Goal: Task Accomplishment & Management: Manage account settings

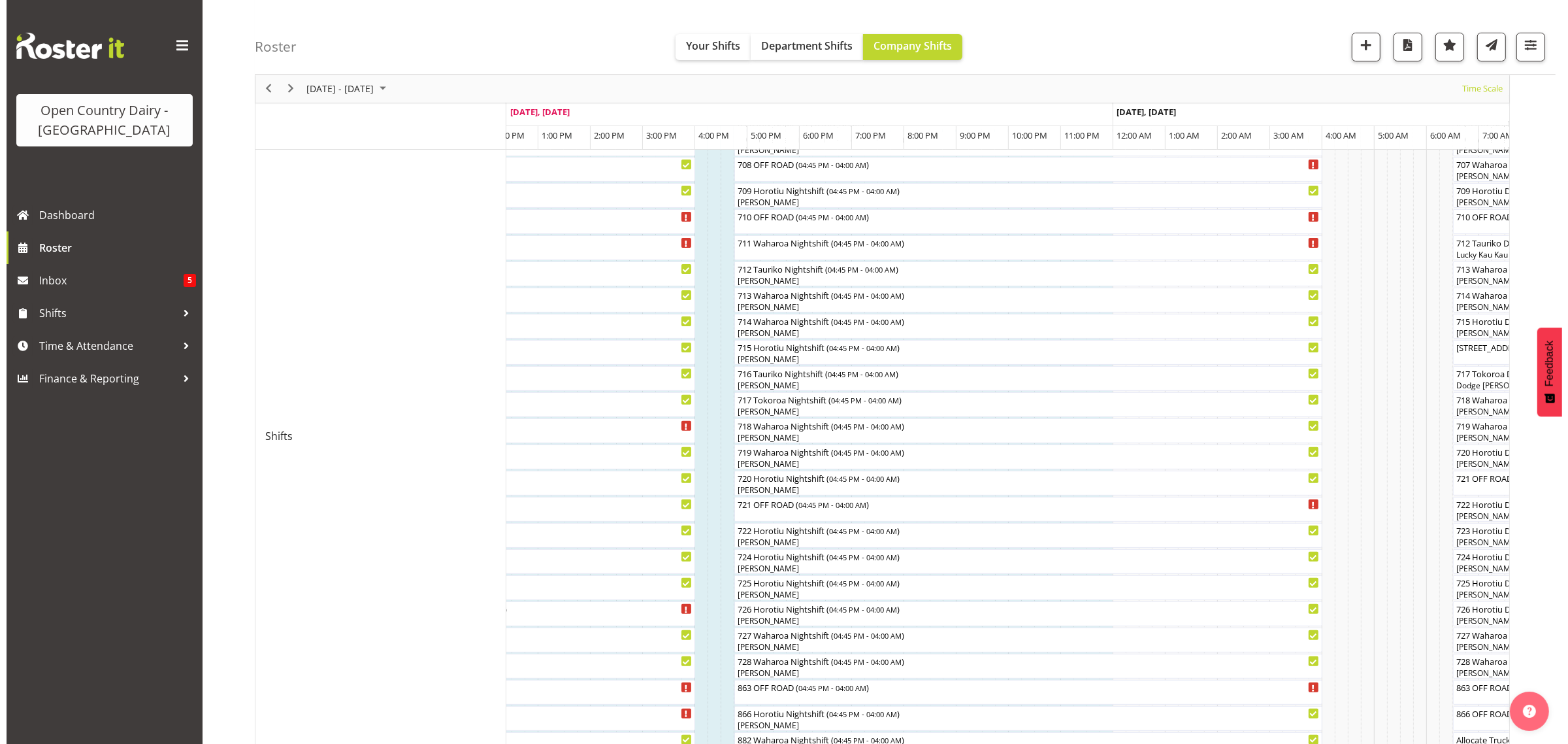
scroll to position [408, 0]
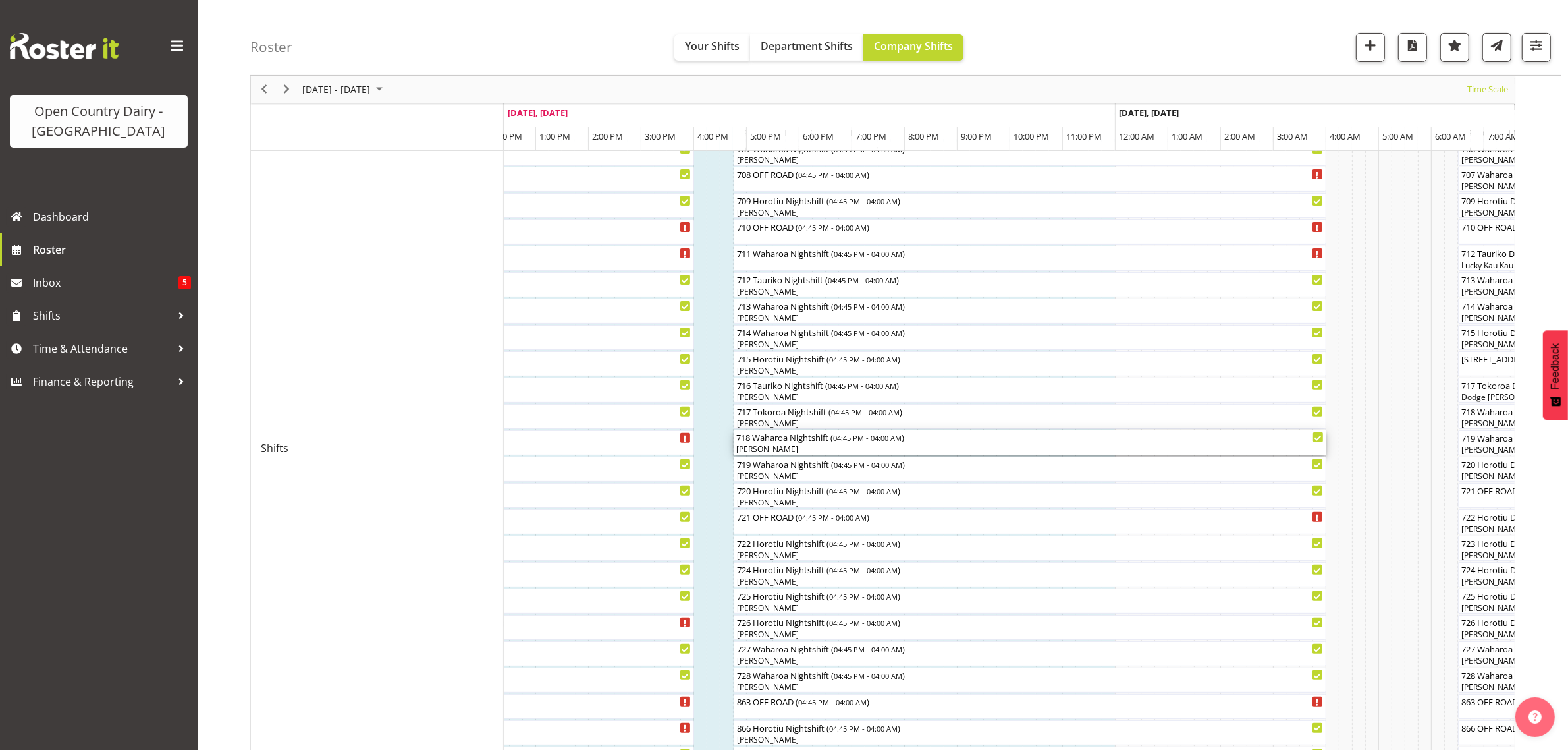
click at [785, 439] on div "718 Waharoa Nightshift ( 04:45 PM - 04:00 AM )" at bounding box center [1030, 437] width 587 height 14
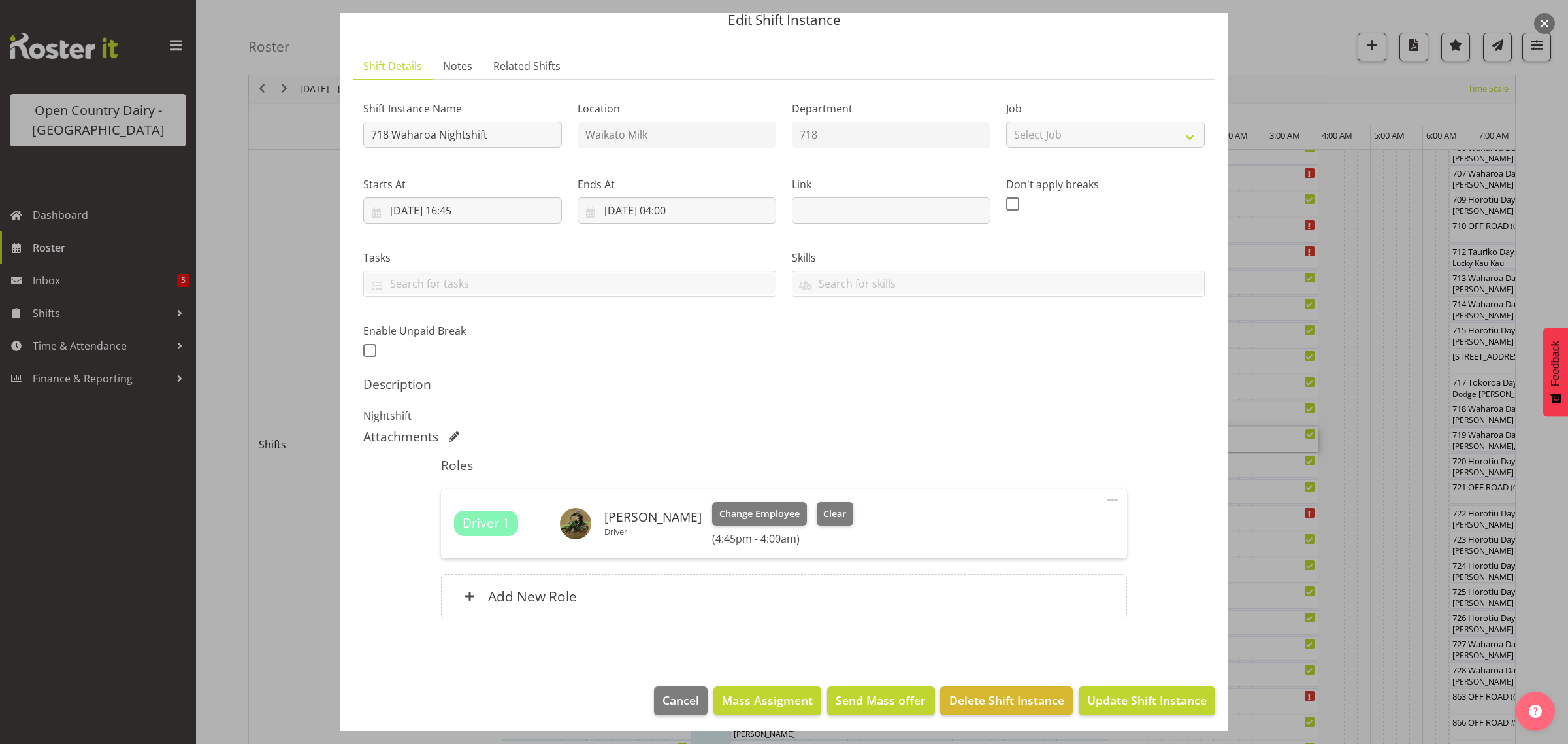
scroll to position [57, 0]
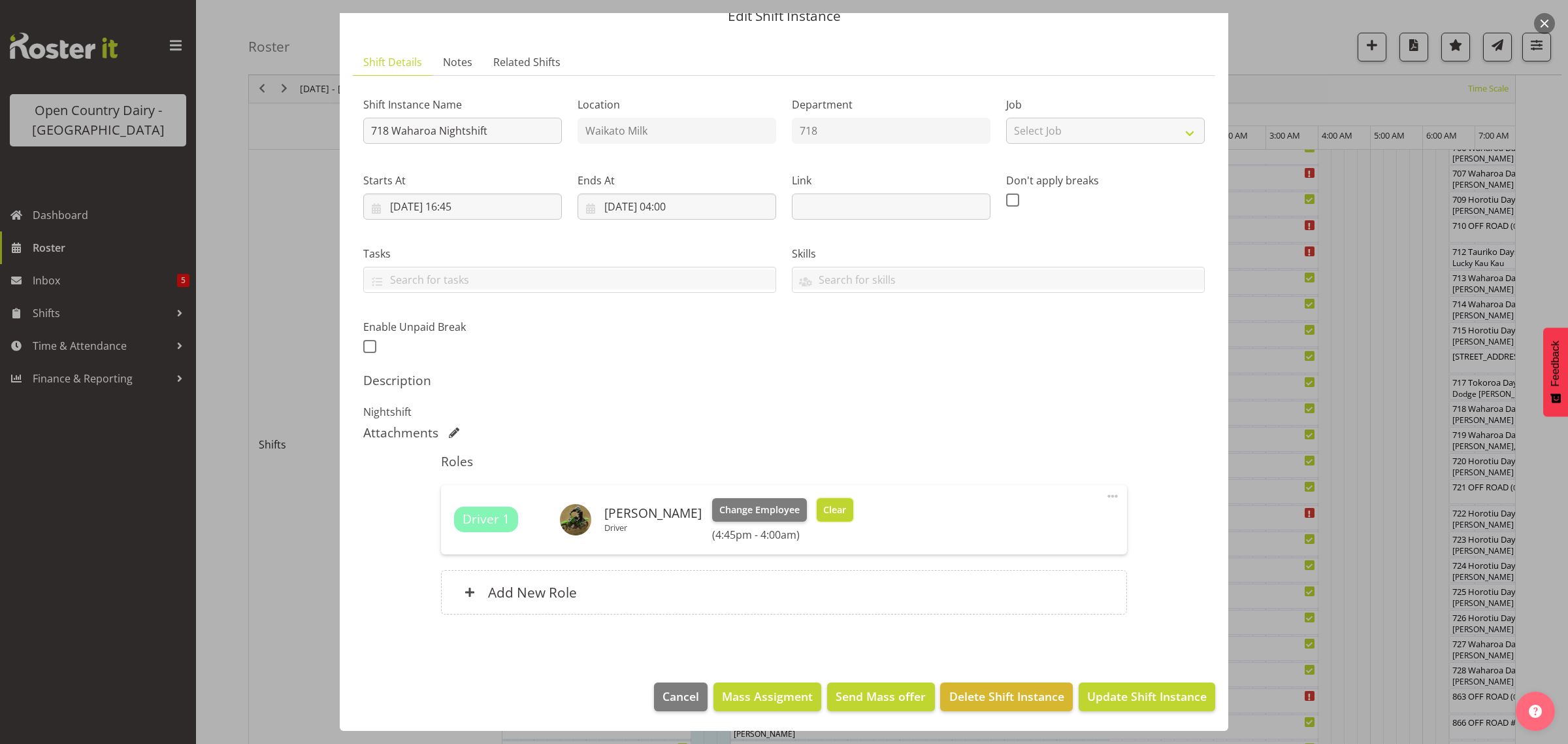
click at [823, 507] on span "Clear" at bounding box center [835, 509] width 23 height 14
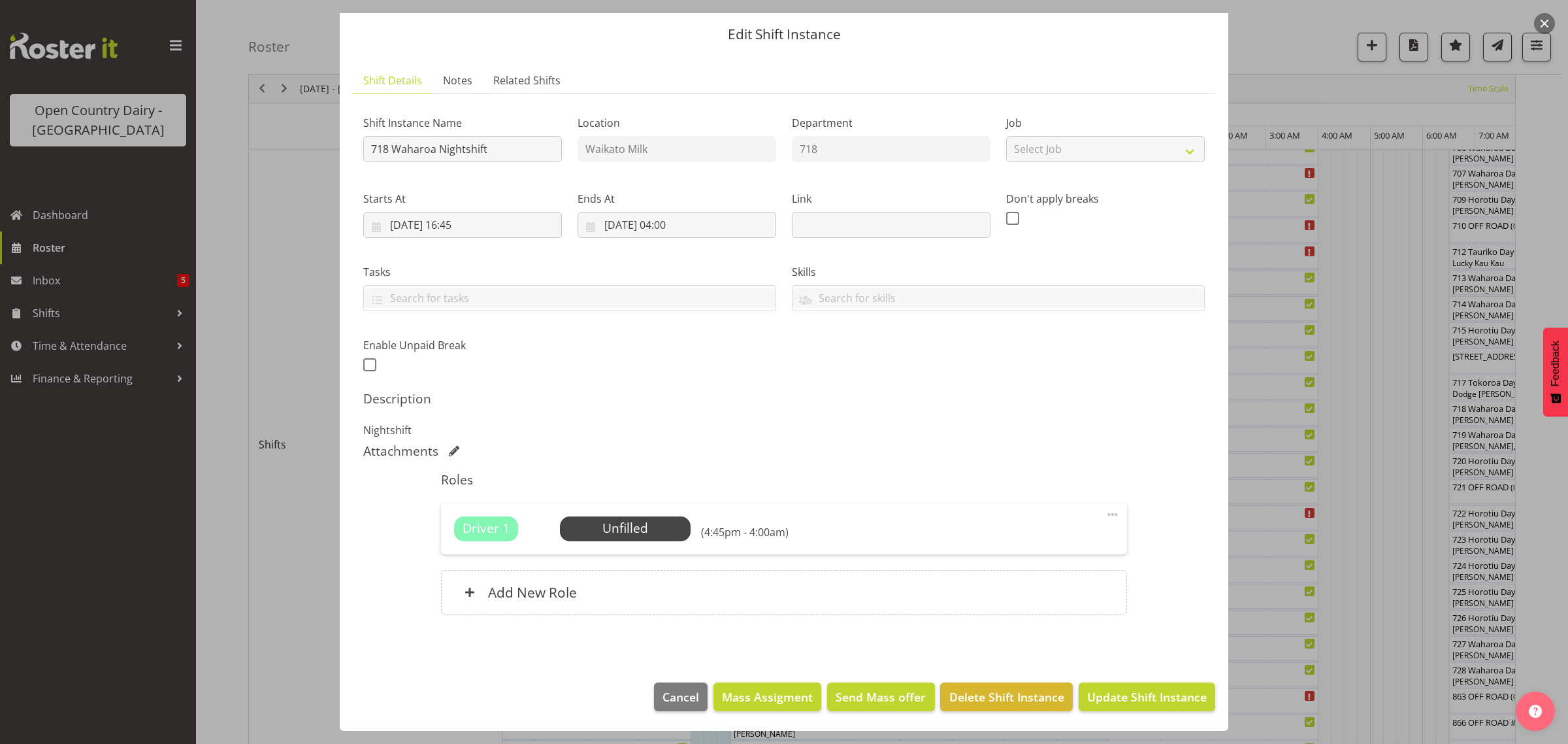
scroll to position [38, 0]
click at [1102, 691] on span "Update Shift Instance" at bounding box center [1146, 697] width 120 height 17
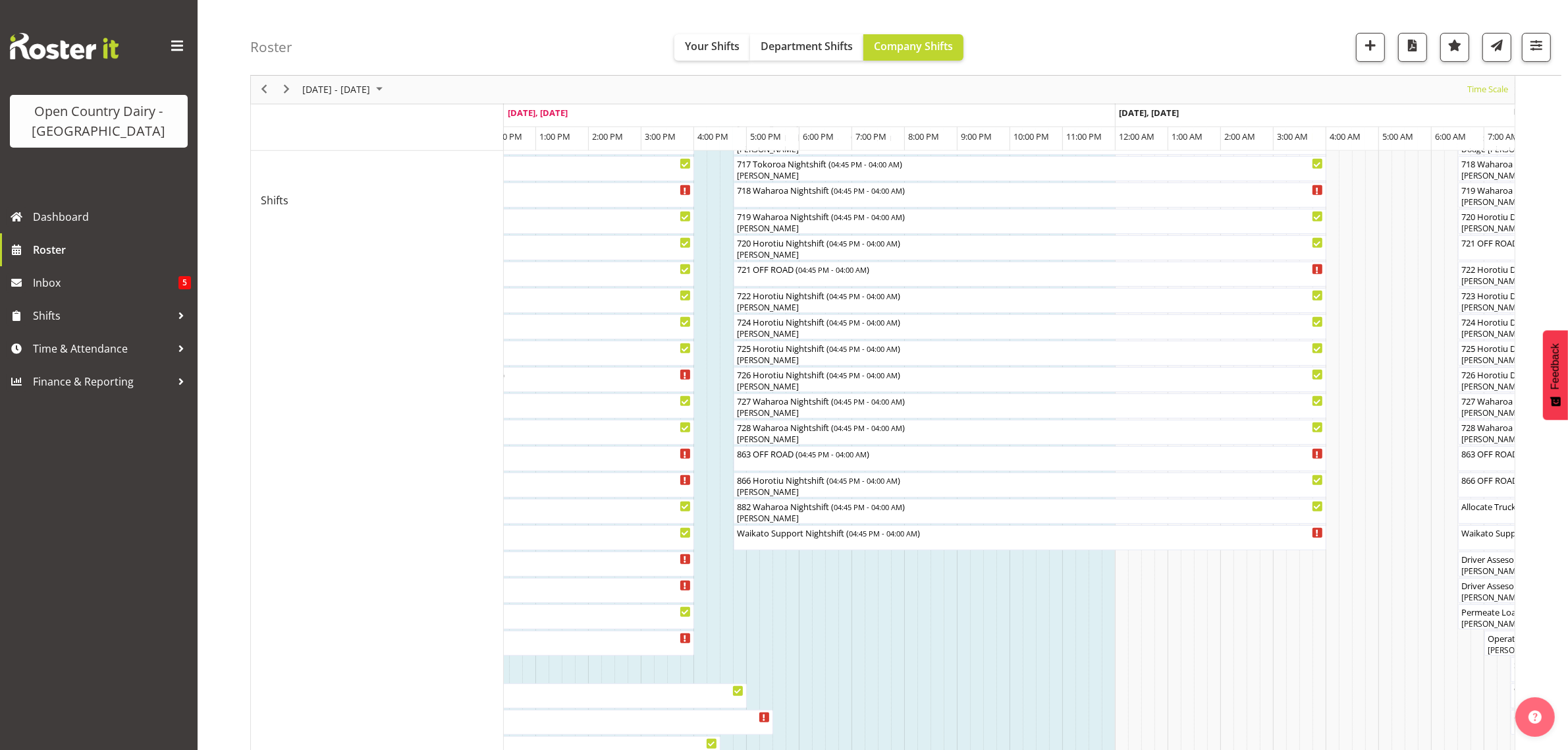
scroll to position [659, 0]
click at [850, 540] on div "Waikato Support Nightshift ( 04:45 PM - 04:00 AM )" at bounding box center [1030, 538] width 587 height 25
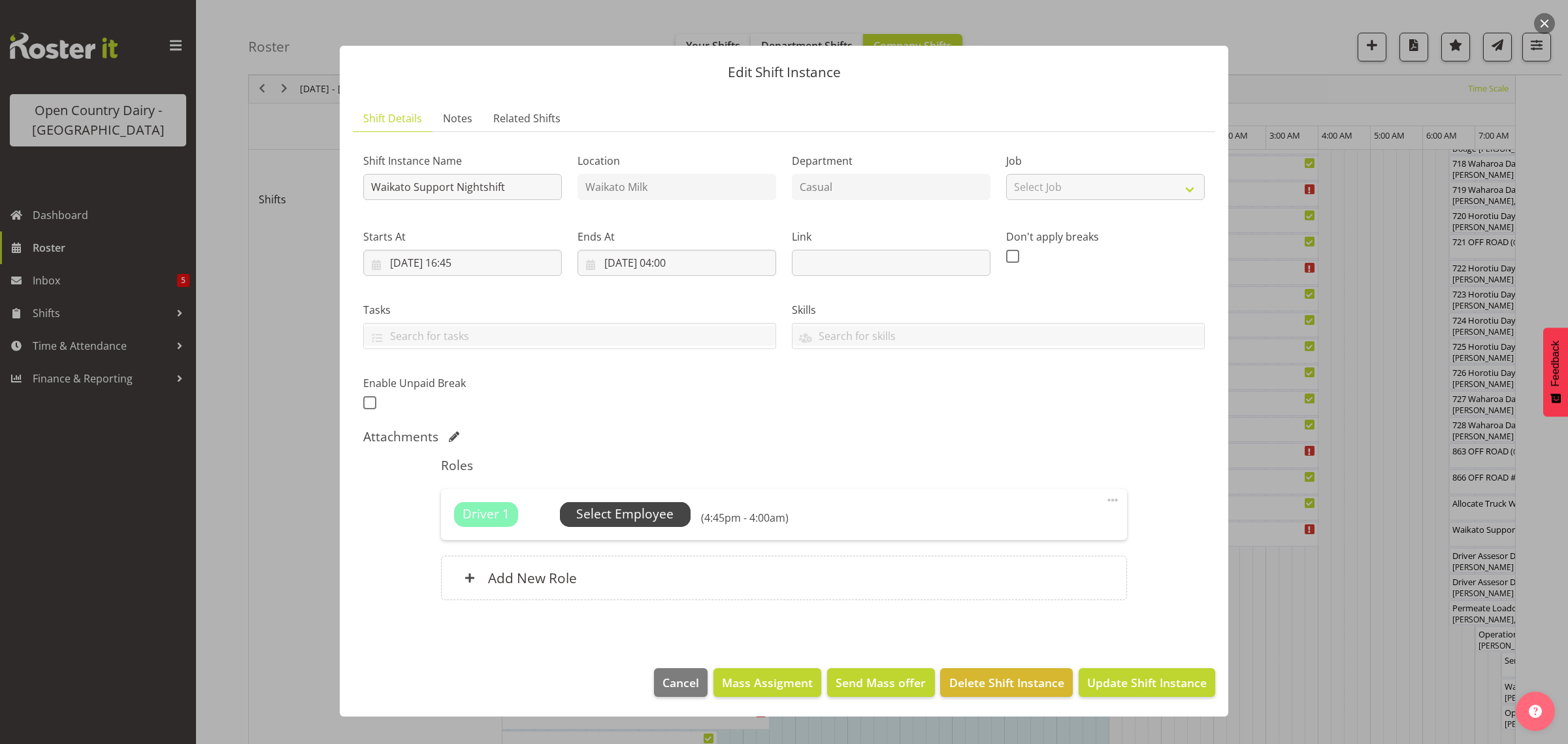
click at [634, 515] on span "Select Employee" at bounding box center [625, 514] width 98 height 19
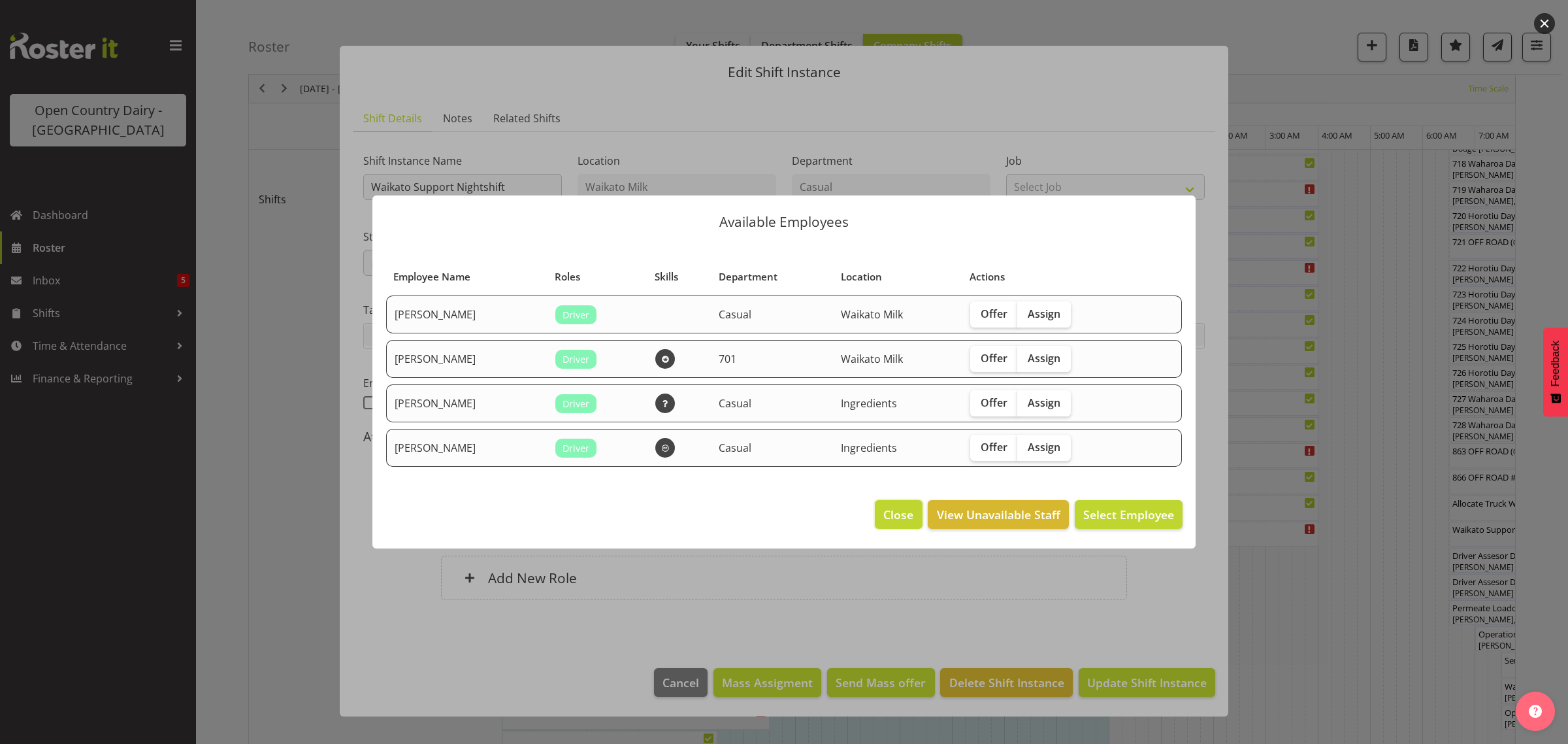
click at [892, 512] on span "Close" at bounding box center [898, 515] width 30 height 17
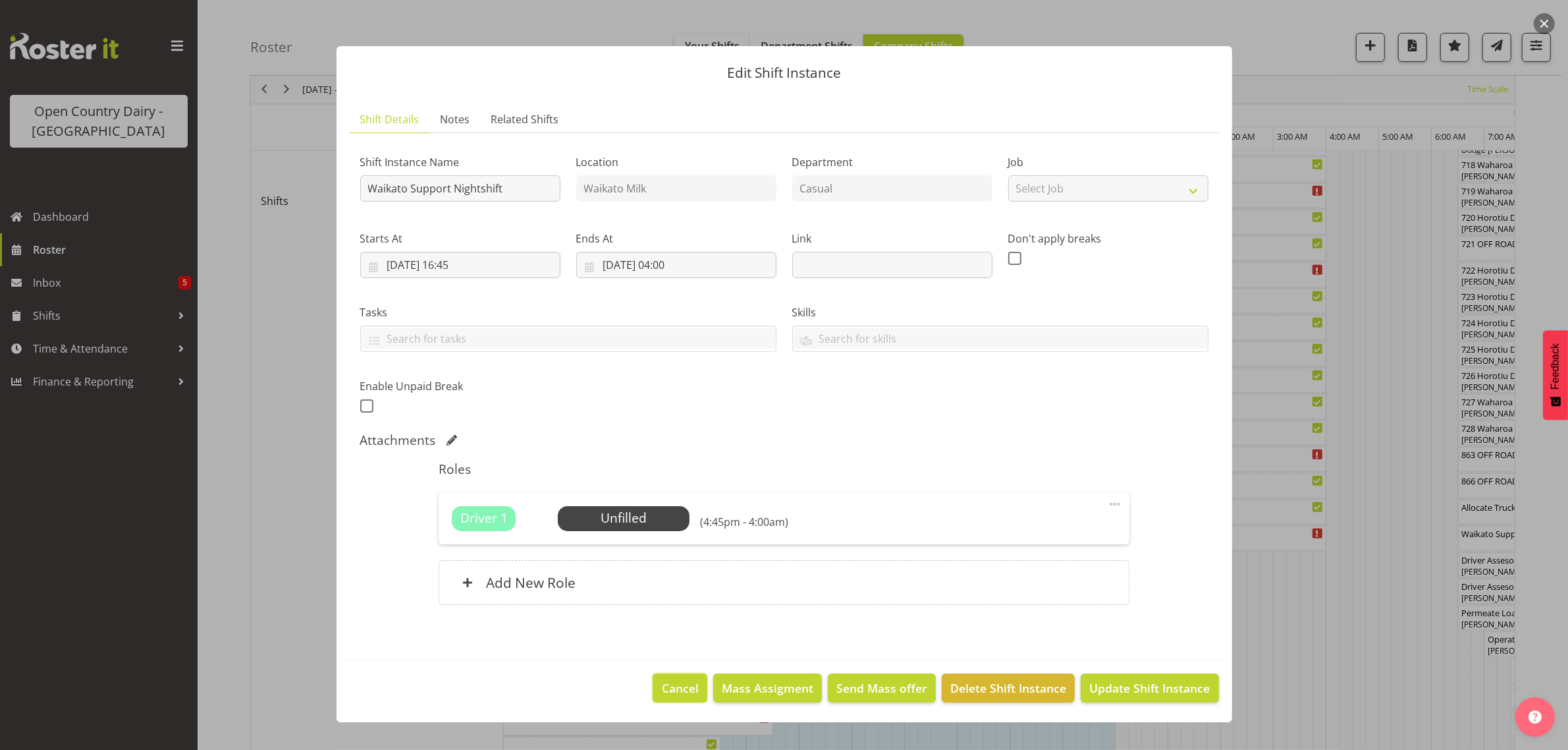
click at [673, 680] on span "Cancel" at bounding box center [680, 688] width 37 height 17
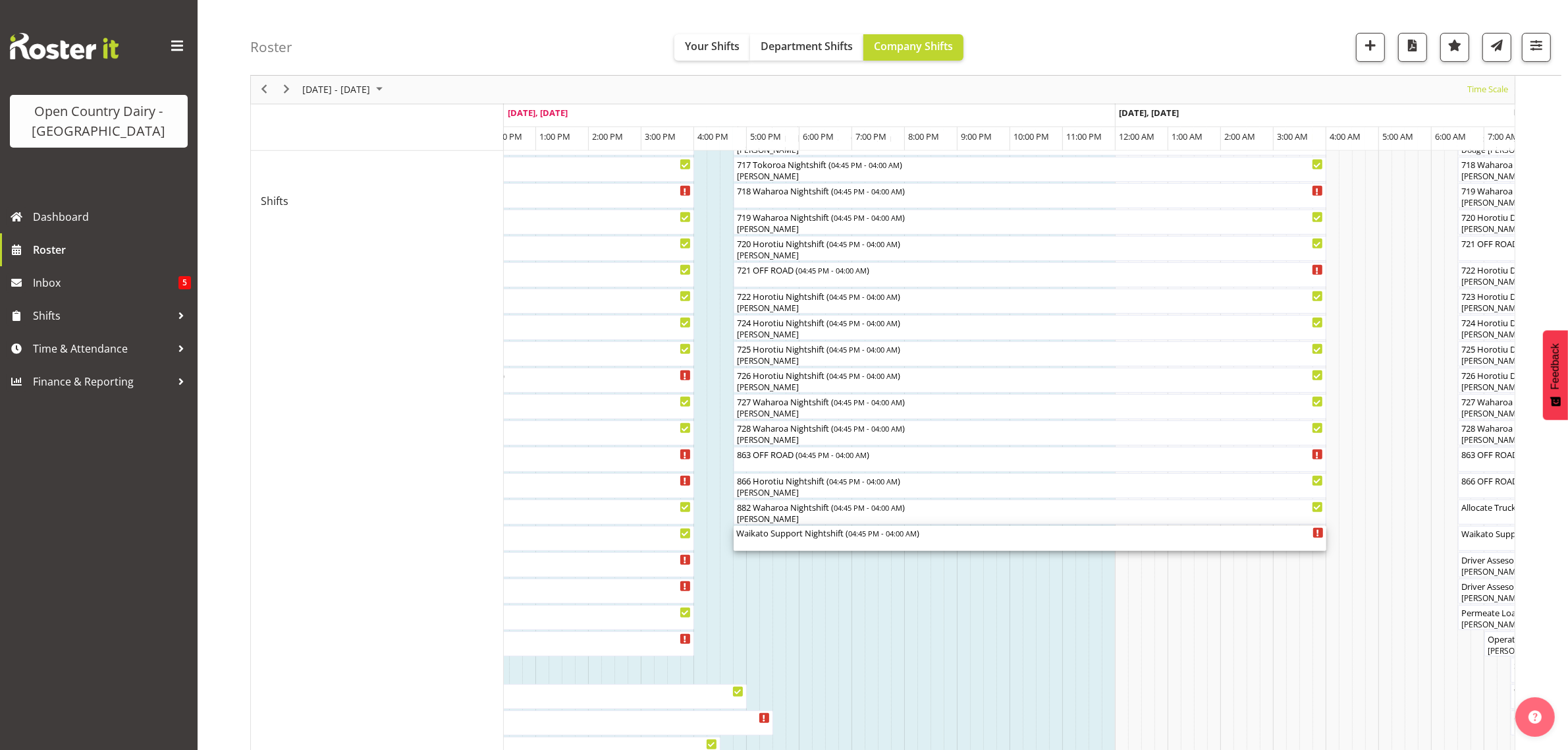
click at [808, 541] on div "Waikato Support Nightshift ( 04:45 PM - 04:00 AM )" at bounding box center [1030, 538] width 587 height 25
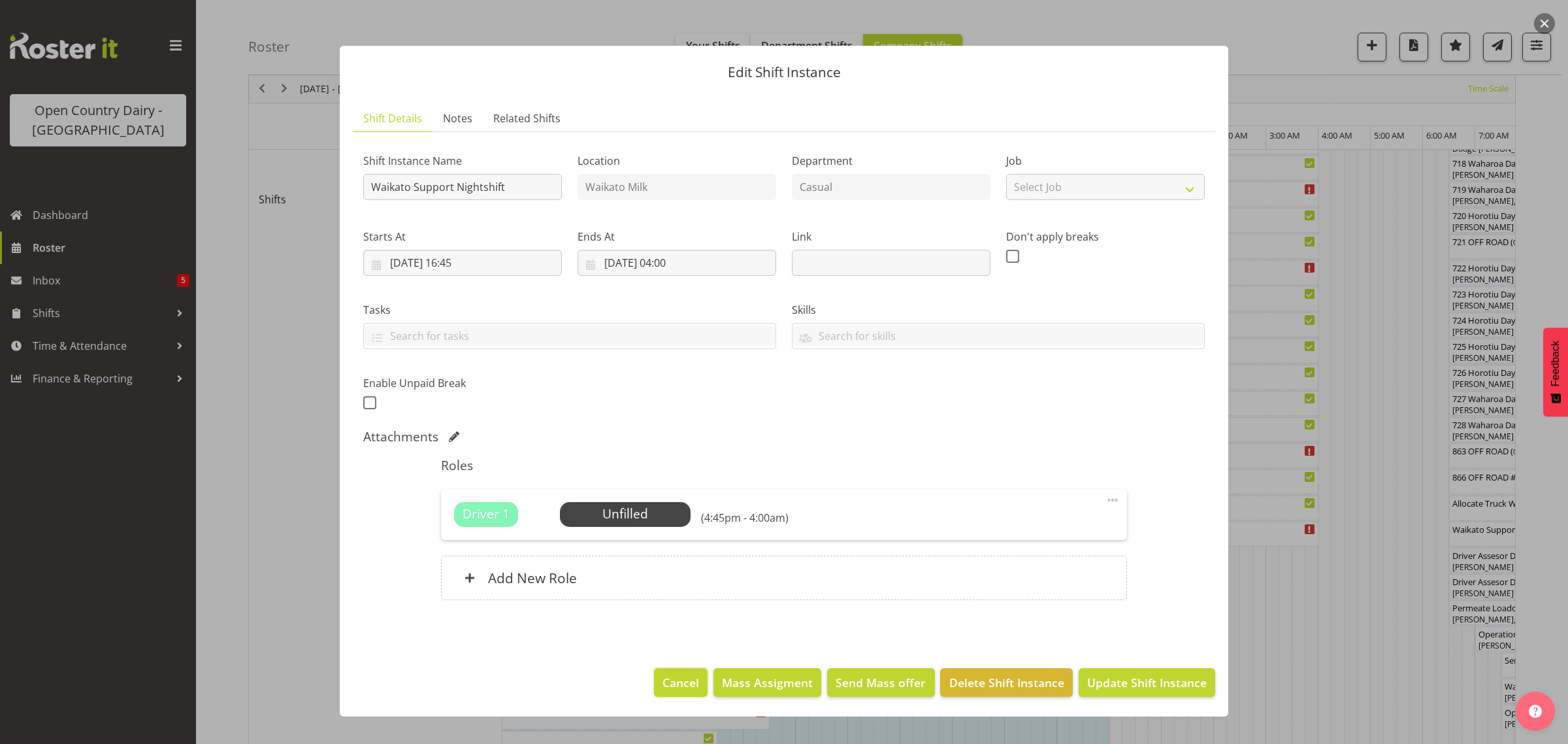
click at [687, 681] on span "Cancel" at bounding box center [680, 683] width 36 height 17
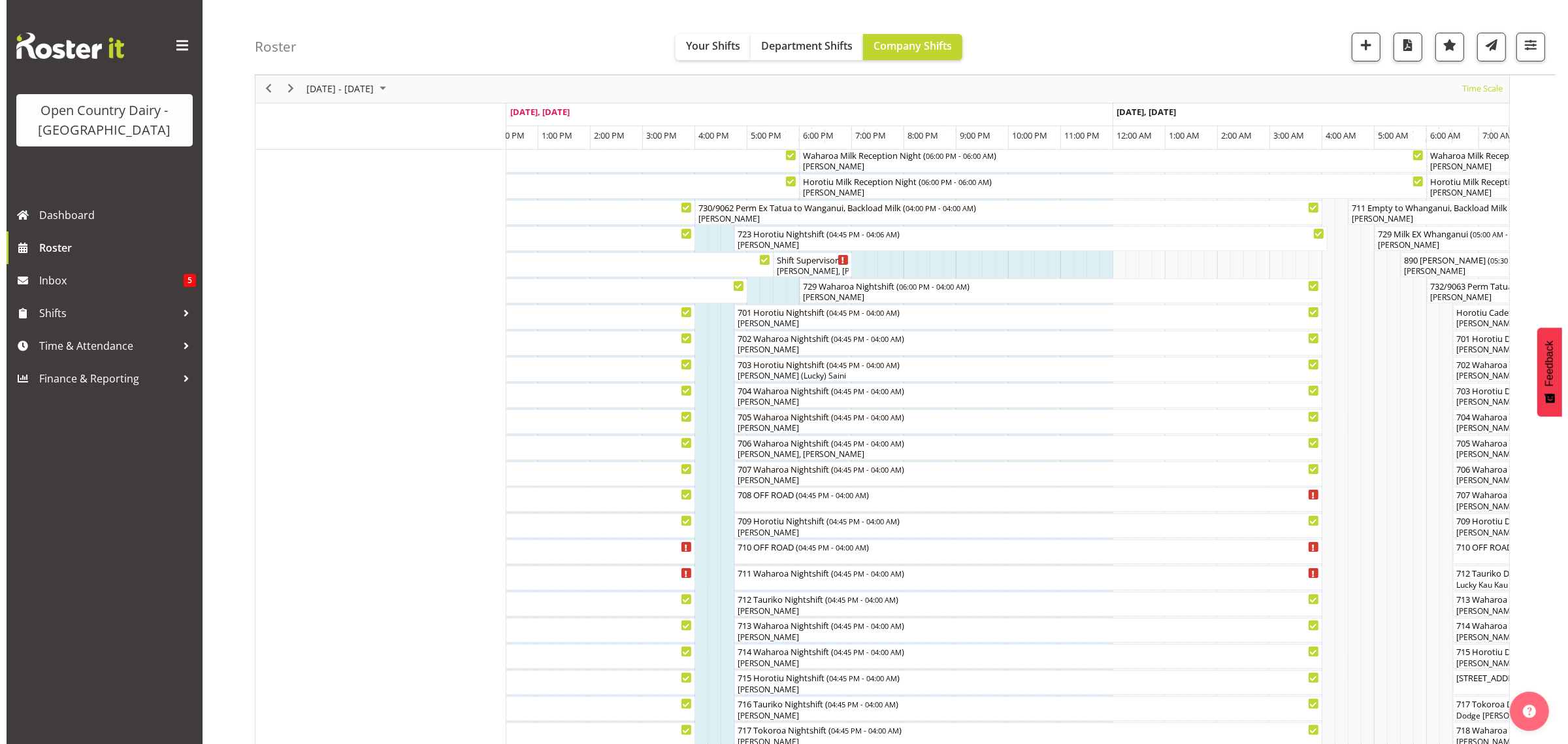
scroll to position [81, 0]
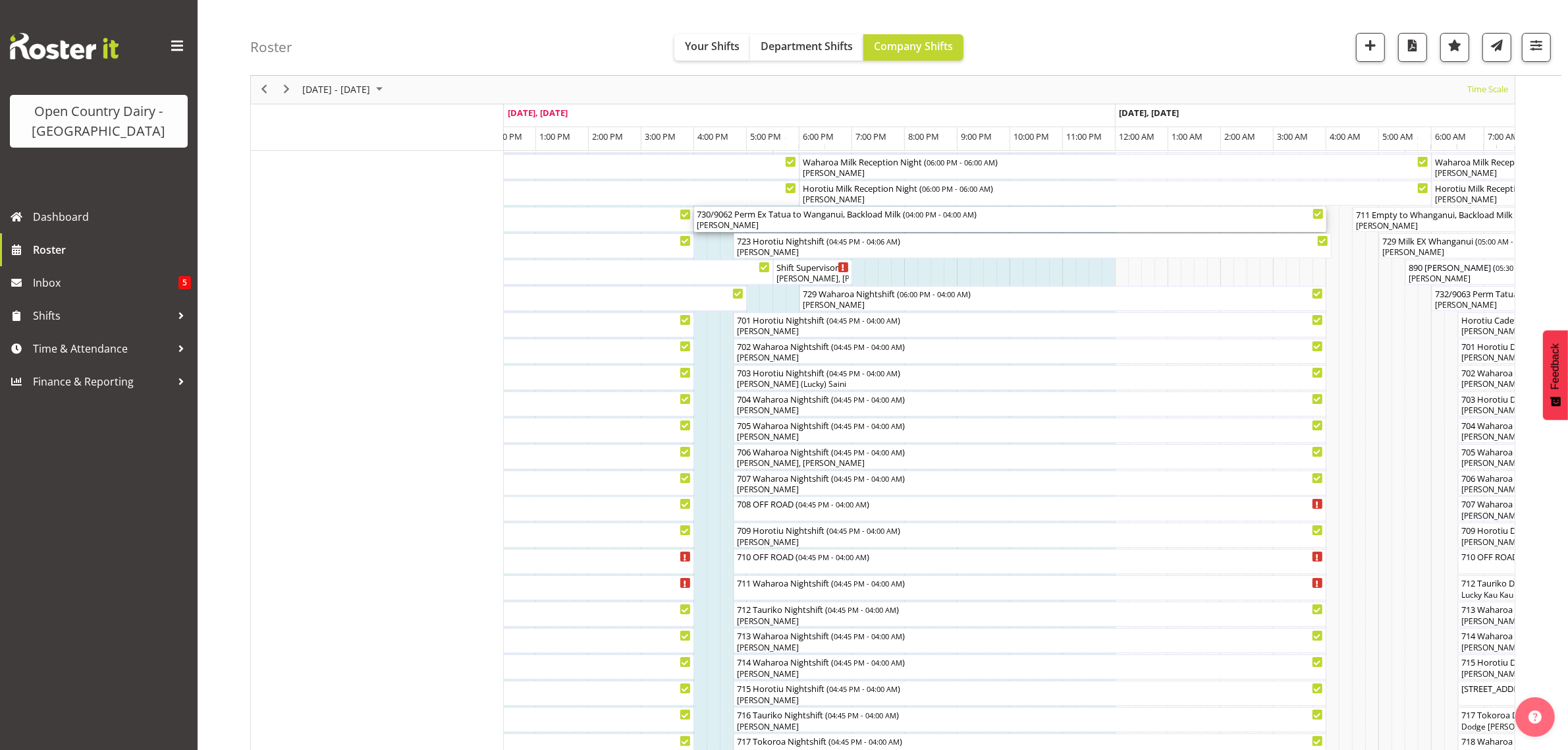
click at [788, 220] on div "730/9062 Perm Ex Tatua to Wanganui, Backload Milk ( 04:00 PM - 04:00 AM ) Amba …" at bounding box center [1010, 219] width 627 height 25
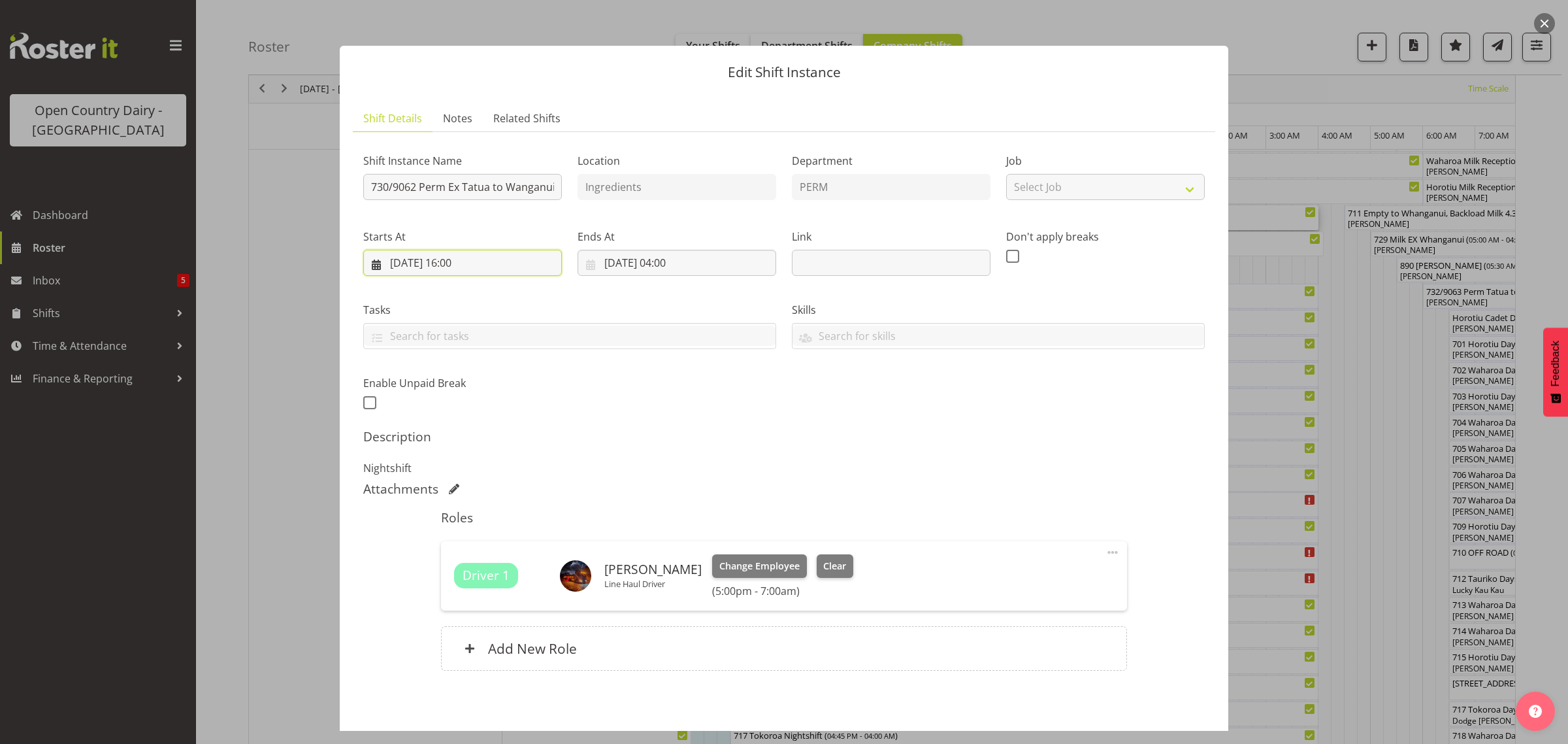
click at [459, 262] on input "14/08/2025, 16:00" at bounding box center [462, 262] width 198 height 26
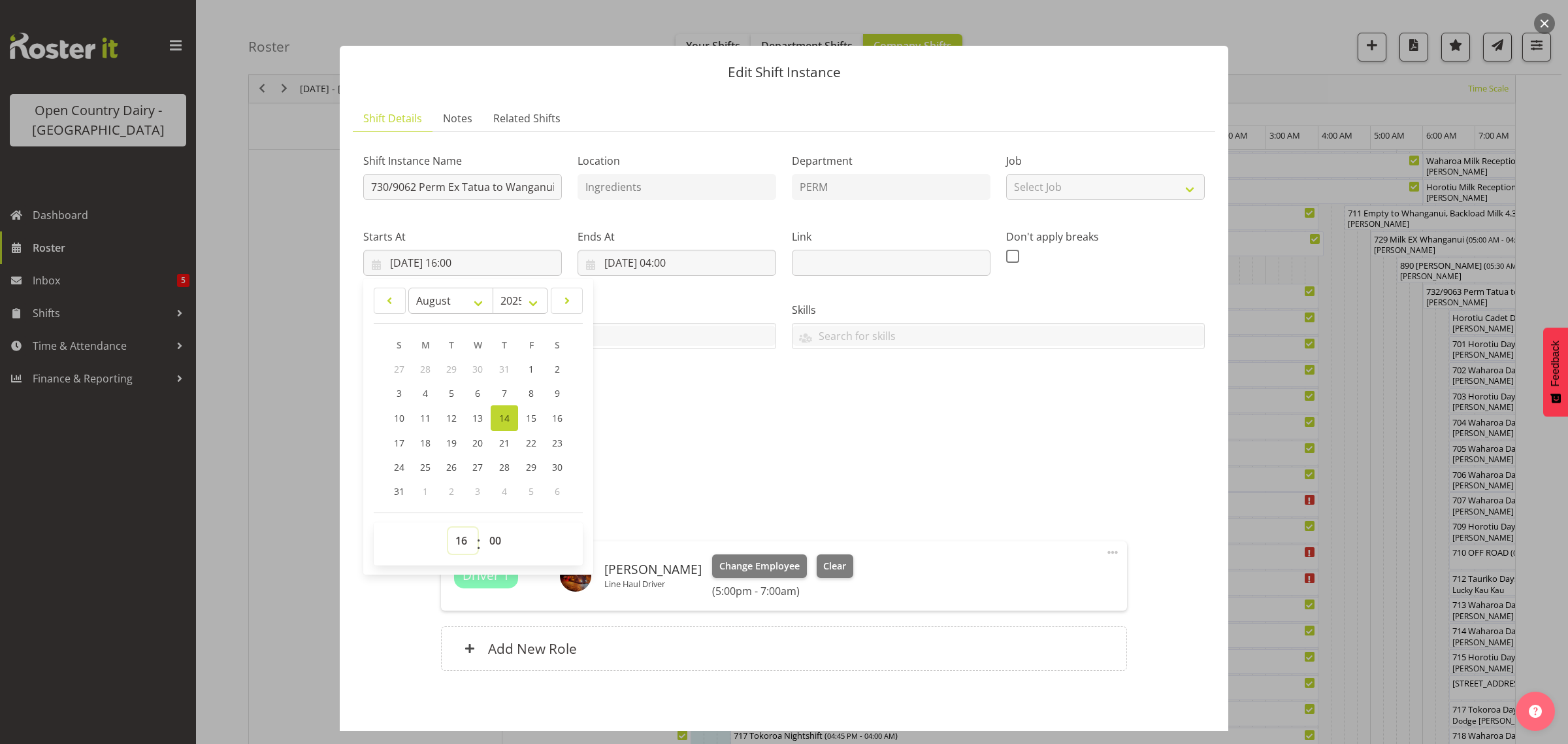
click at [457, 540] on select "00 01 02 03 04 05 06 07 08 09 10 11 12 13 14 15 16 17 18 19 20 21 22 23" at bounding box center [463, 540] width 30 height 26
select select "18"
click at [449, 527] on select "00 01 02 03 04 05 06 07 08 09 10 11 12 13 14 15 16 17 18 19 20 21 22 23" at bounding box center [463, 540] width 30 height 26
type input "[DATE] 18:00"
click at [982, 500] on div "Shift Instance Name 730/9062 Perm Ex Tatua to Wanganui, Backload Milk Location …" at bounding box center [784, 414] width 842 height 544
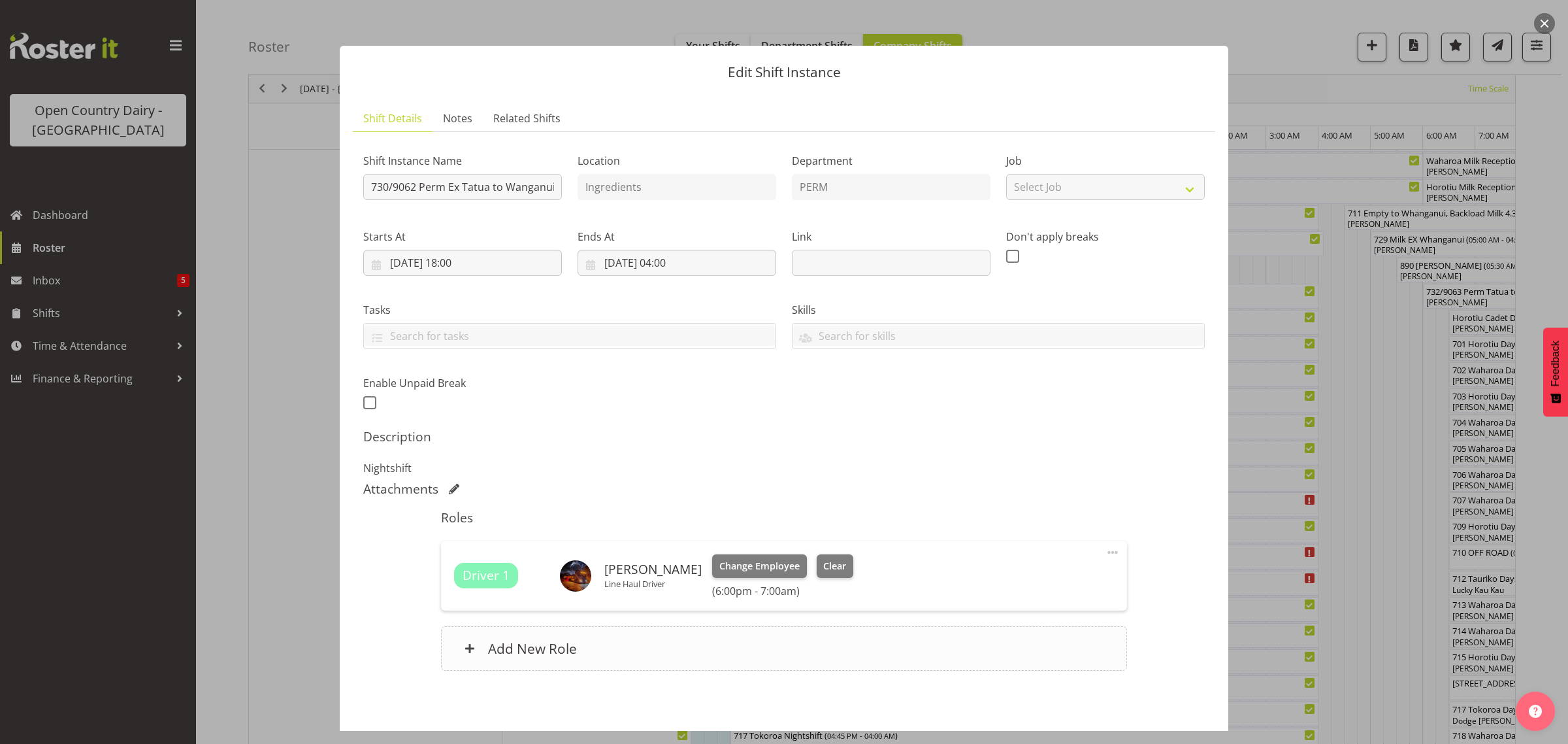
scroll to position [57, 0]
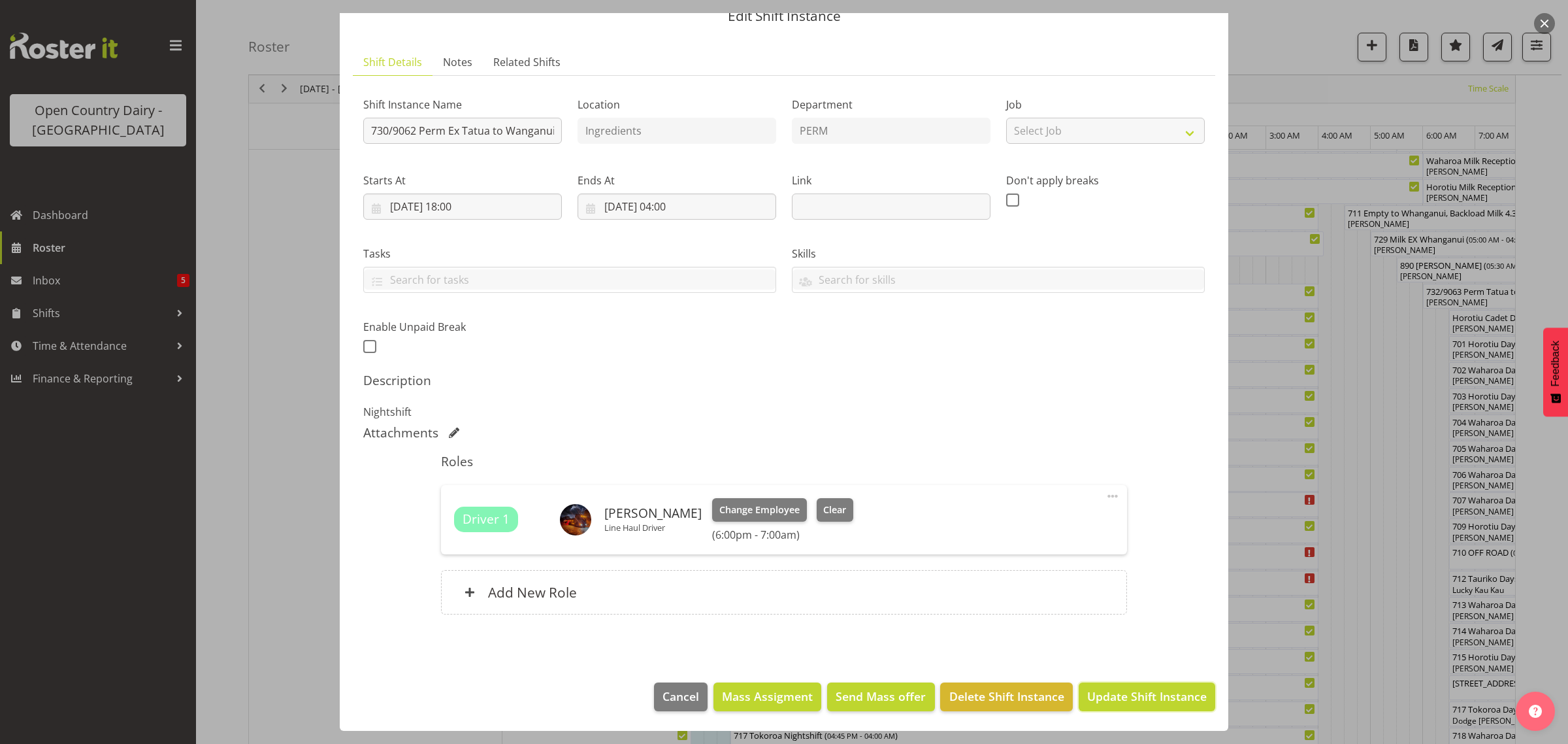
click at [1119, 693] on span "Update Shift Instance" at bounding box center [1146, 696] width 120 height 17
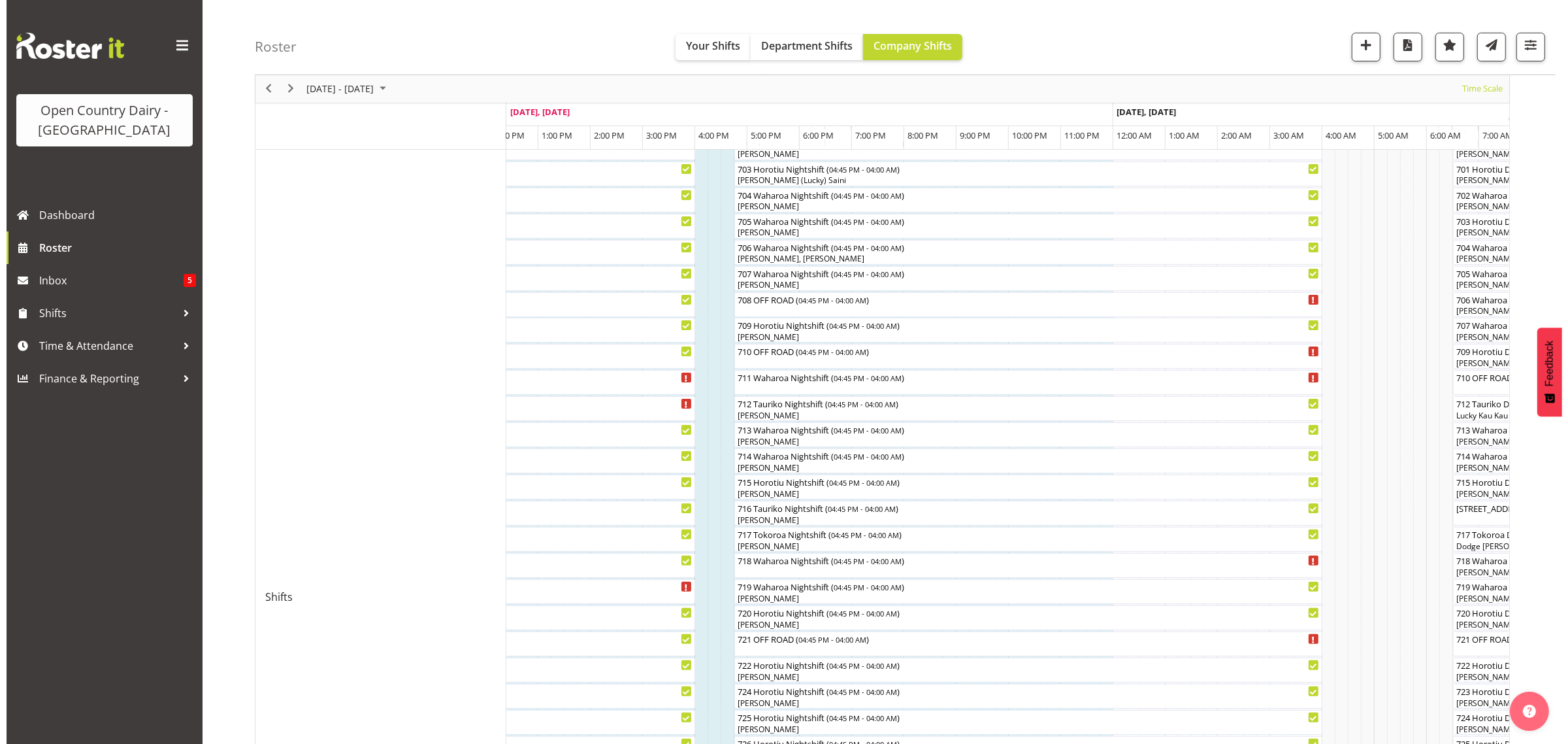
scroll to position [245, 0]
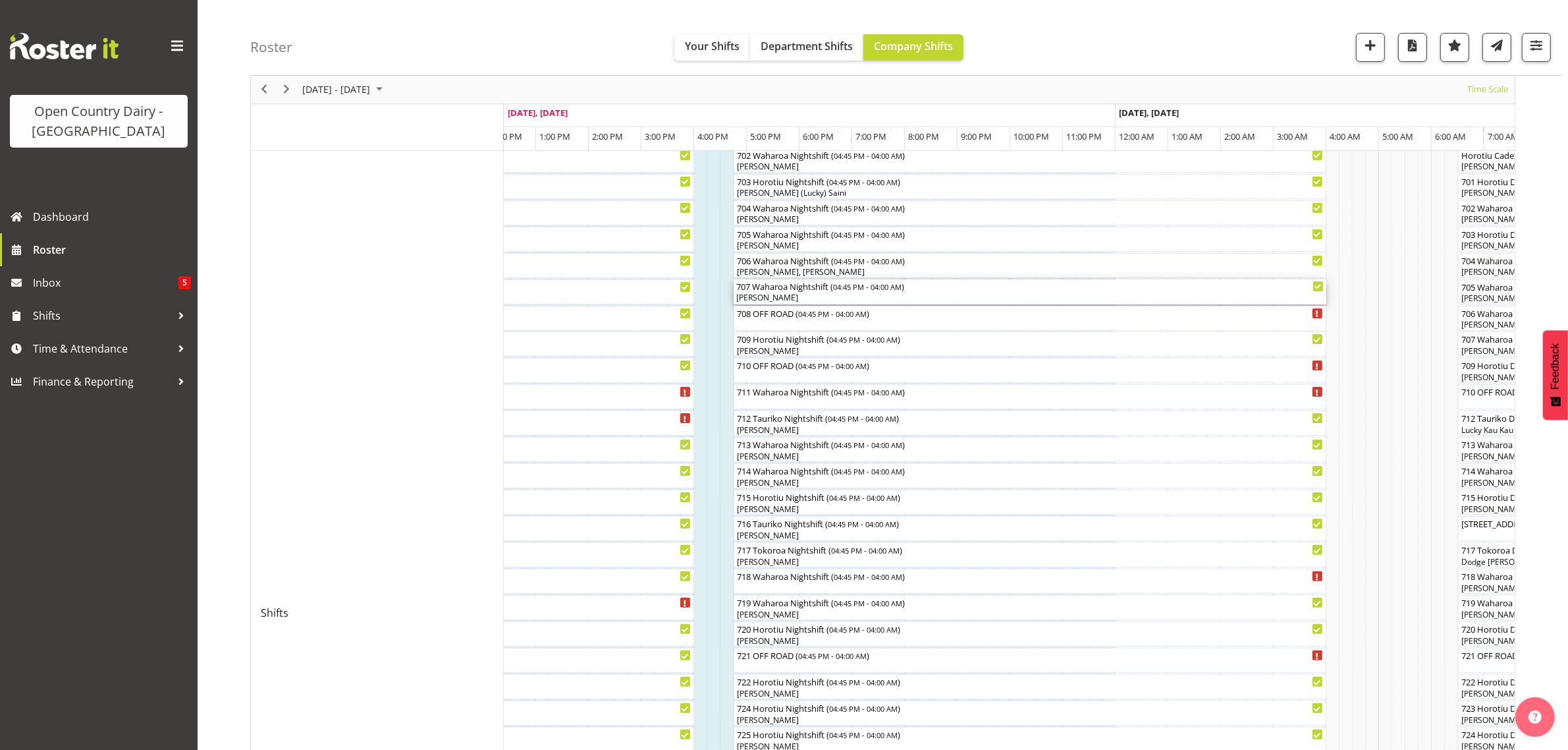
click at [797, 291] on div "707 Waharoa Nightshift ( 04:45 PM - 04:00 AM )" at bounding box center [1030, 286] width 587 height 14
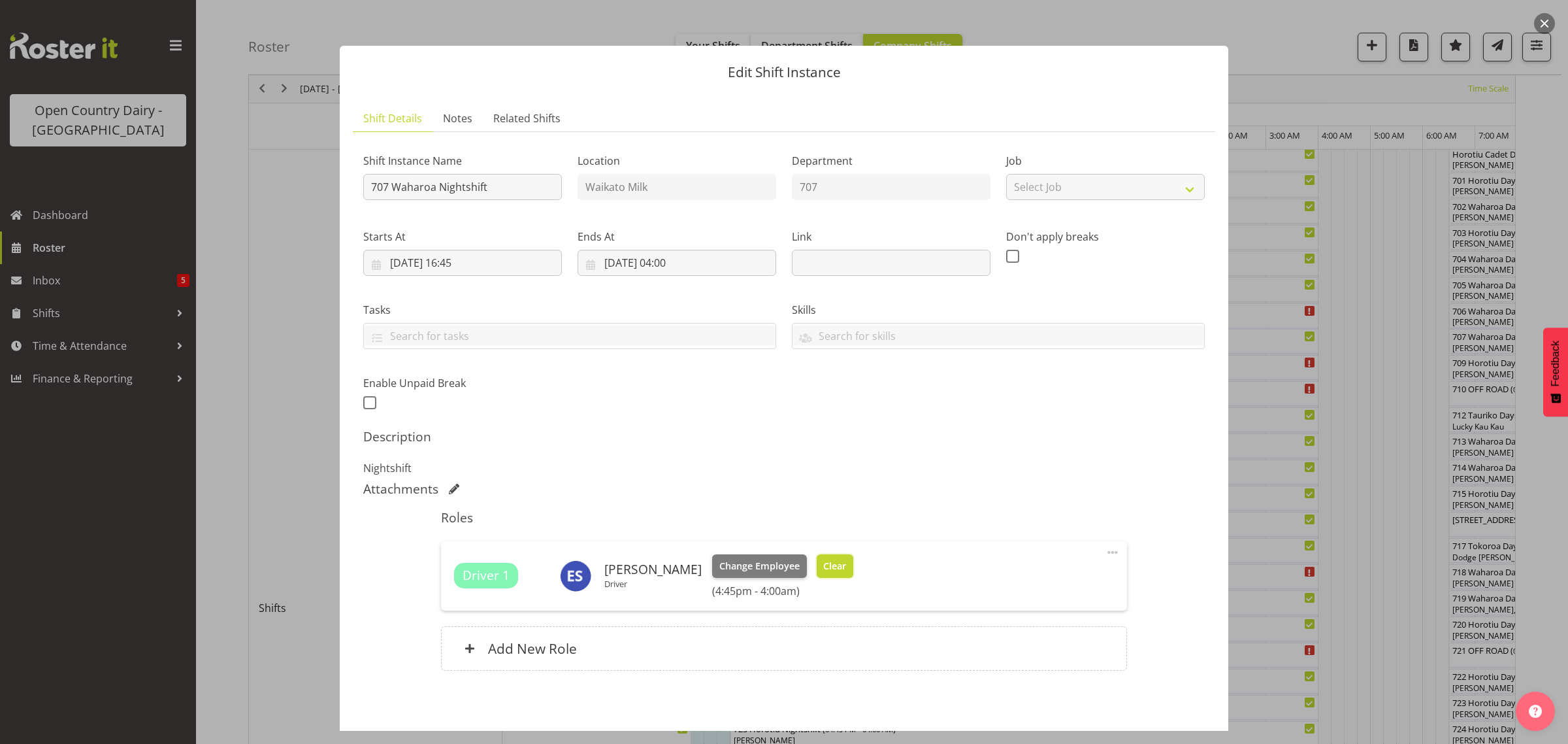
click at [827, 568] on span "Clear" at bounding box center [835, 566] width 23 height 14
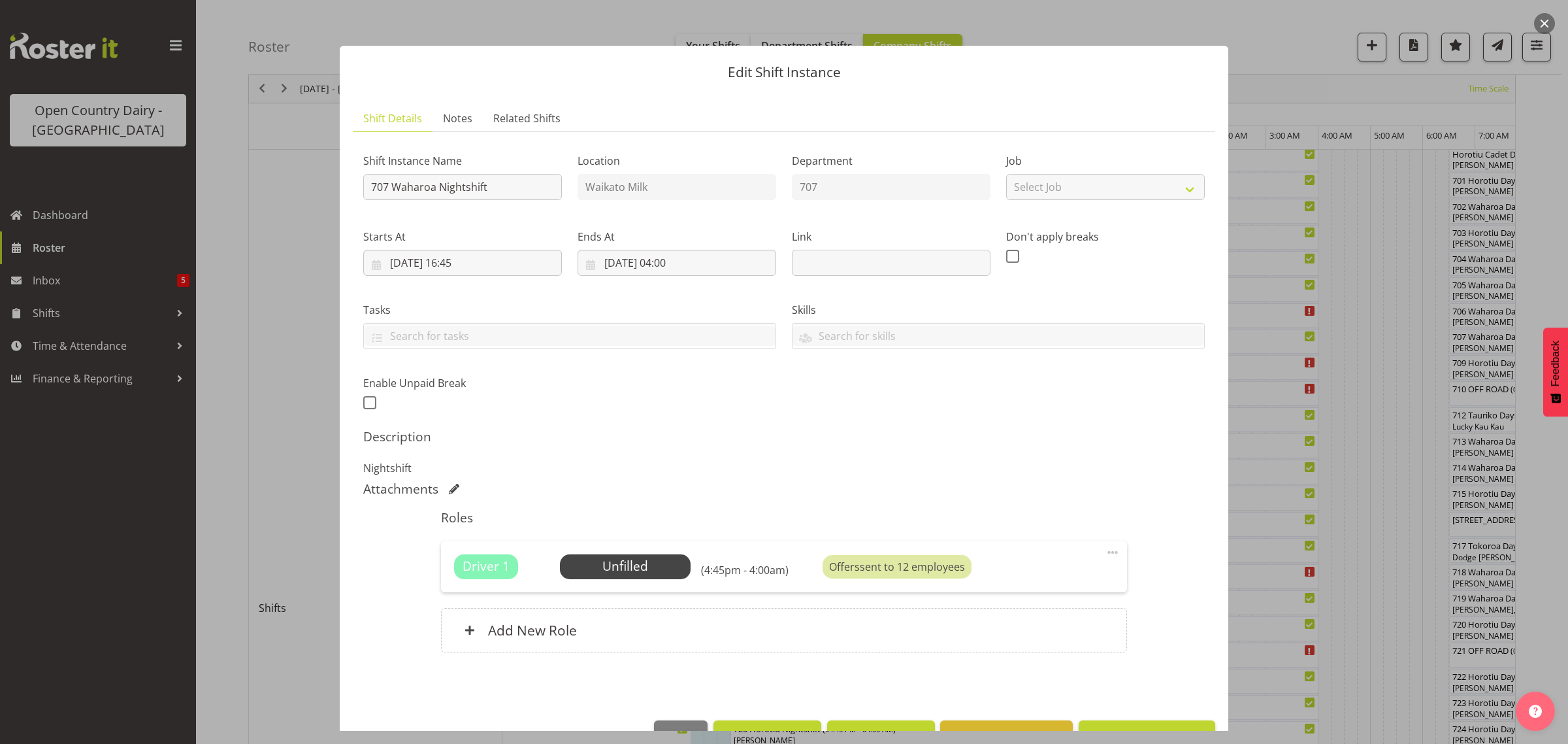
scroll to position [38, 0]
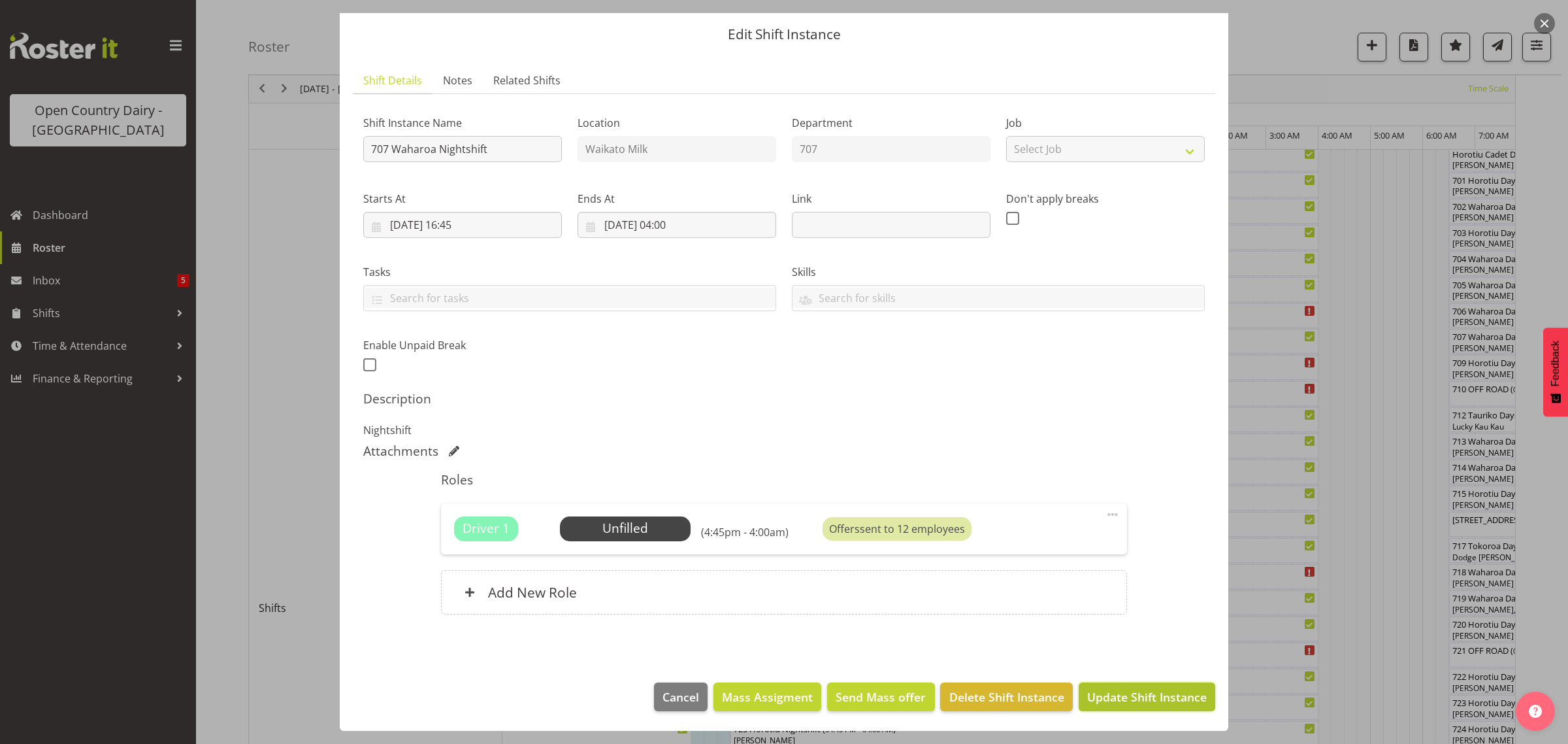
drag, startPoint x: 1141, startPoint y: 695, endPoint x: 1136, endPoint y: 691, distance: 6.4
click at [1142, 695] on span "Update Shift Instance" at bounding box center [1146, 697] width 120 height 17
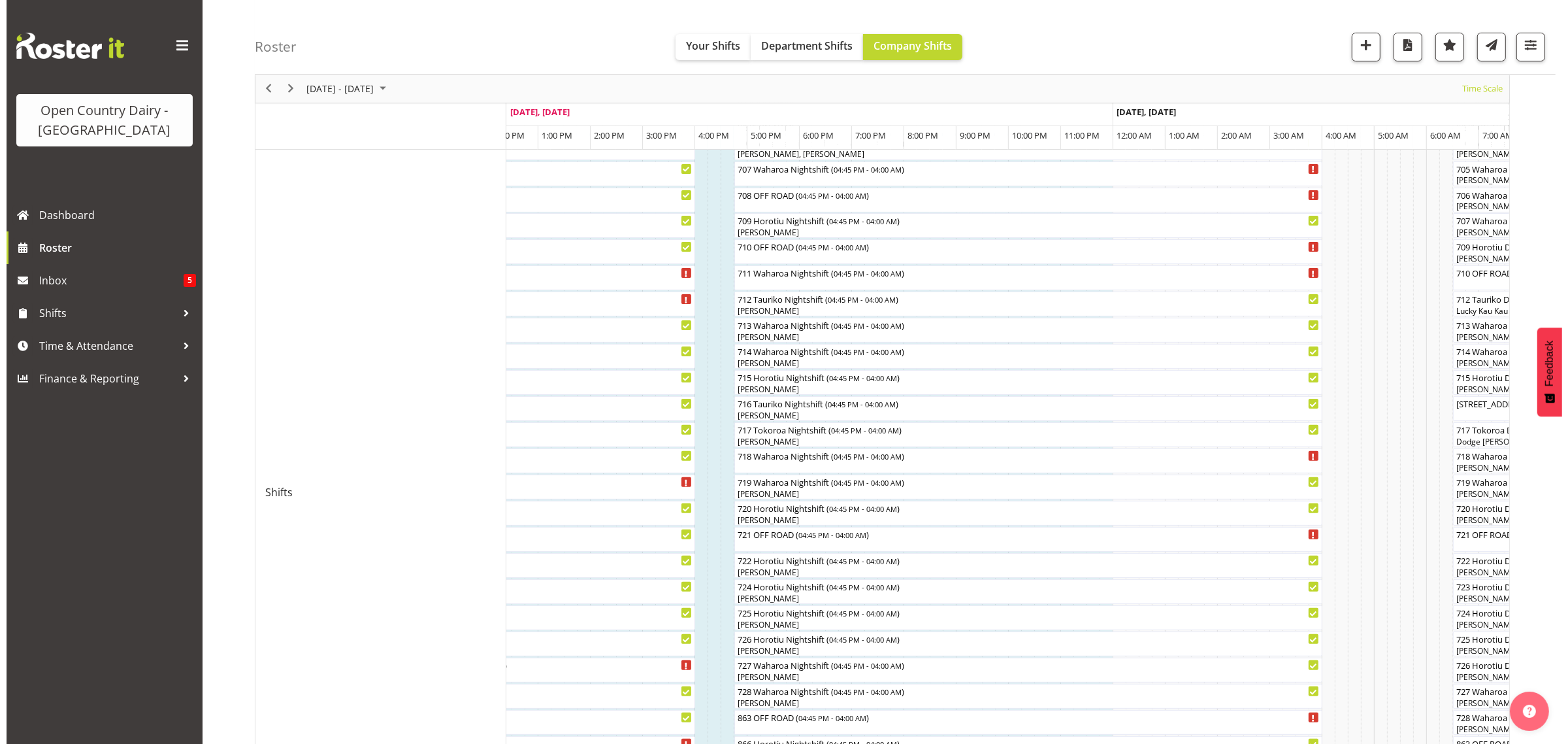
scroll to position [408, 0]
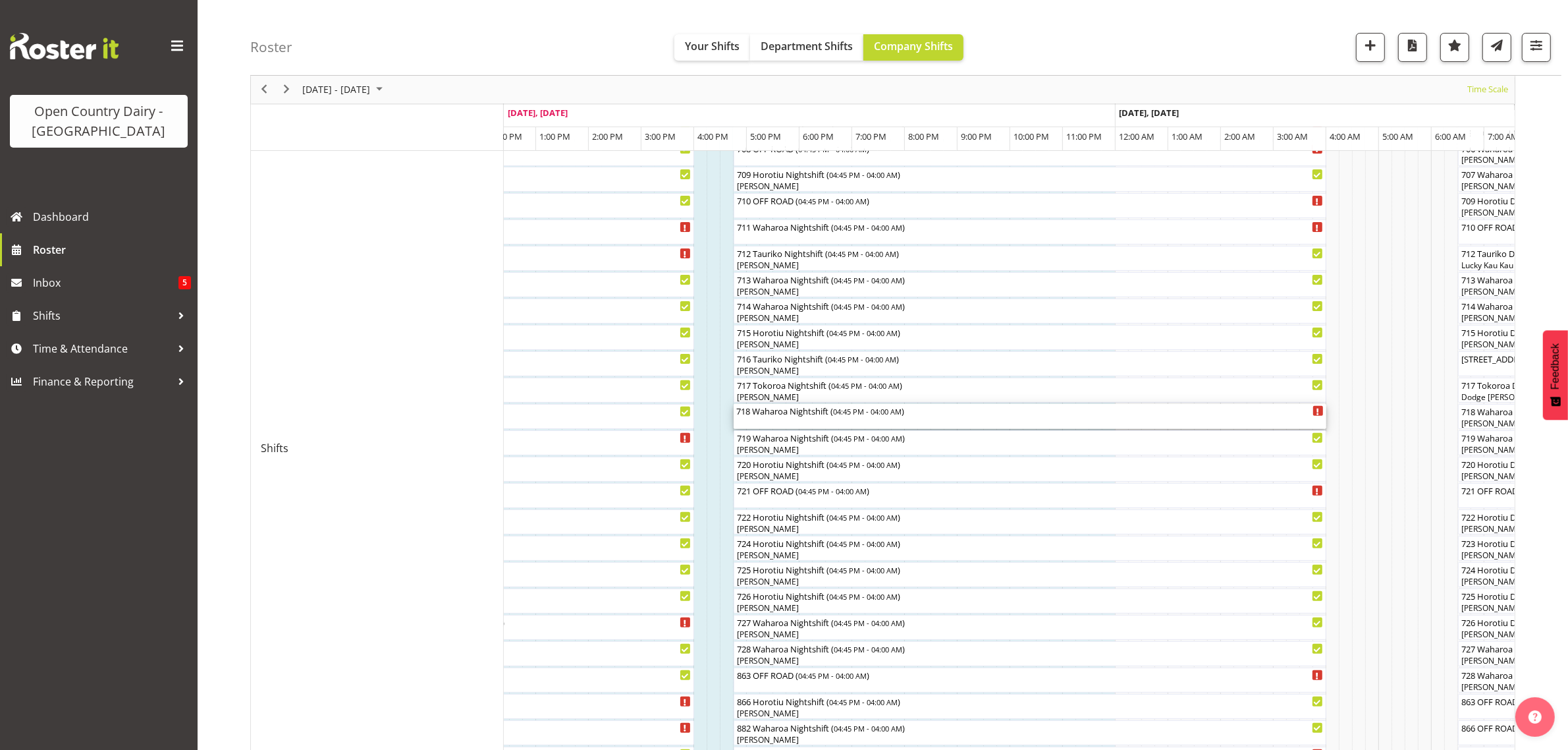
click at [794, 418] on div "718 Waharoa Nightshift ( 04:45 PM - 04:00 AM )" at bounding box center [1030, 417] width 587 height 25
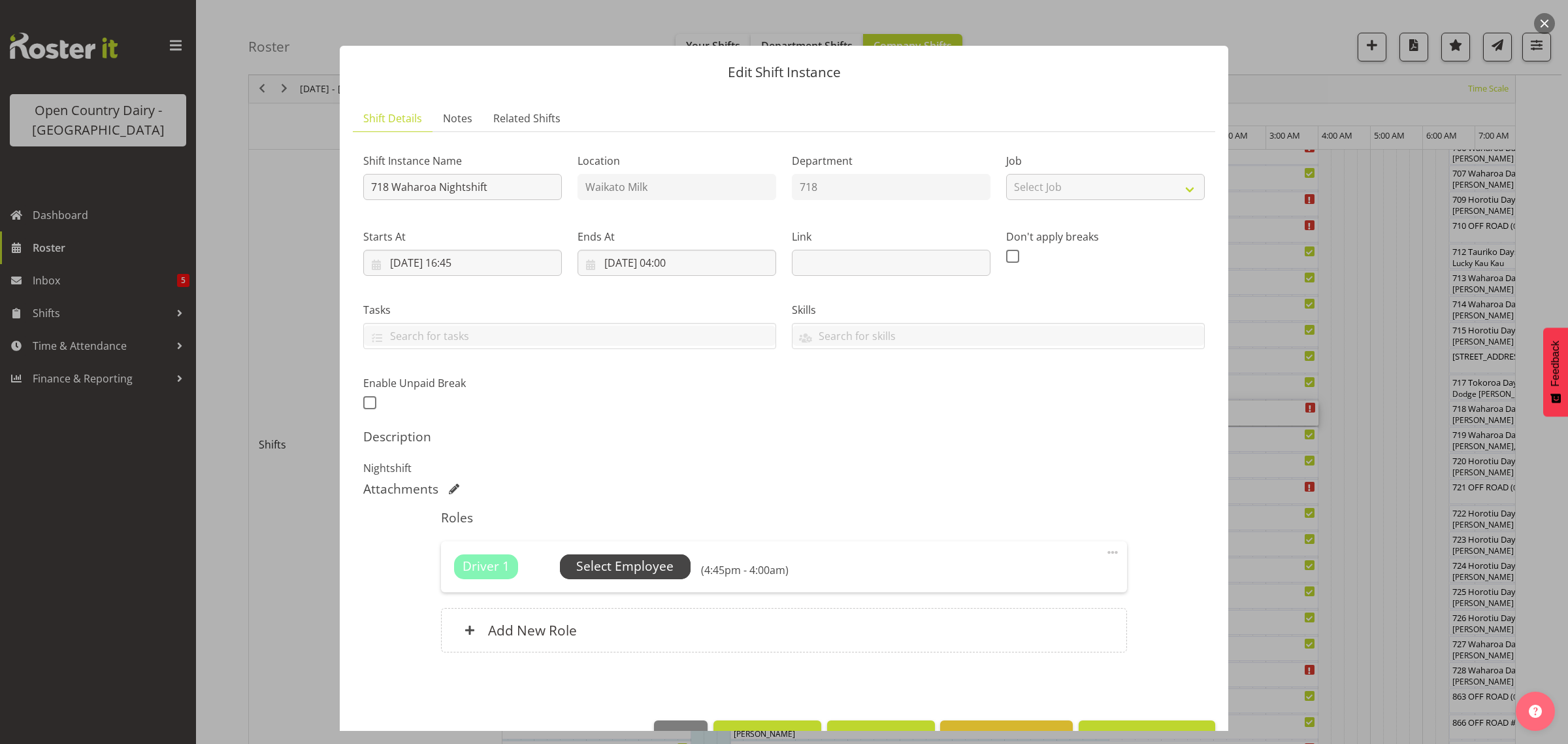
click at [621, 559] on span "Select Employee" at bounding box center [625, 567] width 98 height 19
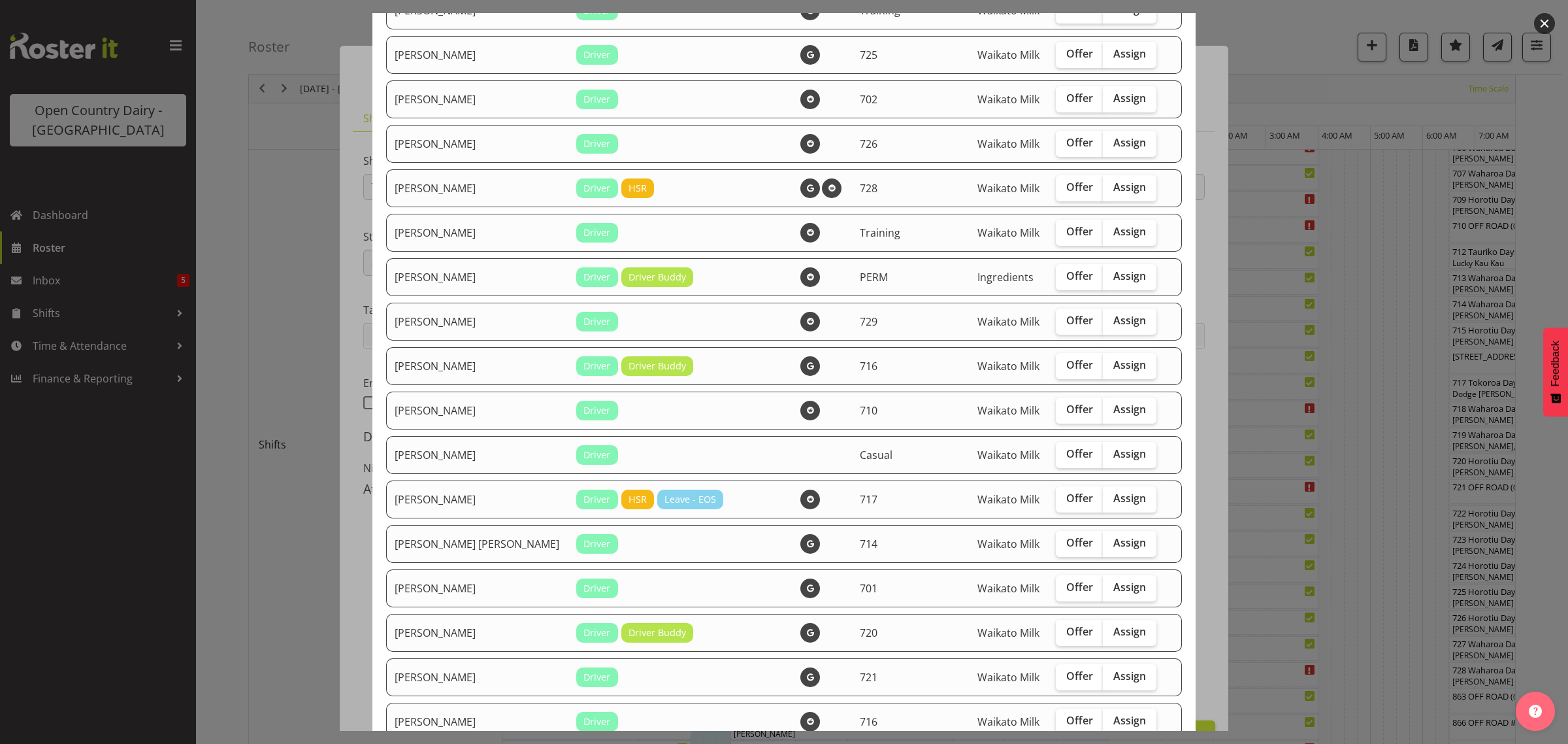
scroll to position [327, 0]
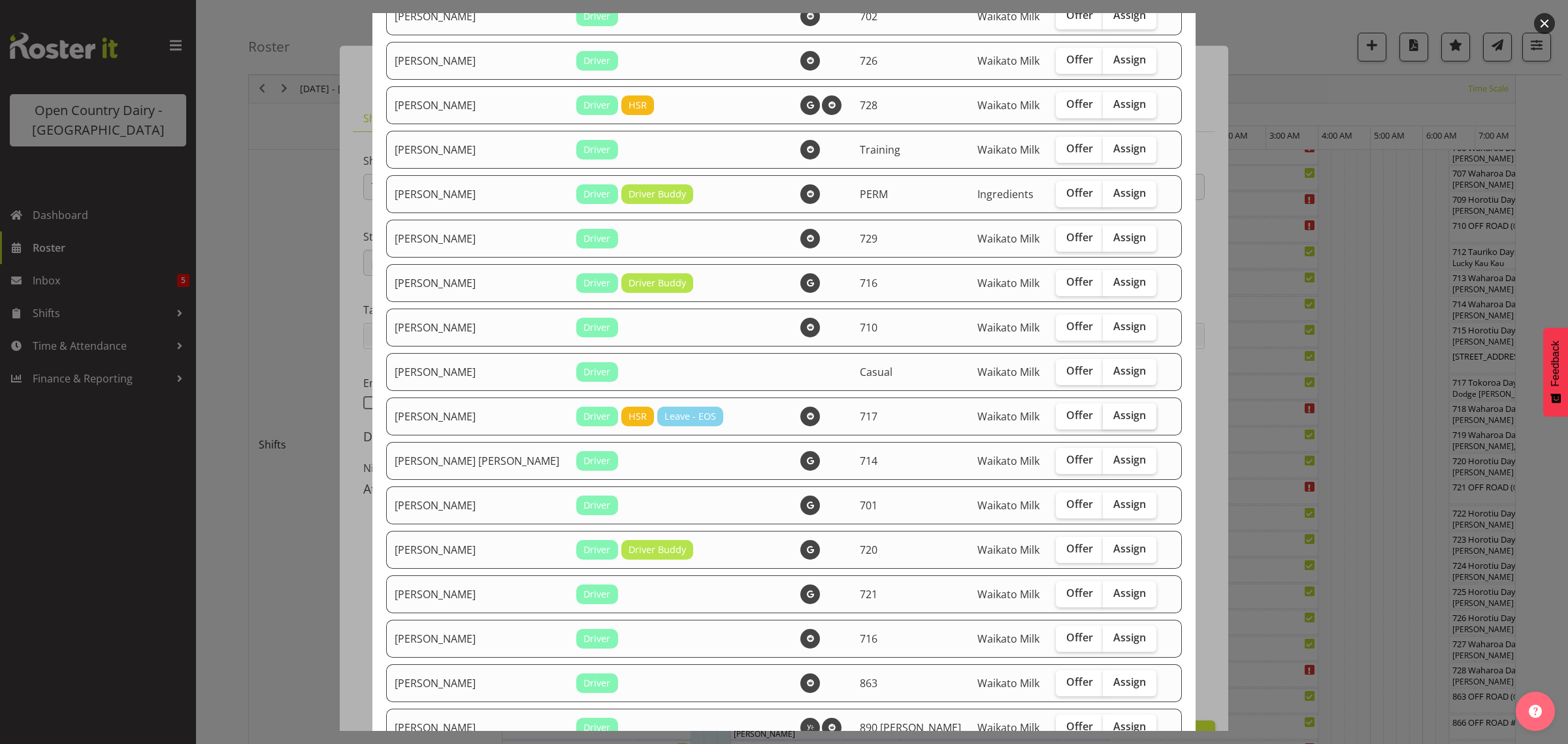
click at [1114, 416] on span "Assign" at bounding box center [1130, 415] width 33 height 13
click at [1109, 416] on input "Assign" at bounding box center [1107, 415] width 9 height 9
checkbox input "true"
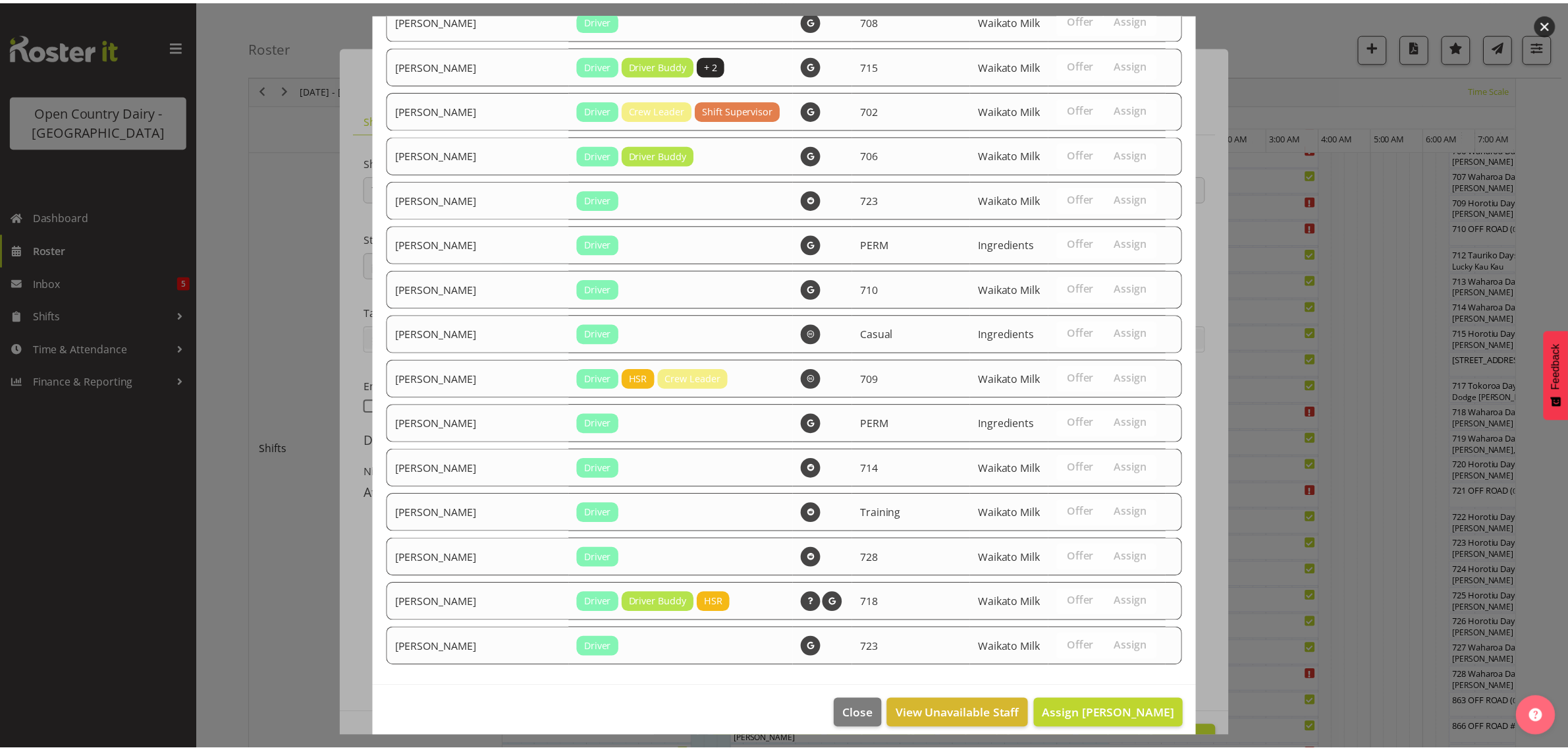
scroll to position [1922, 0]
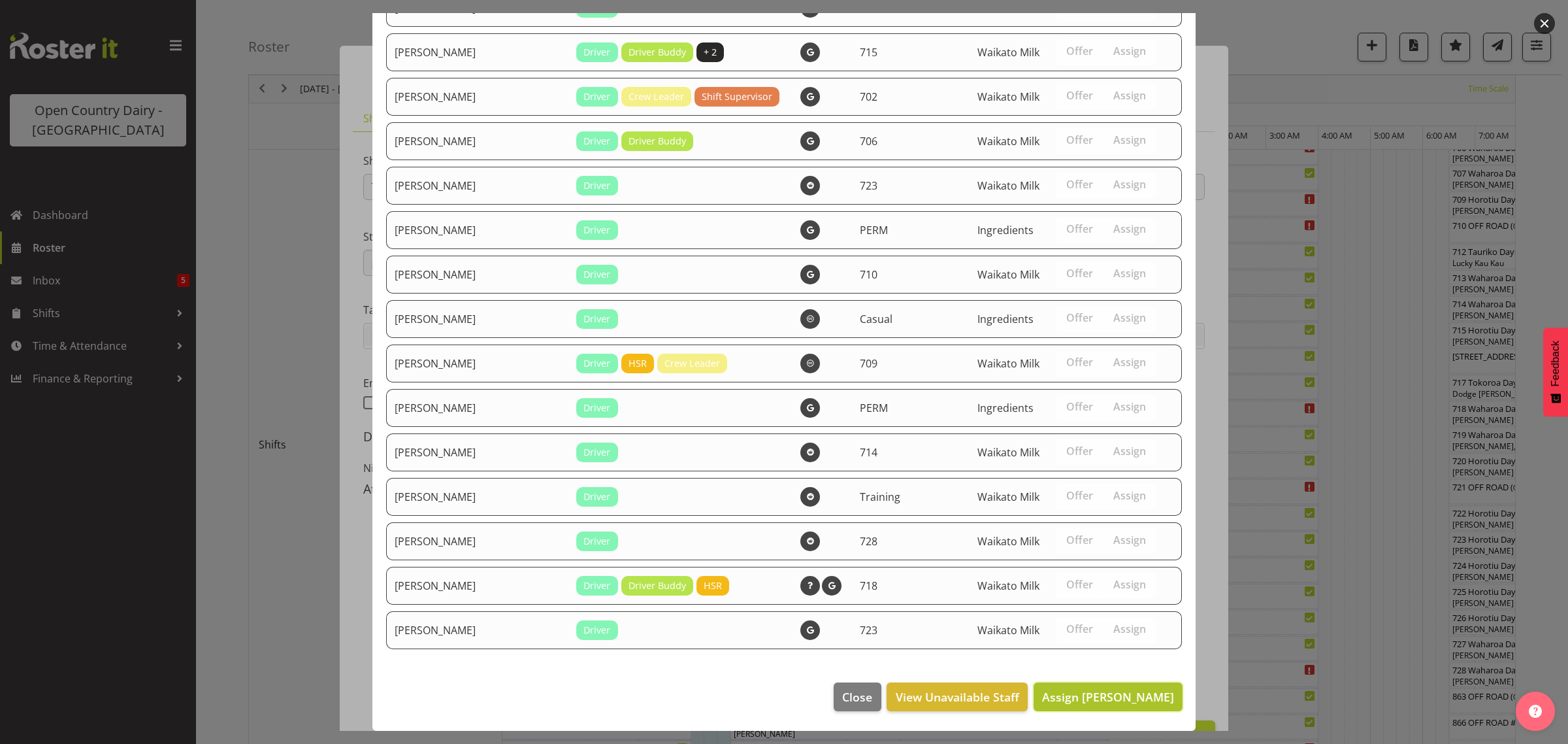
click at [1099, 697] on span "Assign Eric Stothers" at bounding box center [1108, 697] width 132 height 15
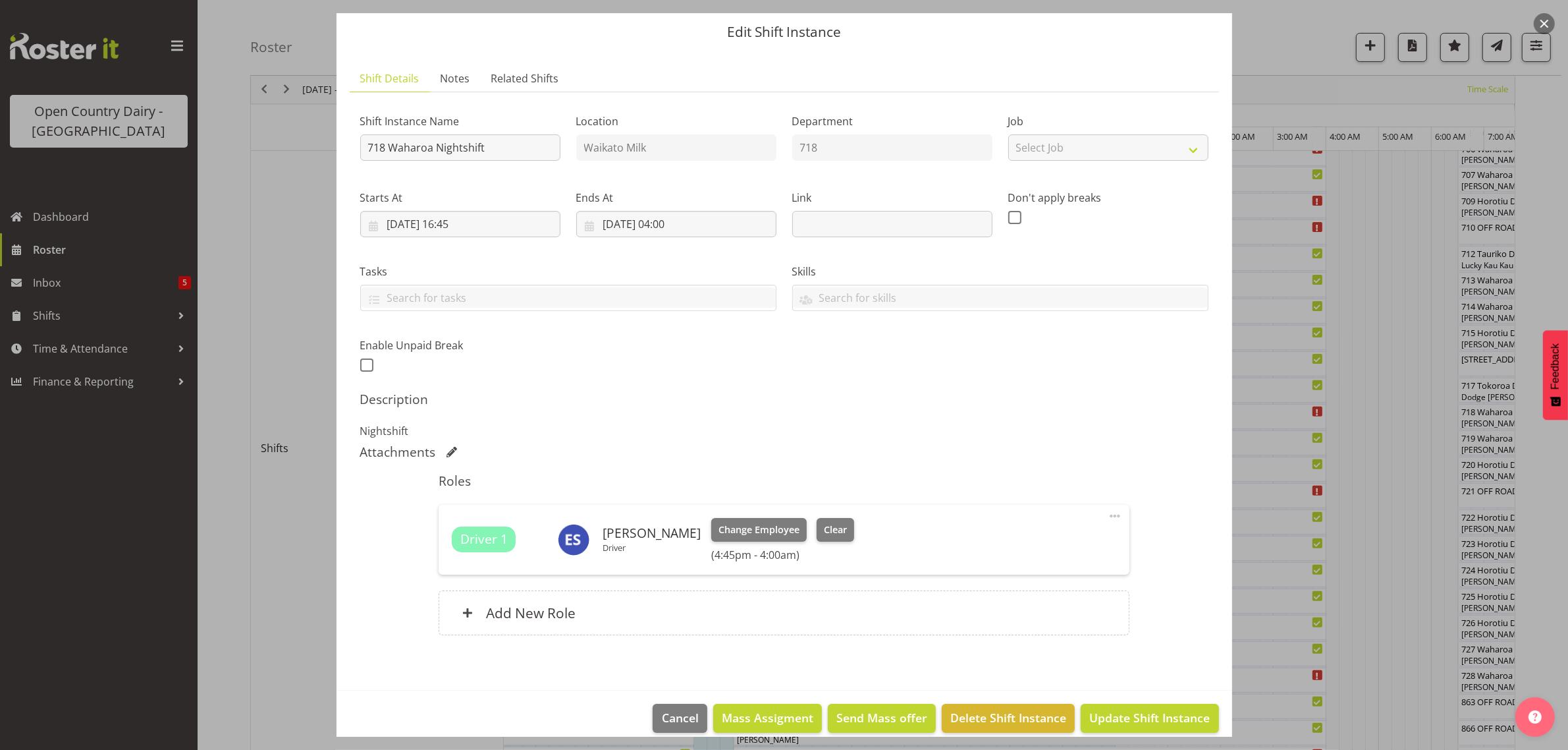
scroll to position [57, 0]
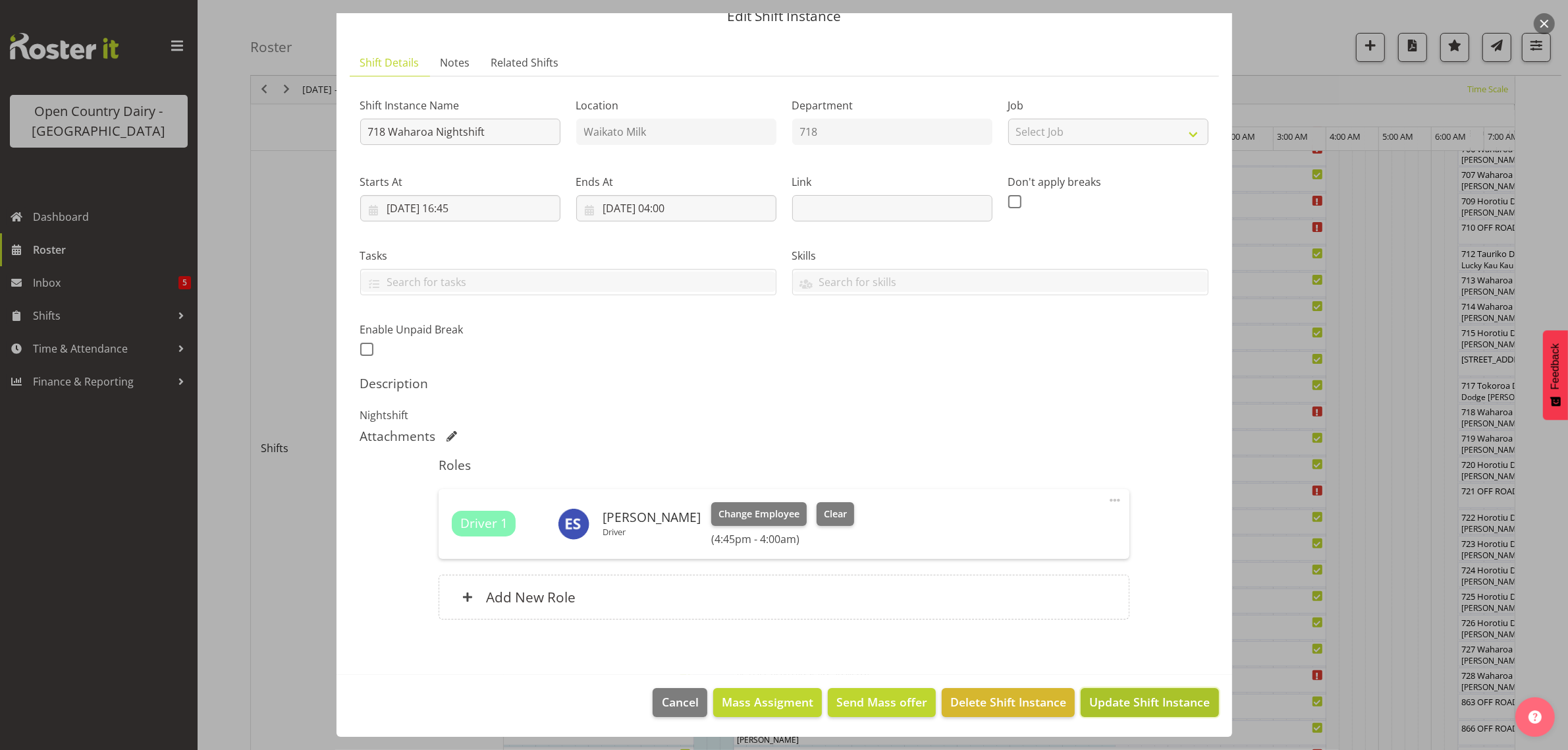
click at [1137, 699] on span "Update Shift Instance" at bounding box center [1150, 702] width 121 height 17
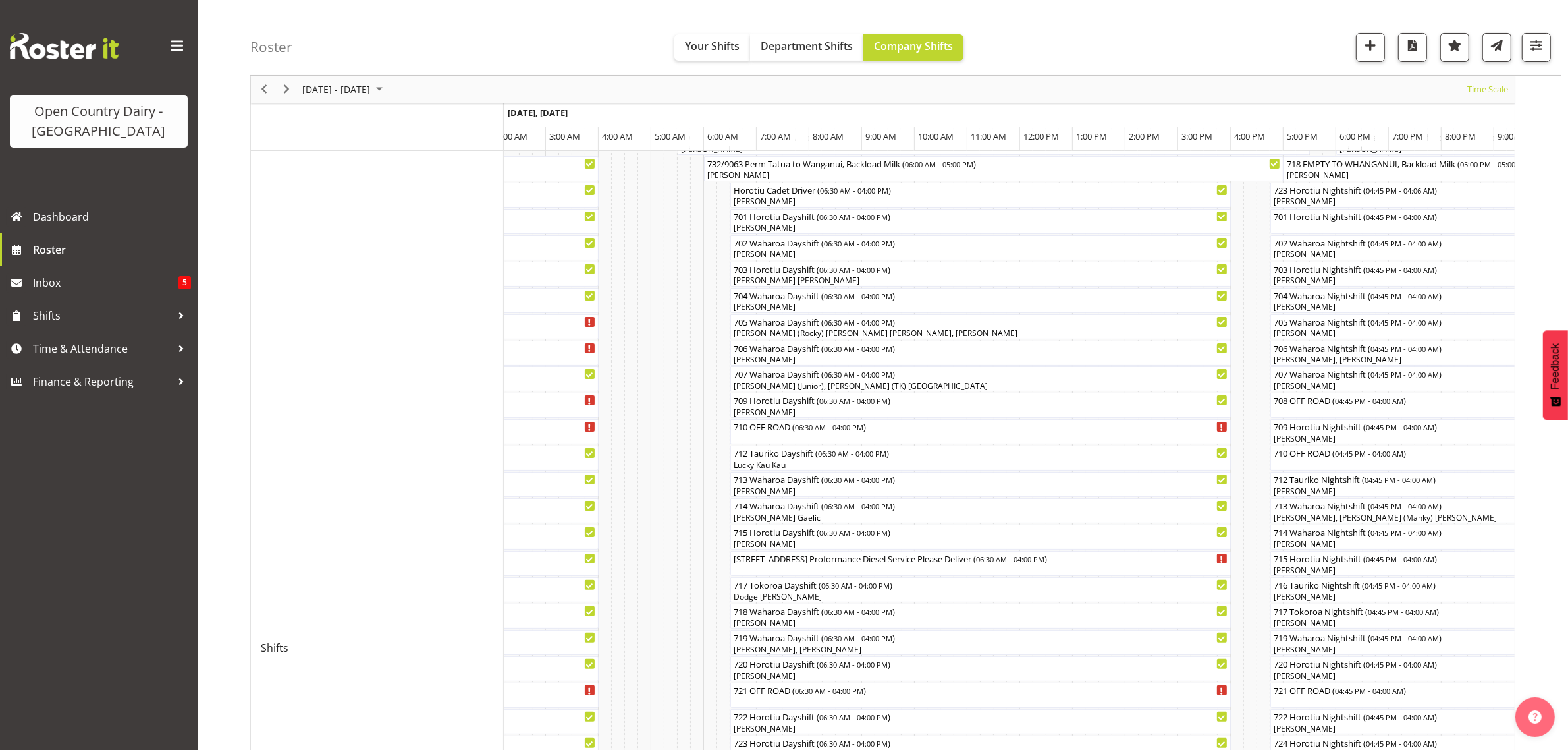
scroll to position [0, 0]
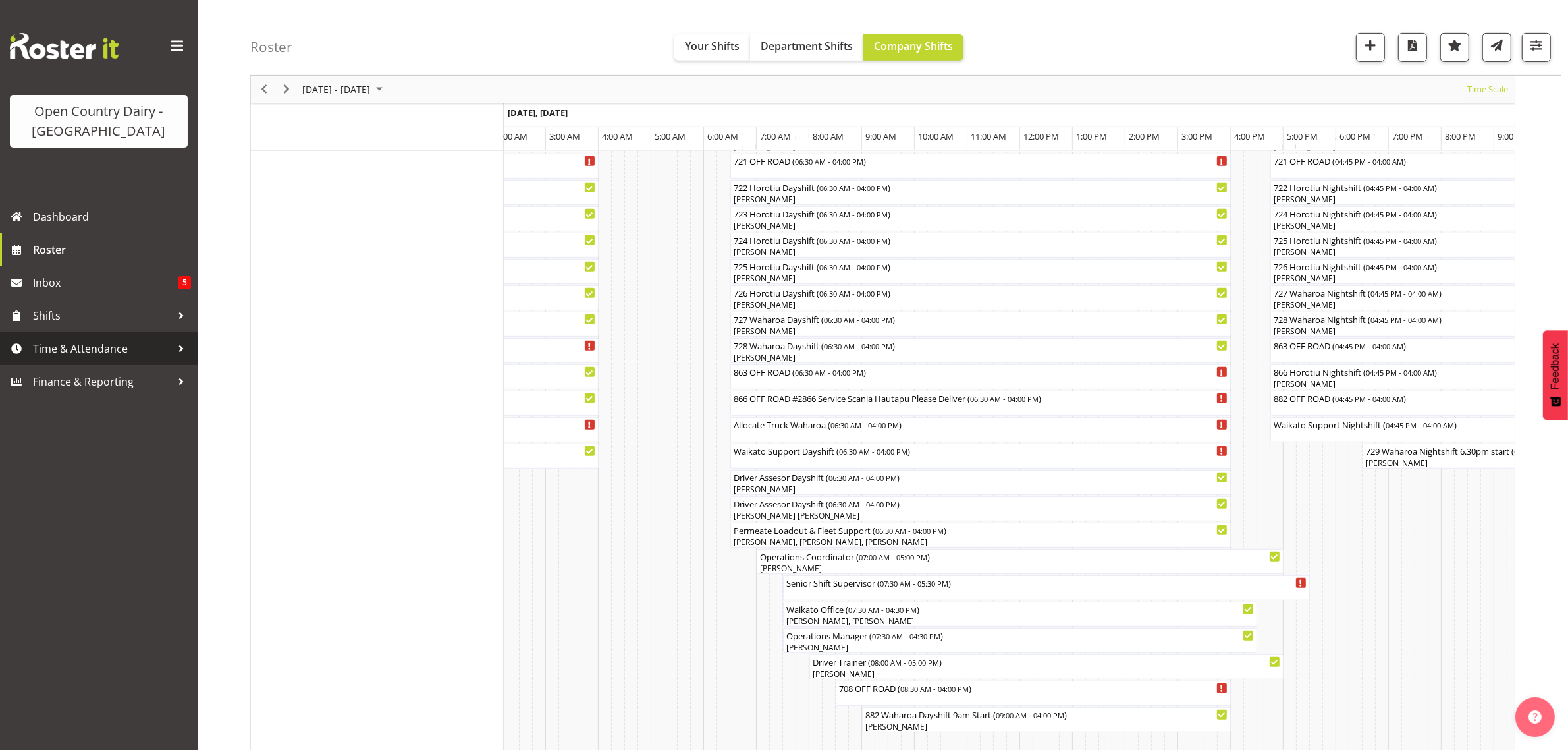
click at [48, 351] on span "Time & Attendance" at bounding box center [101, 348] width 138 height 19
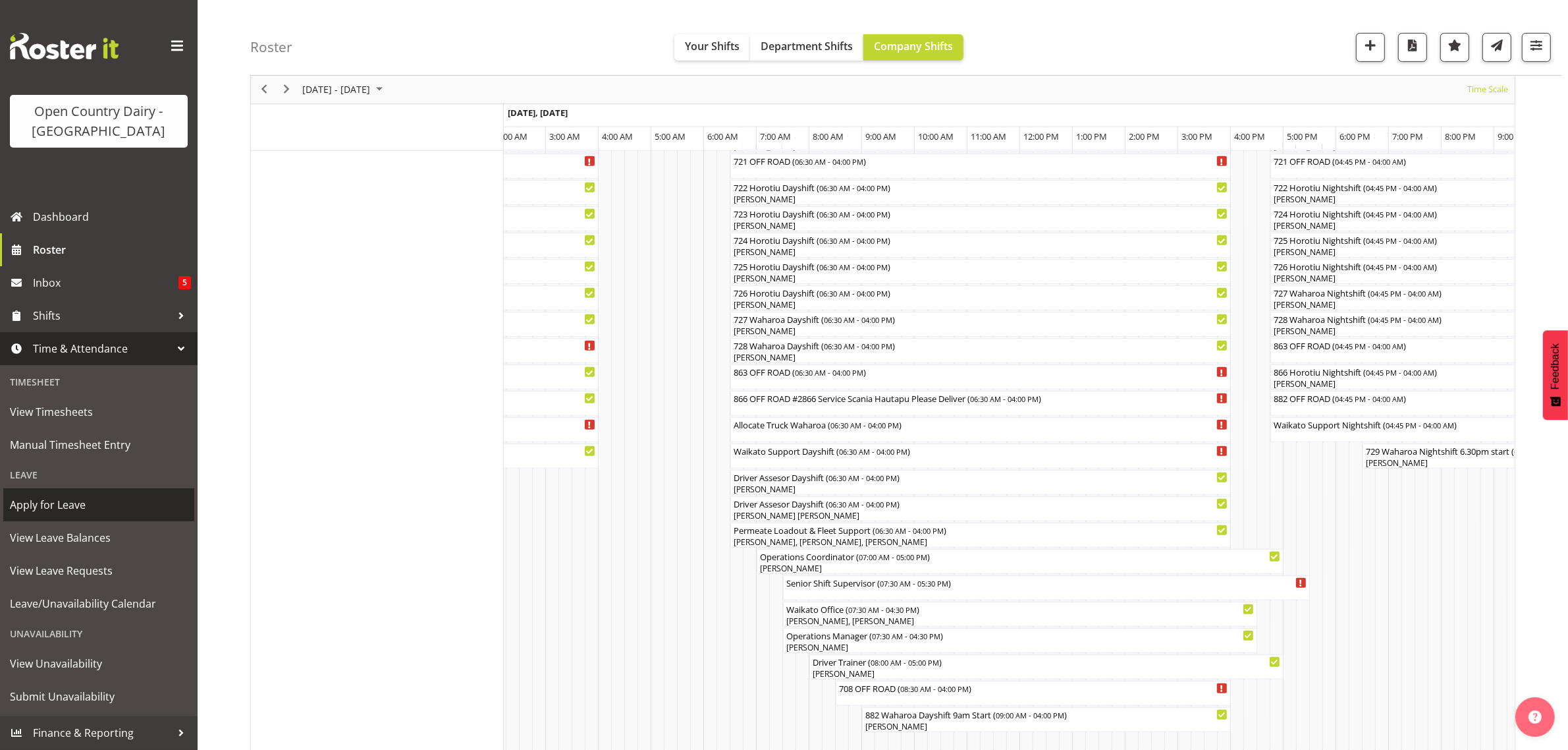
click at [55, 508] on span "Apply for Leave" at bounding box center [99, 505] width 178 height 19
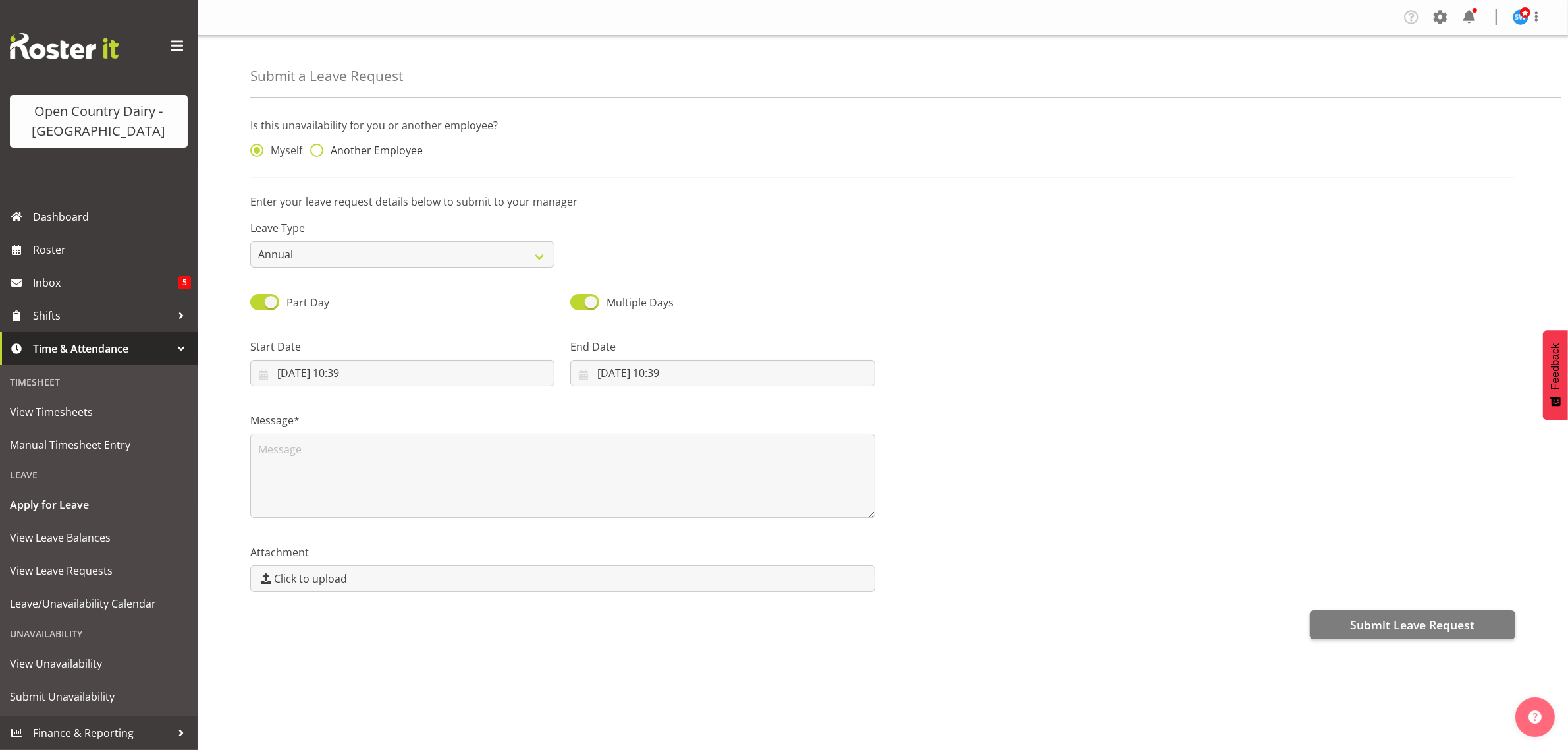
click at [318, 147] on span at bounding box center [317, 151] width 14 height 14
click at [318, 147] on input "Another Employee" at bounding box center [314, 150] width 9 height 9
radio input "true"
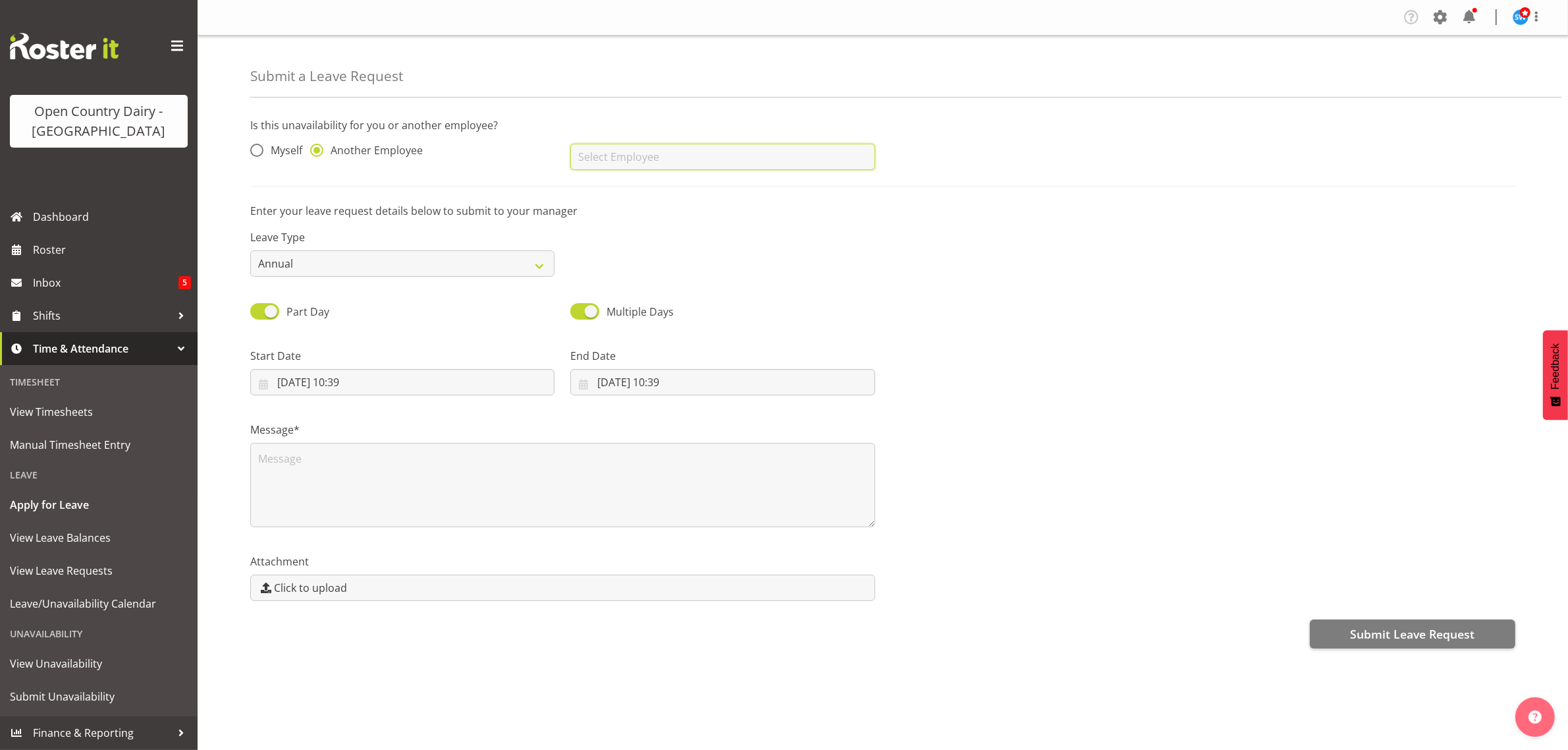
click at [596, 157] on input "text" at bounding box center [722, 157] width 304 height 26
click at [596, 216] on span "[PERSON_NAME]" at bounding box center [621, 213] width 82 height 14
type input "[PERSON_NAME]"
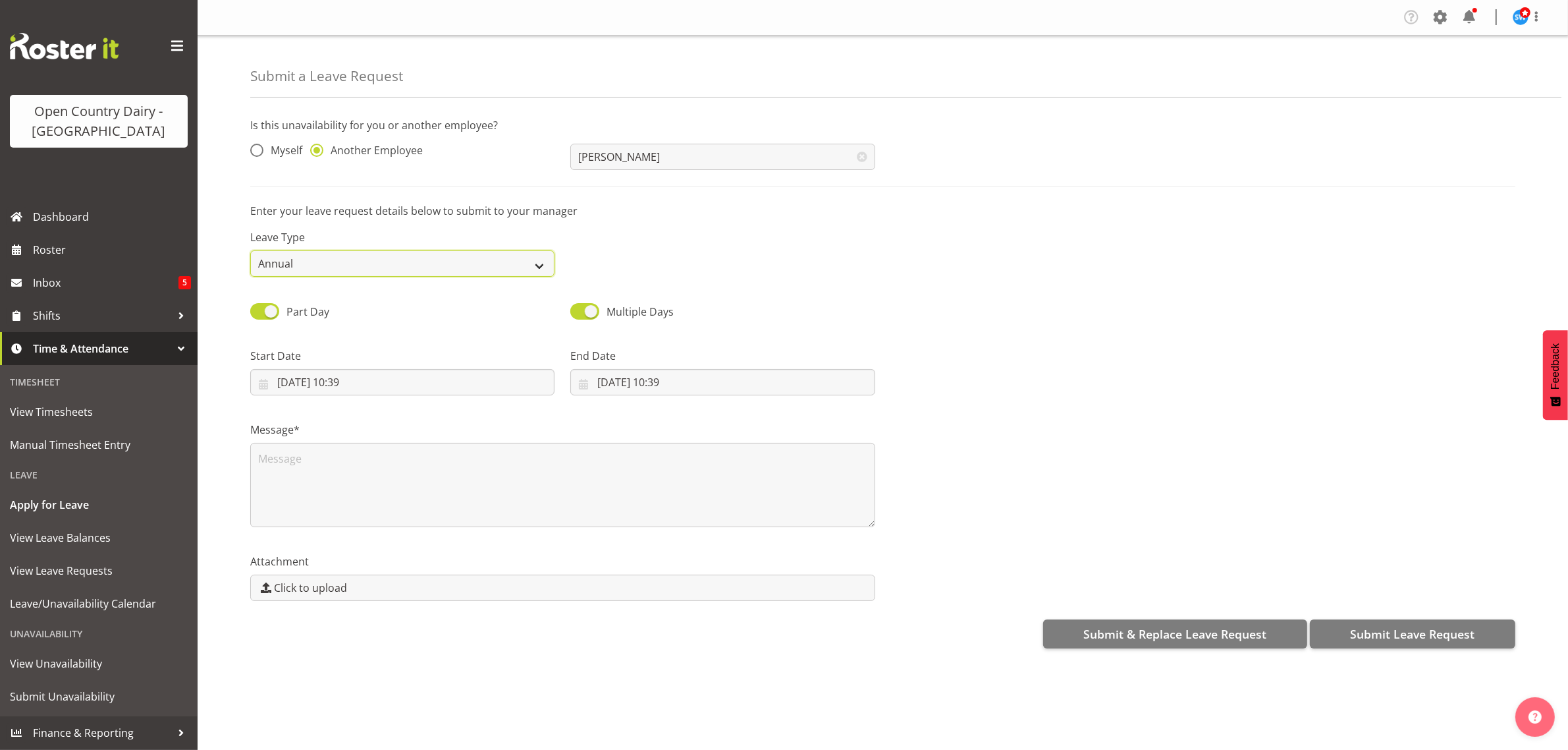
click at [535, 262] on select "Annual Sick Leave Without Pay Bereavement Domestic Violence Parental Jury Servi…" at bounding box center [402, 263] width 304 height 26
select select "Sick"
click at [250, 250] on select "Annual Sick Leave Without Pay Bereavement Domestic Violence Parental Jury Servi…" at bounding box center [402, 263] width 304 height 26
click at [318, 381] on input "14/08/2025, 10:39" at bounding box center [402, 382] width 304 height 26
click at [429, 535] on span "15" at bounding box center [424, 538] width 11 height 13
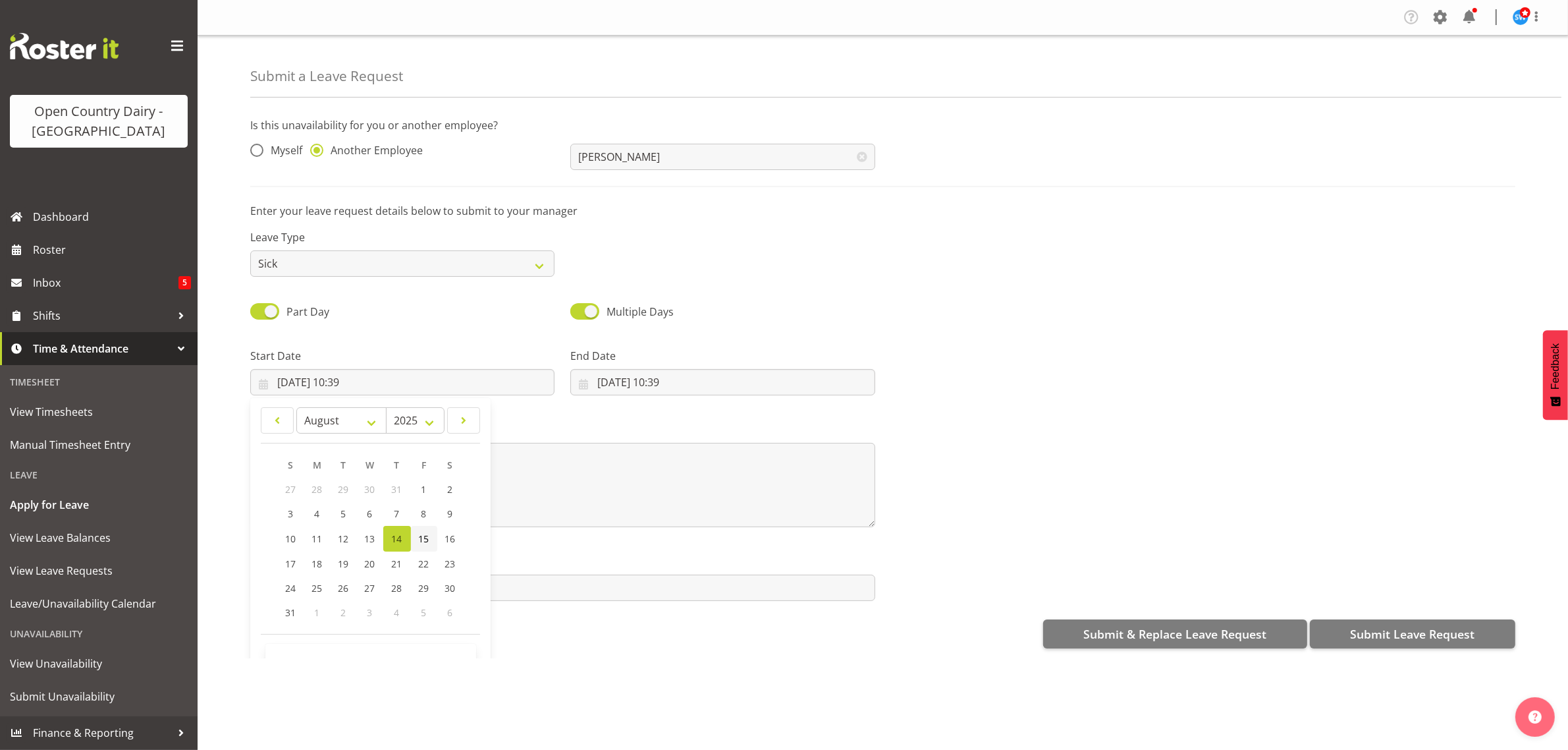
type input "15/08/2025, 10:39"
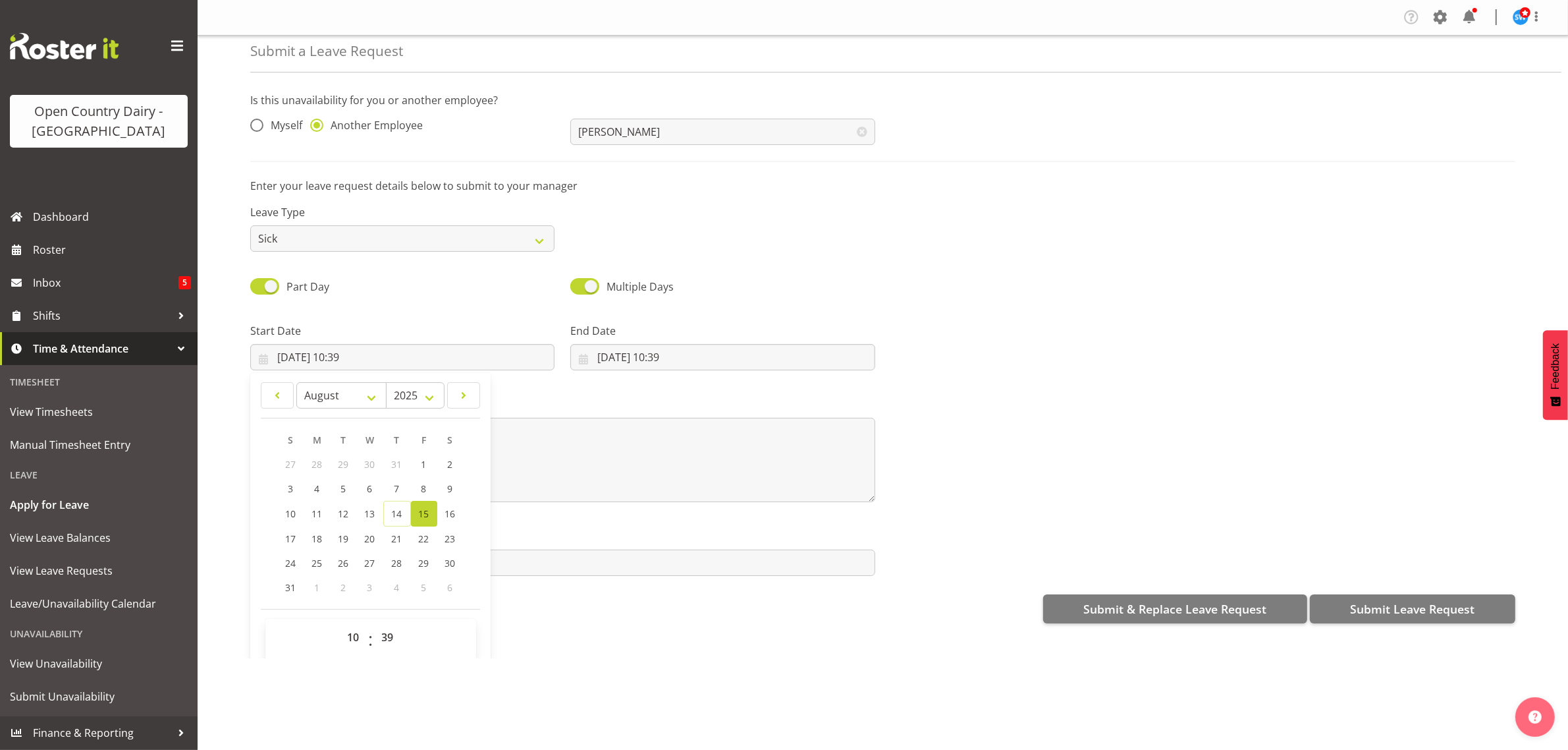
scroll to position [39, 0]
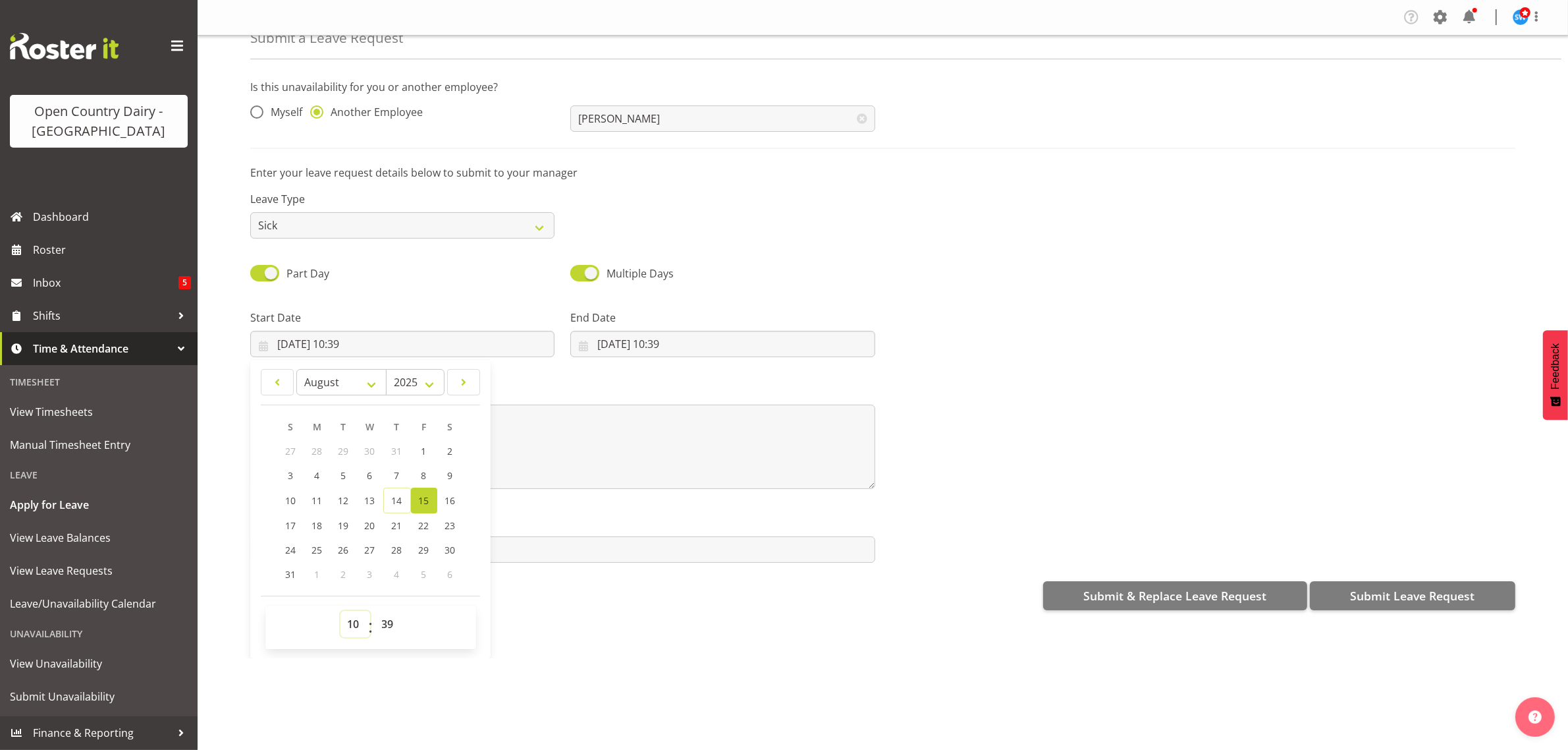
click at [351, 624] on select "00 01 02 03 04 05 06 07 08 09 10 11 12 13 14 15 16 17 18 19 20 21 22 23" at bounding box center [355, 623] width 30 height 26
select select "6"
click at [340, 612] on select "00 01 02 03 04 05 06 07 08 09 10 11 12 13 14 15 16 17 18 19 20 21 22 23" at bounding box center [355, 623] width 30 height 26
type input "15/08/2025, 06:39"
click at [384, 620] on select "00 01 02 03 04 05 06 07 08 09 10 11 12 13 14 15 16 17 18 19 20 21 22 23 24 25 2…" at bounding box center [389, 623] width 30 height 26
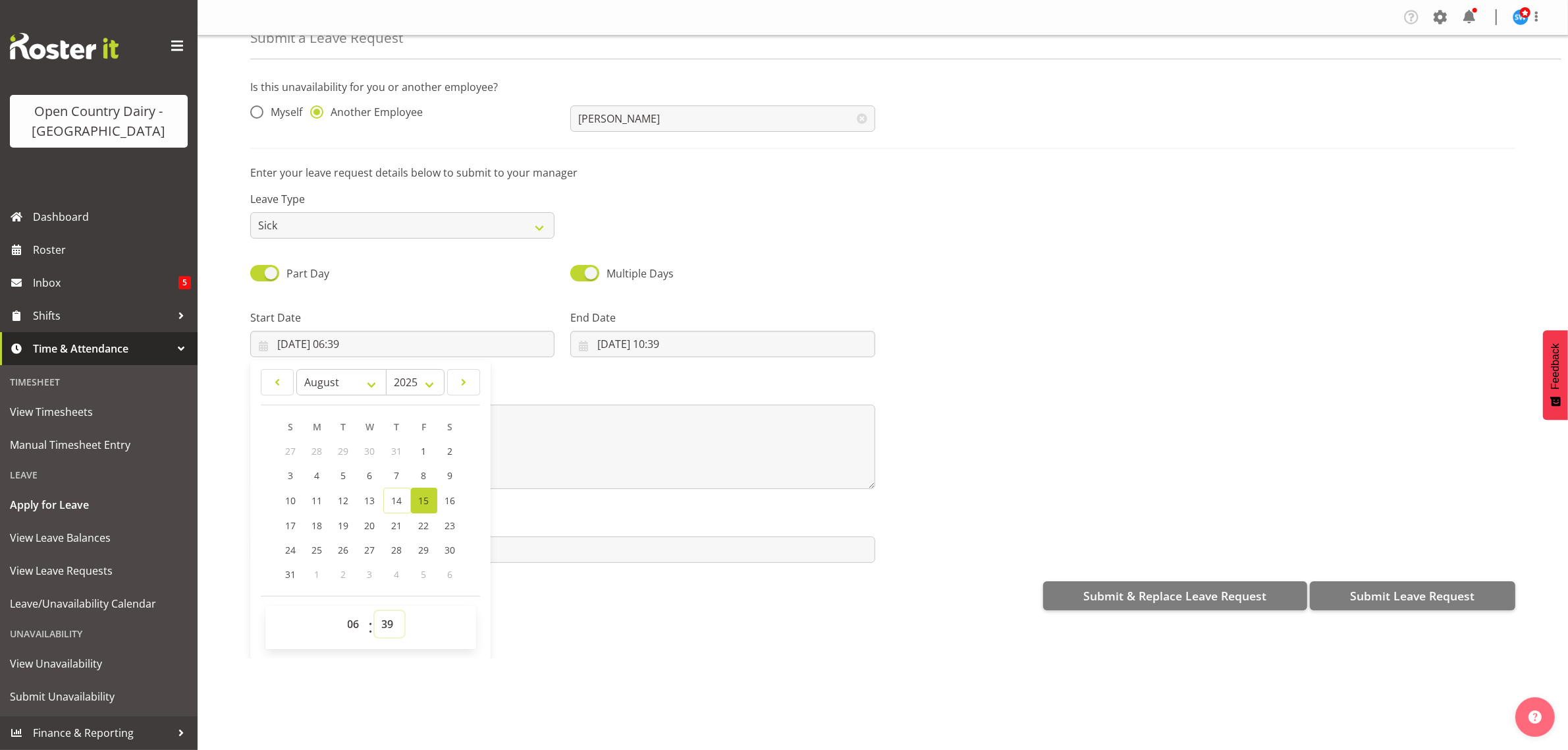
select select "0"
click at [375, 612] on select "00 01 02 03 04 05 06 07 08 09 10 11 12 13 14 15 16 17 18 19 20 21 22 23 24 25 2…" at bounding box center [389, 623] width 30 height 26
type input "15/08/2025, 06:00"
click at [624, 340] on input "14/08/2025, 10:39" at bounding box center [722, 343] width 304 height 26
click at [739, 498] on span "15" at bounding box center [744, 500] width 11 height 13
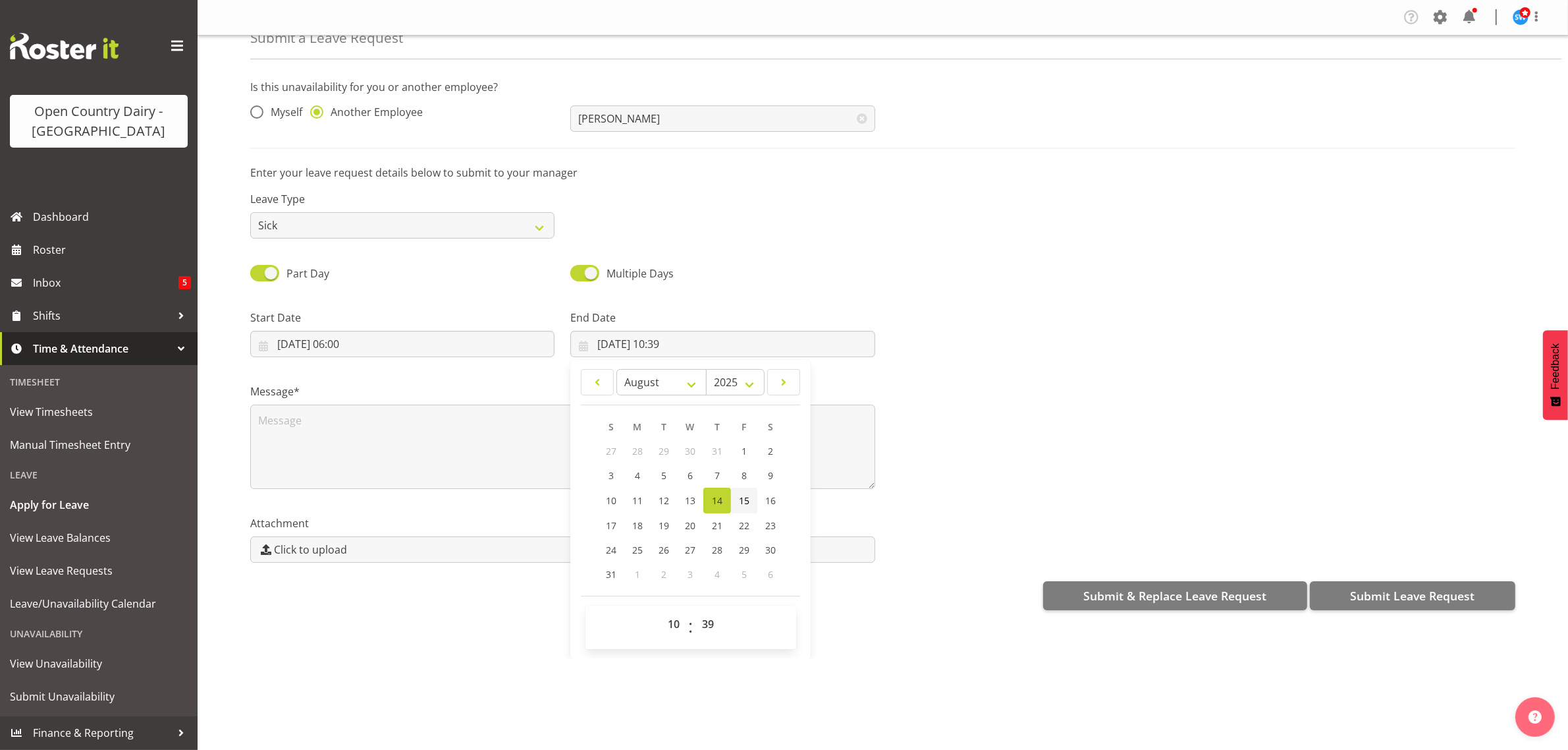
type input "15/08/2025, 10:39"
click at [670, 618] on select "00 01 02 03 04 05 06 07 08 09 10 11 12 13 14 15 16 17 18 19 20 21 22 23" at bounding box center [675, 623] width 30 height 26
select select "18"
click at [661, 612] on select "00 01 02 03 04 05 06 07 08 09 10 11 12 13 14 15 16 17 18 19 20 21 22 23" at bounding box center [675, 623] width 30 height 26
type input "15/08/2025, 18:39"
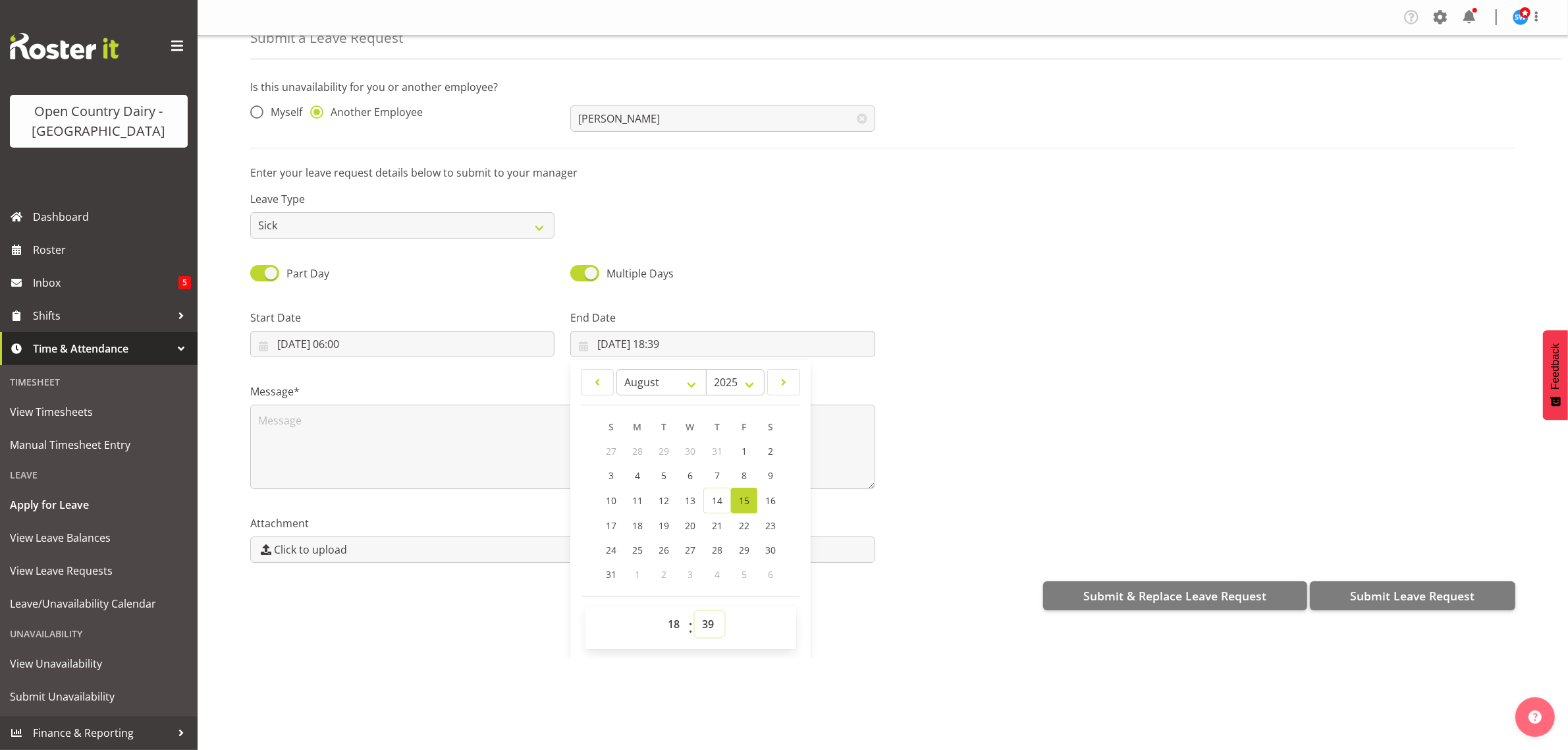
click at [706, 623] on select "00 01 02 03 04 05 06 07 08 09 10 11 12 13 14 15 16 17 18 19 20 21 22 23 24 25 2…" at bounding box center [709, 623] width 30 height 26
select select "0"
click at [695, 612] on select "00 01 02 03 04 05 06 07 08 09 10 11 12 13 14 15 16 17 18 19 20 21 22 23 24 25 2…" at bounding box center [709, 623] width 30 height 26
type input "15/08/2025, 18:00"
click at [363, 423] on textarea at bounding box center [562, 447] width 625 height 84
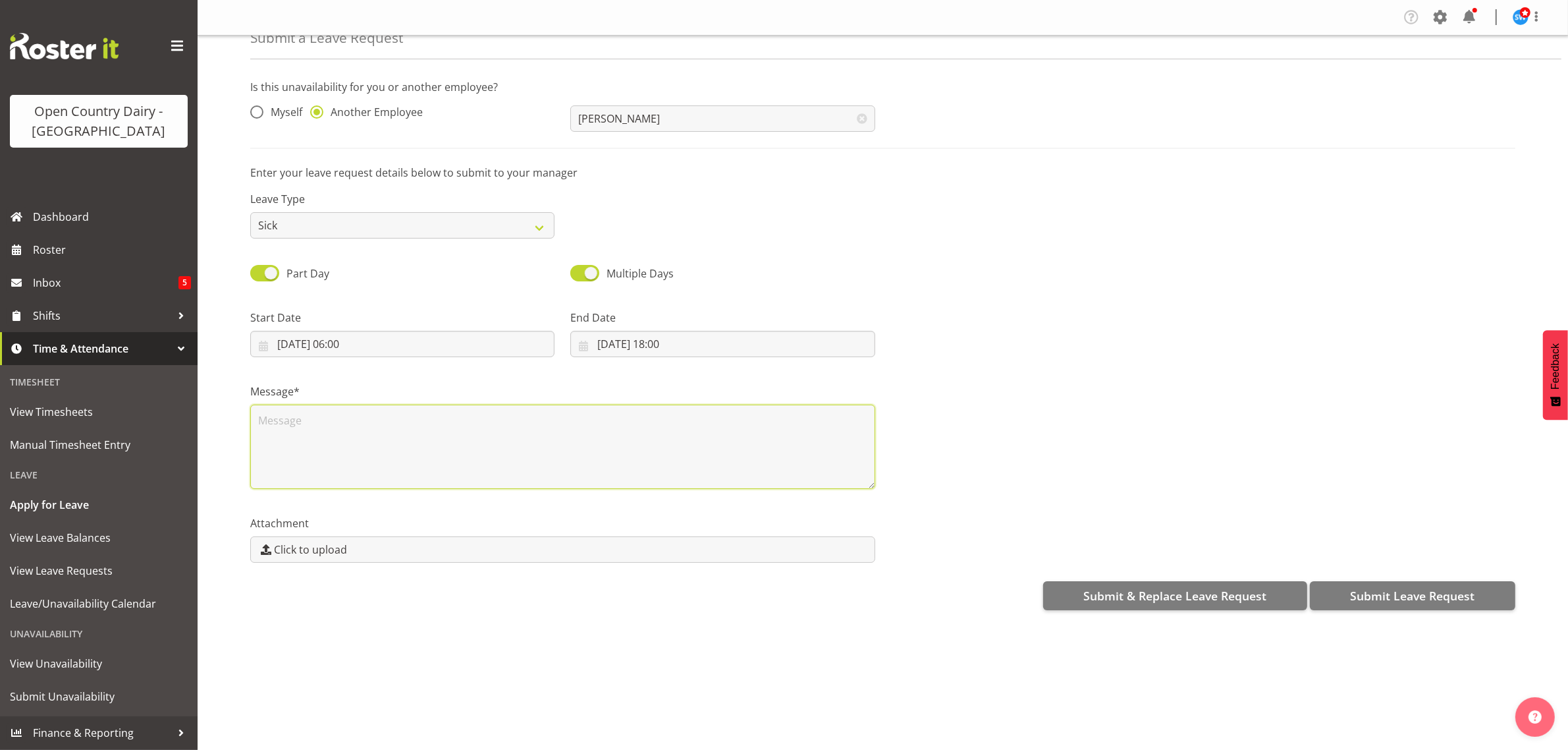
scroll to position [0, 0]
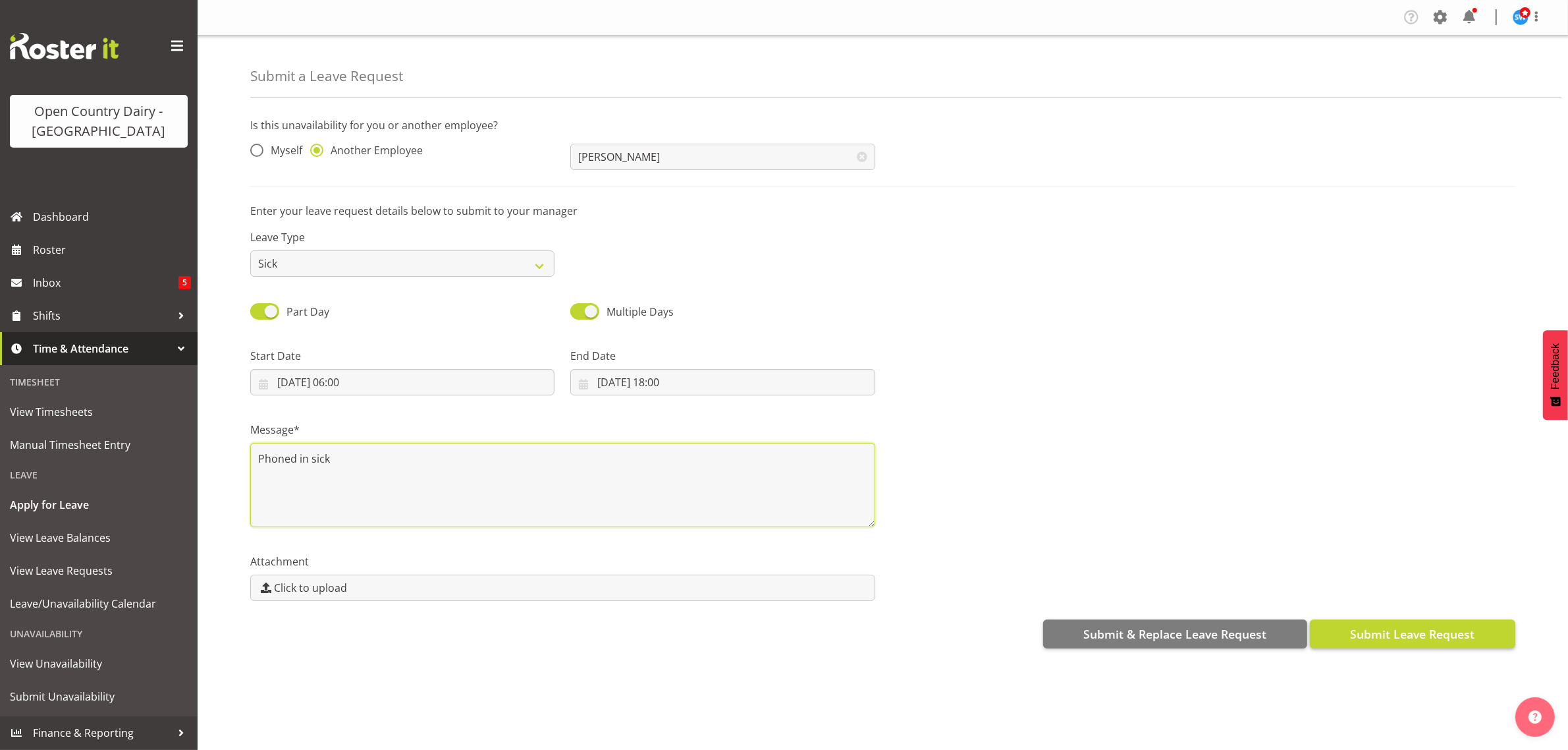
type textarea "Phoned in sick"
click at [1372, 627] on span "Submit Leave Request" at bounding box center [1411, 634] width 125 height 17
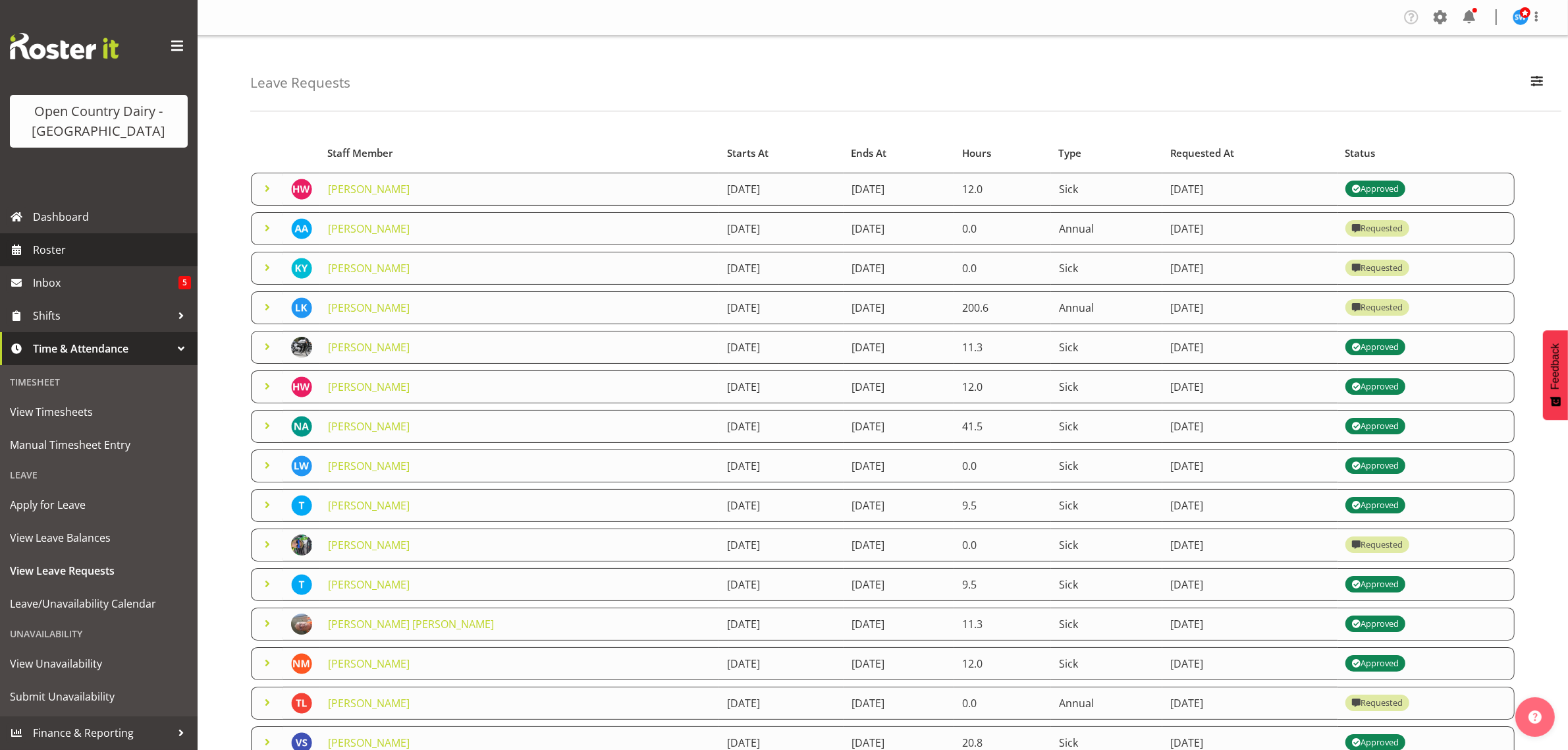
click at [44, 247] on span "Roster" at bounding box center [112, 249] width 158 height 19
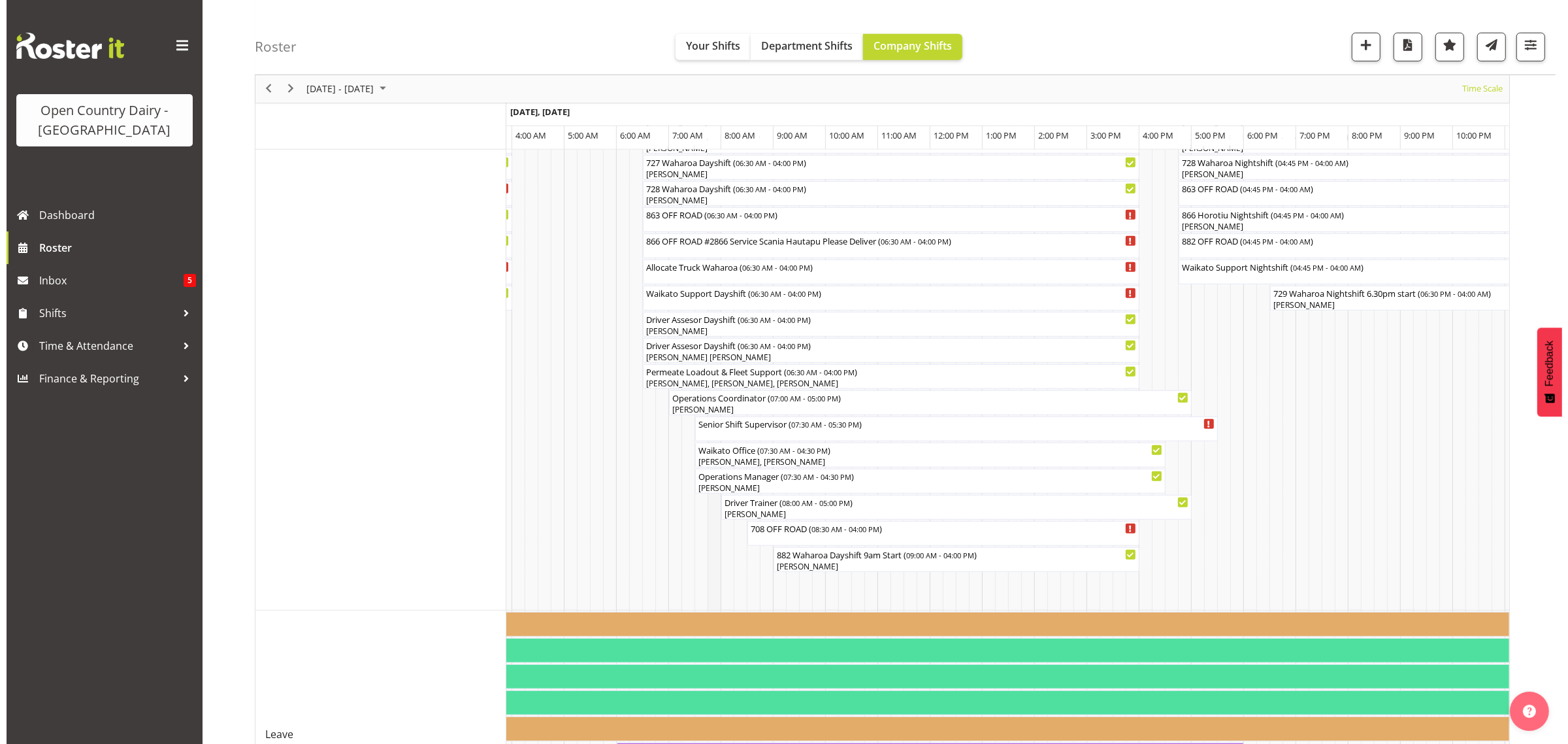
scroll to position [821, 0]
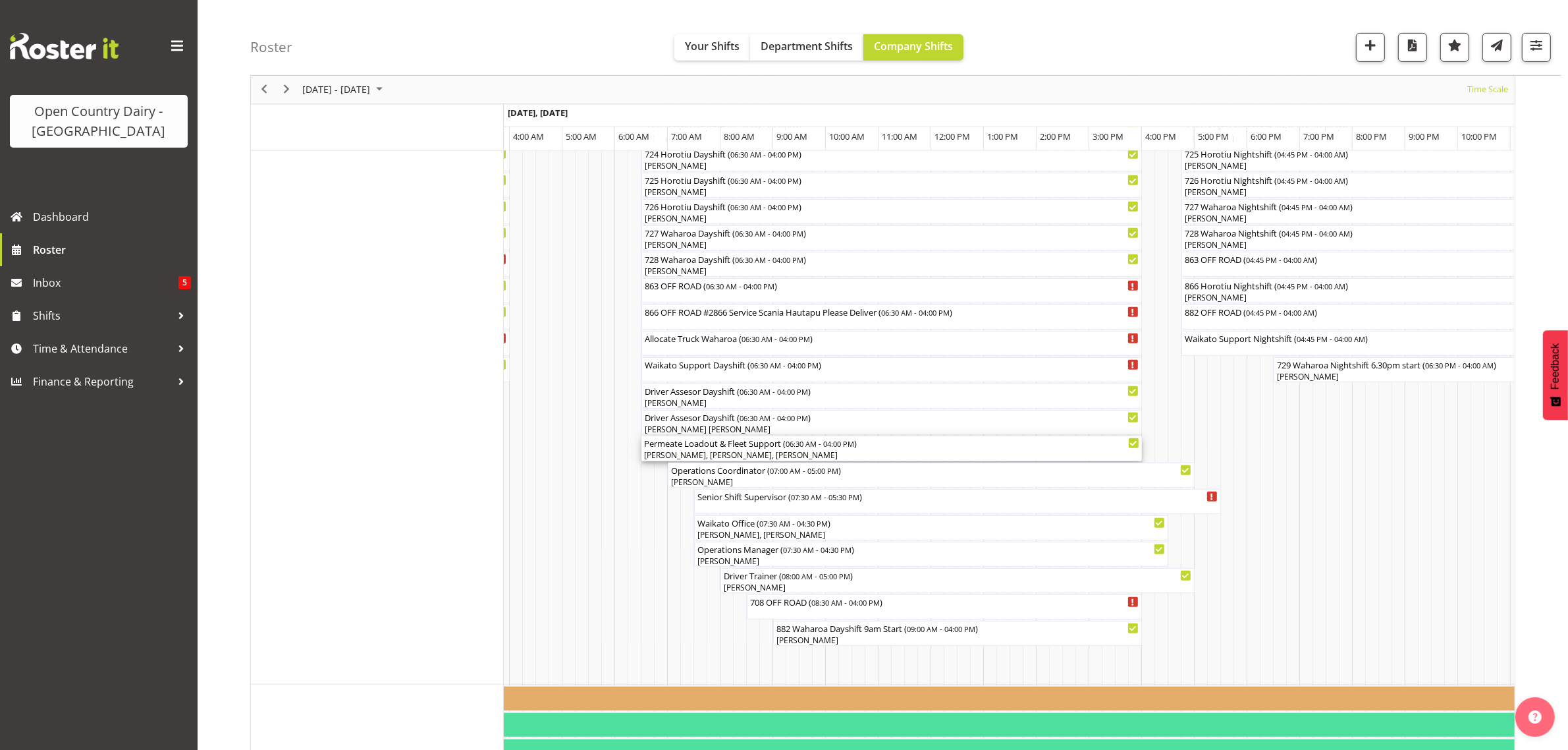
click at [749, 448] on div "Permeate Loadout & Fleet Support ( 06:30 AM - 04:00 PM )" at bounding box center [892, 443] width 496 height 14
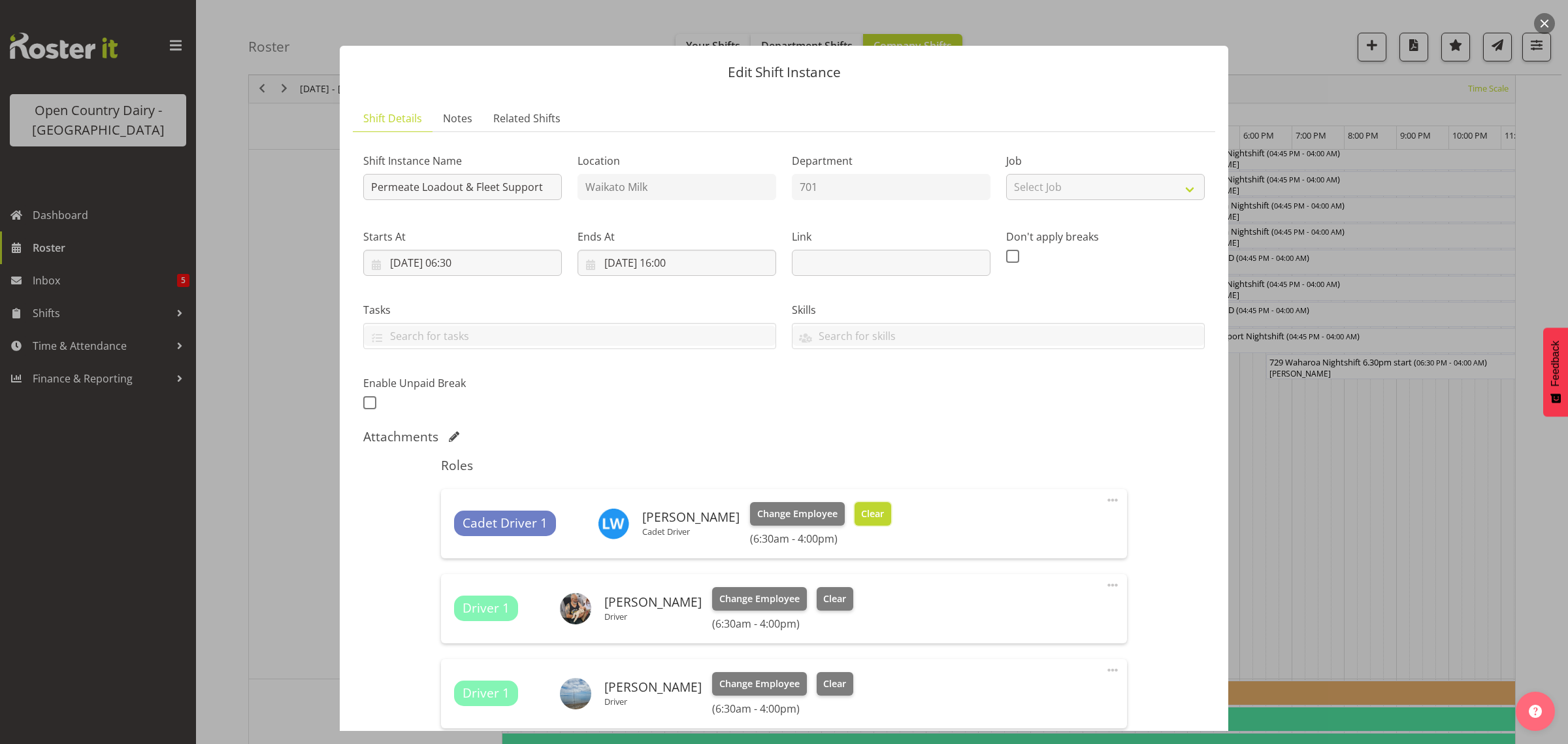
click at [861, 507] on span "Clear" at bounding box center [872, 513] width 23 height 14
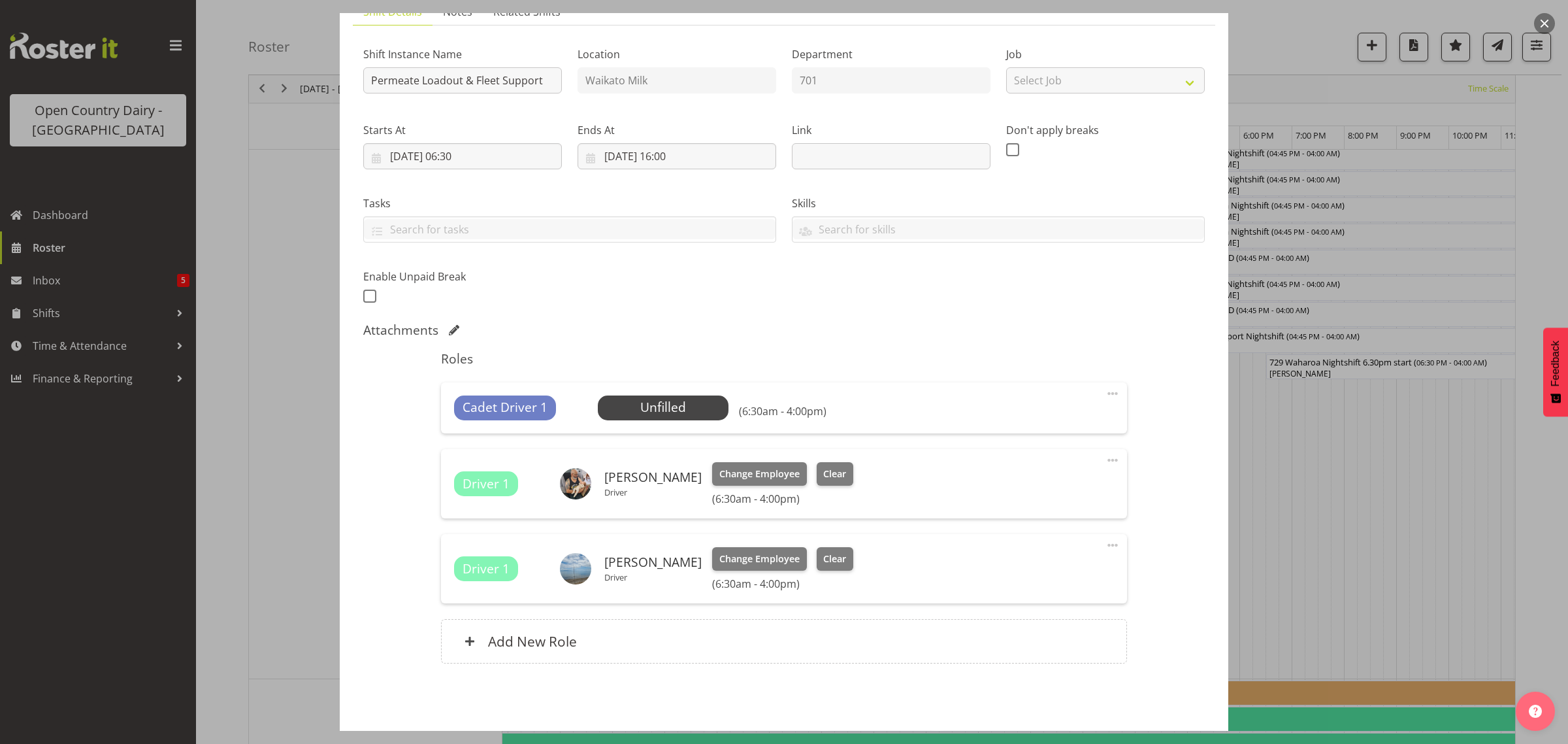
scroll to position [155, 0]
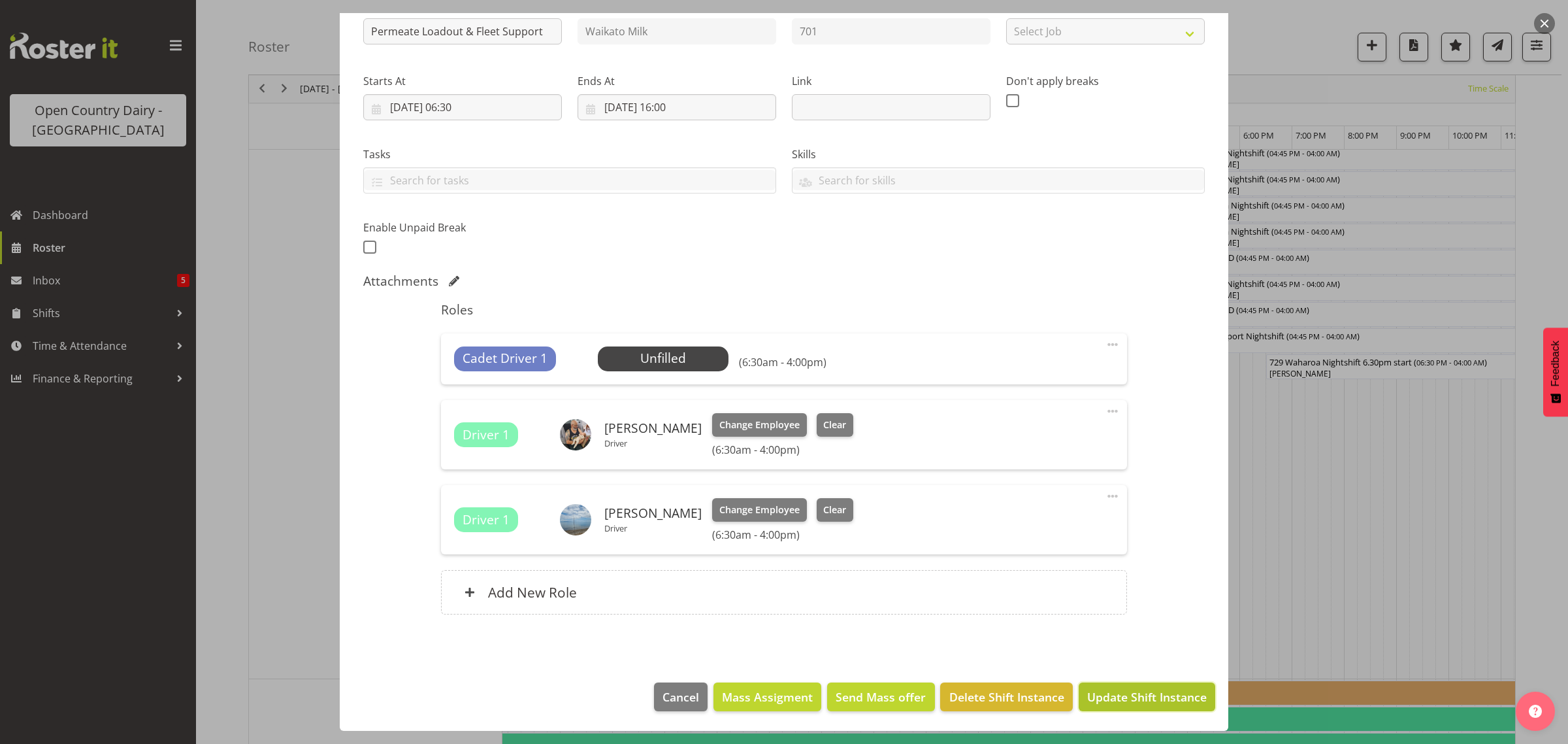
click at [1109, 697] on span "Update Shift Instance" at bounding box center [1146, 697] width 120 height 17
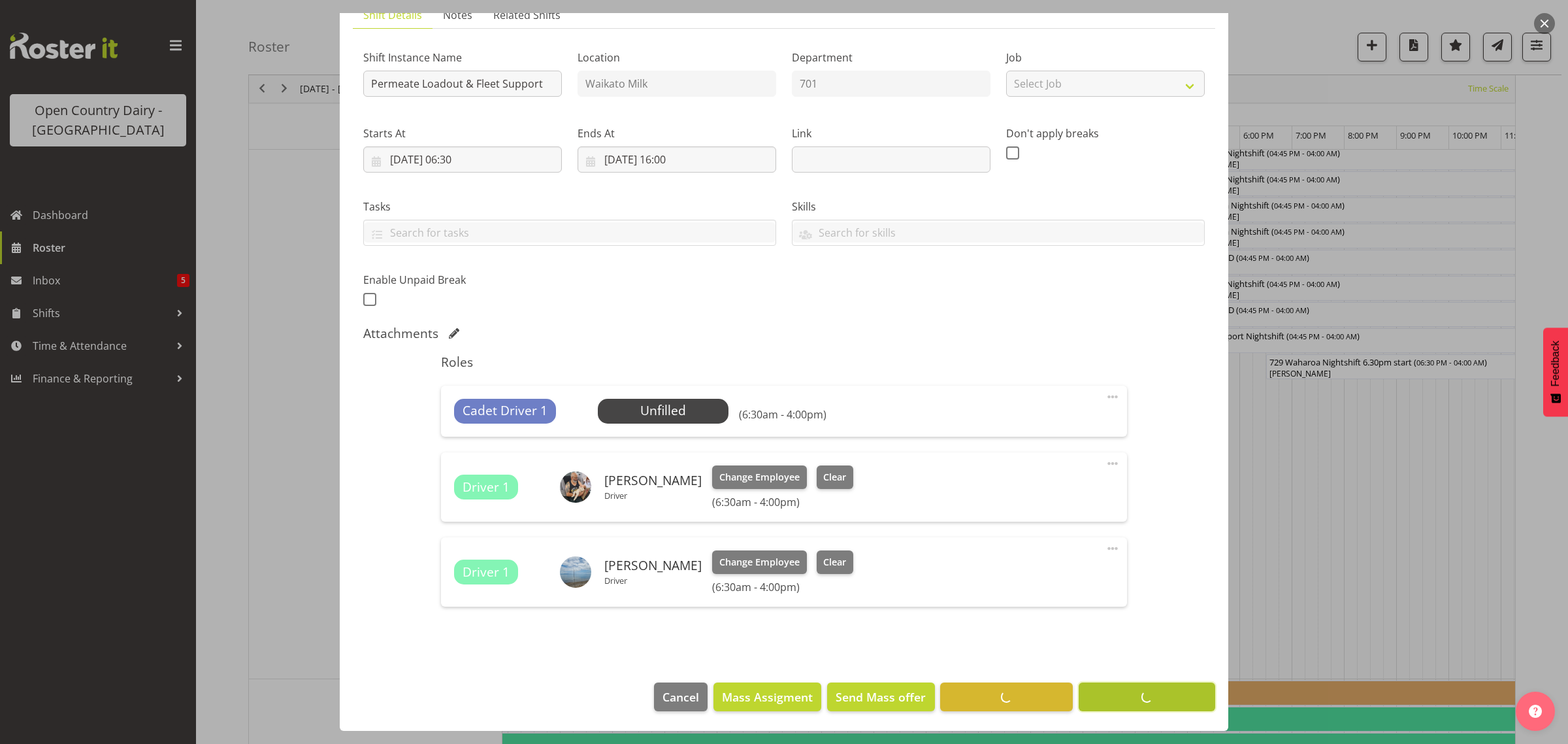
scroll to position [104, 0]
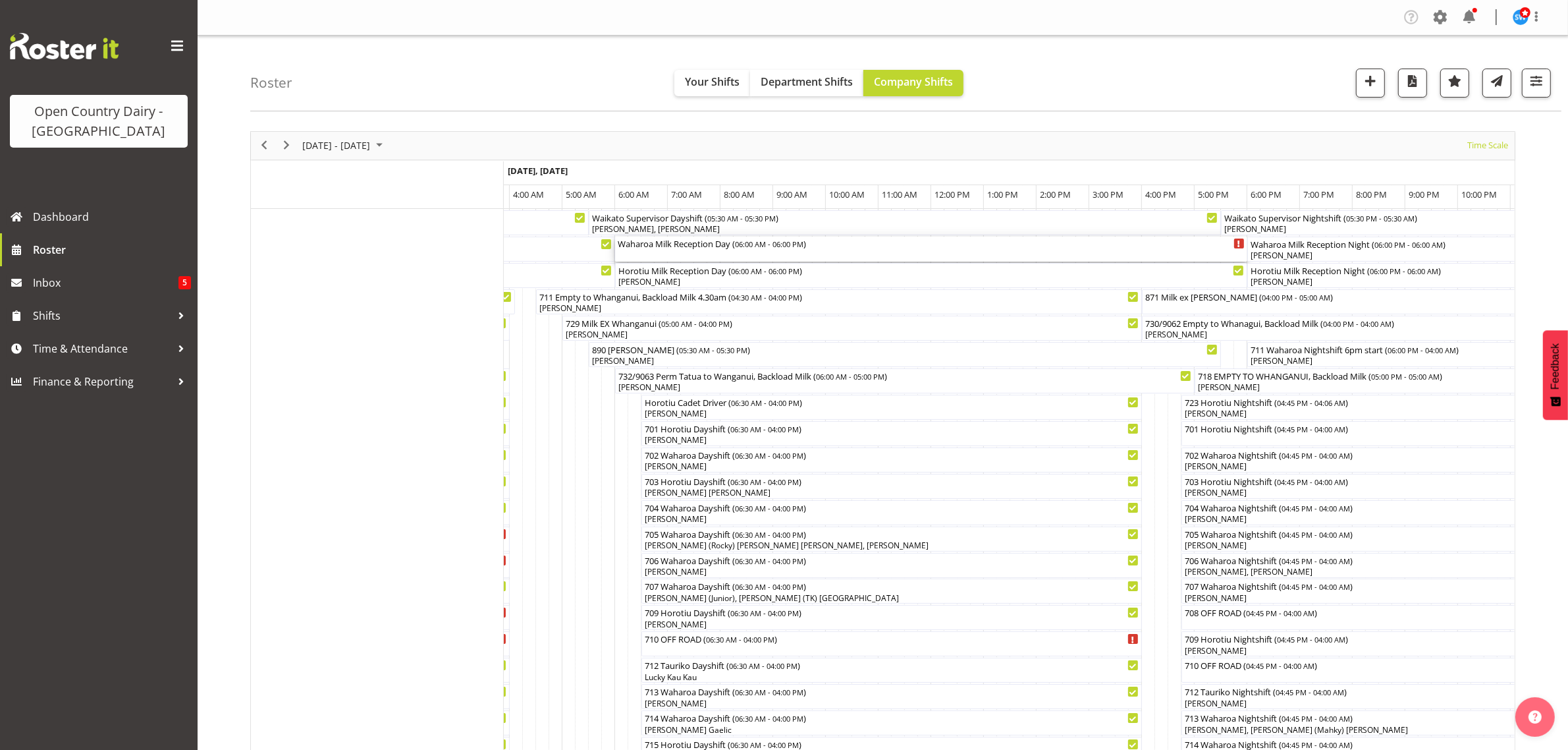
click at [650, 249] on div "Waharoa Milk Reception Day ( 06:00 AM - 06:00 PM )" at bounding box center [930, 244] width 627 height 14
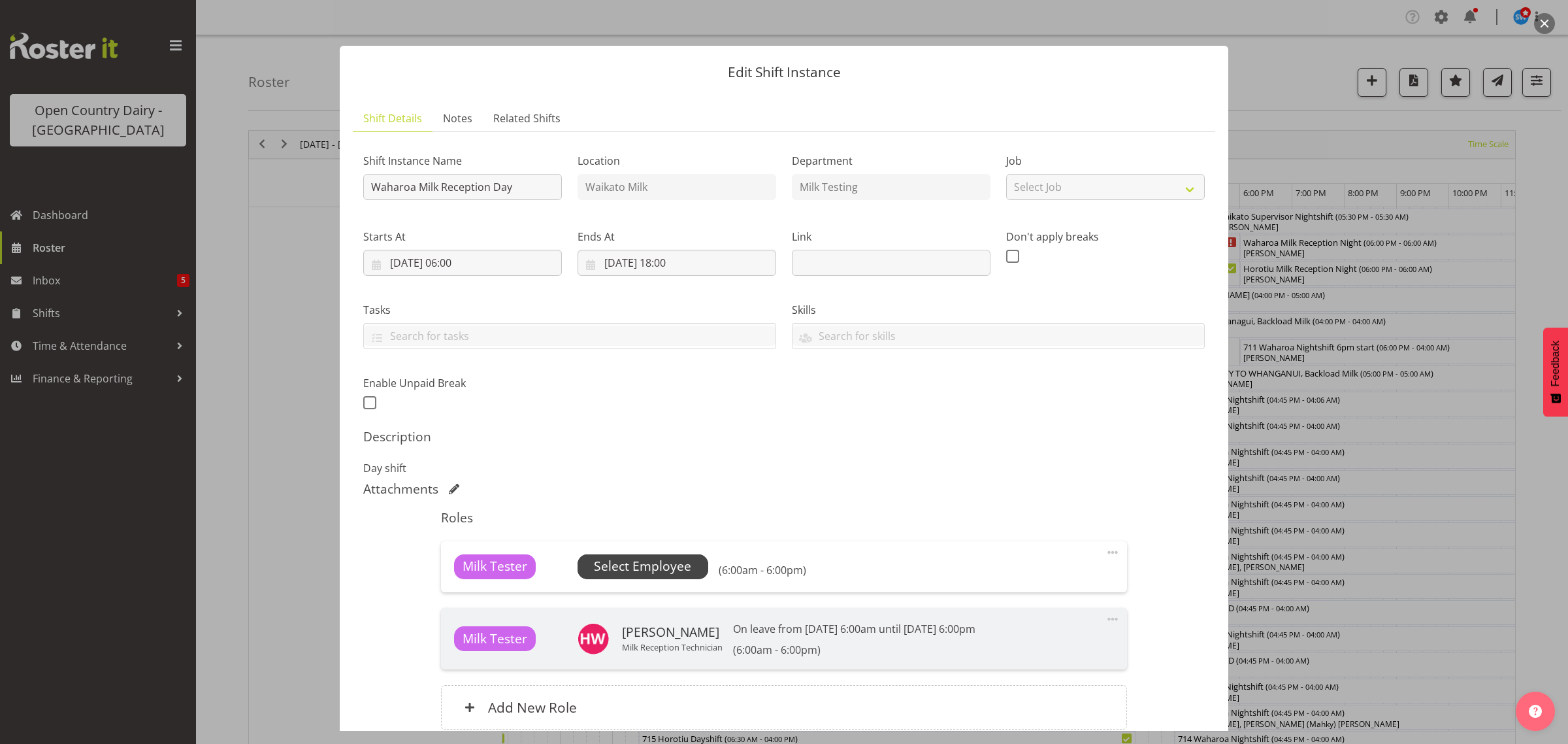
click at [652, 557] on span "Select Employee" at bounding box center [643, 567] width 98 height 19
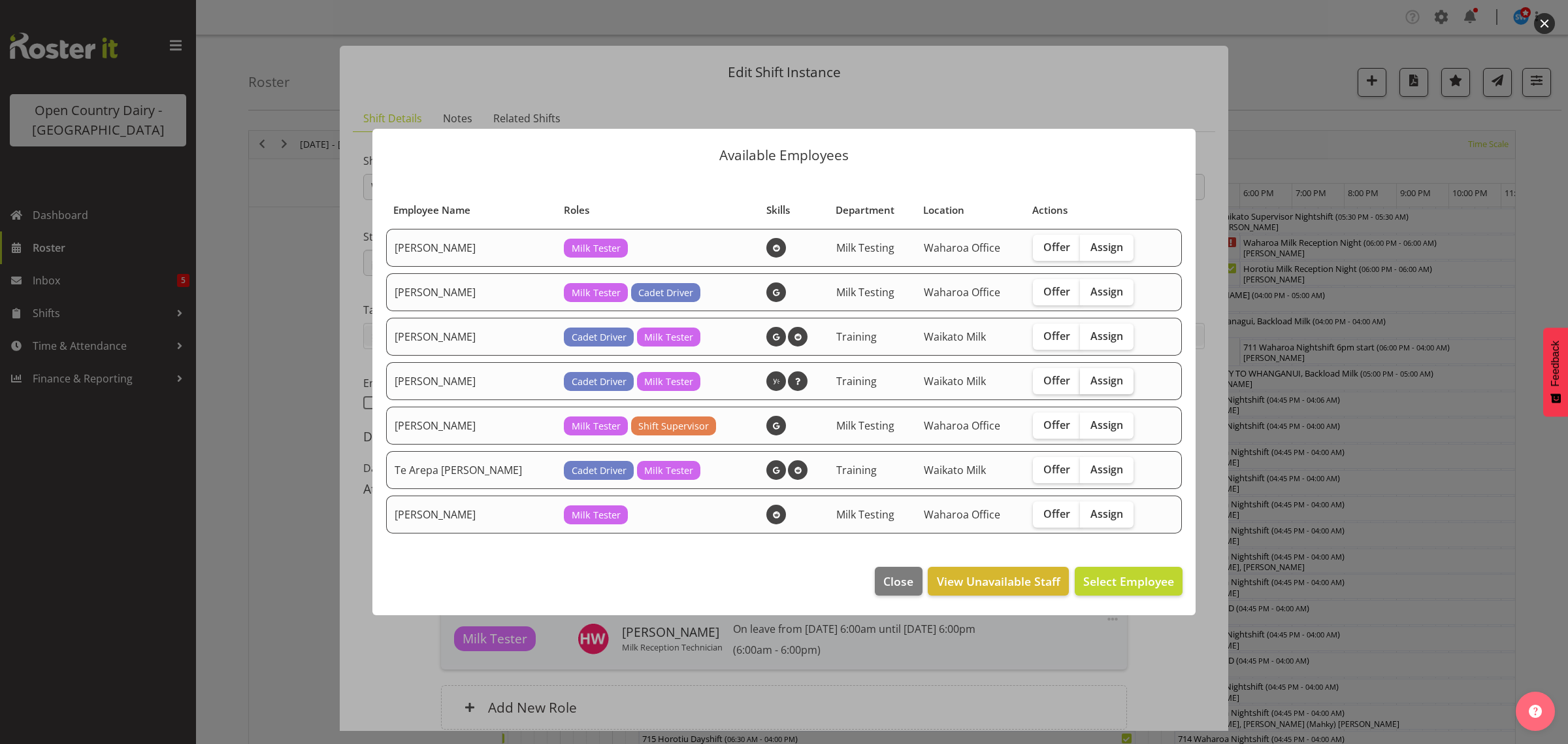
click at [1091, 378] on span "Assign" at bounding box center [1107, 381] width 33 height 13
click at [1080, 378] on input "Assign" at bounding box center [1084, 380] width 9 height 9
checkbox input "true"
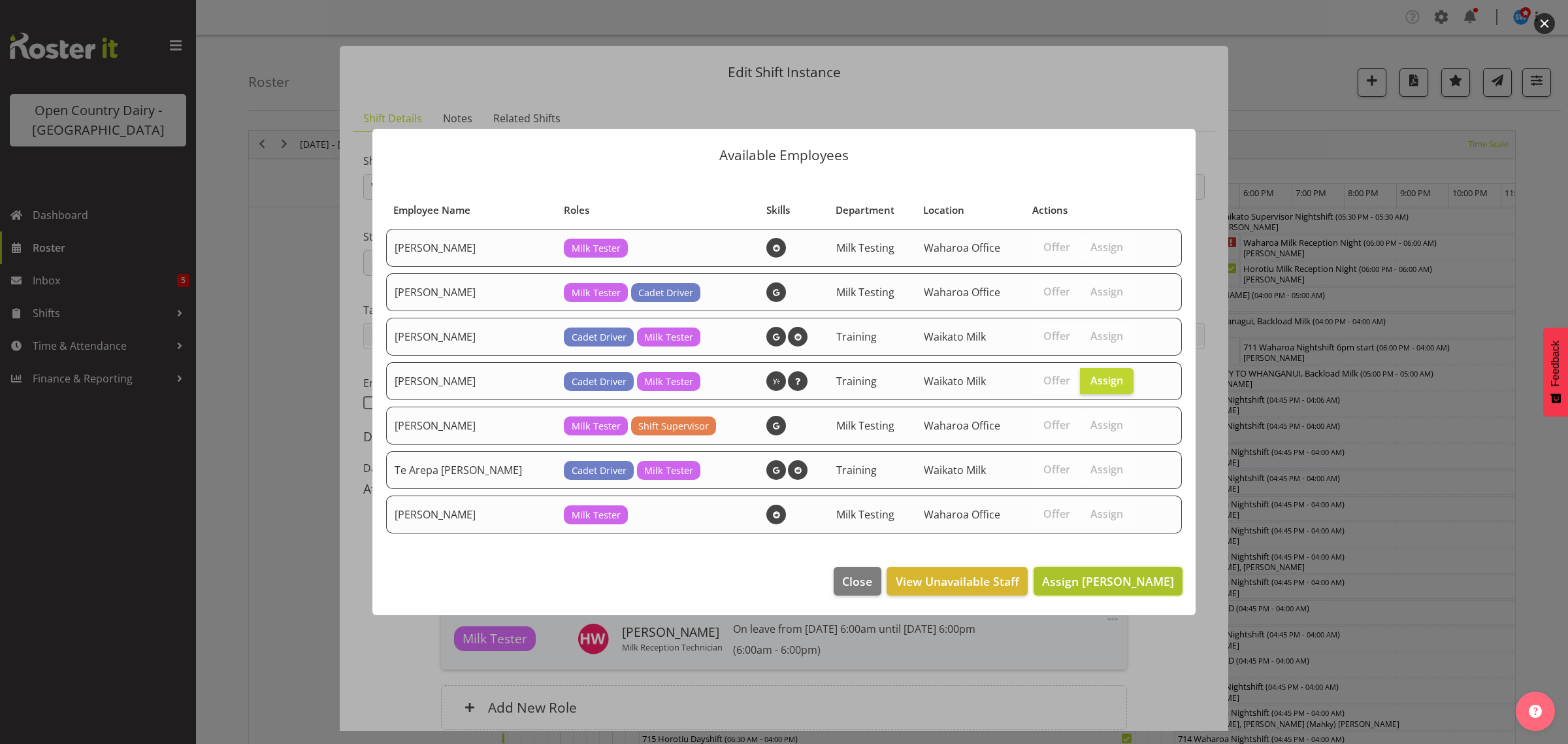
click at [1122, 589] on span "Assign Liam Watson" at bounding box center [1108, 581] width 132 height 15
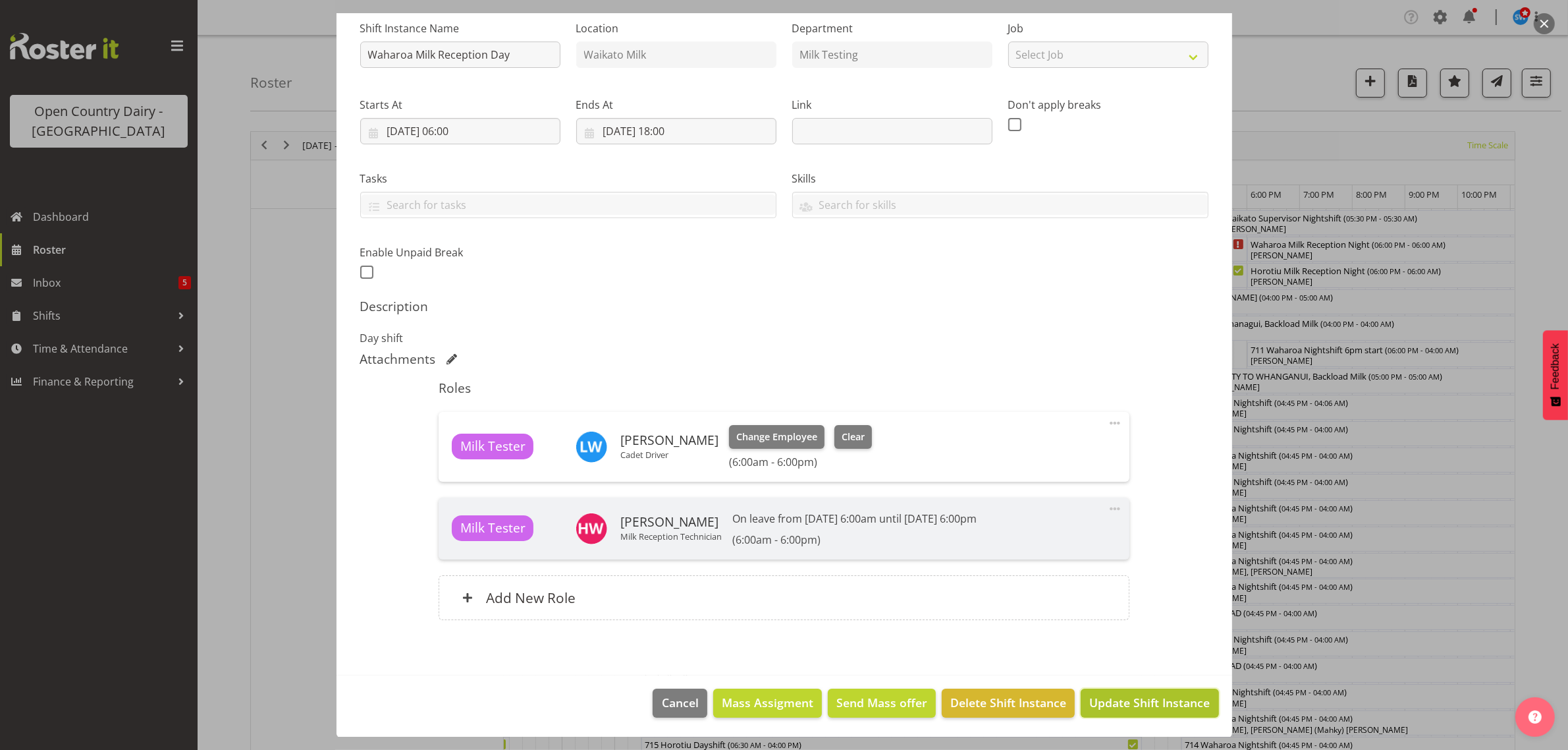
click at [1155, 699] on span "Update Shift Instance" at bounding box center [1150, 703] width 121 height 17
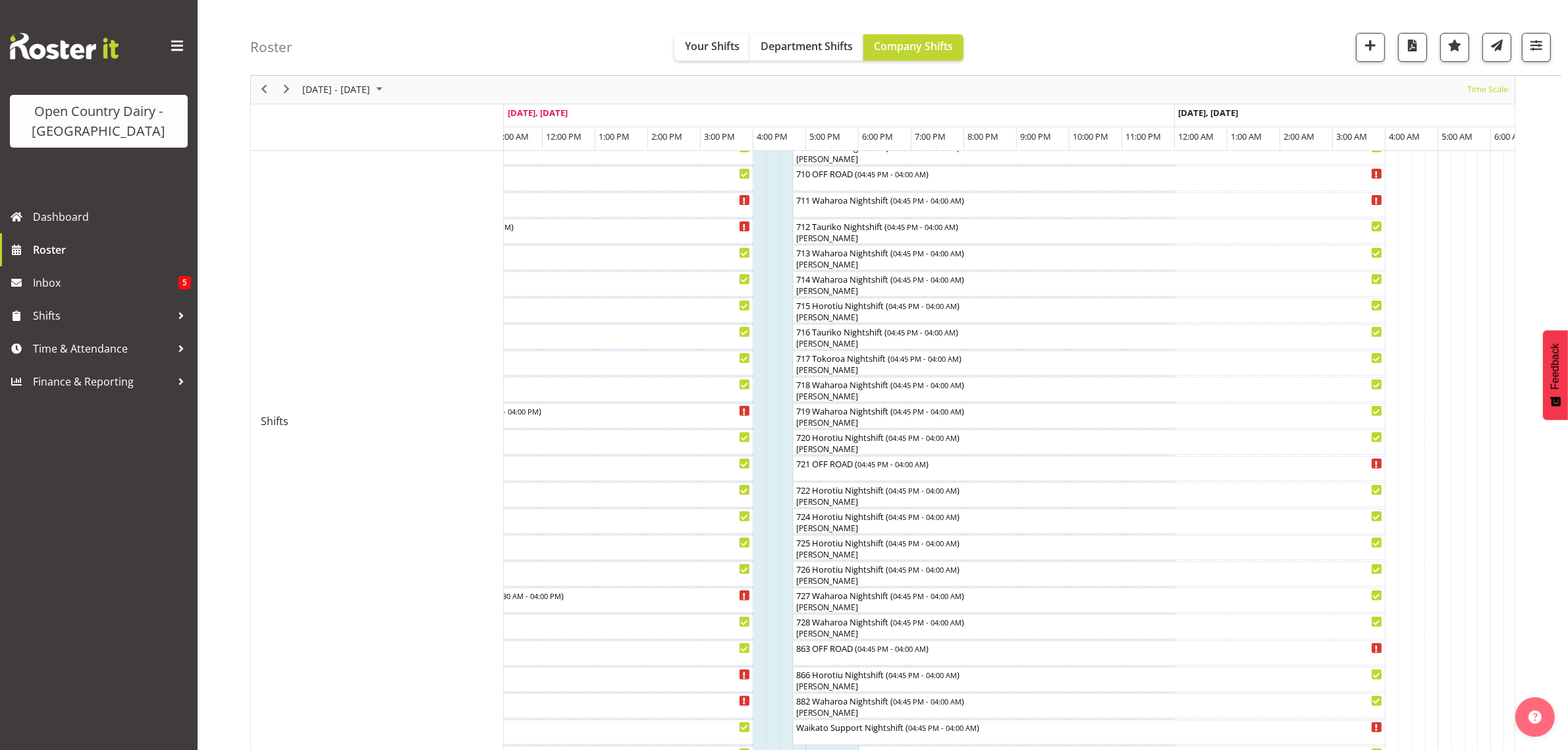
scroll to position [416, 0]
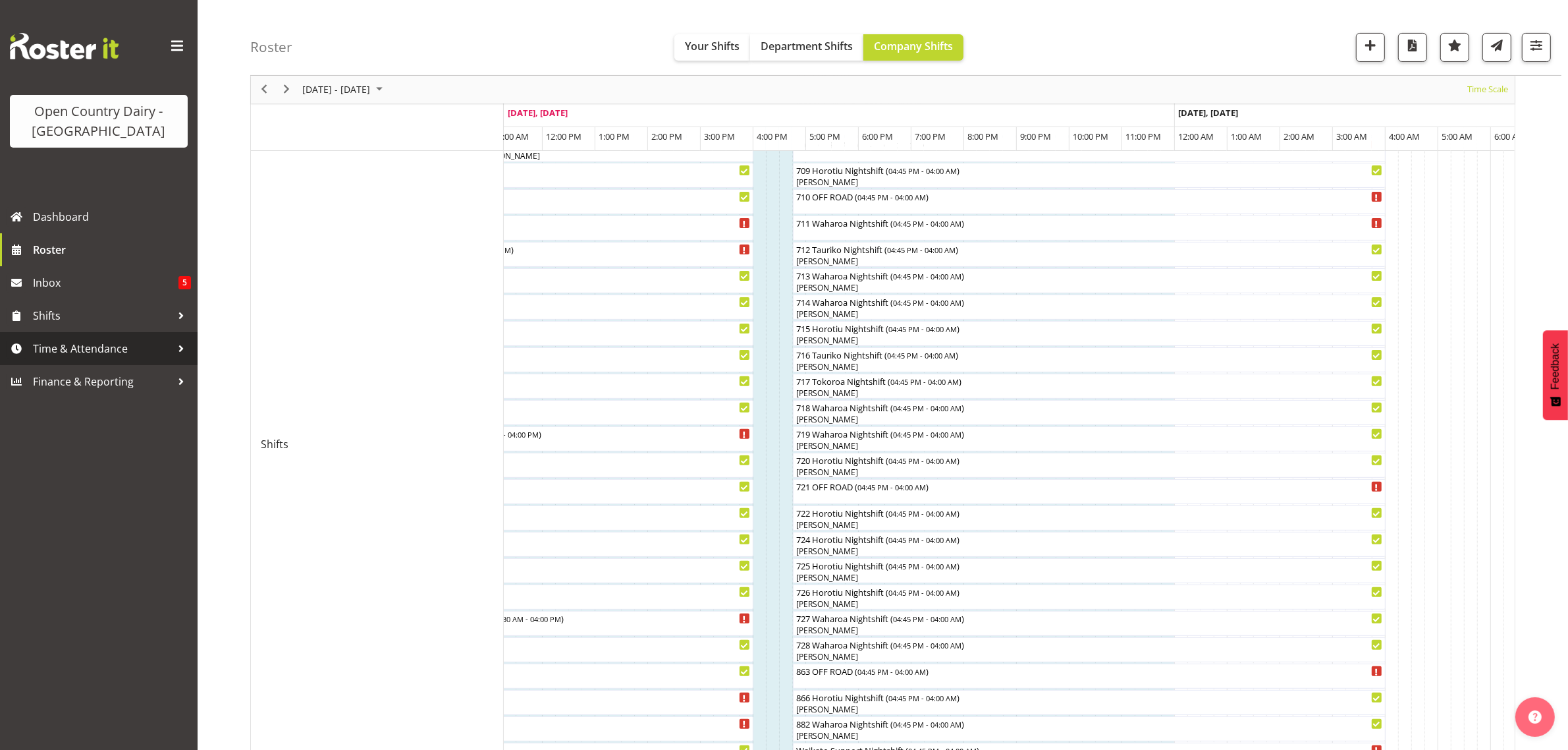
click at [51, 345] on span "Time & Attendance" at bounding box center [101, 348] width 138 height 19
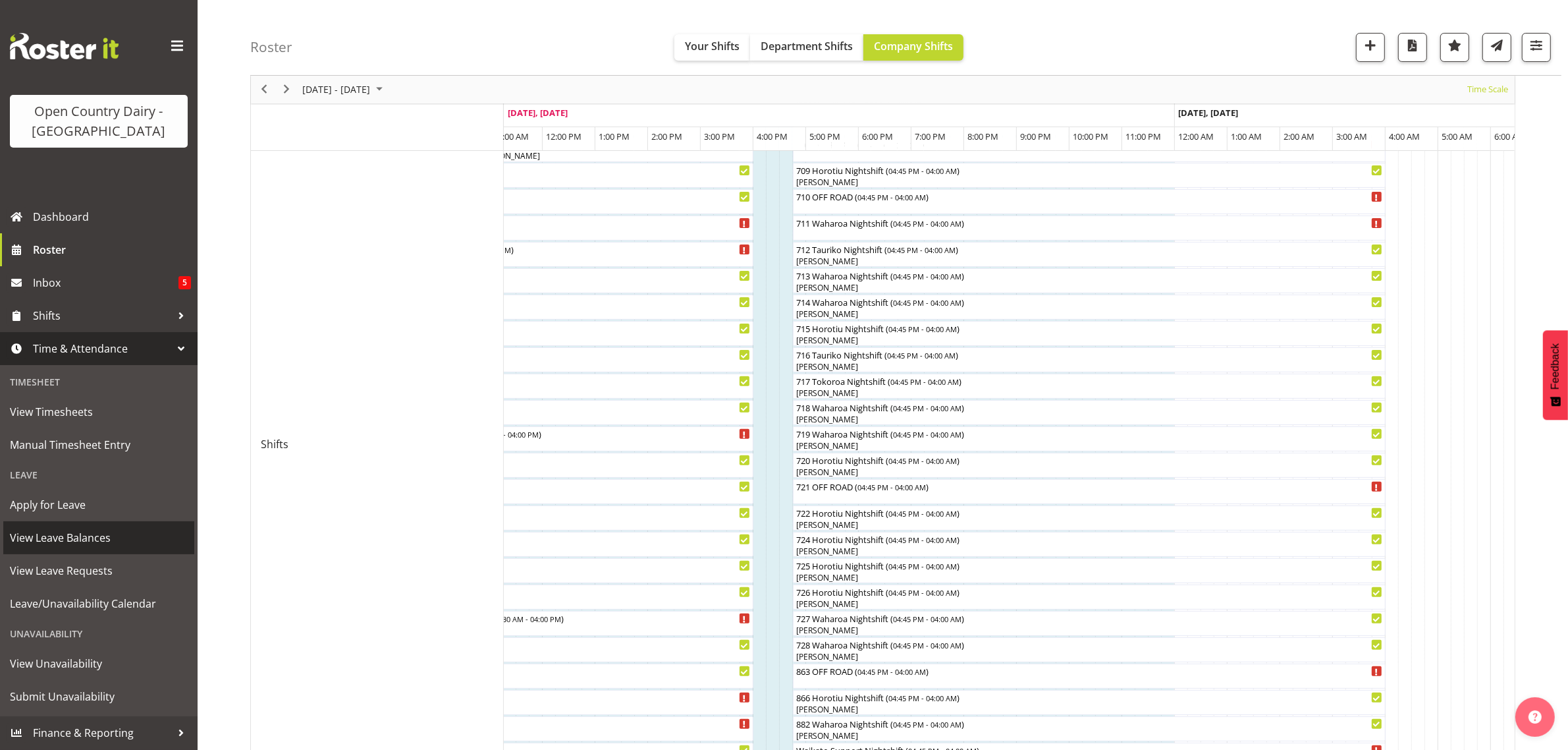
click at [41, 537] on span "View Leave Balances" at bounding box center [99, 537] width 178 height 19
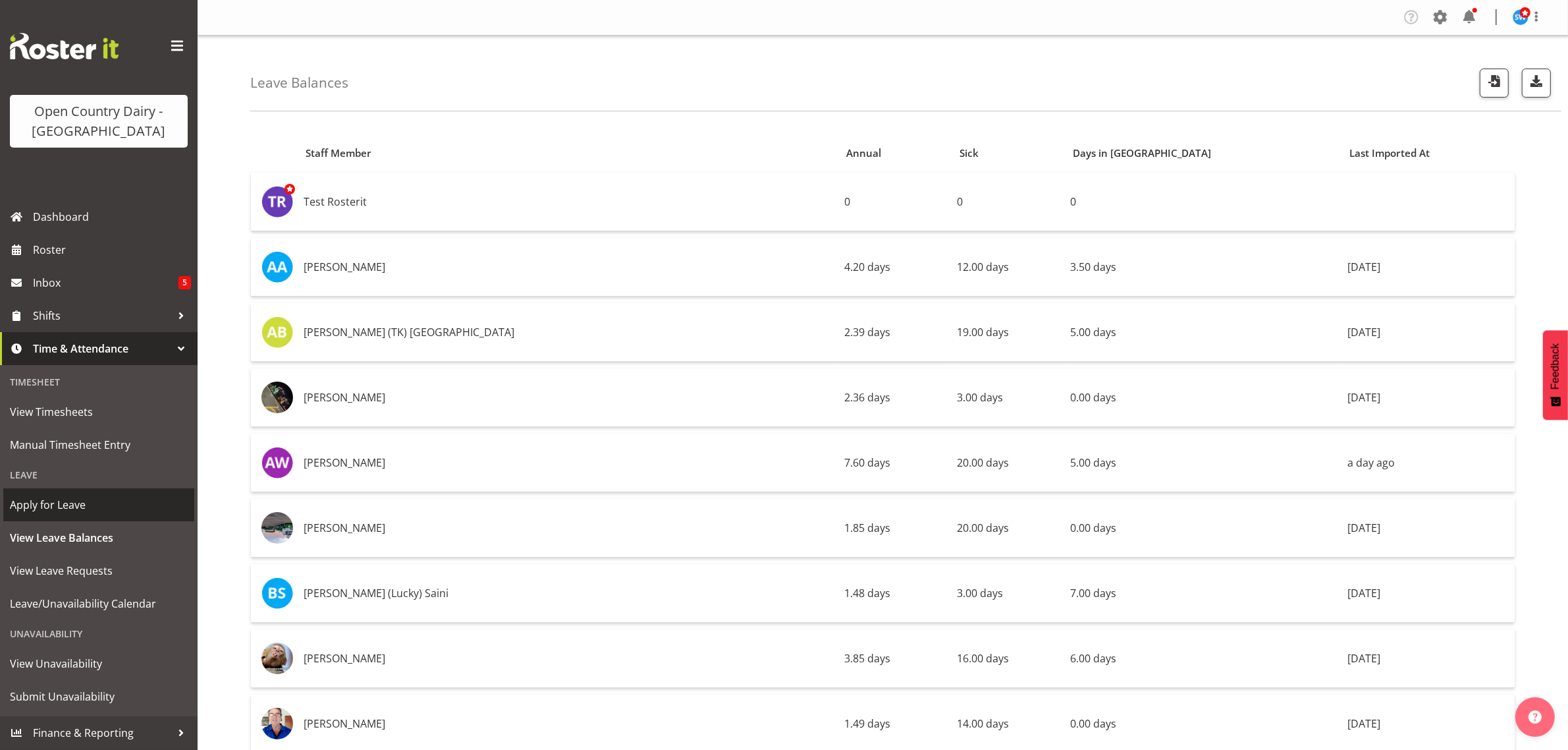
click at [61, 506] on span "Apply for Leave" at bounding box center [99, 505] width 178 height 19
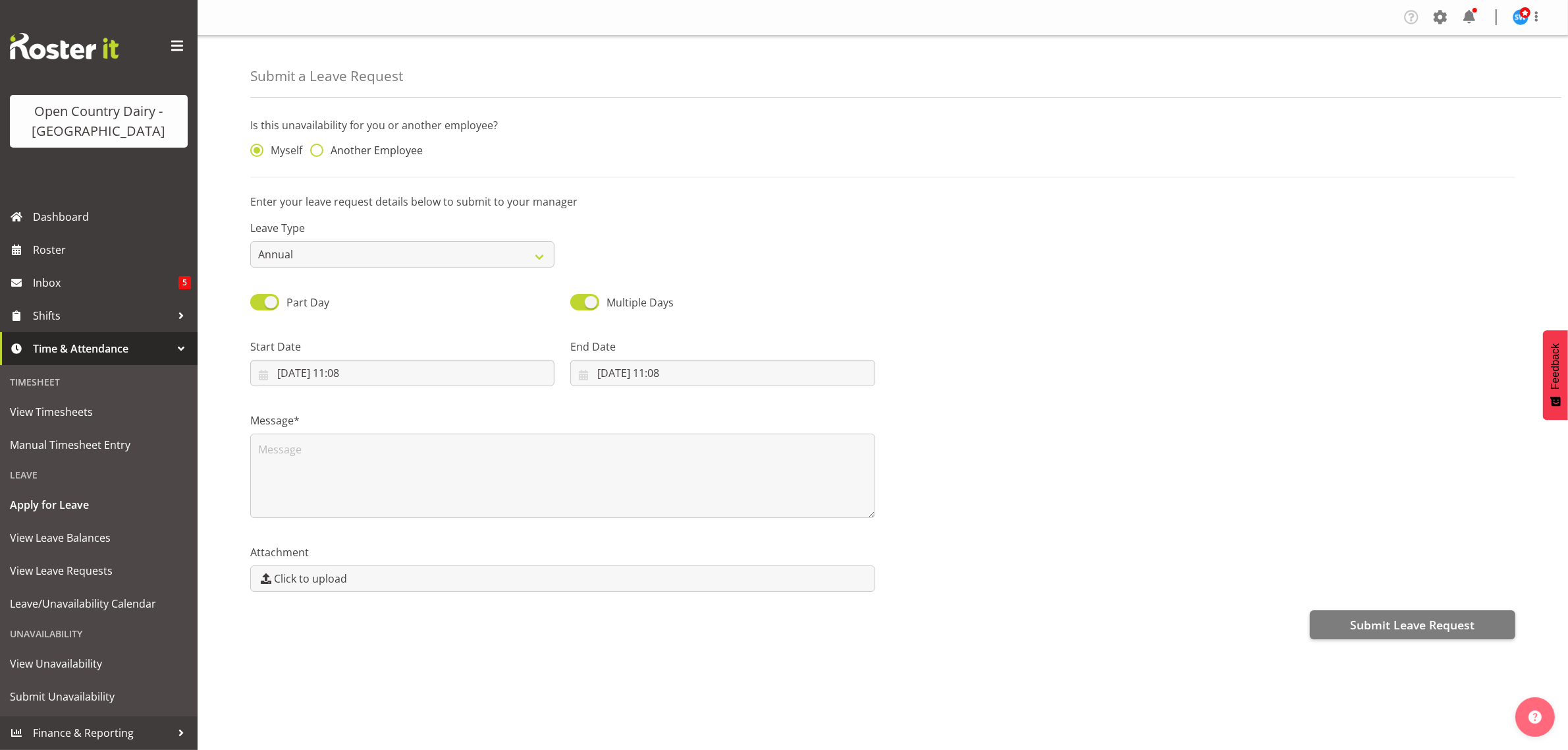
click at [317, 152] on span at bounding box center [317, 151] width 14 height 14
click at [317, 152] on input "Another Employee" at bounding box center [314, 150] width 9 height 9
radio input "true"
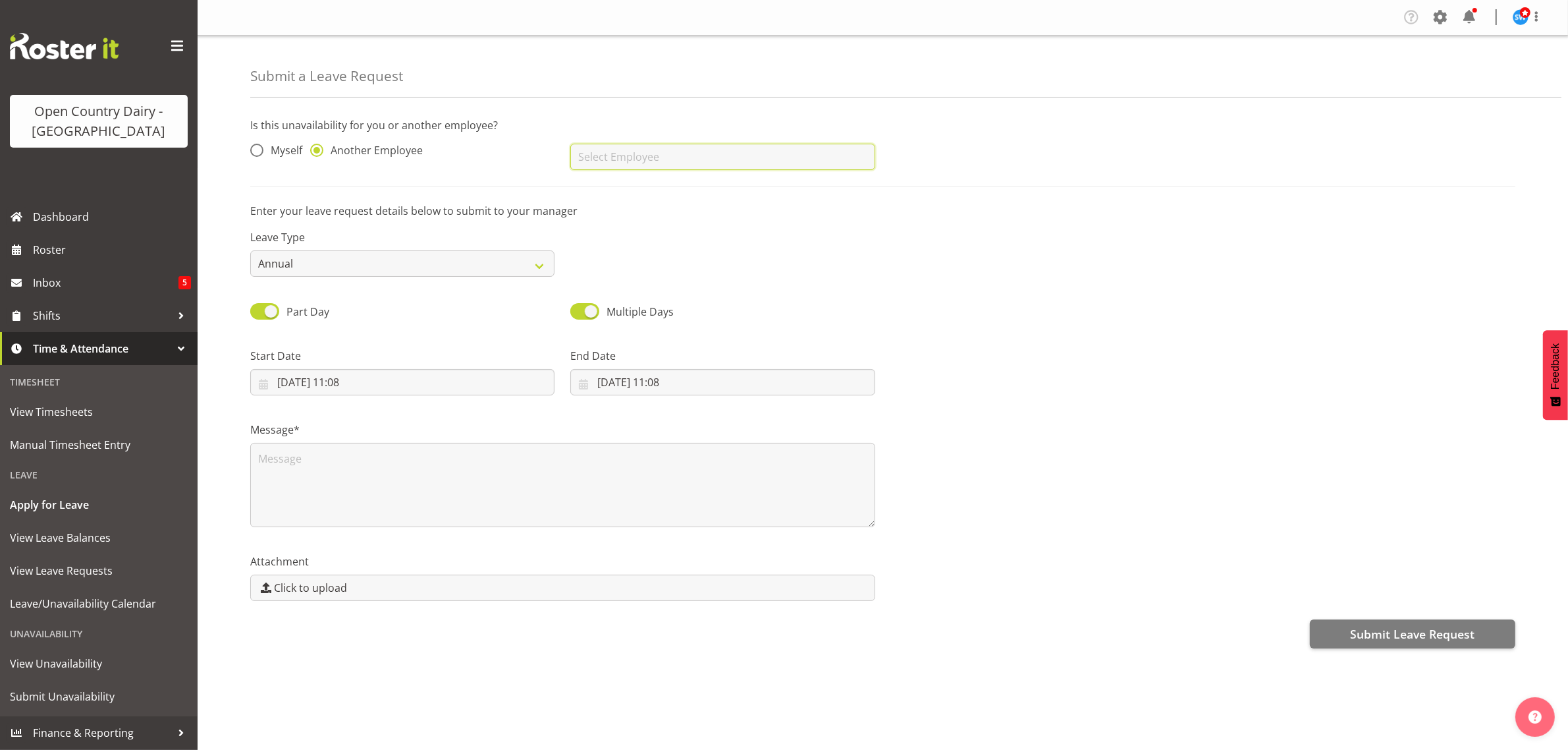
click at [712, 153] on input "text" at bounding box center [722, 157] width 304 height 26
click at [682, 218] on link "[PERSON_NAME]" at bounding box center [722, 214] width 304 height 24
type input "[PERSON_NAME]"
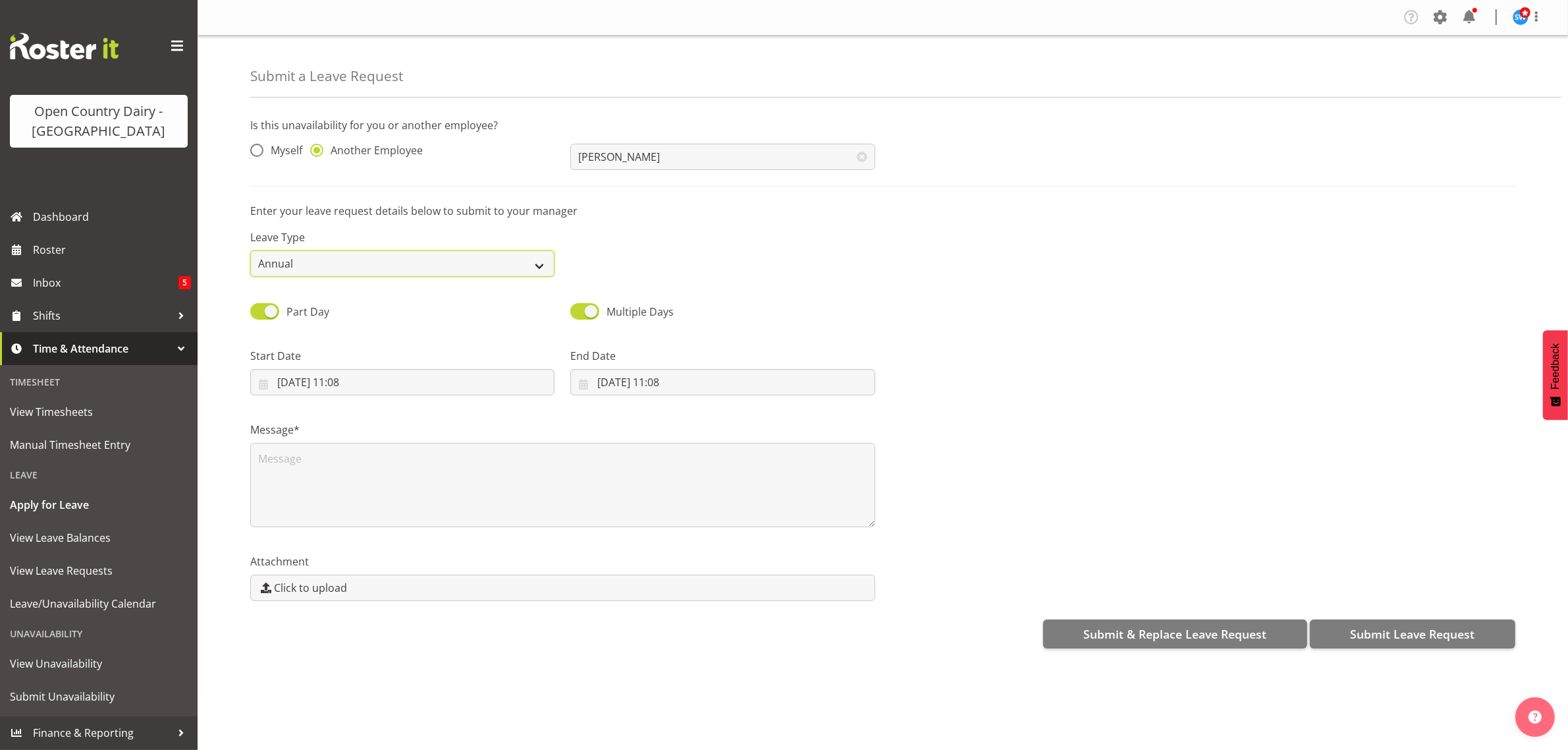
click at [382, 264] on select "Annual Sick Leave Without Pay Bereavement Domestic Violence Parental Jury Servi…" at bounding box center [402, 263] width 304 height 26
select select "Sick"
click at [250, 250] on select "Annual Sick Leave Without Pay Bereavement Domestic Violence Parental Jury Servi…" at bounding box center [402, 263] width 304 height 26
click at [307, 383] on input "[DATE] 11:08" at bounding box center [402, 382] width 304 height 26
click at [397, 537] on span "14" at bounding box center [397, 538] width 11 height 13
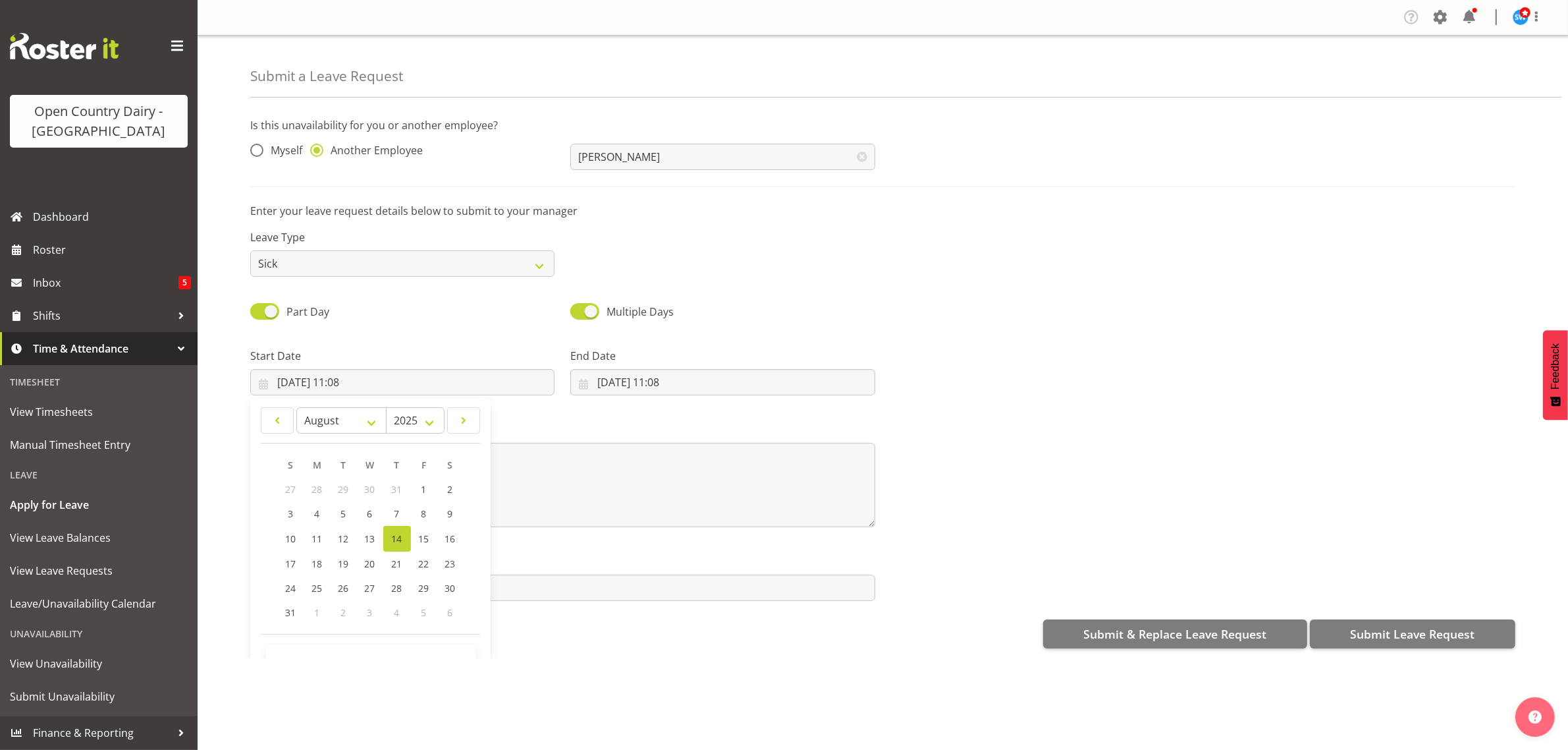
type input "[DATE] 00:00"
select select "0"
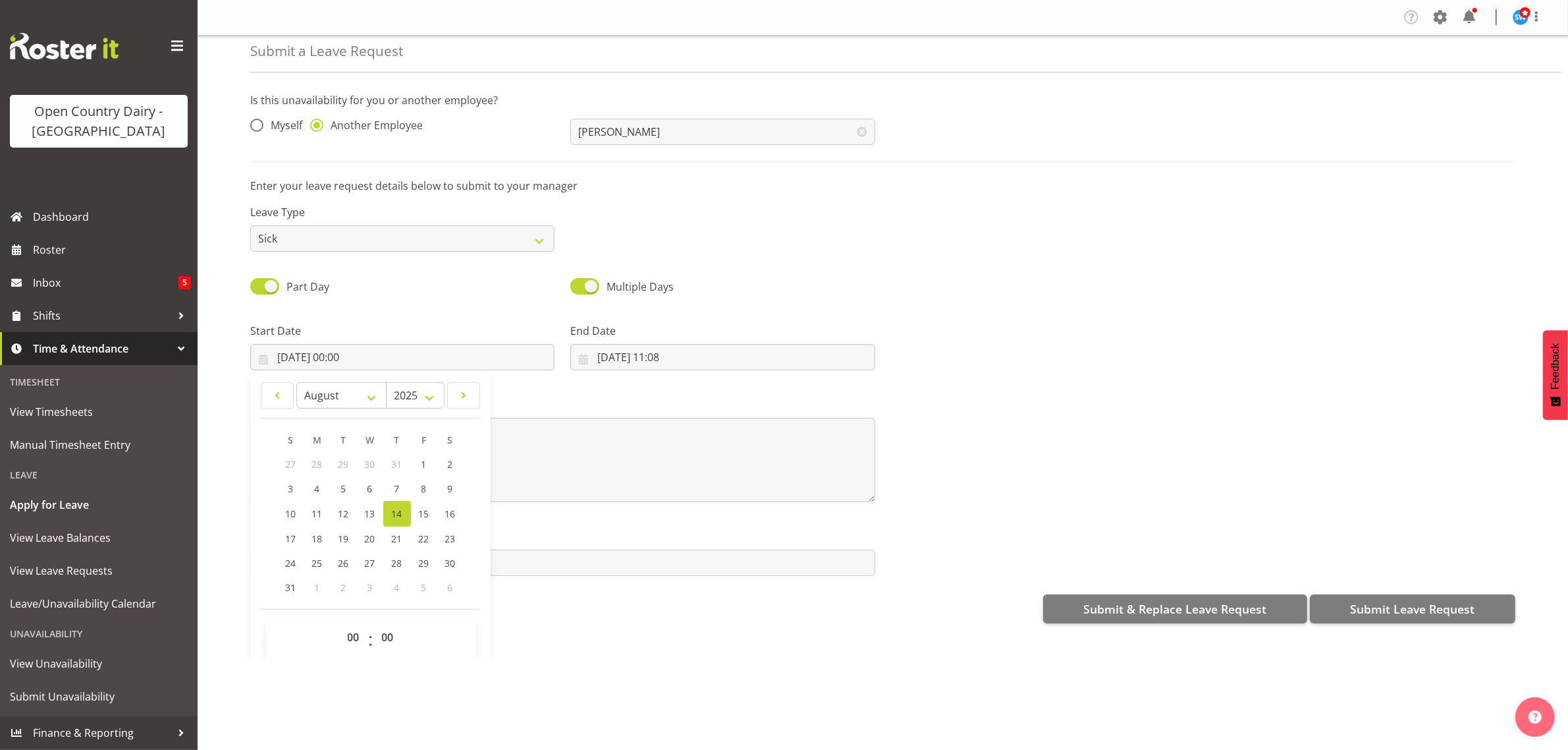
scroll to position [39, 0]
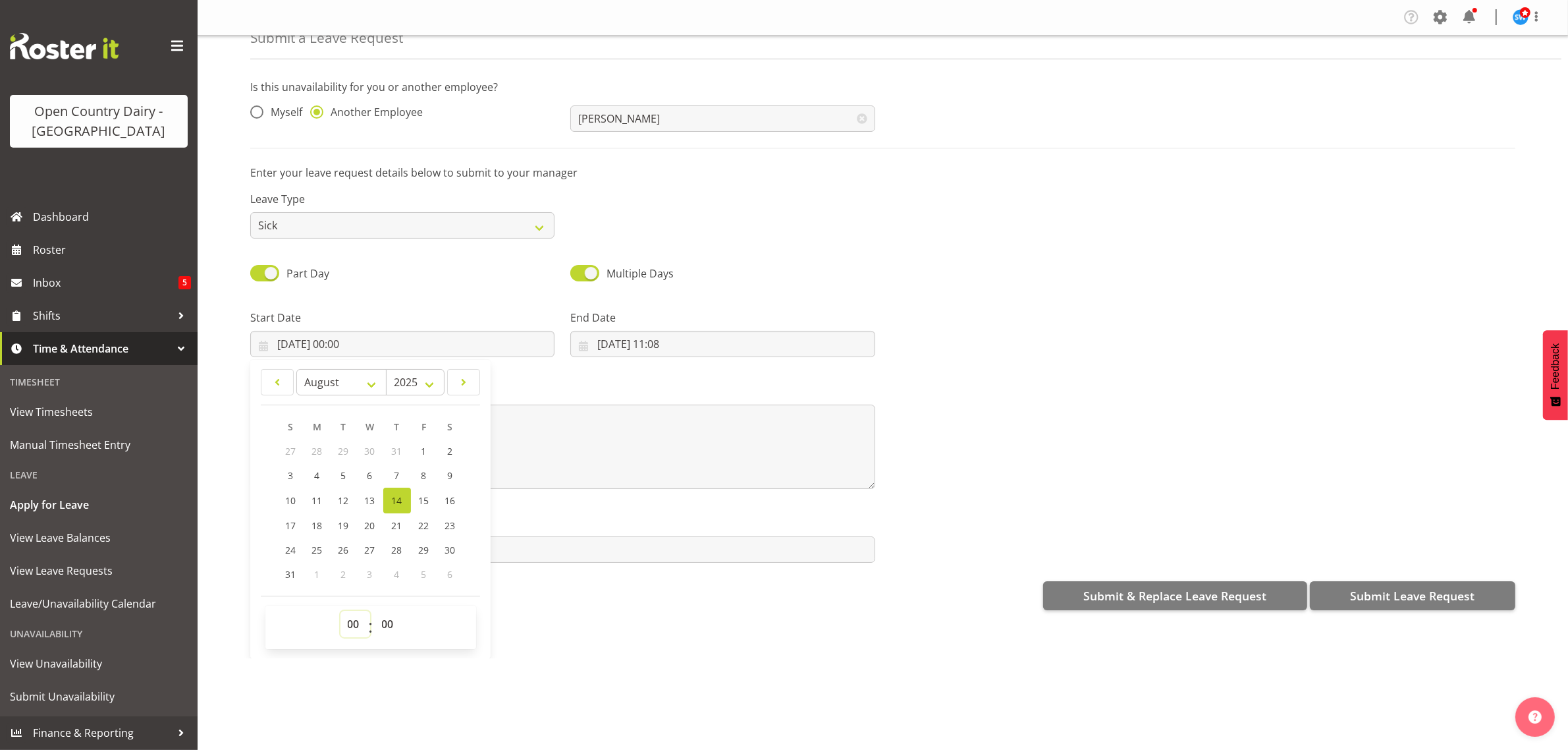
click at [359, 626] on select "00 01 02 03 04 05 06 07 08 09 10 11 12 13 14 15 16 17 18 19 20 21 22 23" at bounding box center [355, 623] width 30 height 26
select select "16"
click at [340, 612] on select "00 01 02 03 04 05 06 07 08 09 10 11 12 13 14 15 16 17 18 19 20 21 22 23" at bounding box center [355, 623] width 30 height 26
type input "[DATE] 16:00"
click at [389, 620] on select "00 01 02 03 04 05 06 07 08 09 10 11 12 13 14 15 16 17 18 19 20 21 22 23 24 25 2…" at bounding box center [389, 623] width 30 height 26
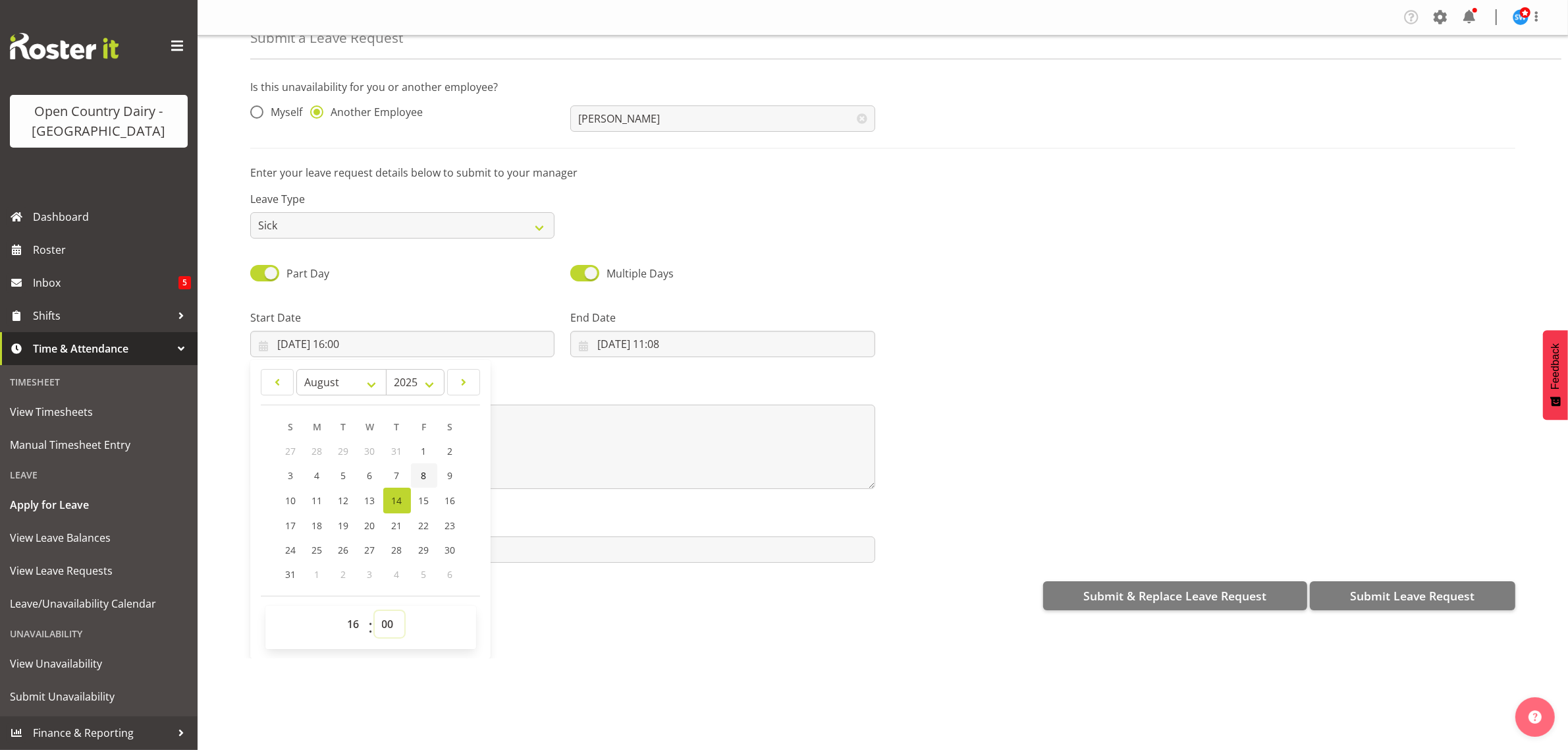
select select "45"
click at [375, 612] on select "00 01 02 03 04 05 06 07 08 09 10 11 12 13 14 15 16 17 18 19 20 21 22 23 24 25 2…" at bounding box center [389, 623] width 30 height 26
type input "[DATE] 16:45"
click at [535, 384] on label "Message*" at bounding box center [562, 391] width 625 height 15
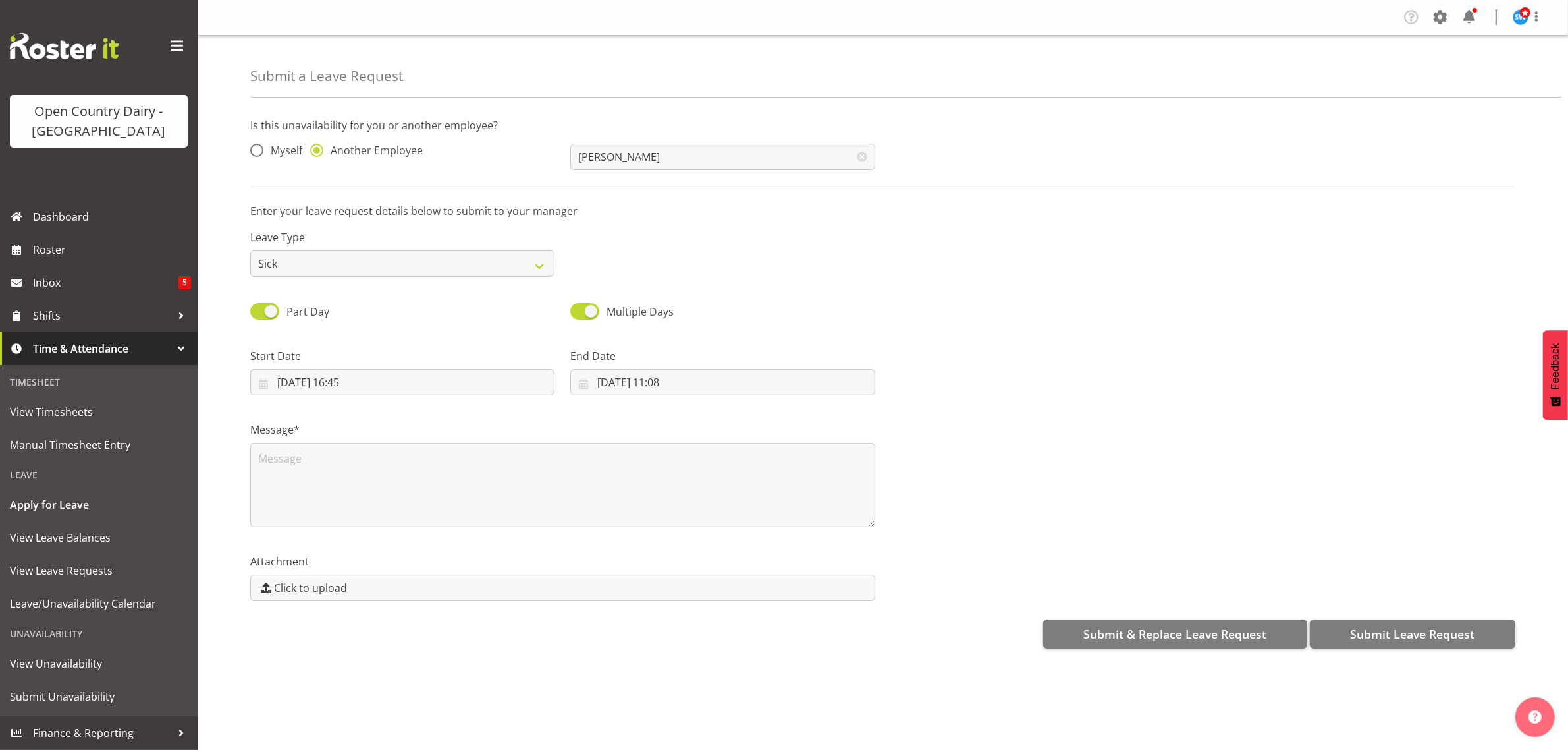
scroll to position [0, 0]
click at [650, 377] on input "[DATE] 11:08" at bounding box center [722, 382] width 304 height 26
click at [743, 537] on span "15" at bounding box center [744, 538] width 11 height 13
type input "[DATE] 11:08"
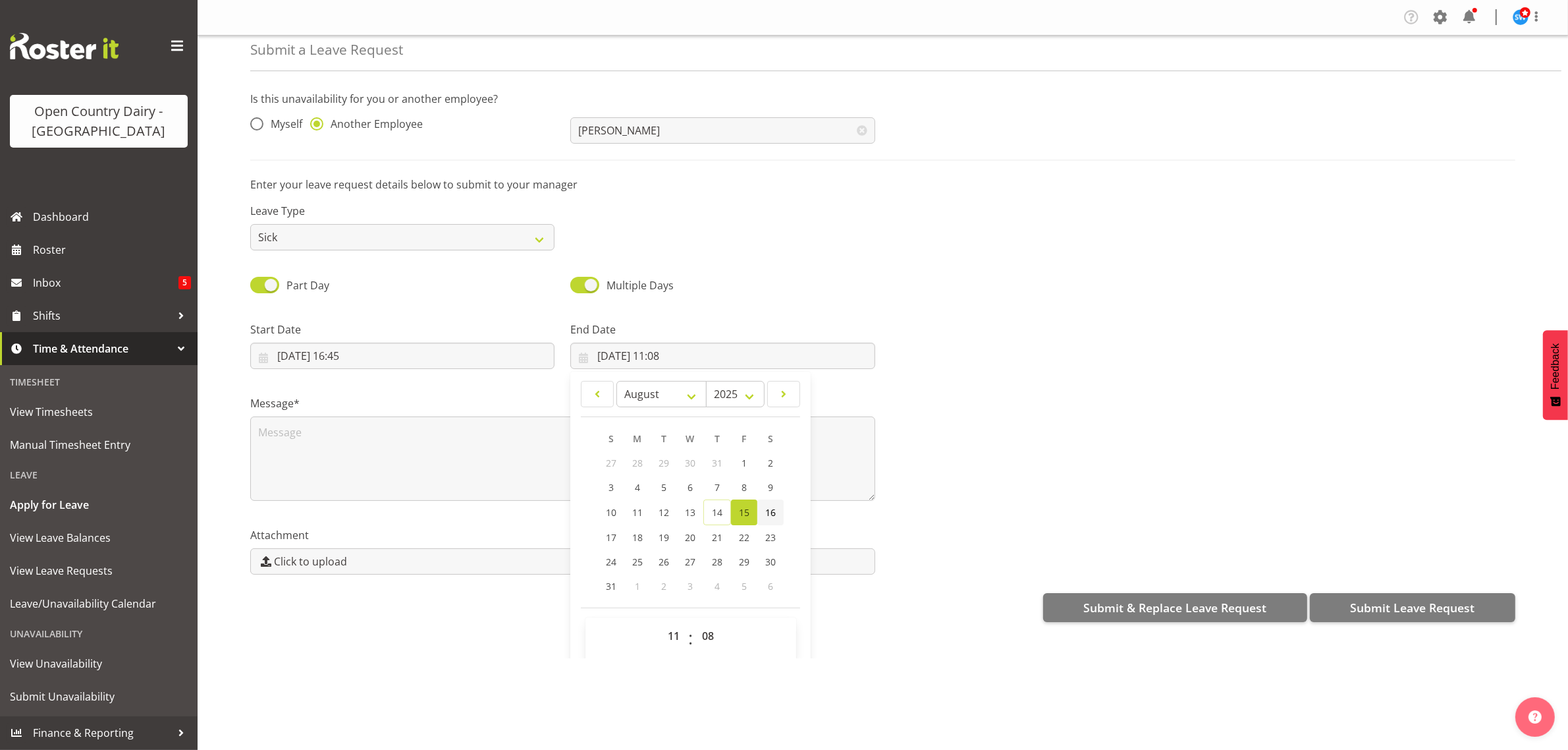
scroll to position [39, 0]
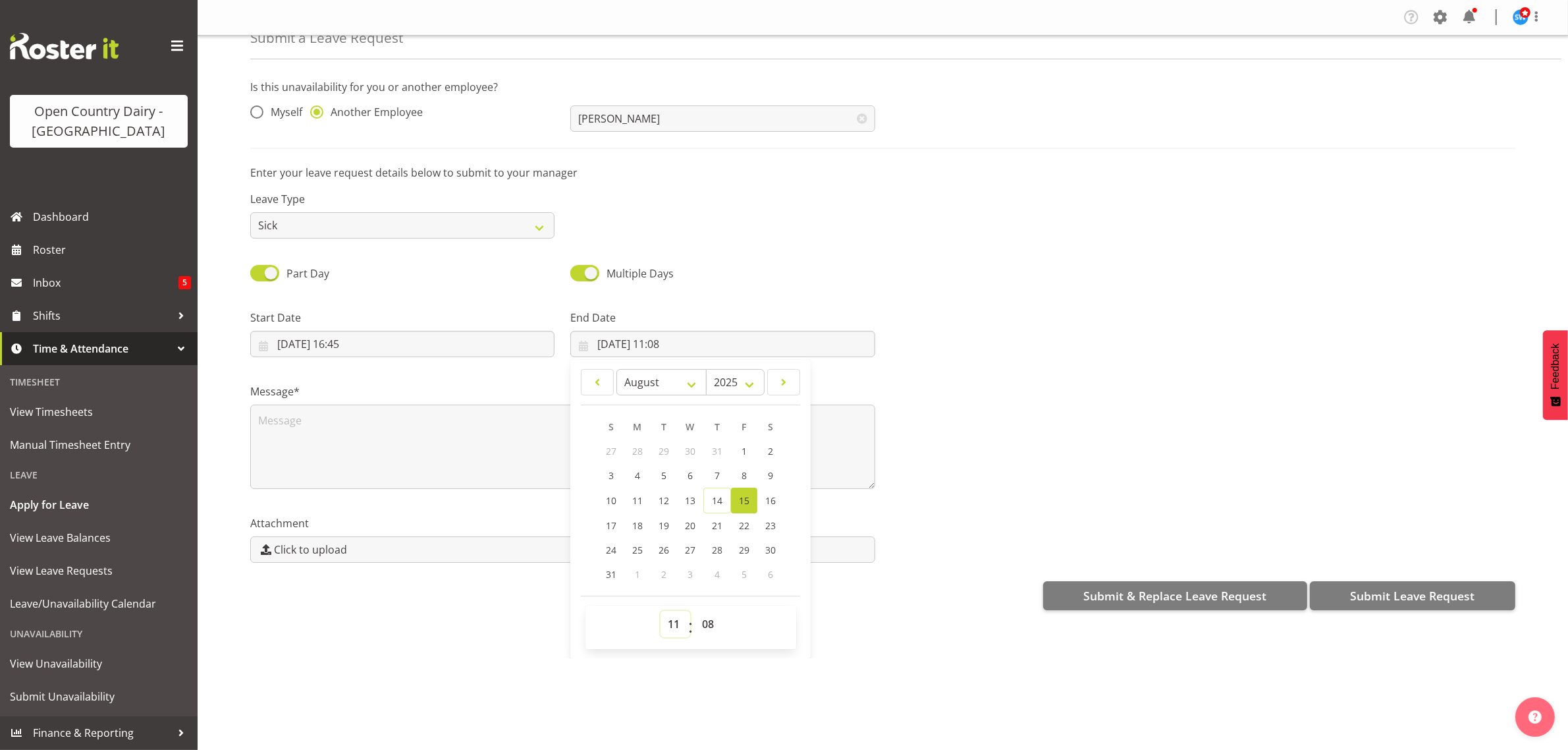
click at [670, 624] on select "00 01 02 03 04 05 06 07 08 09 10 11 12 13 14 15 16 17 18 19 20 21 22 23" at bounding box center [675, 623] width 30 height 26
select select "4"
click at [661, 612] on select "00 01 02 03 04 05 06 07 08 09 10 11 12 13 14 15 16 17 18 19 20 21 22 23" at bounding box center [675, 623] width 30 height 26
type input "[DATE] 04:08"
click at [704, 624] on select "00 01 02 03 04 05 06 07 08 09 10 11 12 13 14 15 16 17 18 19 20 21 22 23 24 25 2…" at bounding box center [709, 623] width 30 height 26
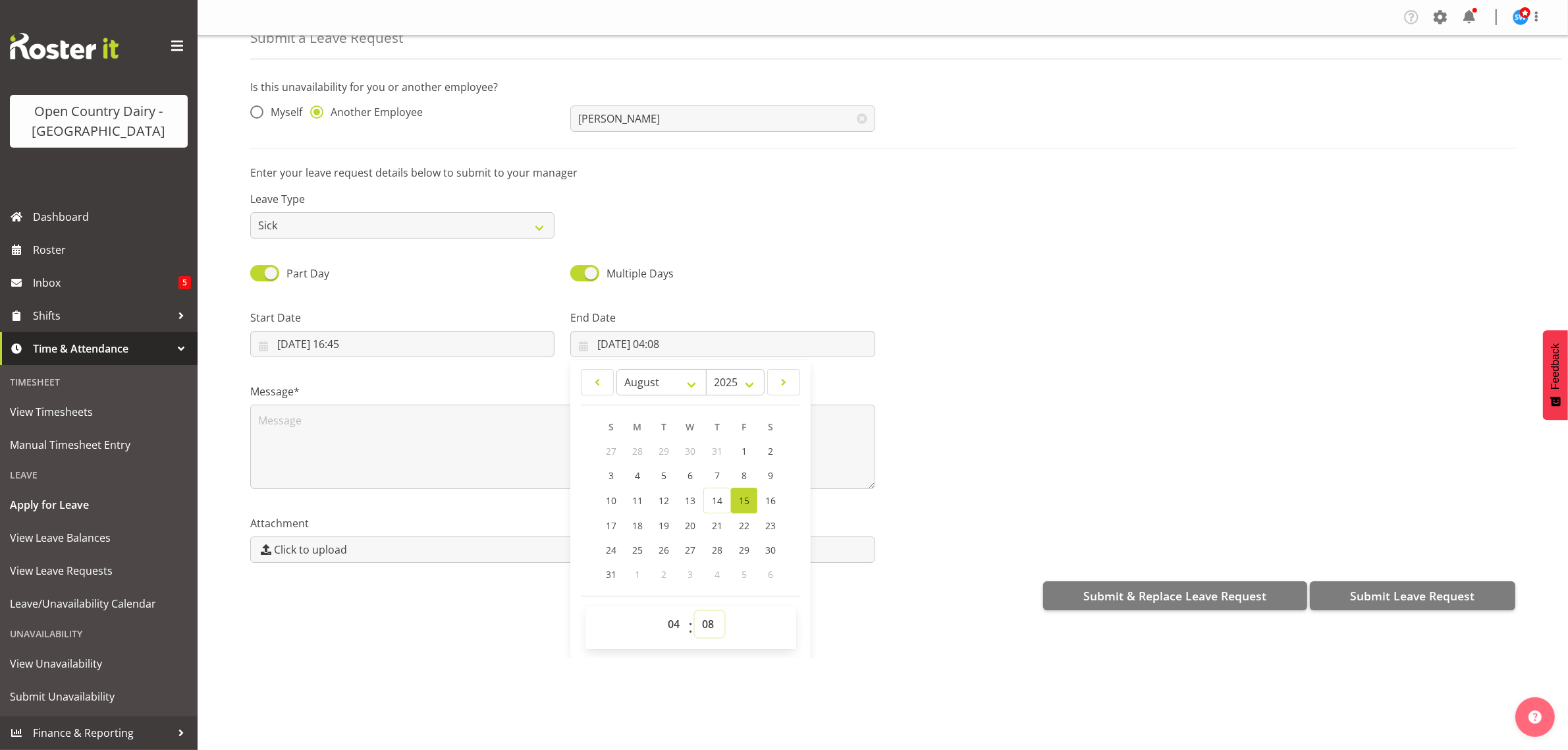
select select "0"
click at [695, 612] on select "00 01 02 03 04 05 06 07 08 09 10 11 12 13 14 15 16 17 18 19 20 21 22 23 24 25 2…" at bounding box center [709, 623] width 30 height 26
type input "[DATE] 04:00"
click at [885, 639] on div "Submit a Leave Request Is this unavailability for you or another employee? Myse…" at bounding box center [883, 347] width 1371 height 622
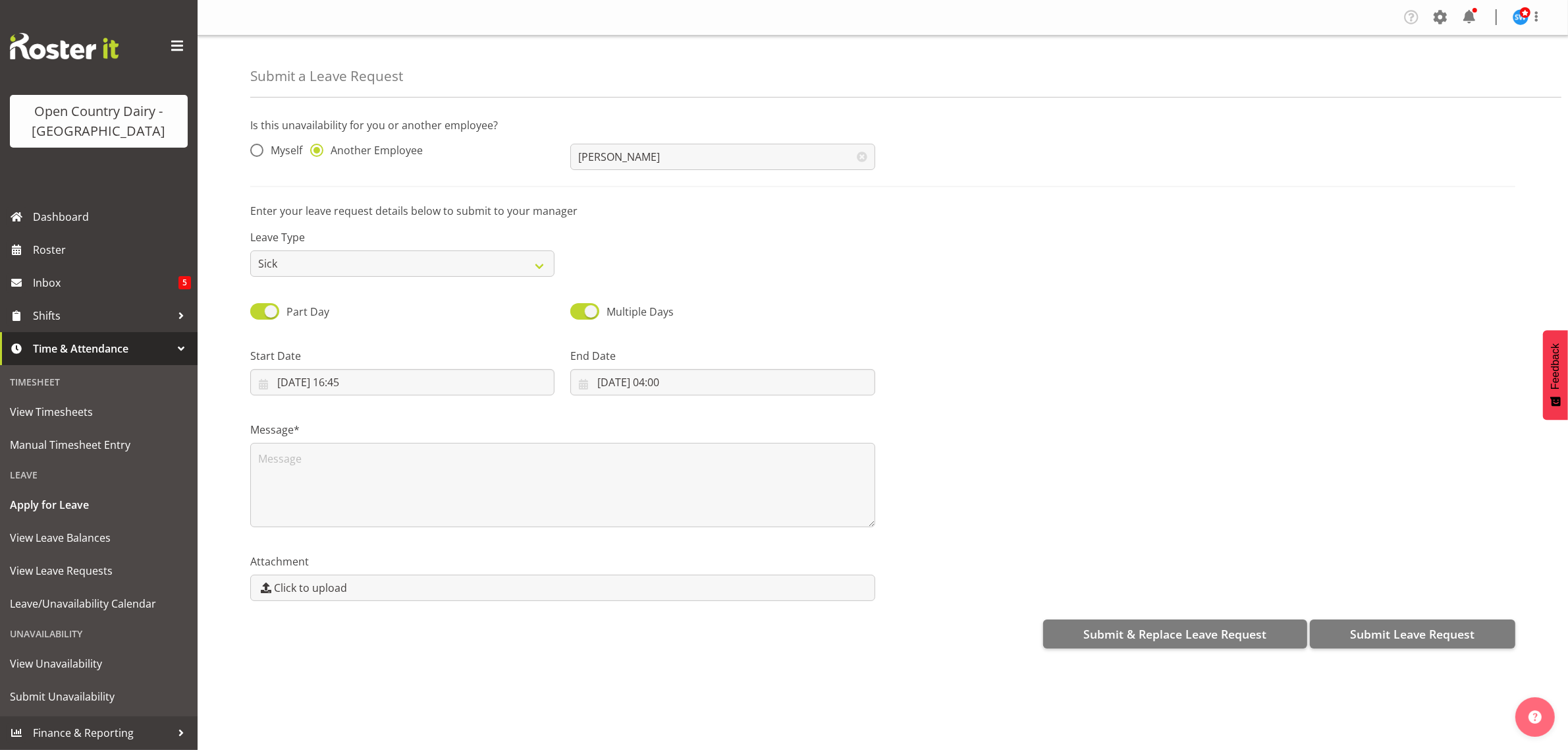
scroll to position [0, 0]
click at [305, 460] on textarea at bounding box center [562, 484] width 625 height 84
type textarea "phoned in sick"
click at [1368, 634] on span "Submit Leave Request" at bounding box center [1411, 634] width 125 height 17
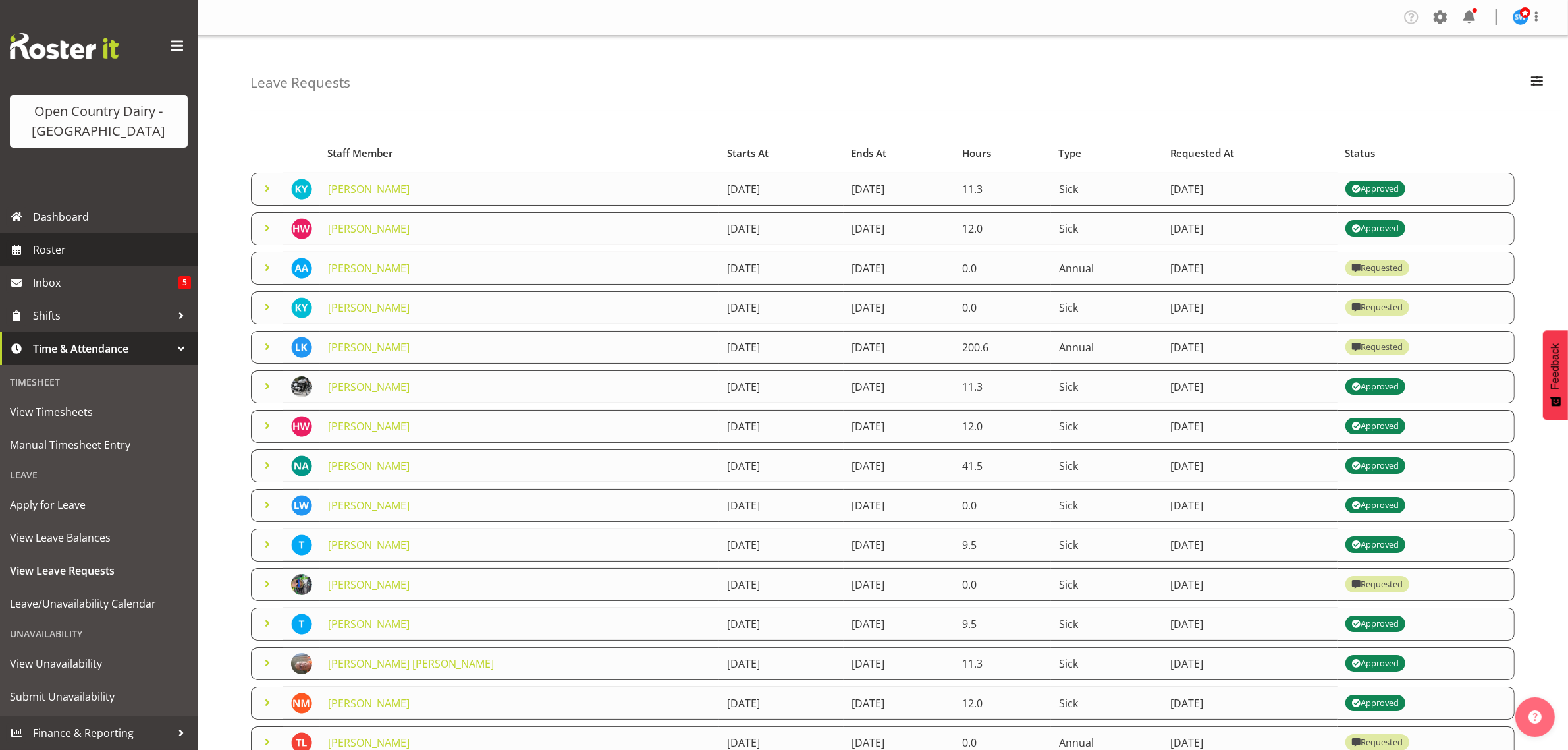
click at [51, 251] on span "Roster" at bounding box center [112, 249] width 158 height 19
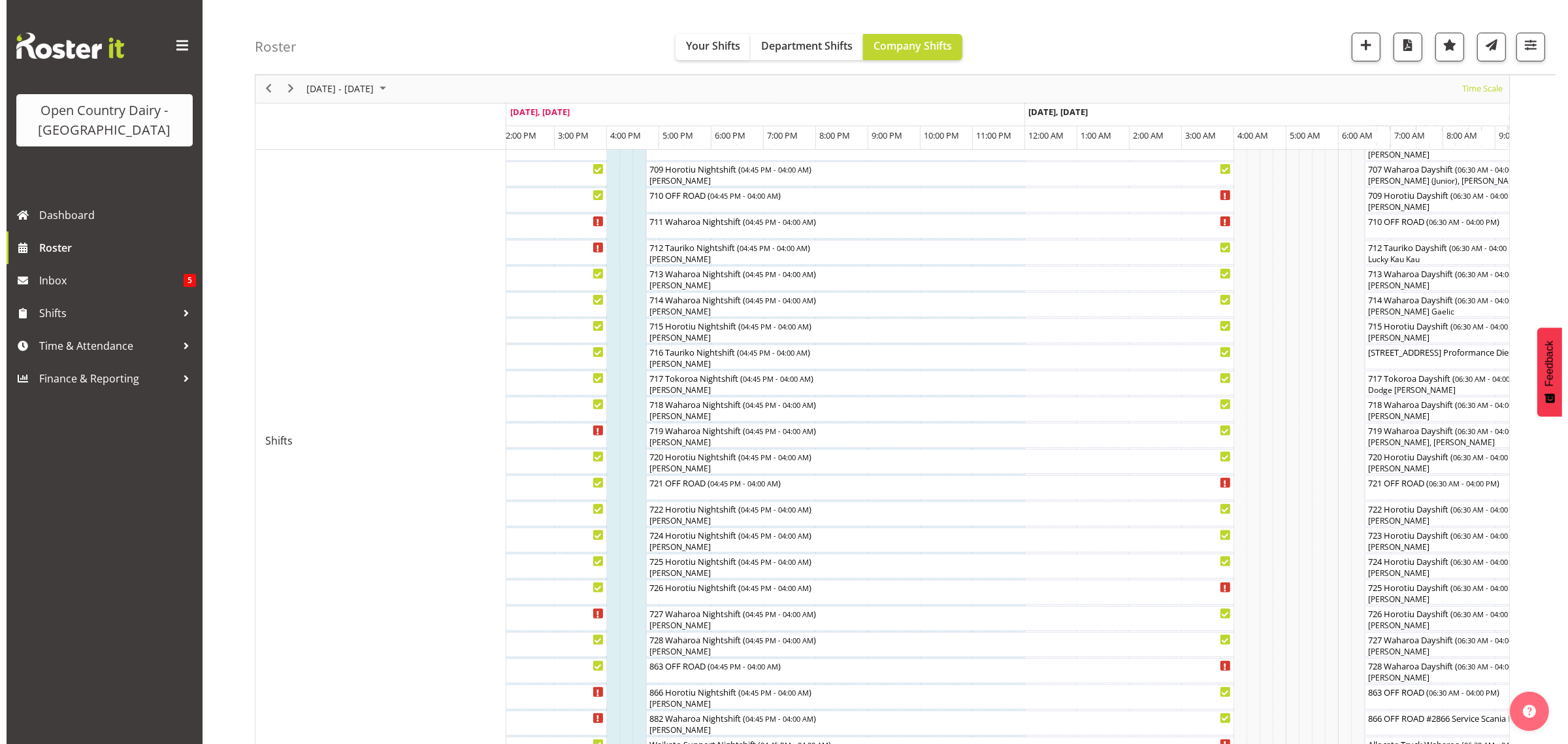
scroll to position [494, 0]
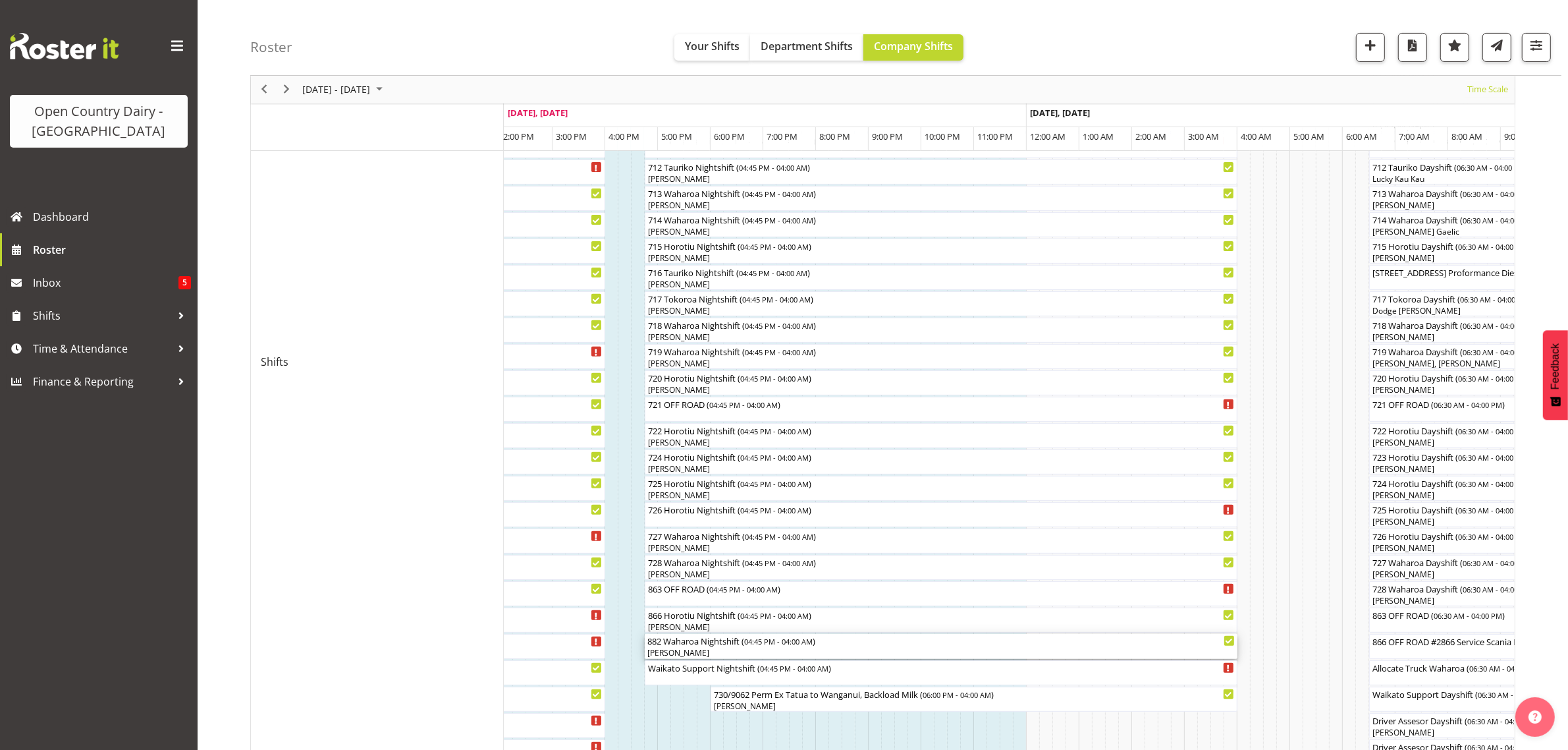
click at [705, 650] on div "Rhys Greener" at bounding box center [941, 652] width 587 height 12
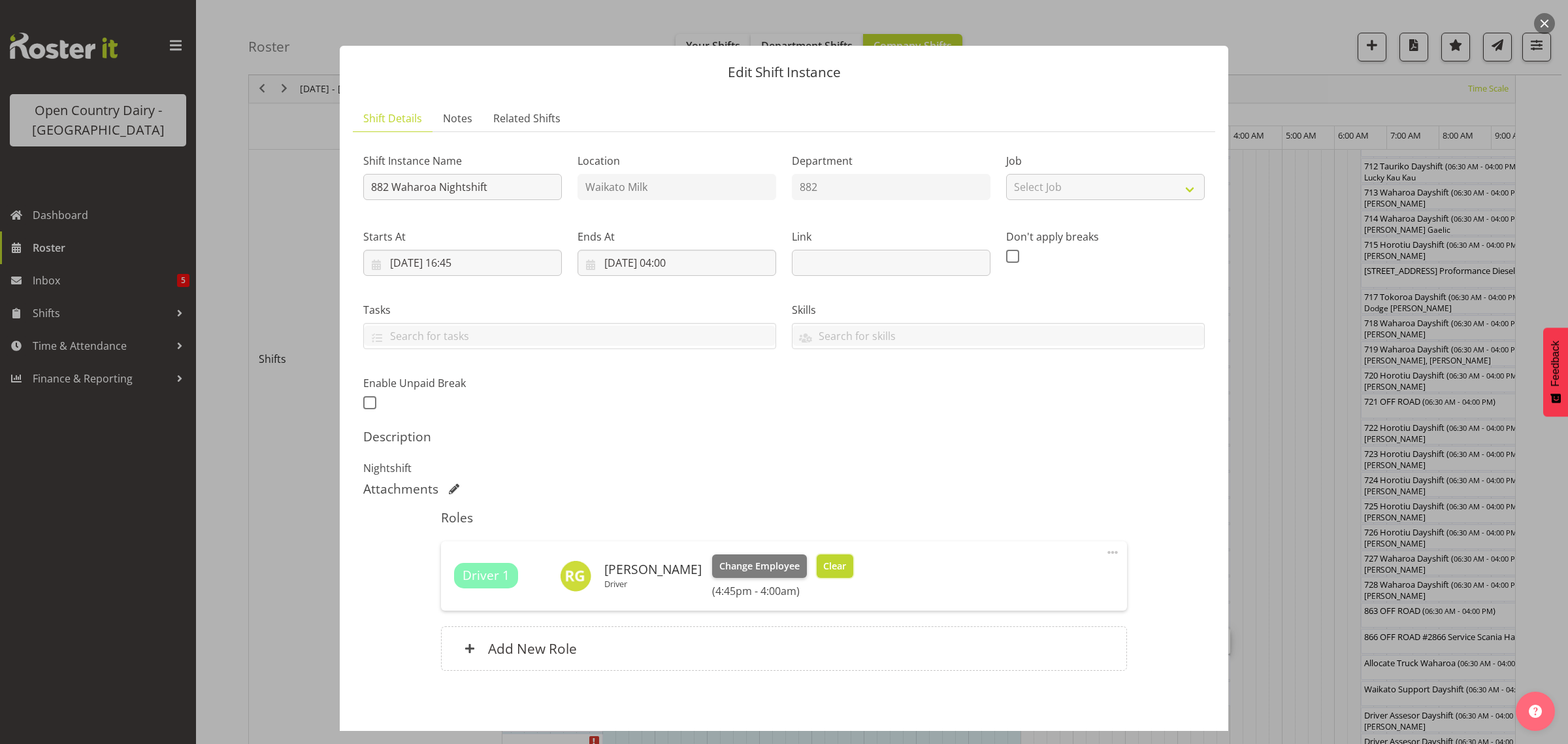
click at [823, 570] on span "Clear" at bounding box center [835, 566] width 23 height 14
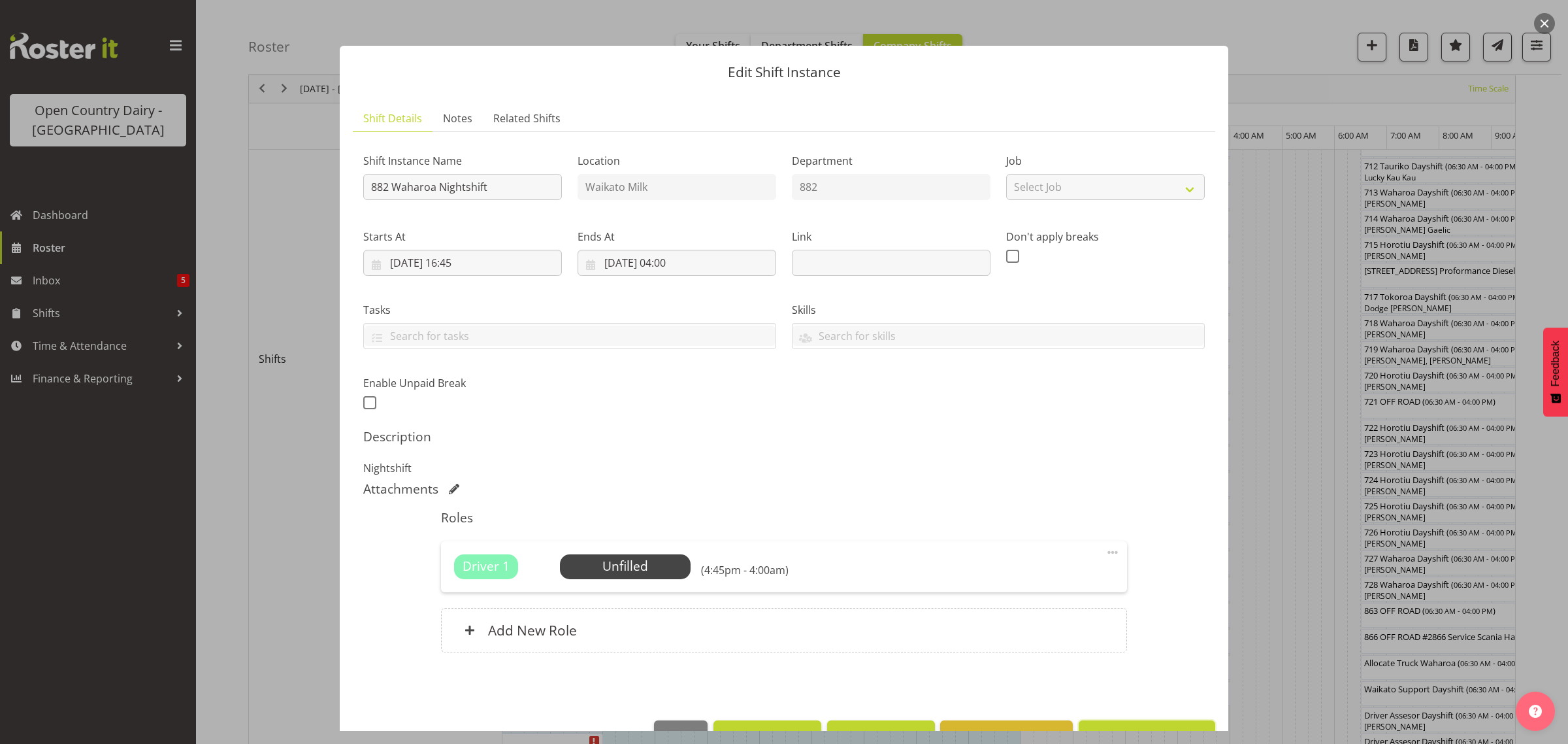
click at [1131, 726] on span "Update Shift Instance" at bounding box center [1146, 734] width 120 height 17
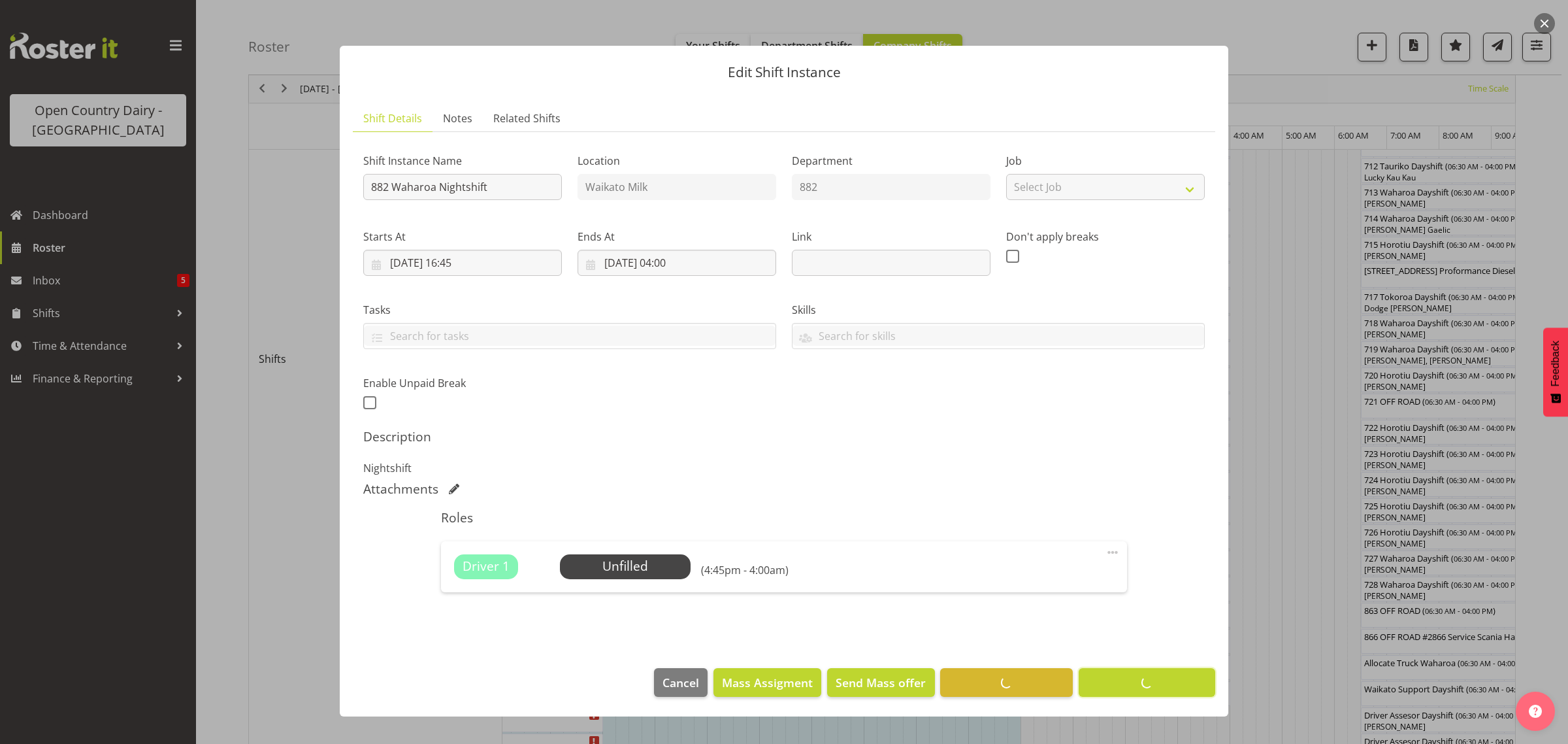
scroll to position [0, 0]
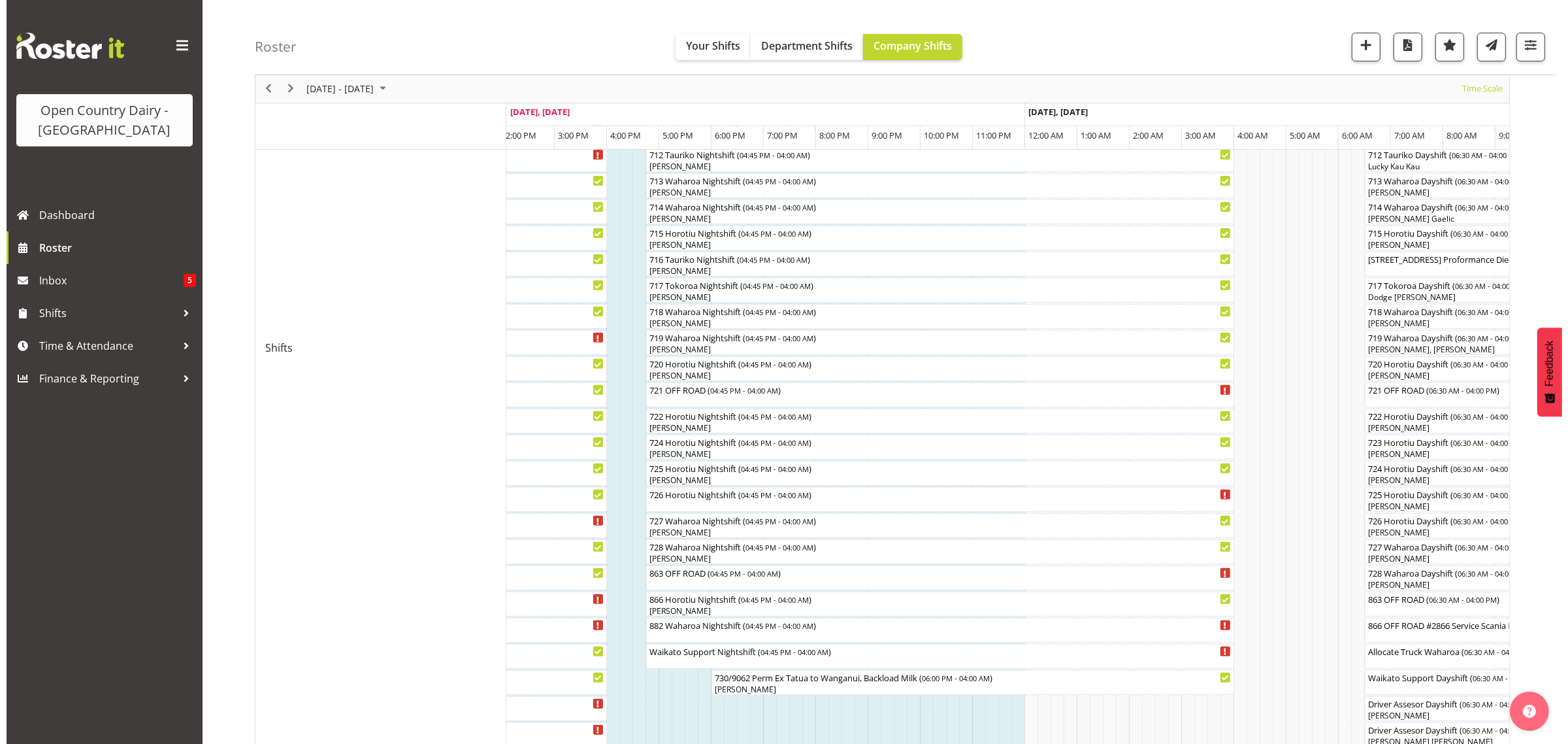
scroll to position [490, 0]
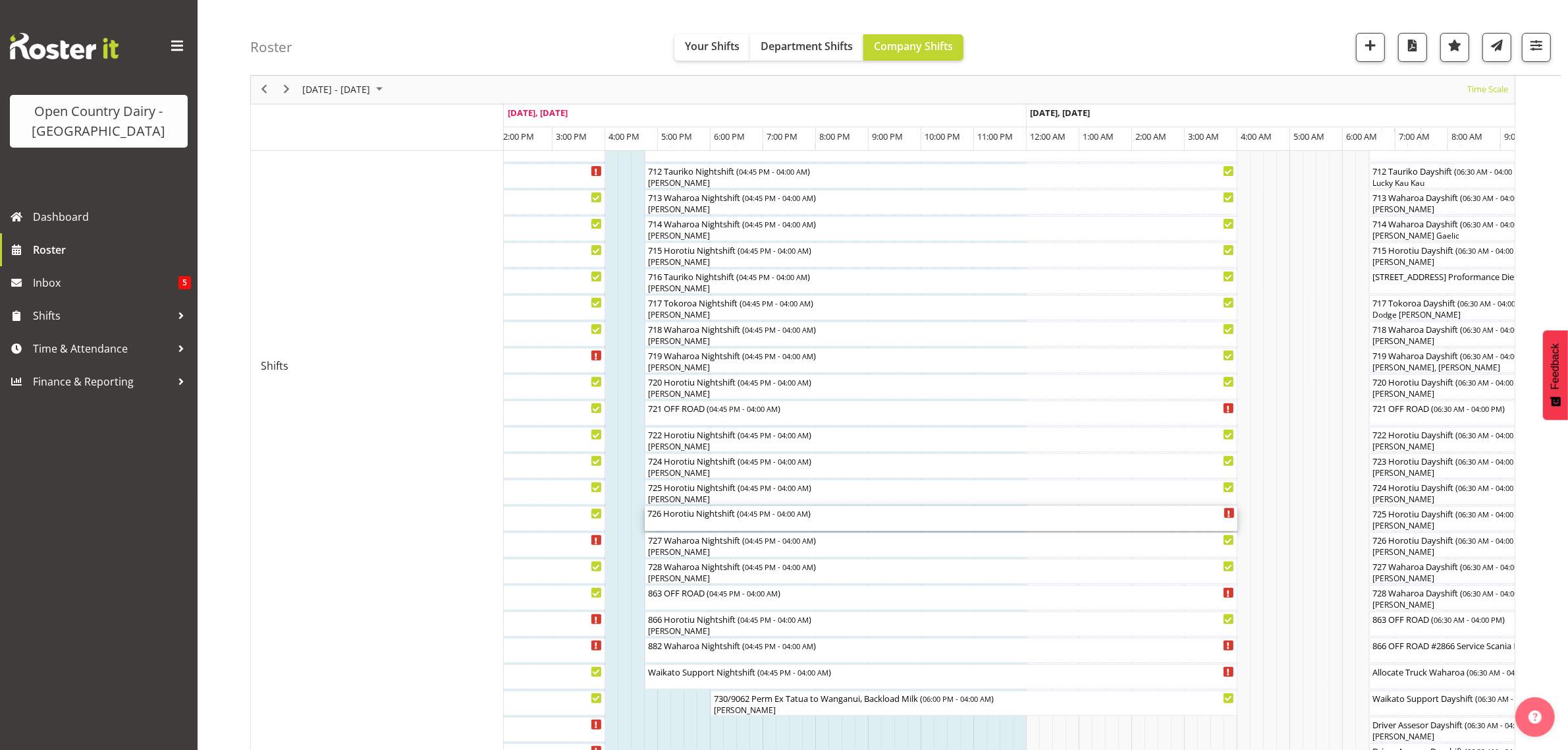
click at [715, 521] on div "726 Horotiu Nightshift ( 04:45 PM - 04:00 AM )" at bounding box center [941, 519] width 587 height 25
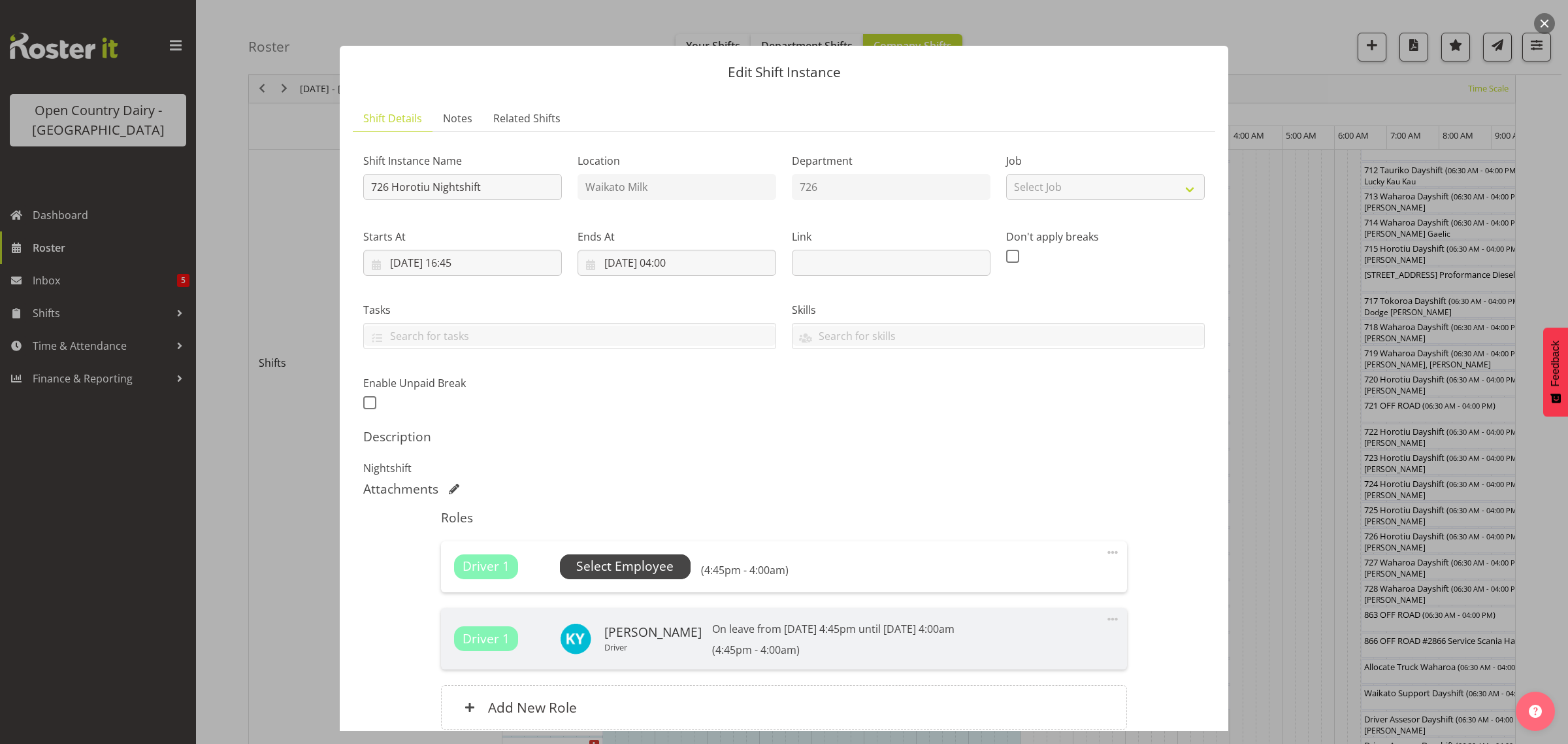
click at [632, 564] on span "Select Employee" at bounding box center [625, 567] width 98 height 19
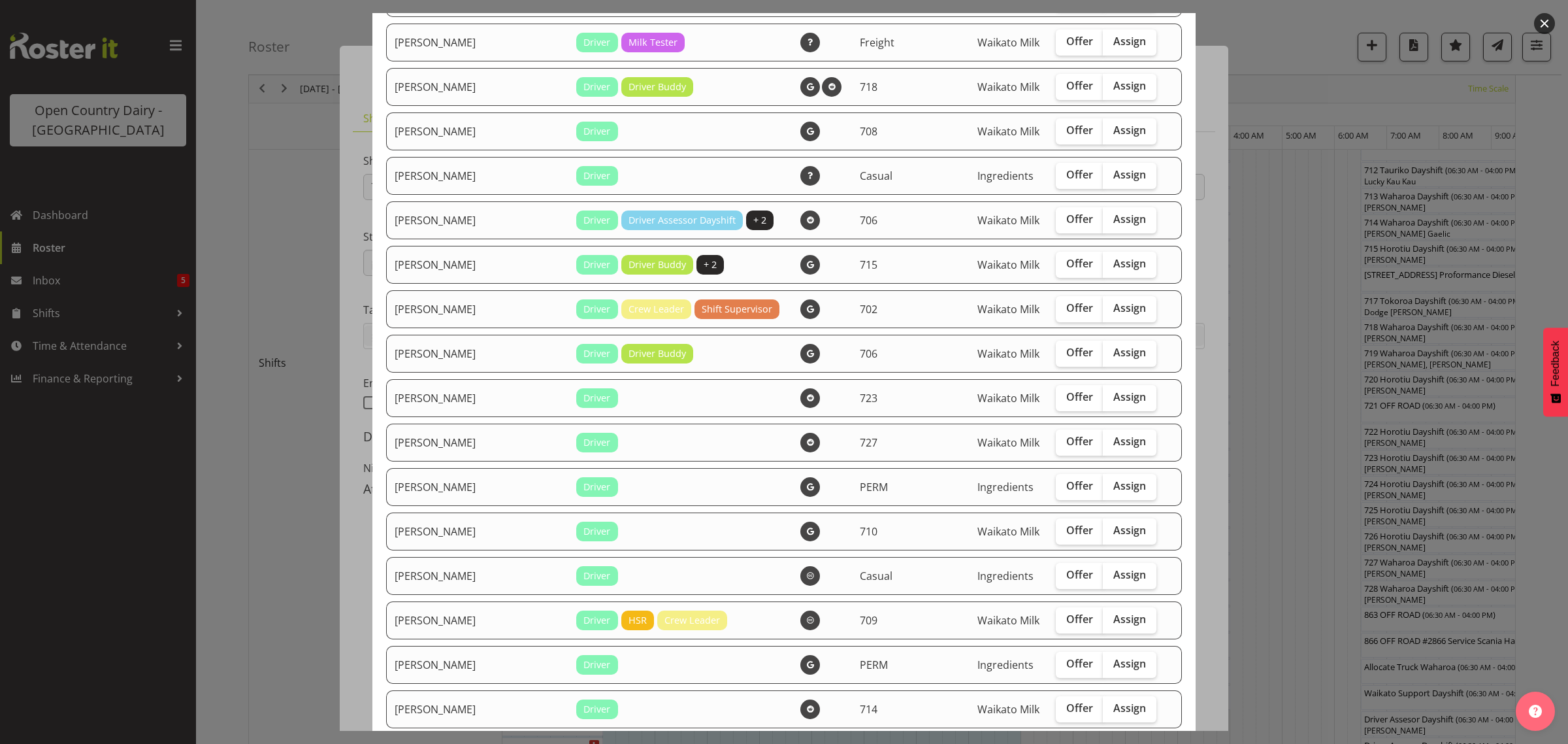
scroll to position [1798, 0]
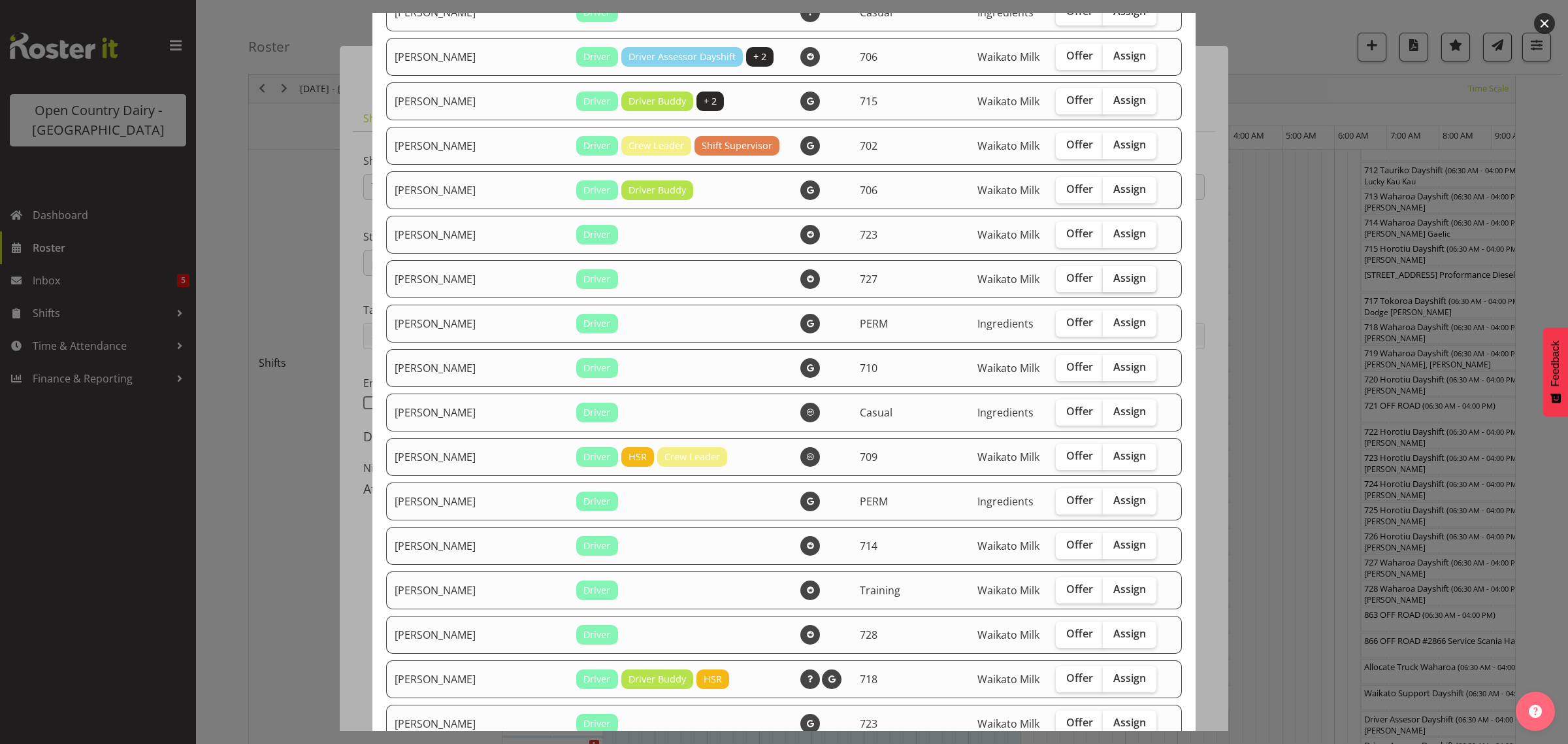
click at [1114, 285] on span "Assign" at bounding box center [1130, 278] width 33 height 13
click at [1103, 282] on input "Assign" at bounding box center [1107, 278] width 9 height 9
checkbox input "true"
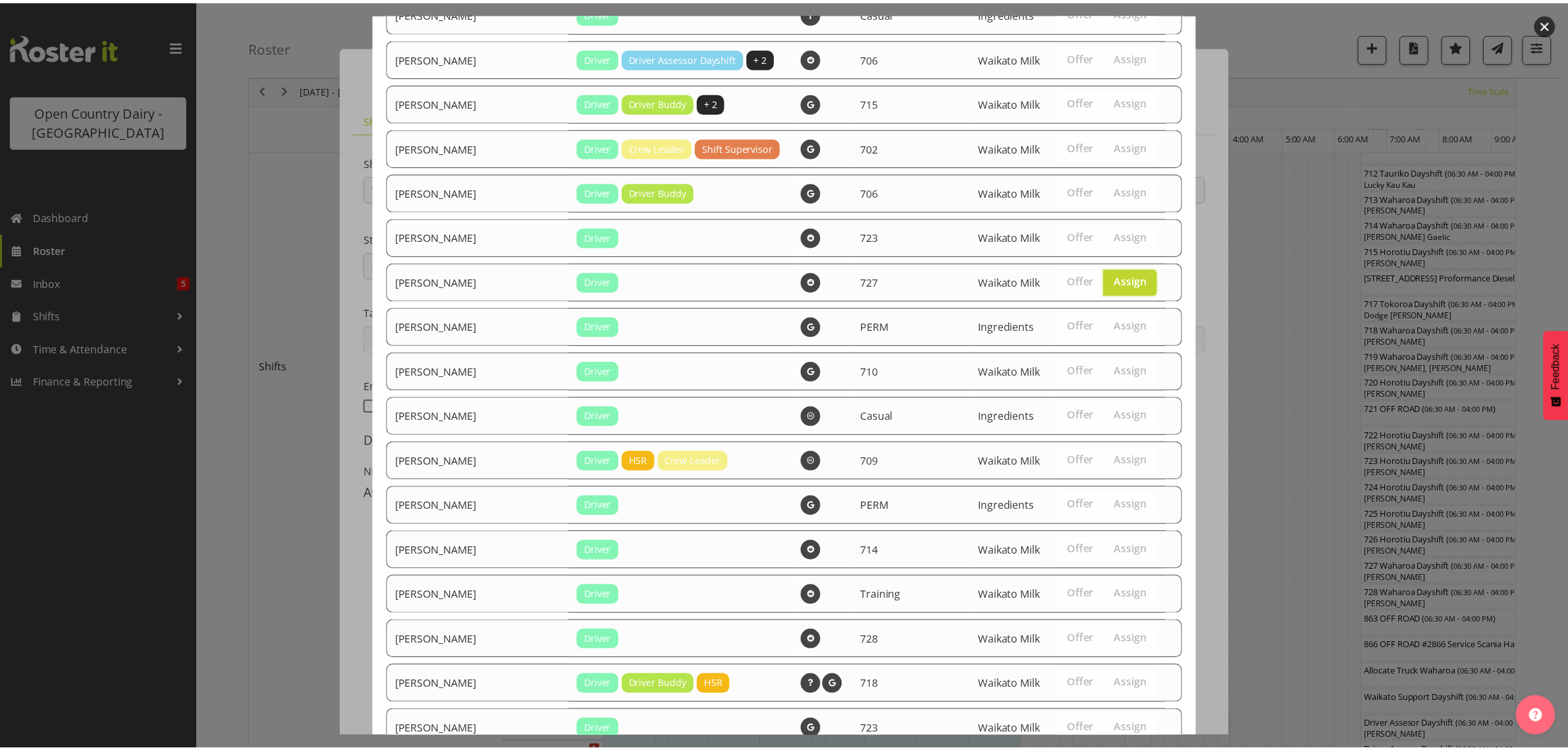
scroll to position [1922, 0]
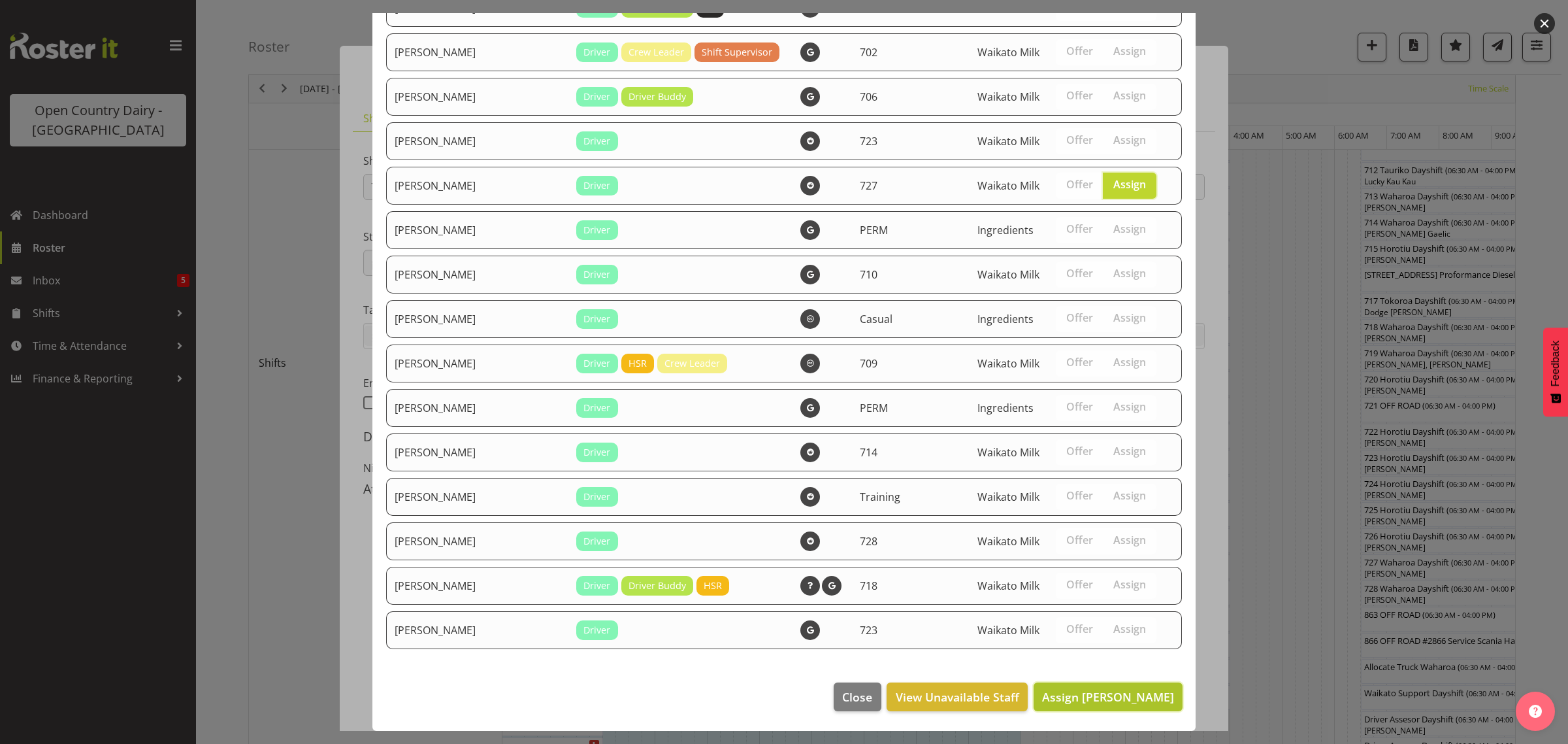
click at [1059, 693] on span "Assign Rhys Greener" at bounding box center [1108, 697] width 132 height 15
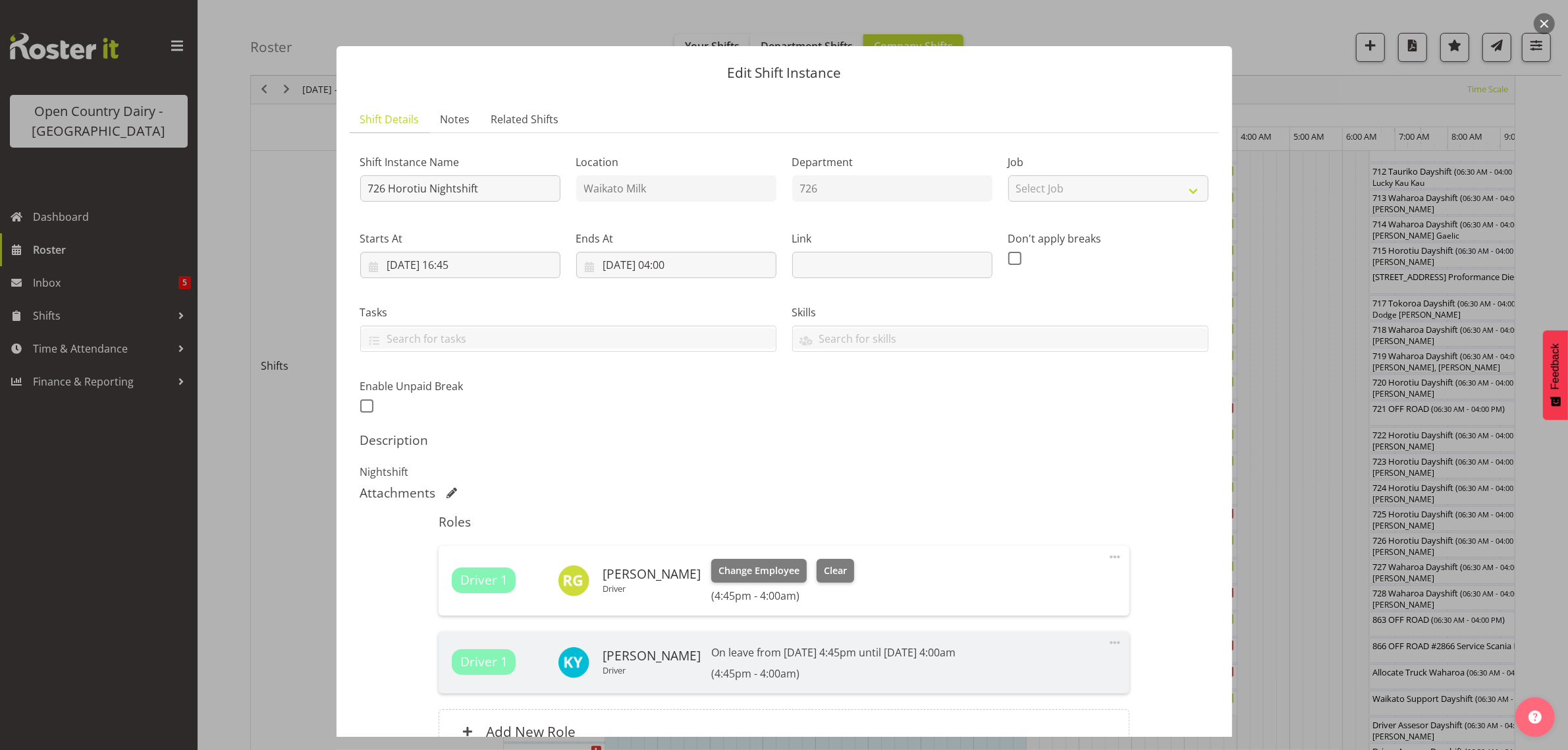
scroll to position [133, 0]
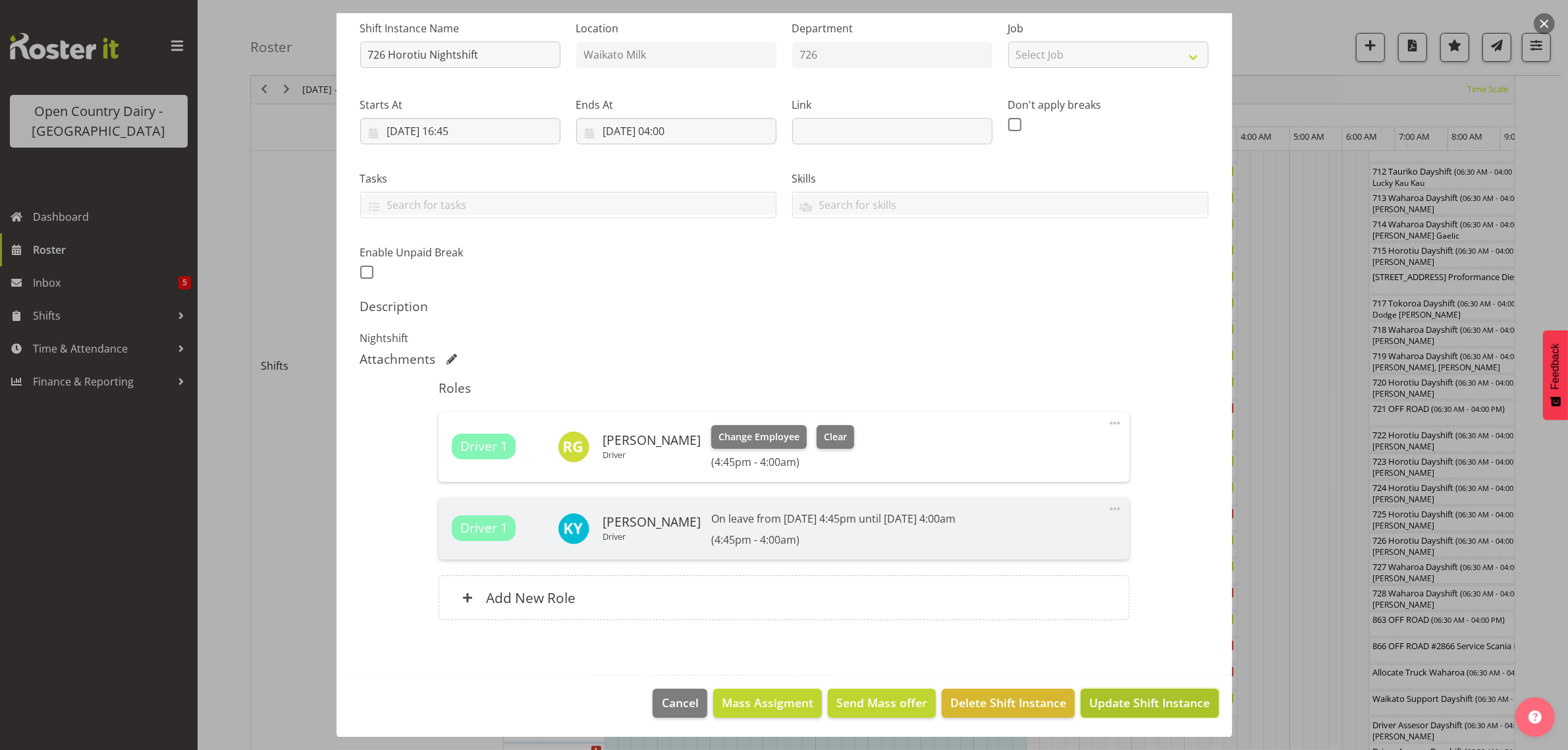
click at [1120, 699] on span "Update Shift Instance" at bounding box center [1150, 703] width 121 height 17
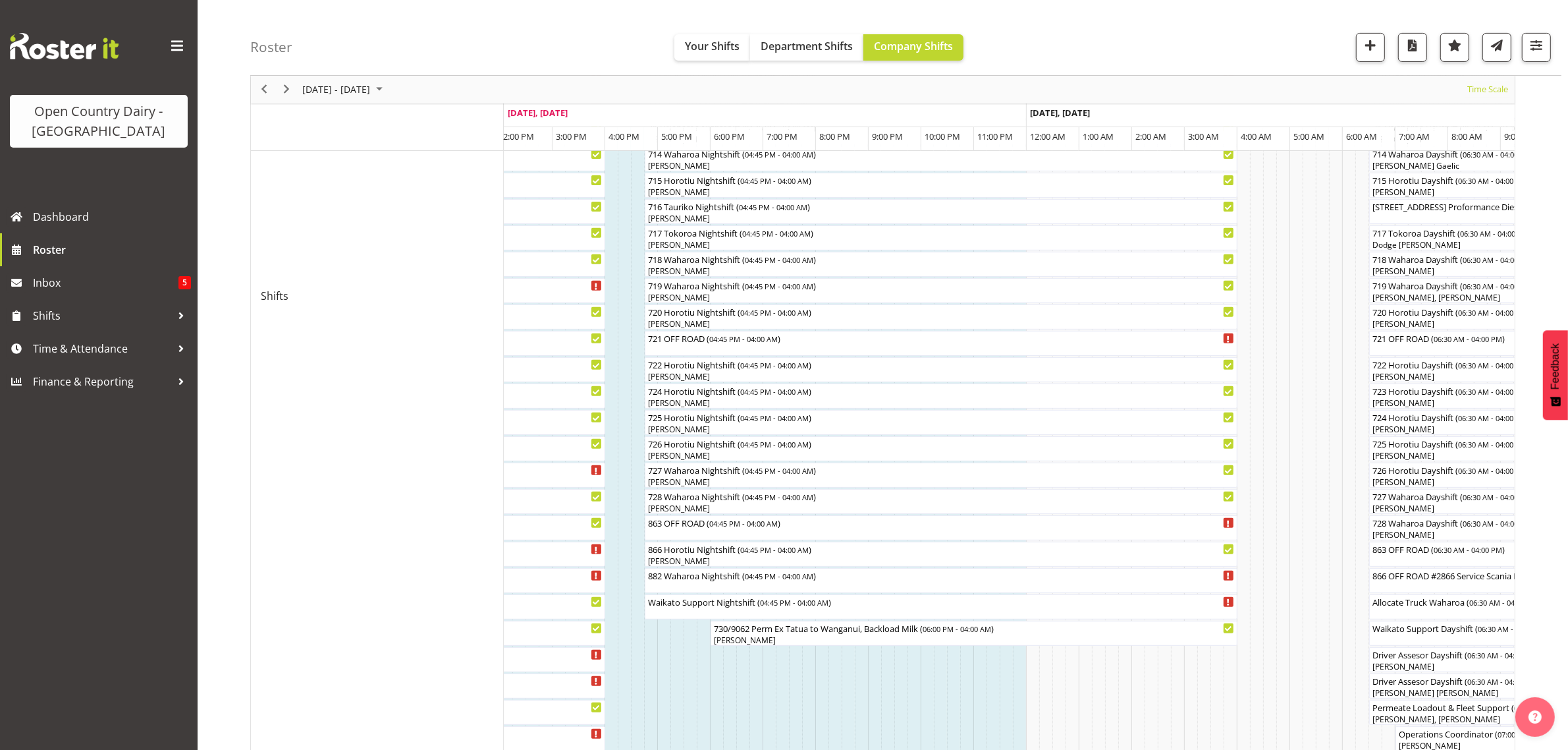
scroll to position [576, 0]
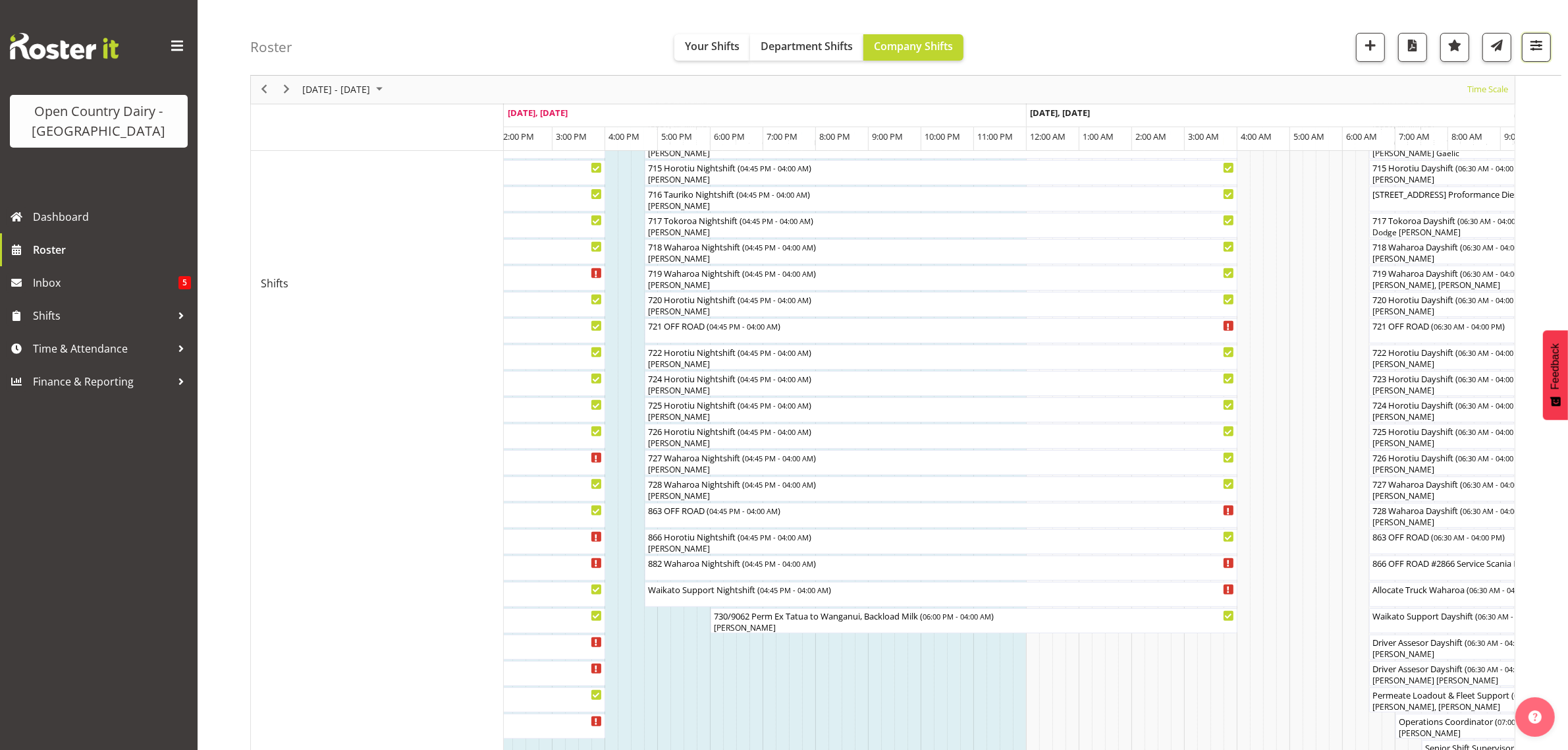
click at [1534, 48] on span "button" at bounding box center [1537, 45] width 17 height 17
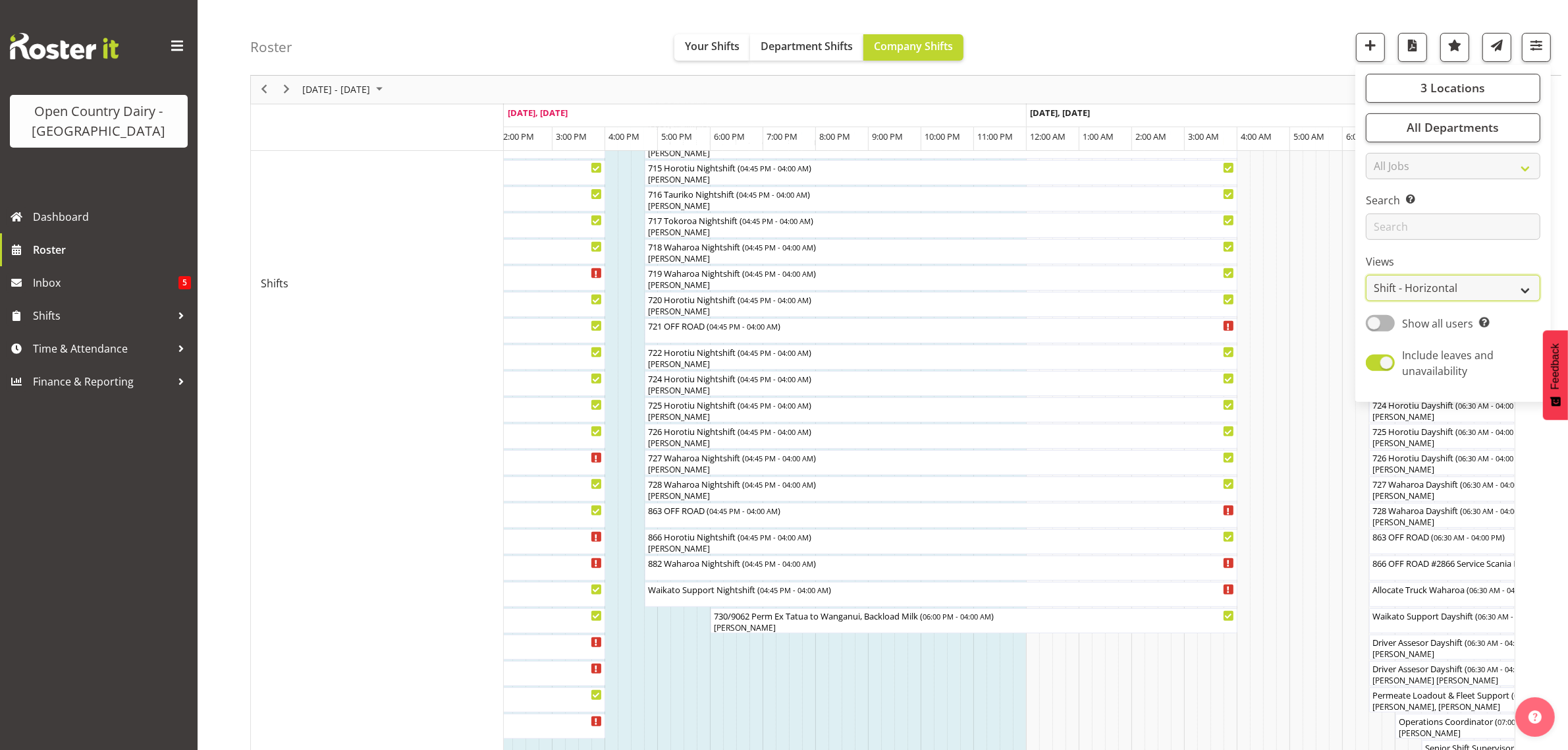
click at [1532, 292] on select "Staff Role Shift - Horizontal Shift - Vertical Staff - Location" at bounding box center [1453, 288] width 175 height 26
select select "staff"
click at [1367, 302] on select "Staff Role Shift - Horizontal Shift - Vertical Staff - Location" at bounding box center [1453, 288] width 175 height 26
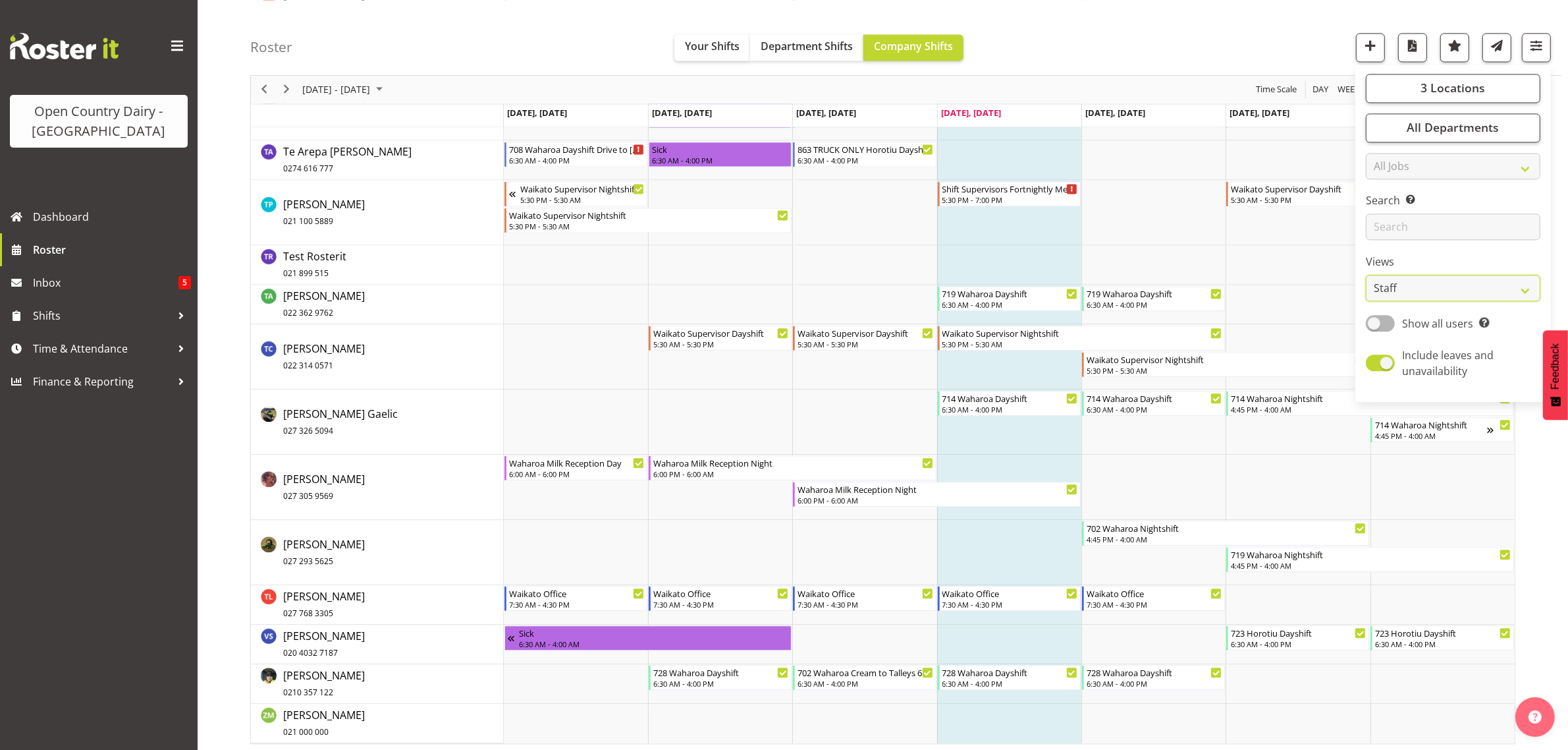
scroll to position [9907, 0]
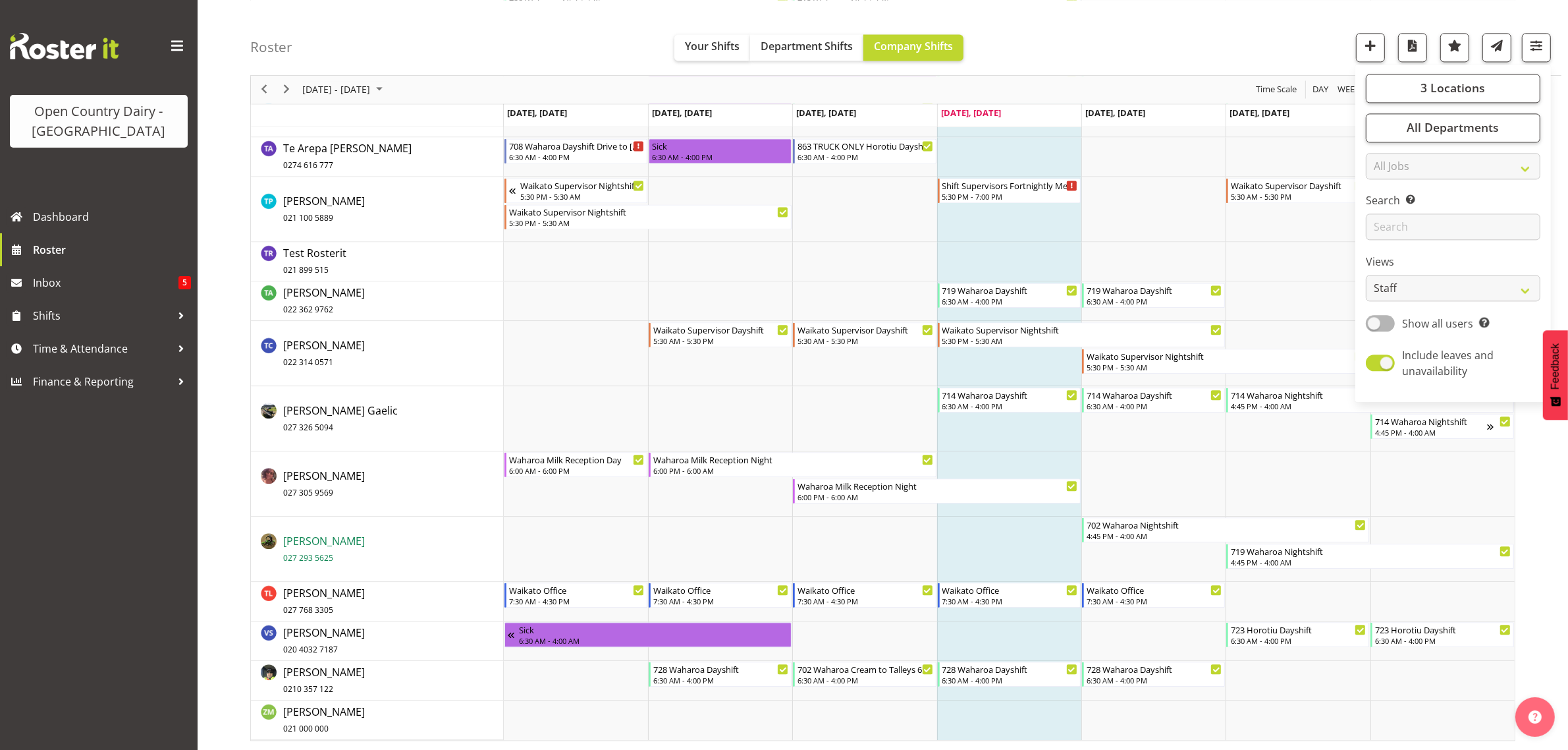
click at [315, 538] on span "Tony Fielding 027 293 5625" at bounding box center [324, 548] width 82 height 30
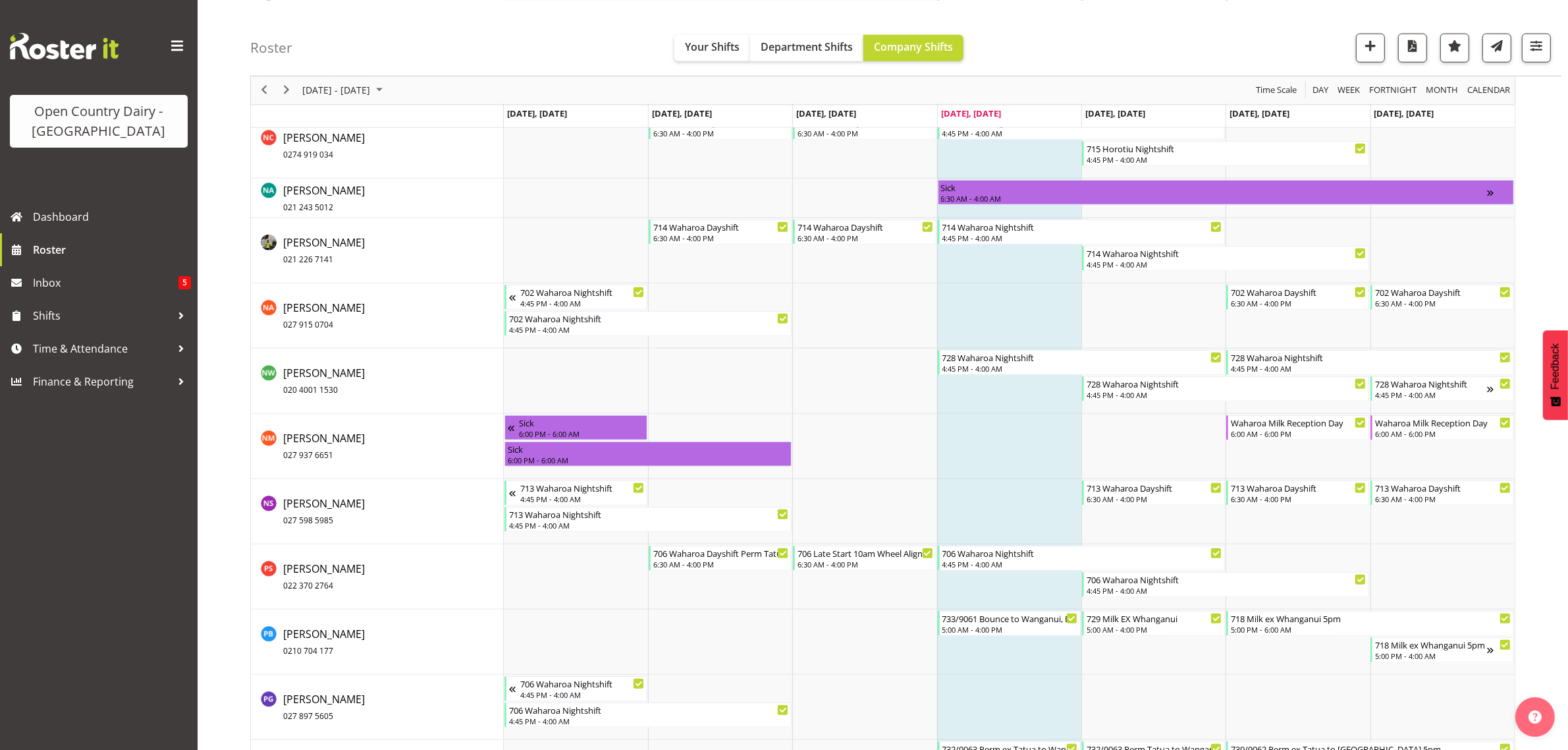
scroll to position [7848, 0]
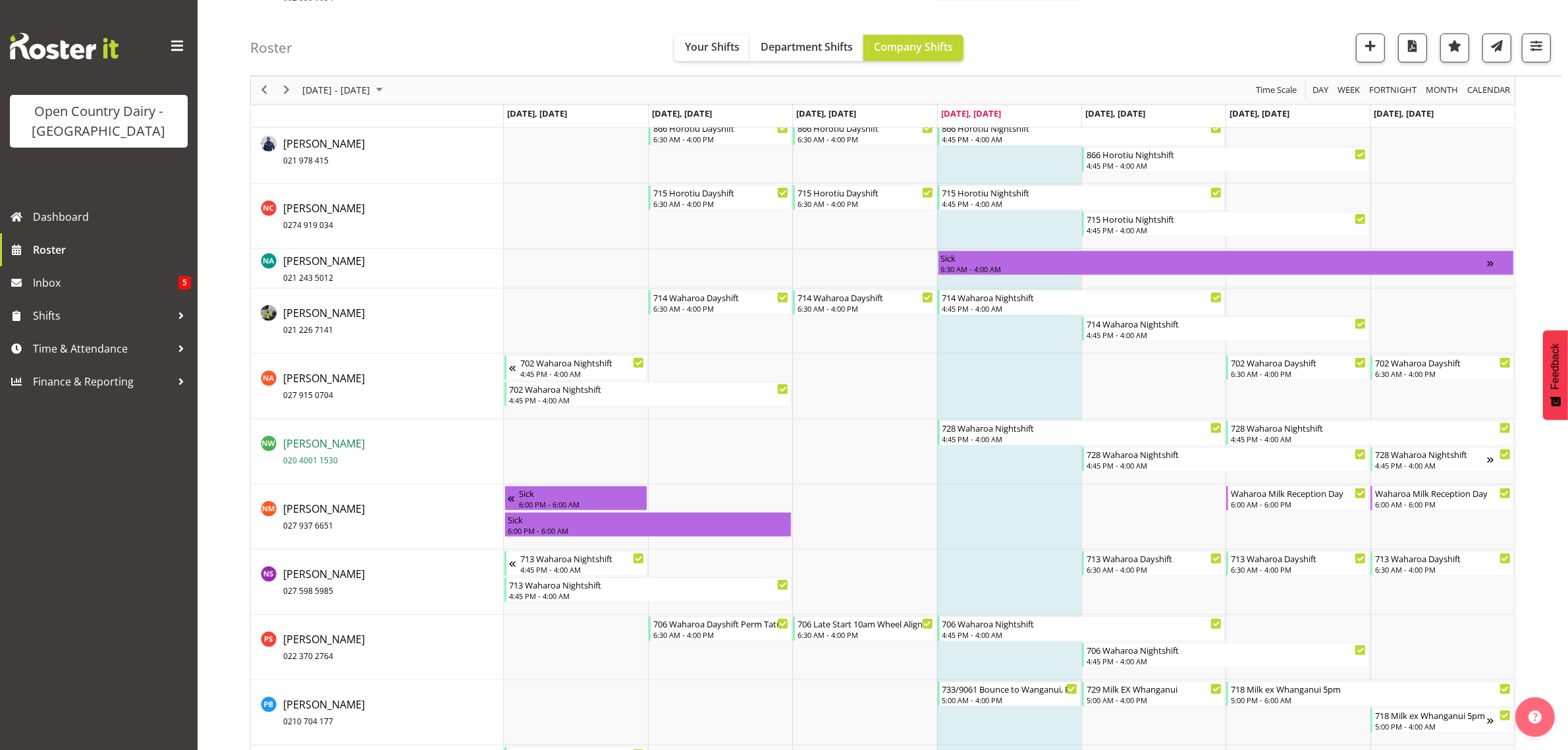
click at [313, 440] on span "Nick Warren 020 4001 1530" at bounding box center [324, 450] width 82 height 30
click at [68, 251] on span "Roster" at bounding box center [112, 249] width 158 height 19
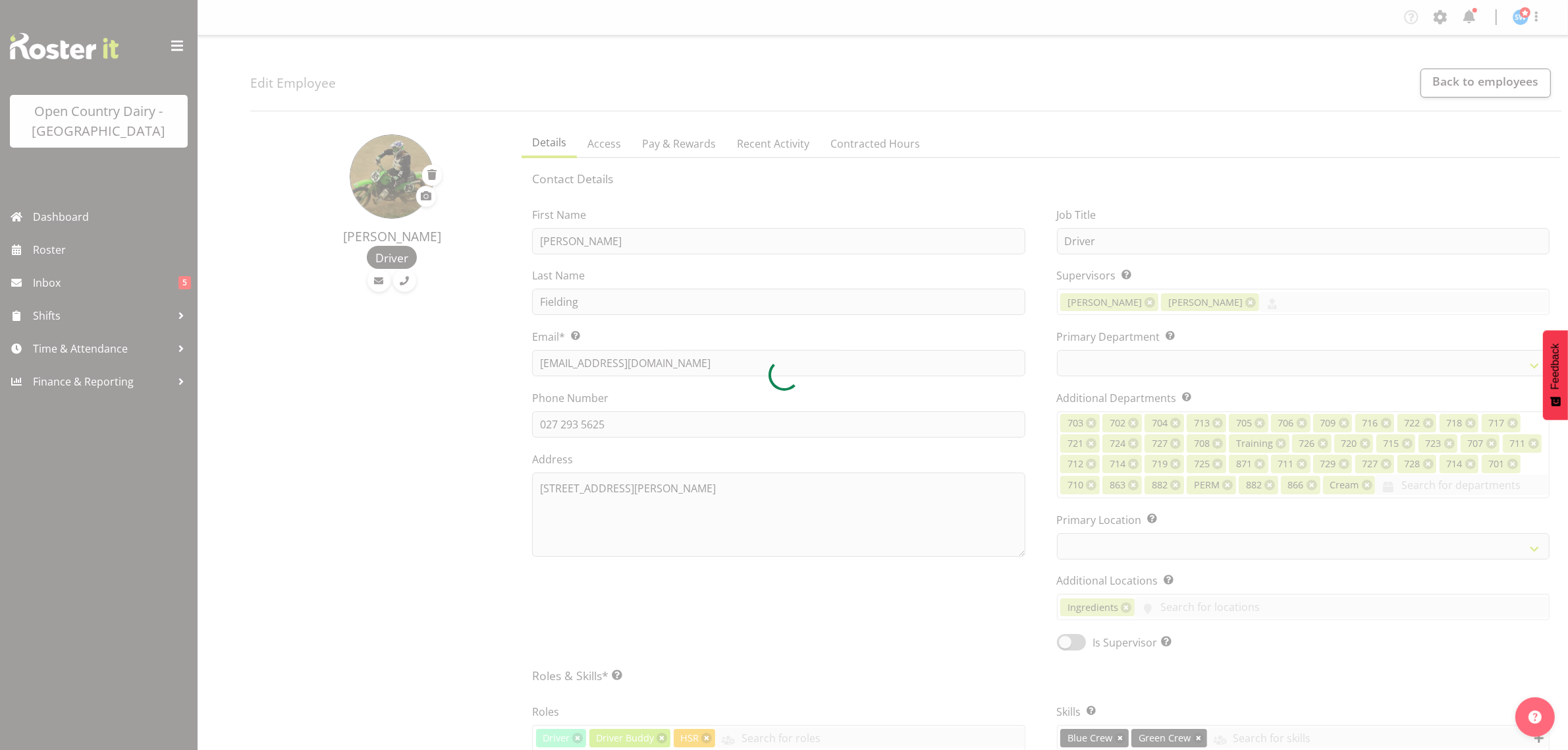
select select
select select "1054"
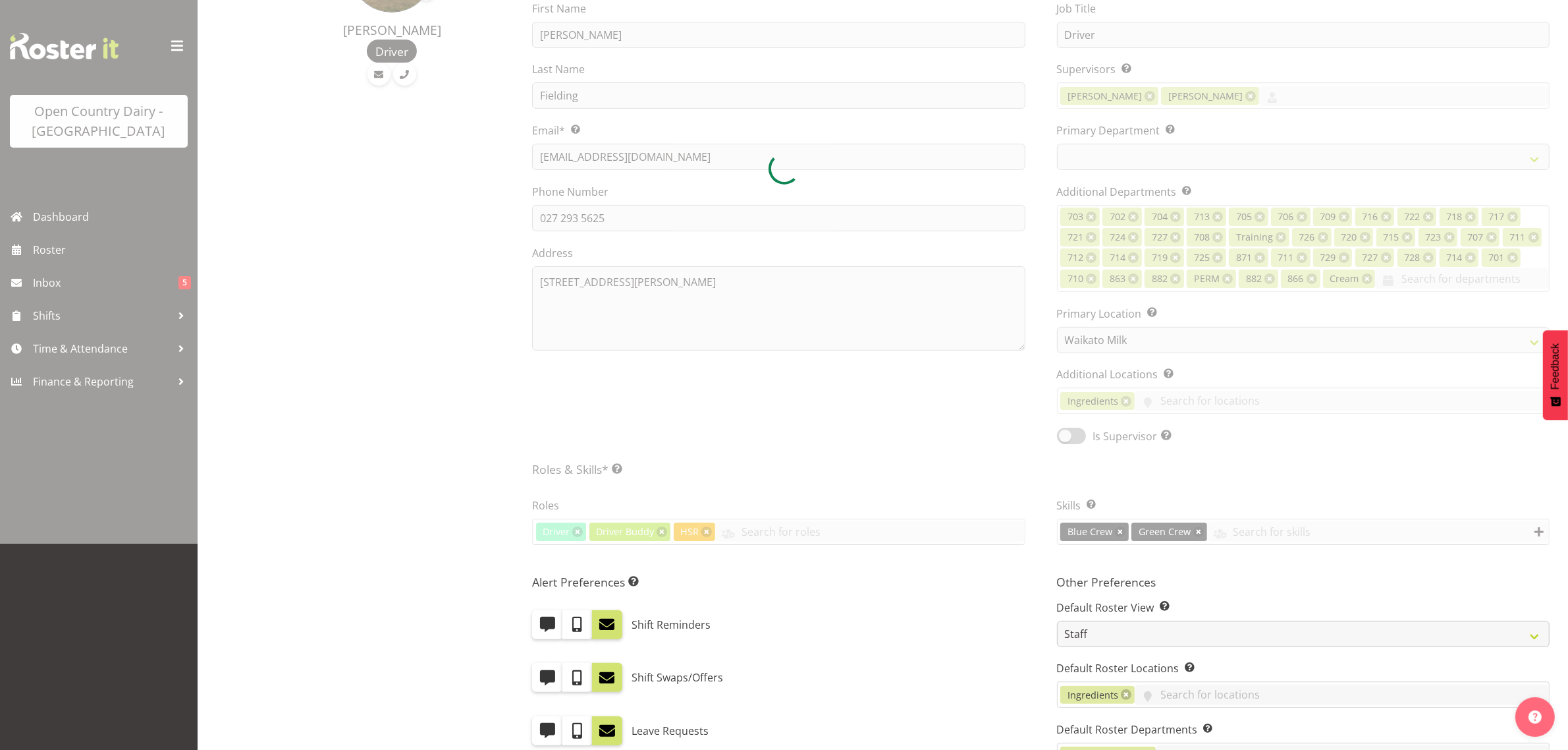
scroll to position [247, 0]
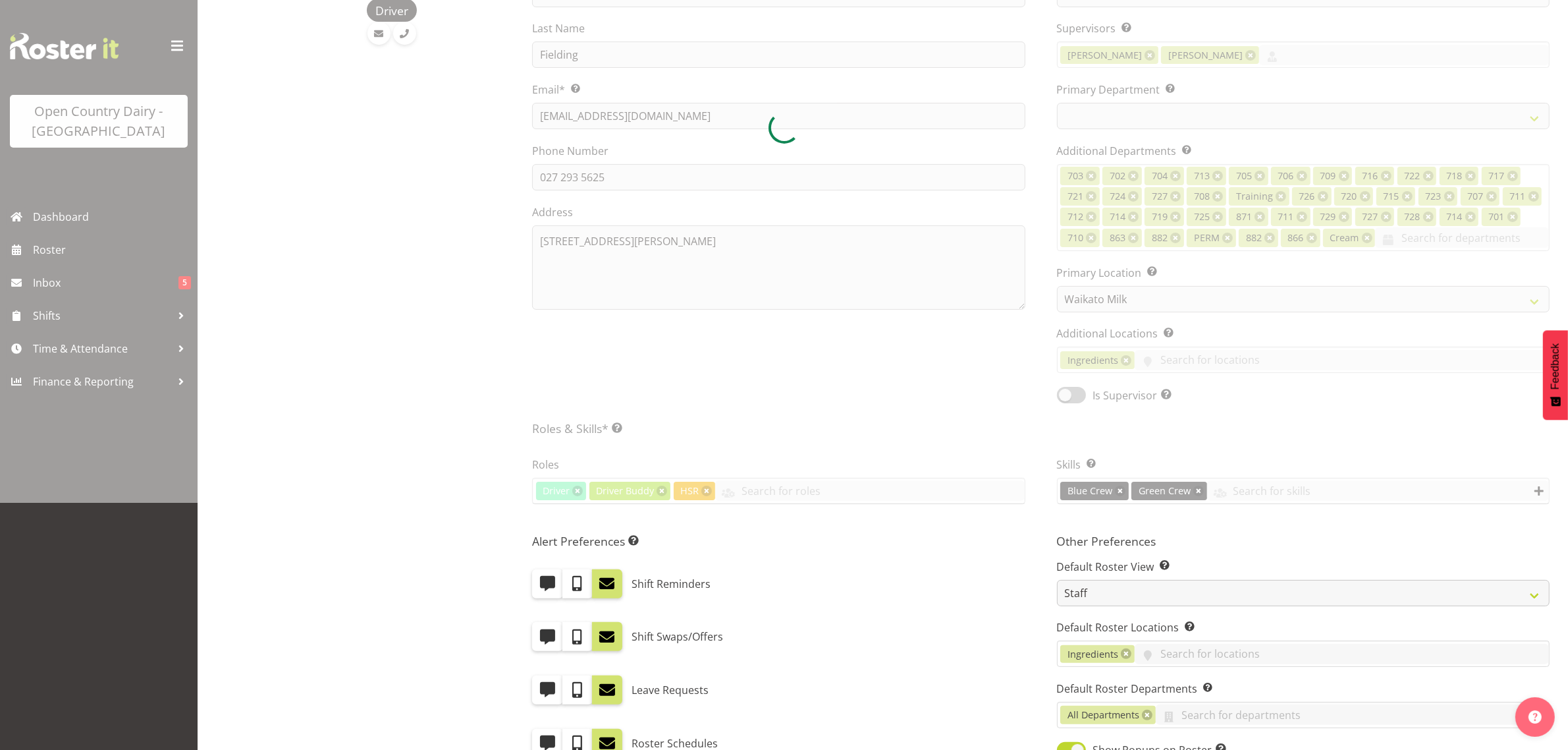
select select "757"
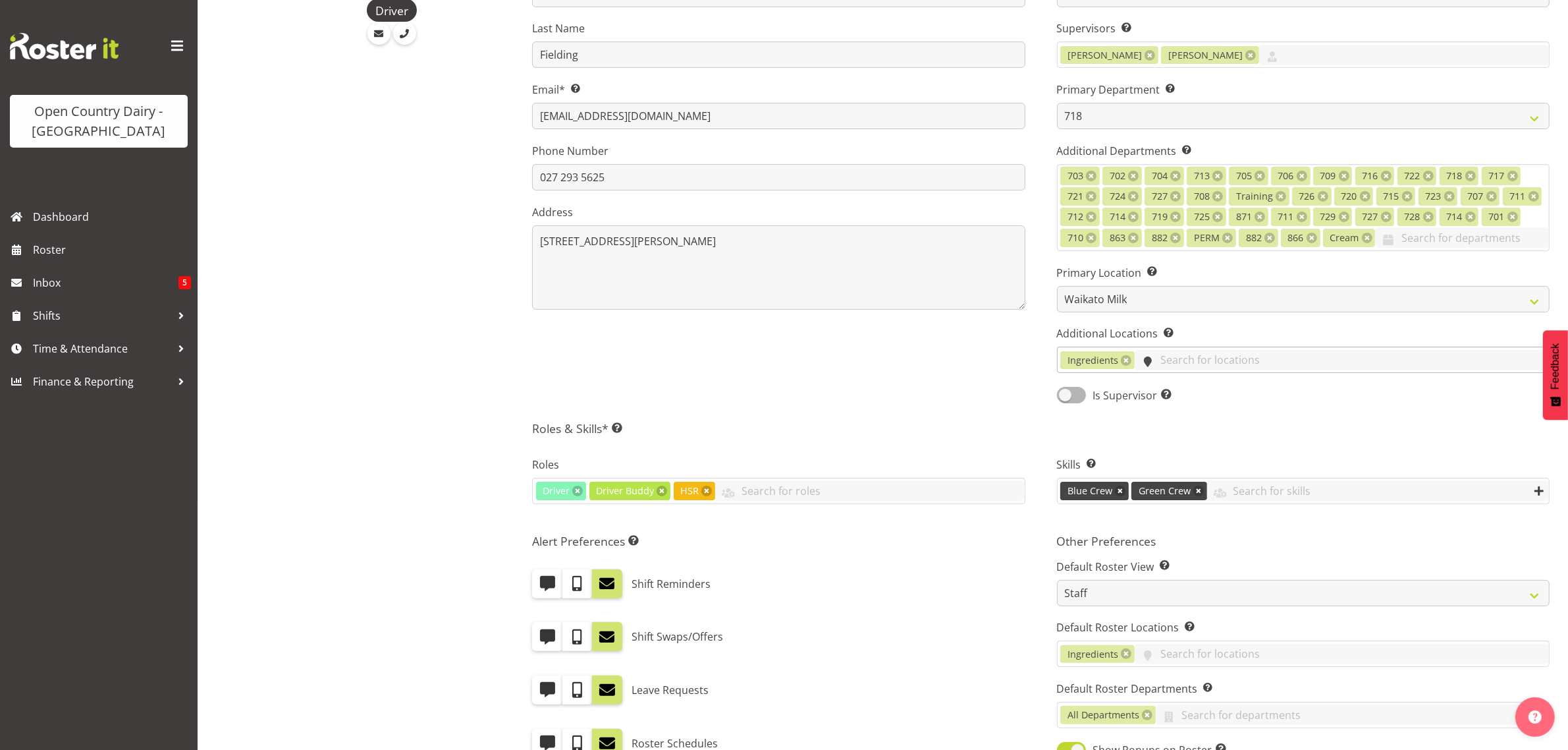
click at [1210, 357] on input "text" at bounding box center [1342, 360] width 414 height 20
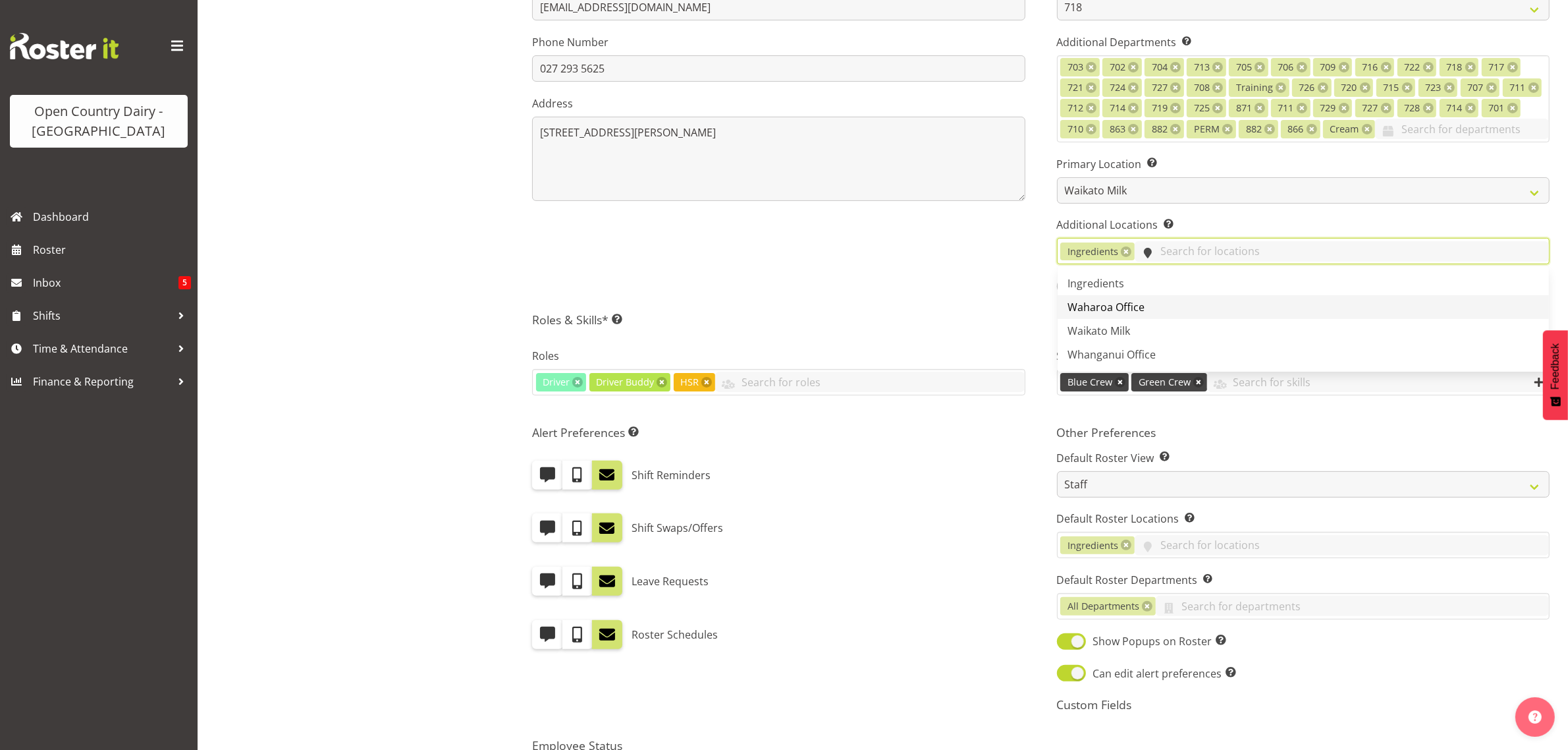
scroll to position [330, 0]
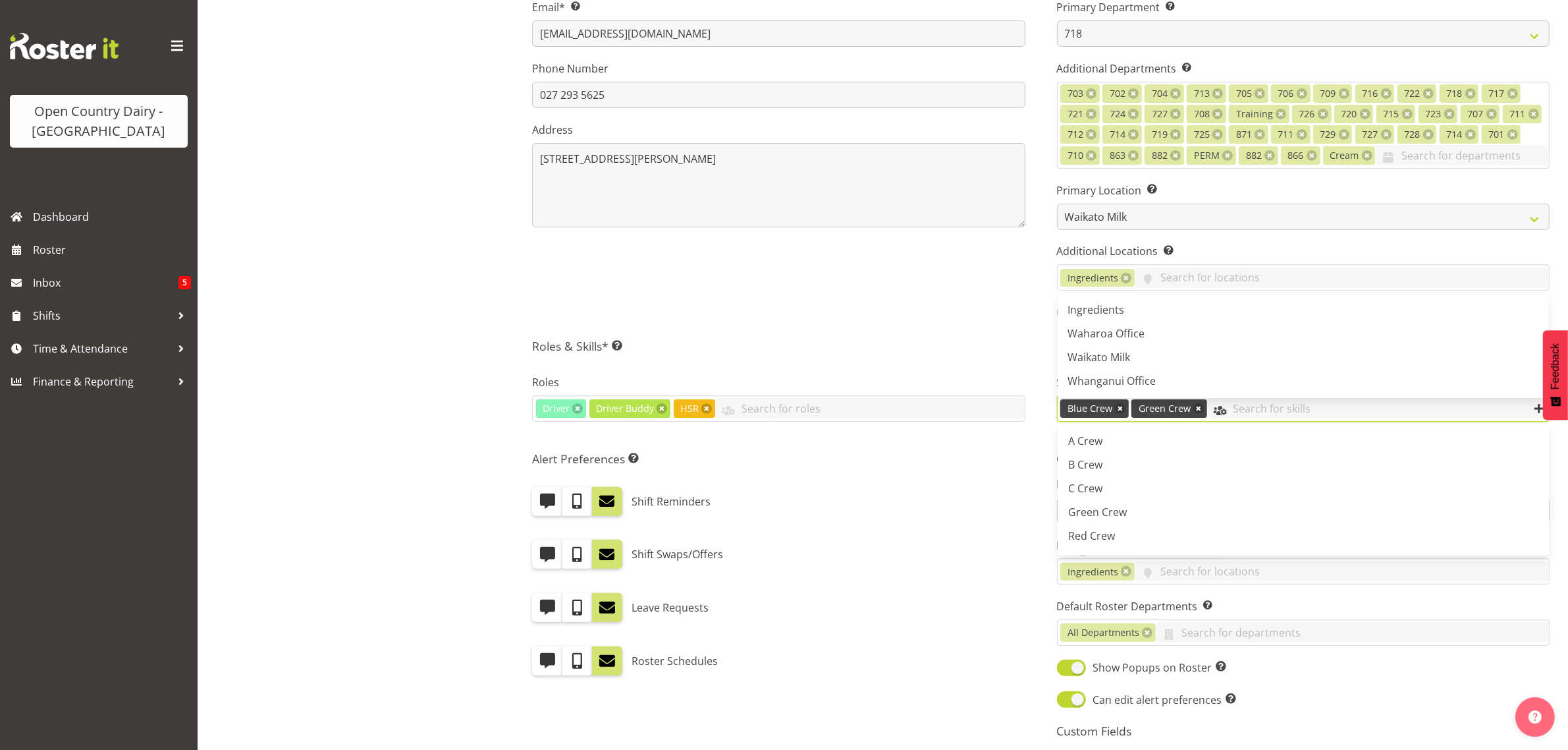
click at [1283, 418] on input "text" at bounding box center [1379, 408] width 342 height 20
click at [976, 340] on h5 "Roles & Skills* This is a required field. Add as many roles and skills as requi…" at bounding box center [1041, 345] width 1017 height 14
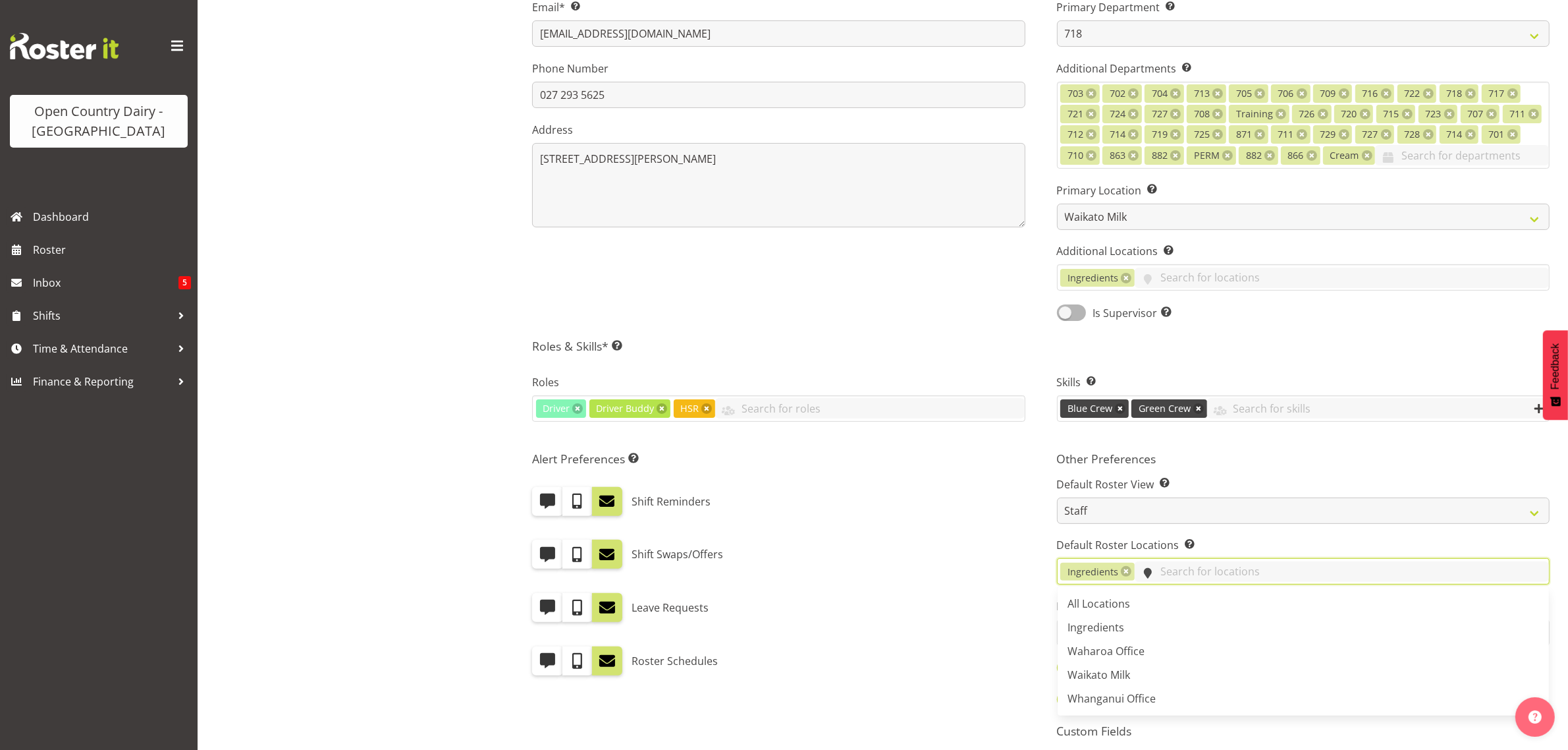
click at [1203, 574] on input "text" at bounding box center [1342, 571] width 414 height 20
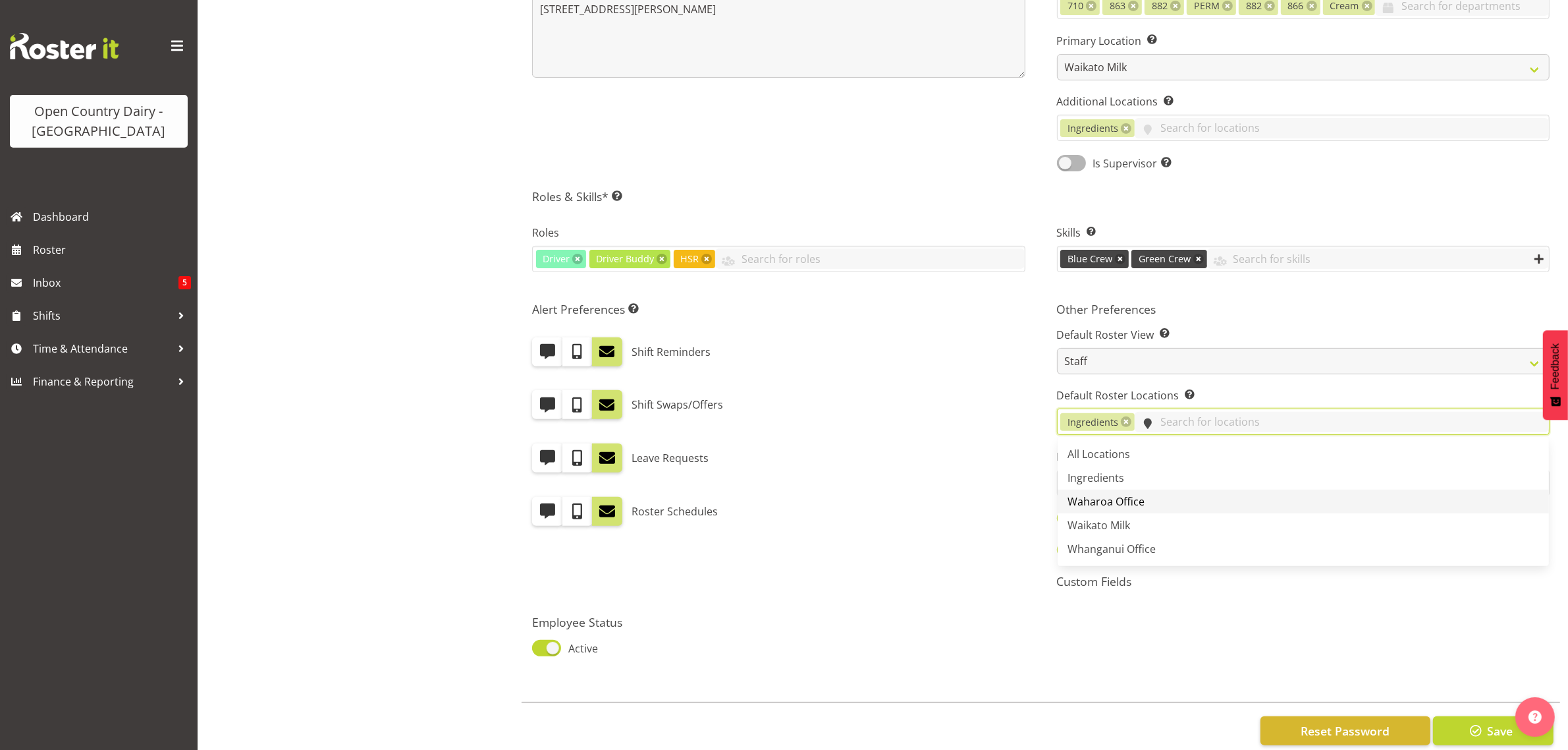
scroll to position [494, 0]
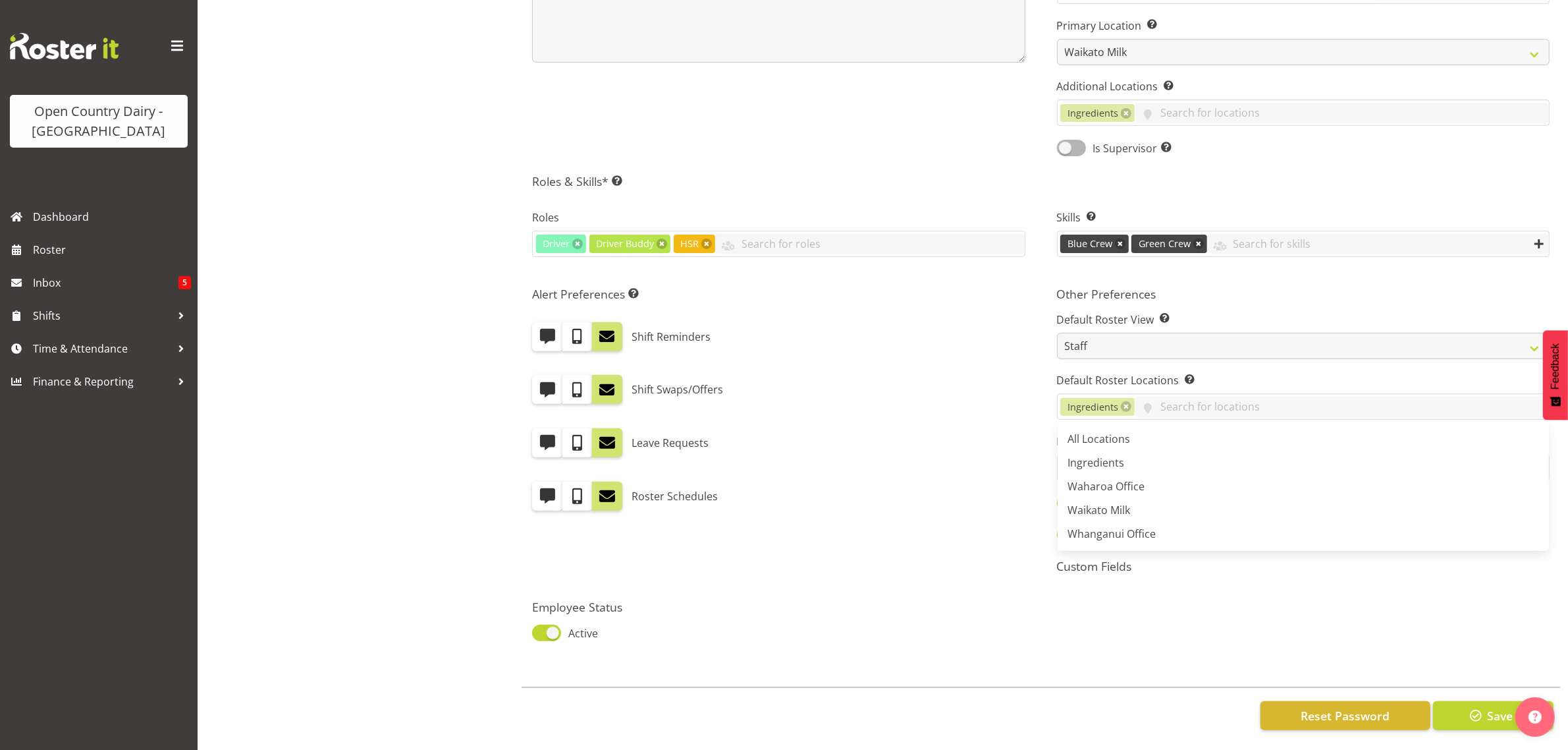
click at [934, 436] on div "Leave Requests" at bounding box center [779, 443] width 493 height 29
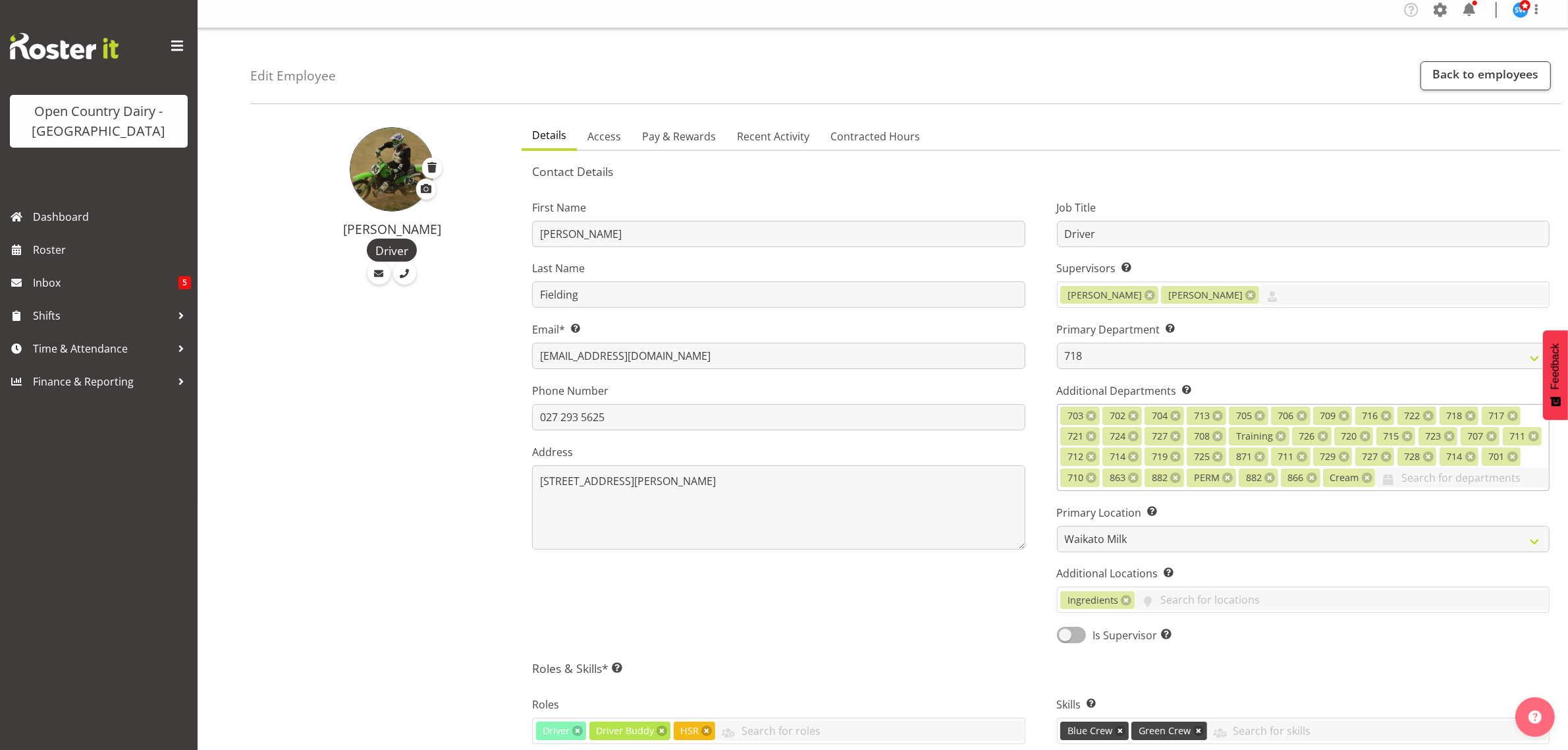
scroll to position [0, 0]
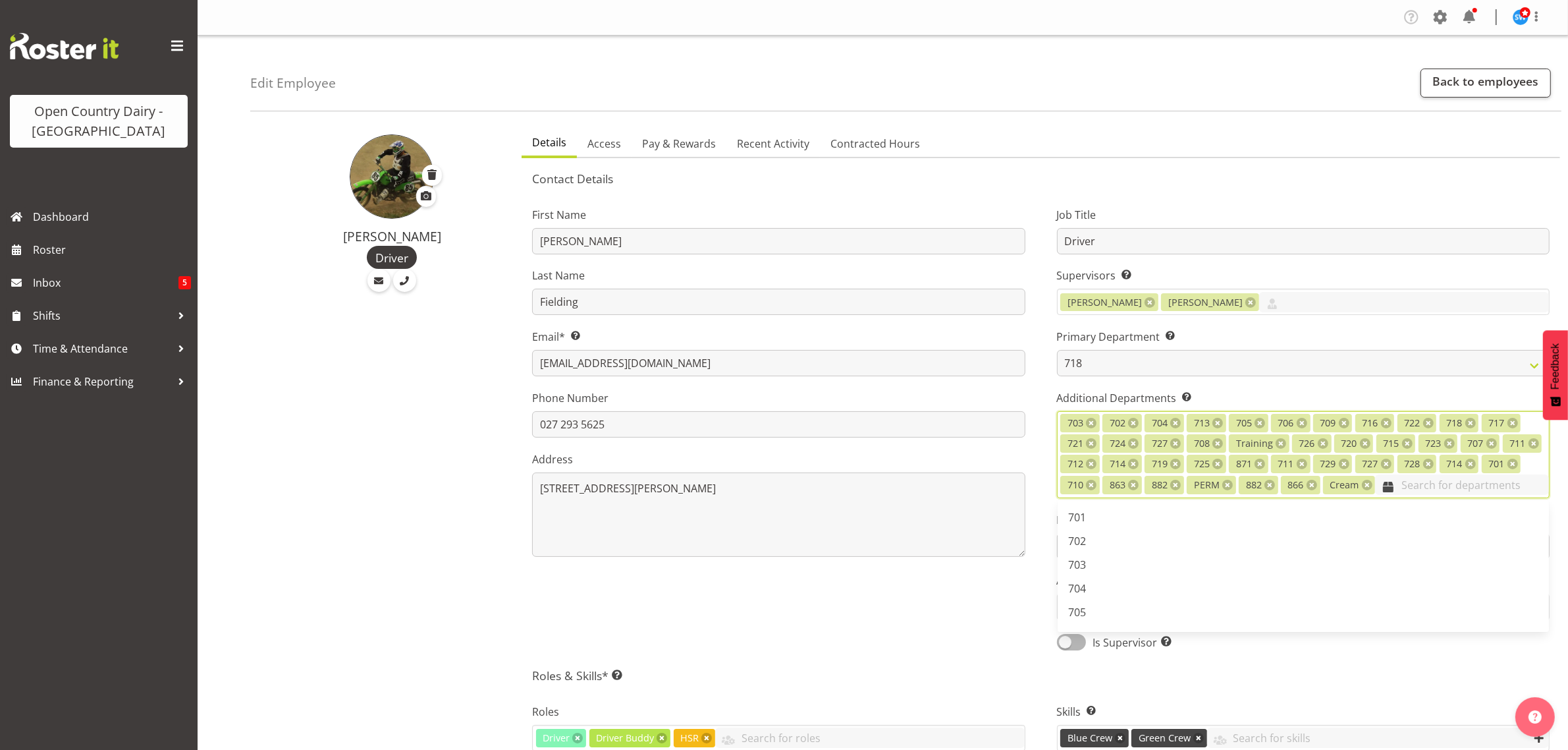
click at [1447, 490] on input "text" at bounding box center [1462, 484] width 174 height 20
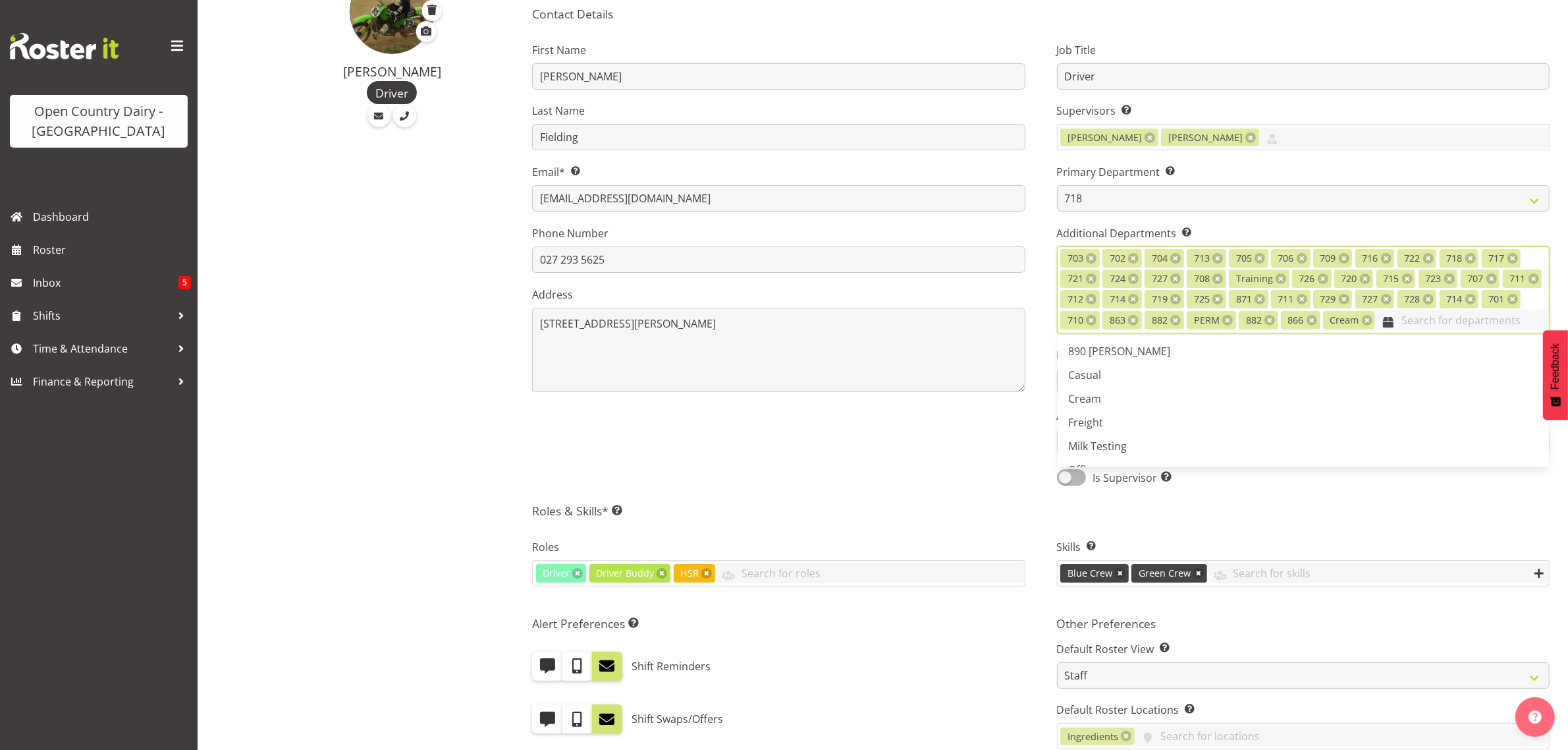
scroll to position [804, 0]
click at [1092, 372] on span "Casual" at bounding box center [1085, 378] width 33 height 14
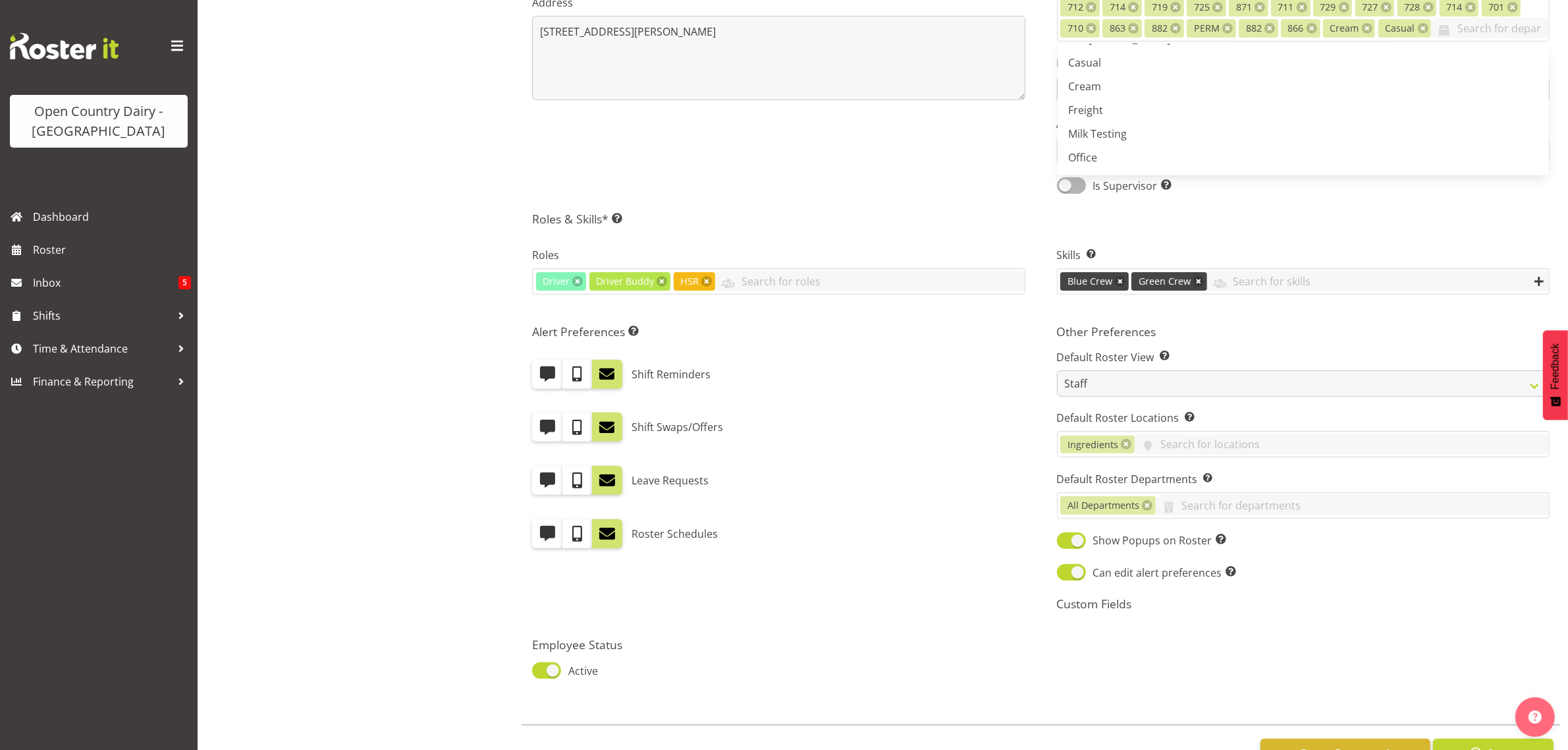
scroll to position [509, 0]
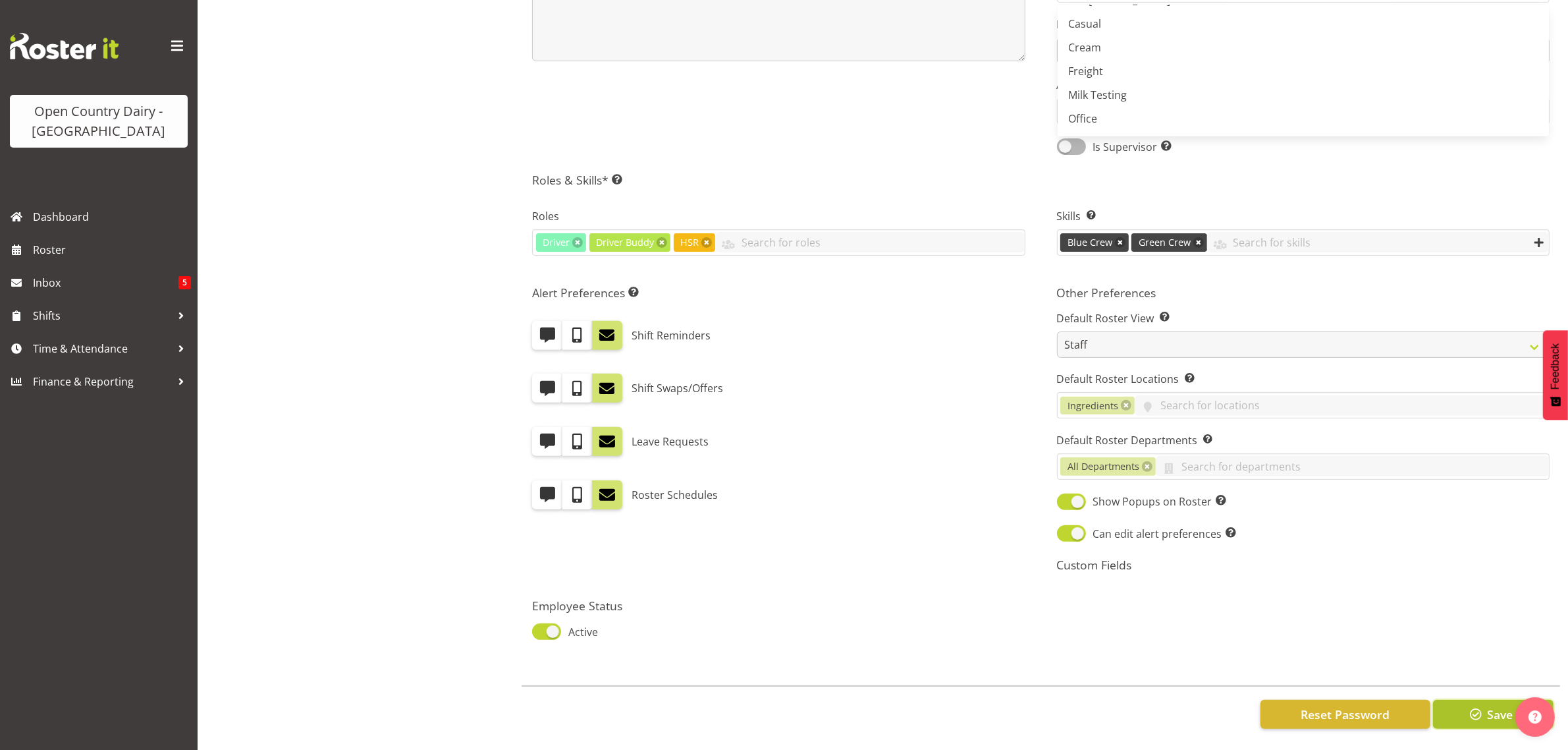
click at [1461, 700] on button "Save" at bounding box center [1493, 714] width 121 height 29
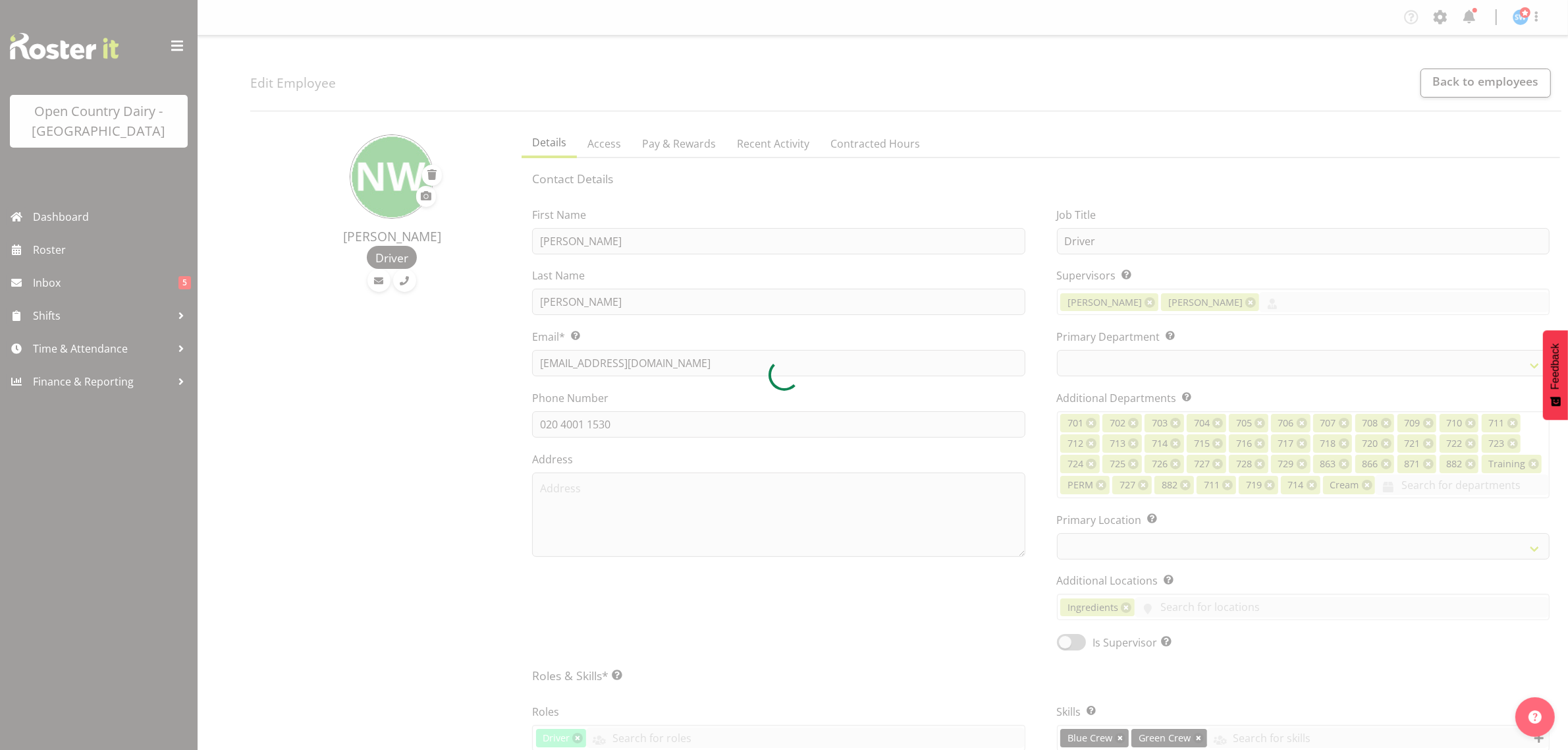
select select
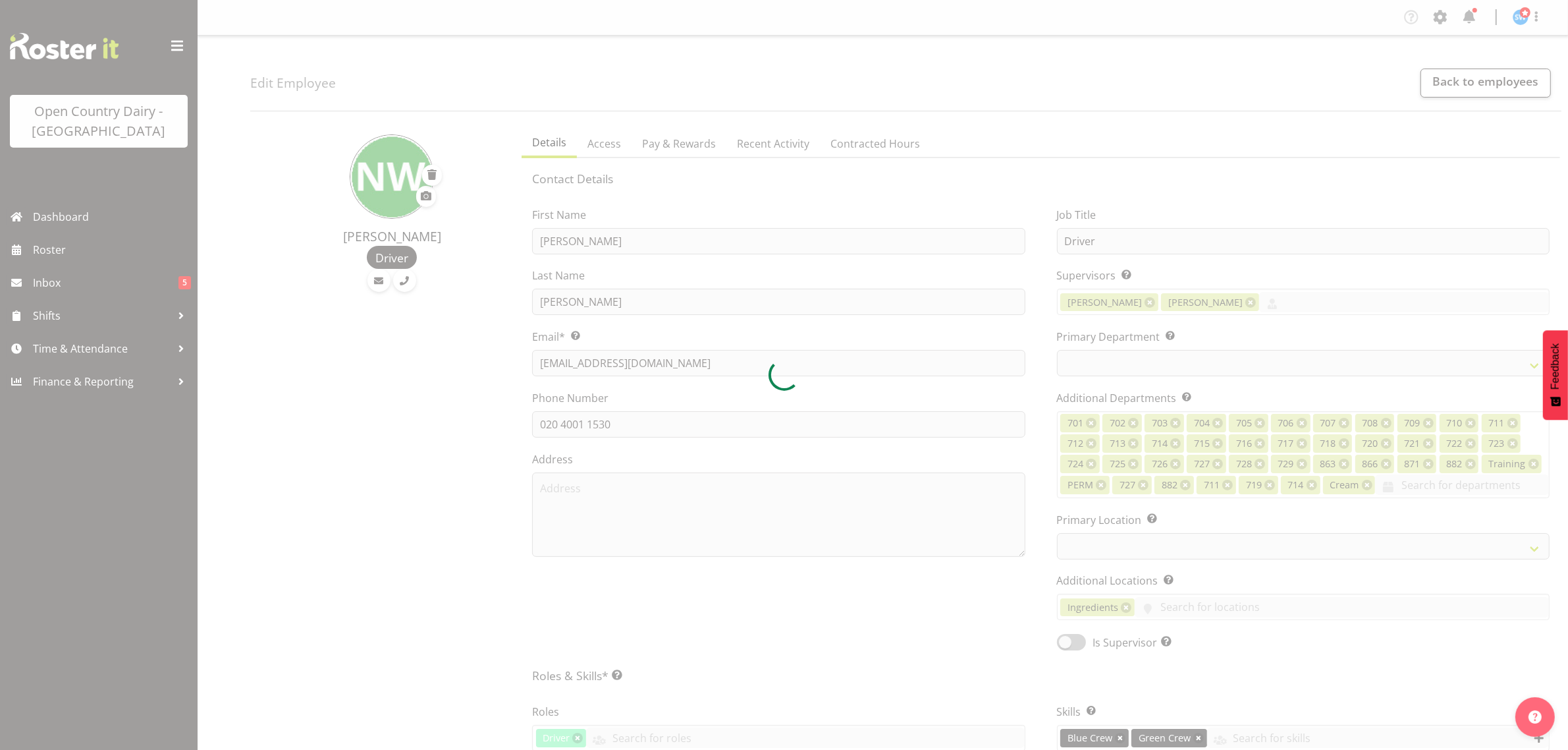
select select
select select "1054"
select select "842"
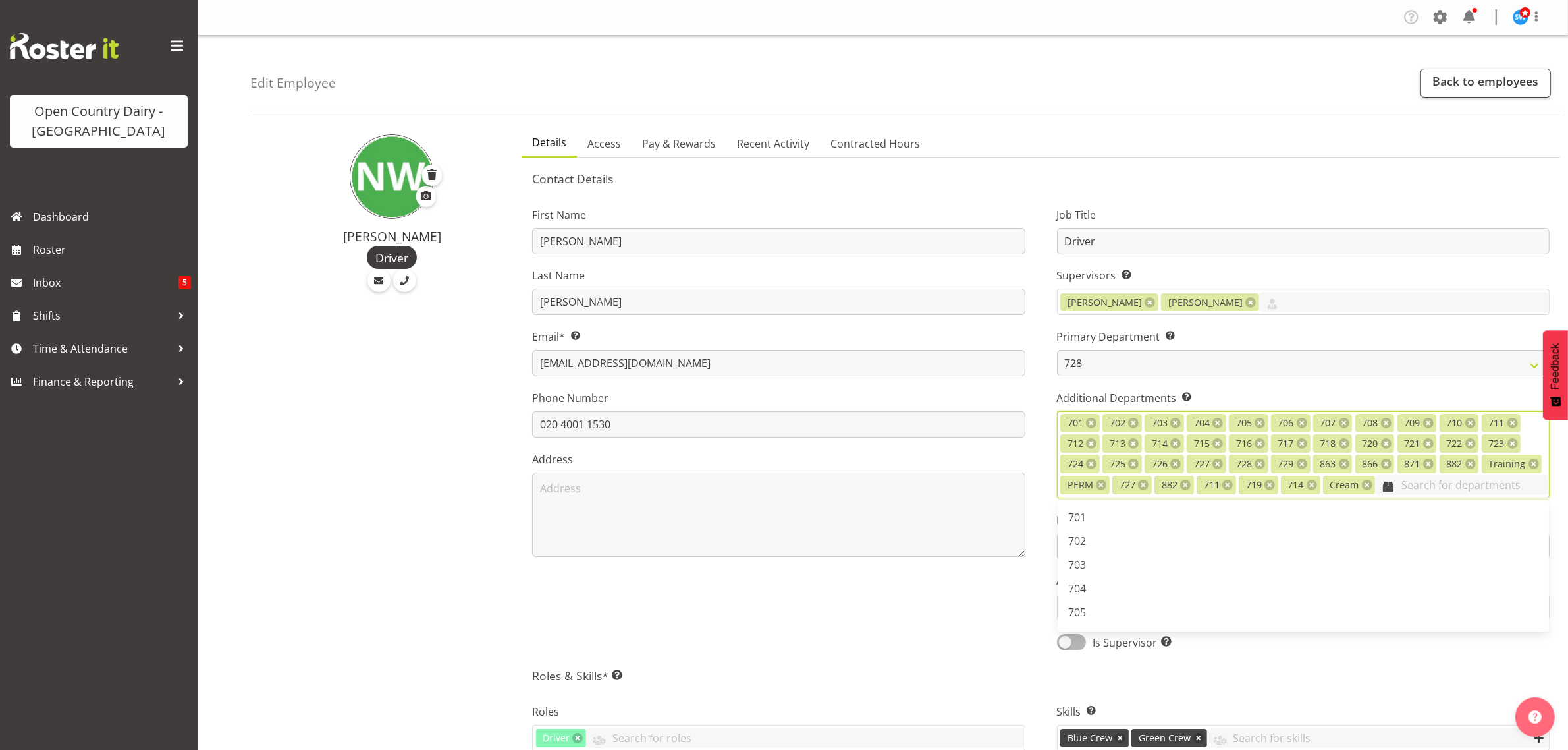
click at [1422, 486] on input "text" at bounding box center [1462, 484] width 174 height 20
click at [1107, 525] on link "Casual" at bounding box center [1303, 524] width 492 height 24
click at [364, 446] on div "Nick Warren Driver" at bounding box center [382, 682] width 264 height 1124
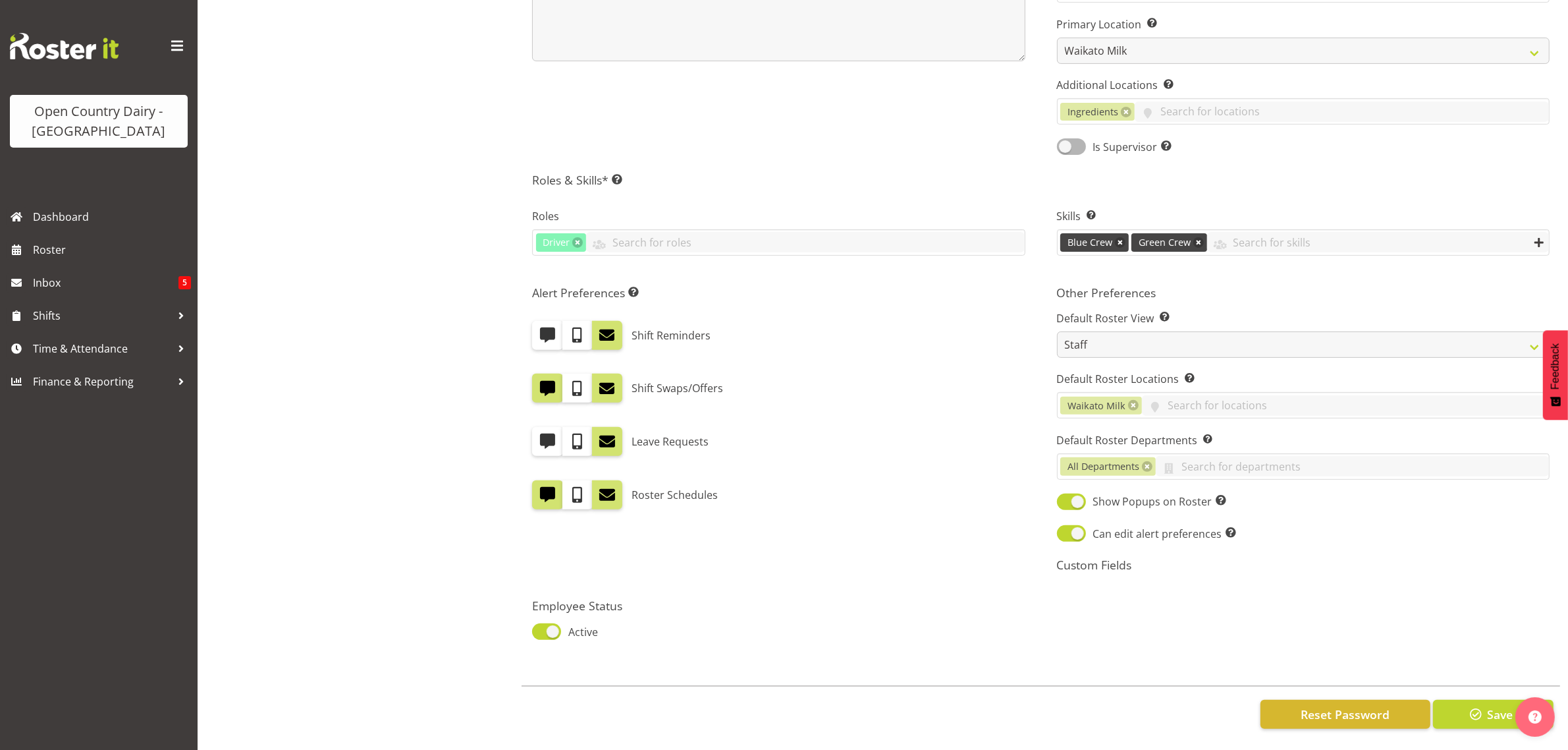
scroll to position [509, 0]
click at [1477, 706] on span "button" at bounding box center [1476, 714] width 17 height 17
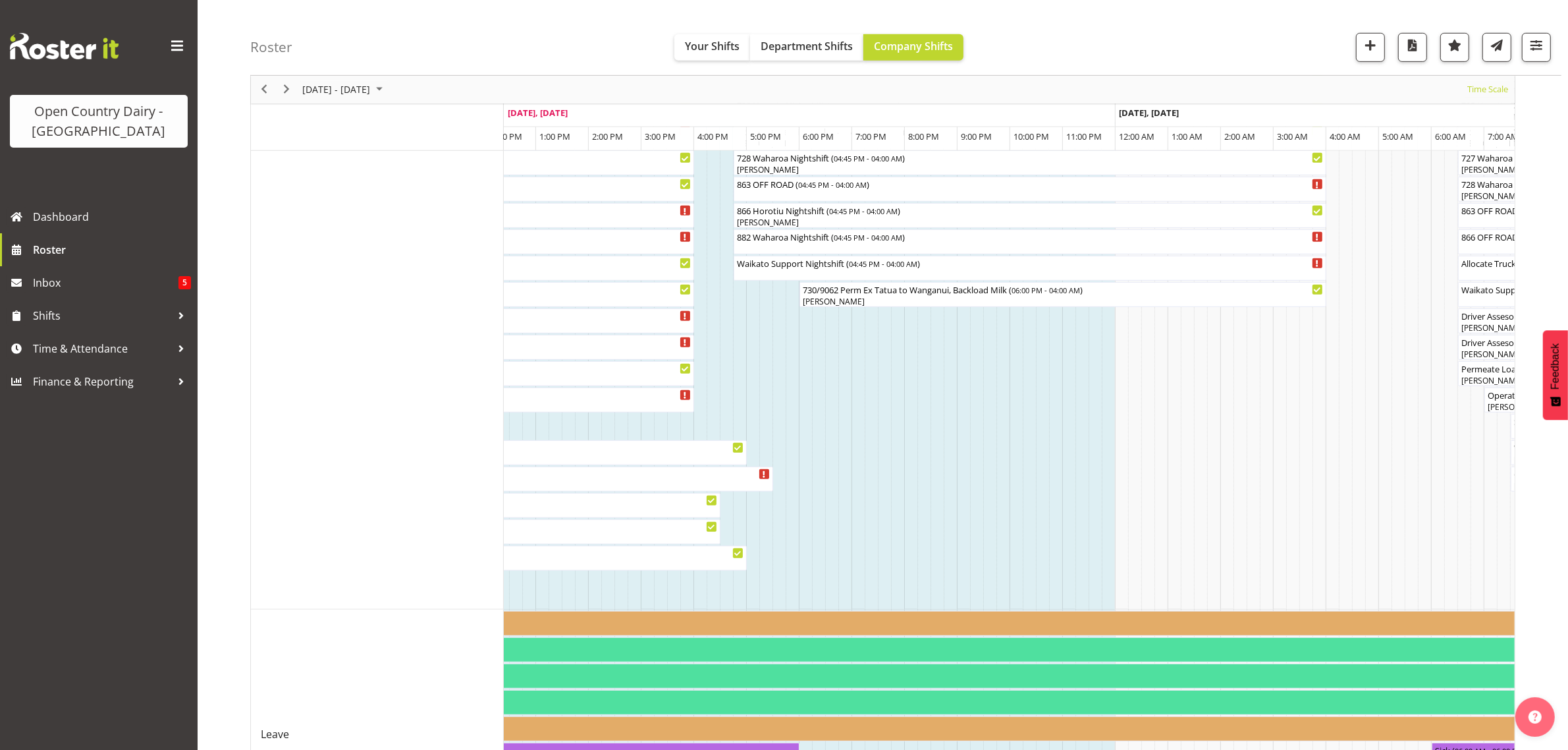
scroll to position [581, 0]
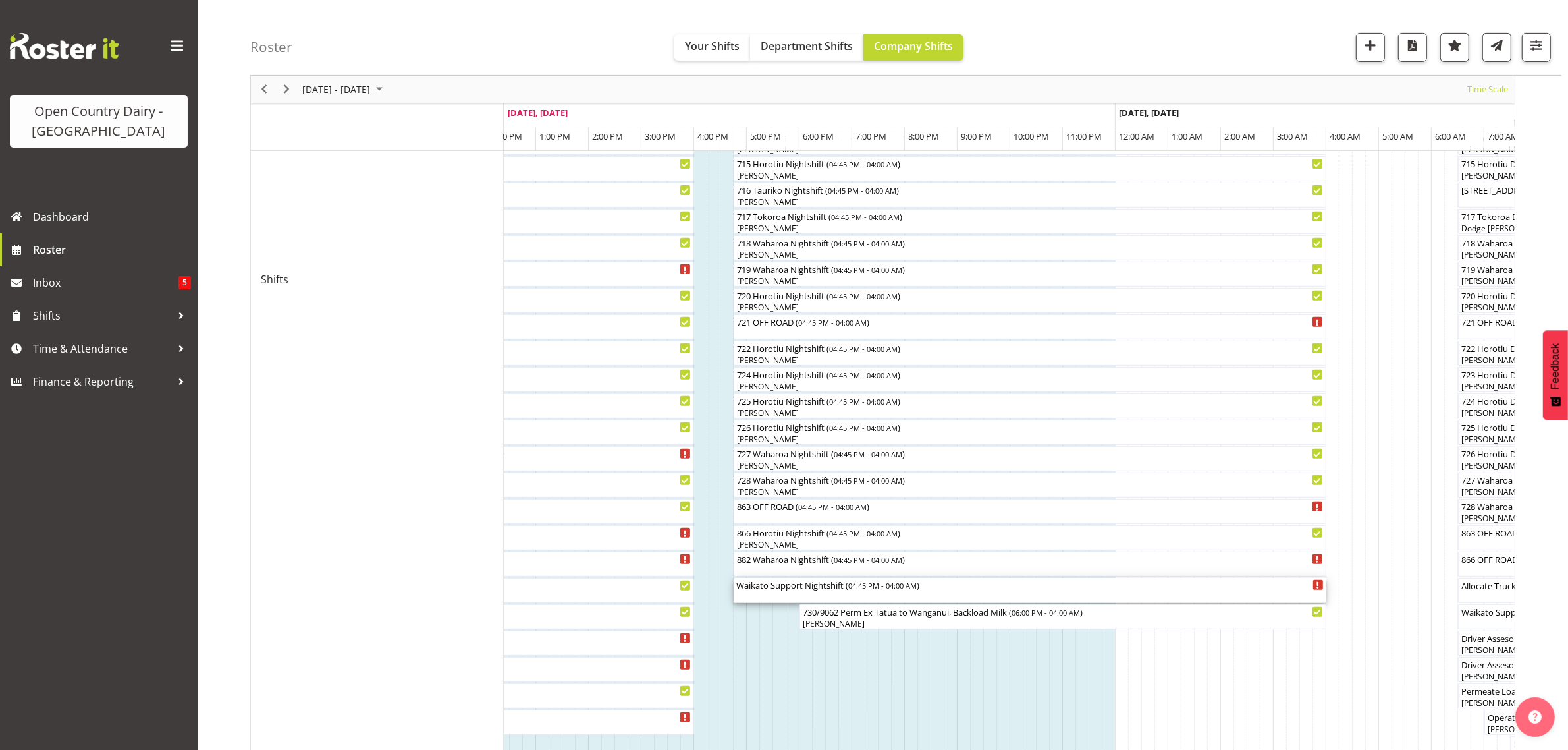
click at [782, 597] on div "Waikato Support Nightshift ( 04:45 PM - 04:00 AM )" at bounding box center [1030, 591] width 587 height 25
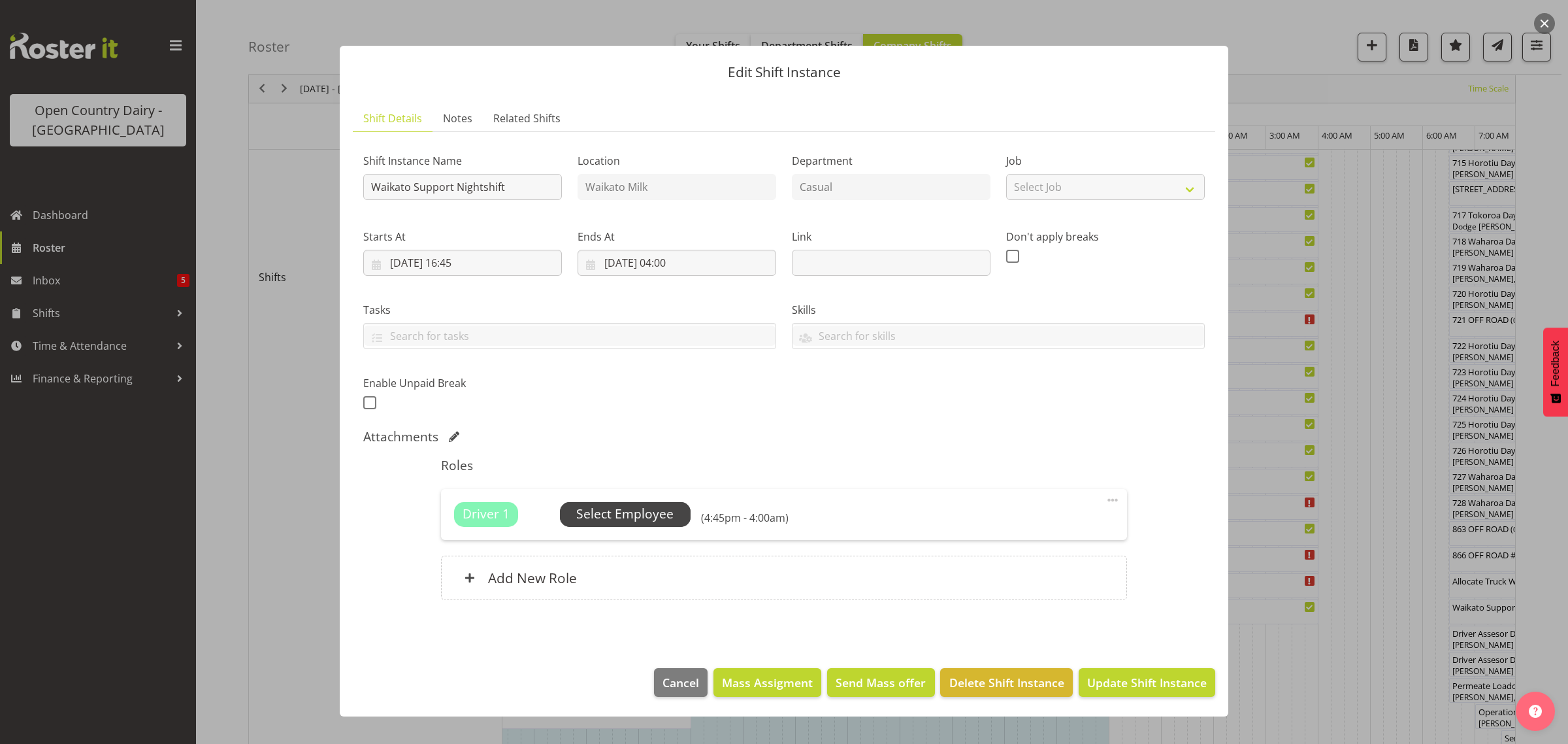
click at [619, 504] on span "Select Employee" at bounding box center [625, 515] width 130 height 25
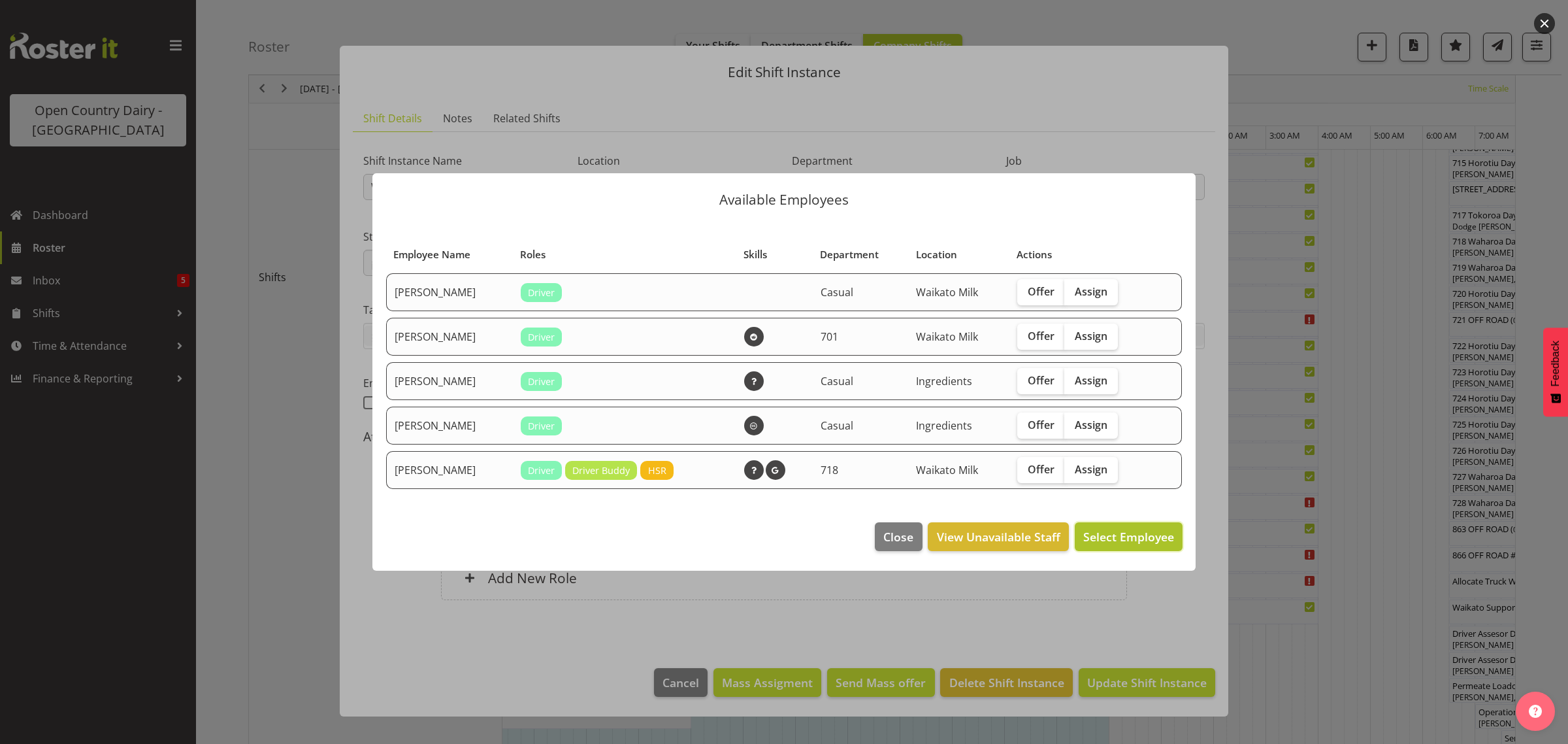
click at [1129, 541] on span "Select Employee" at bounding box center [1128, 536] width 91 height 15
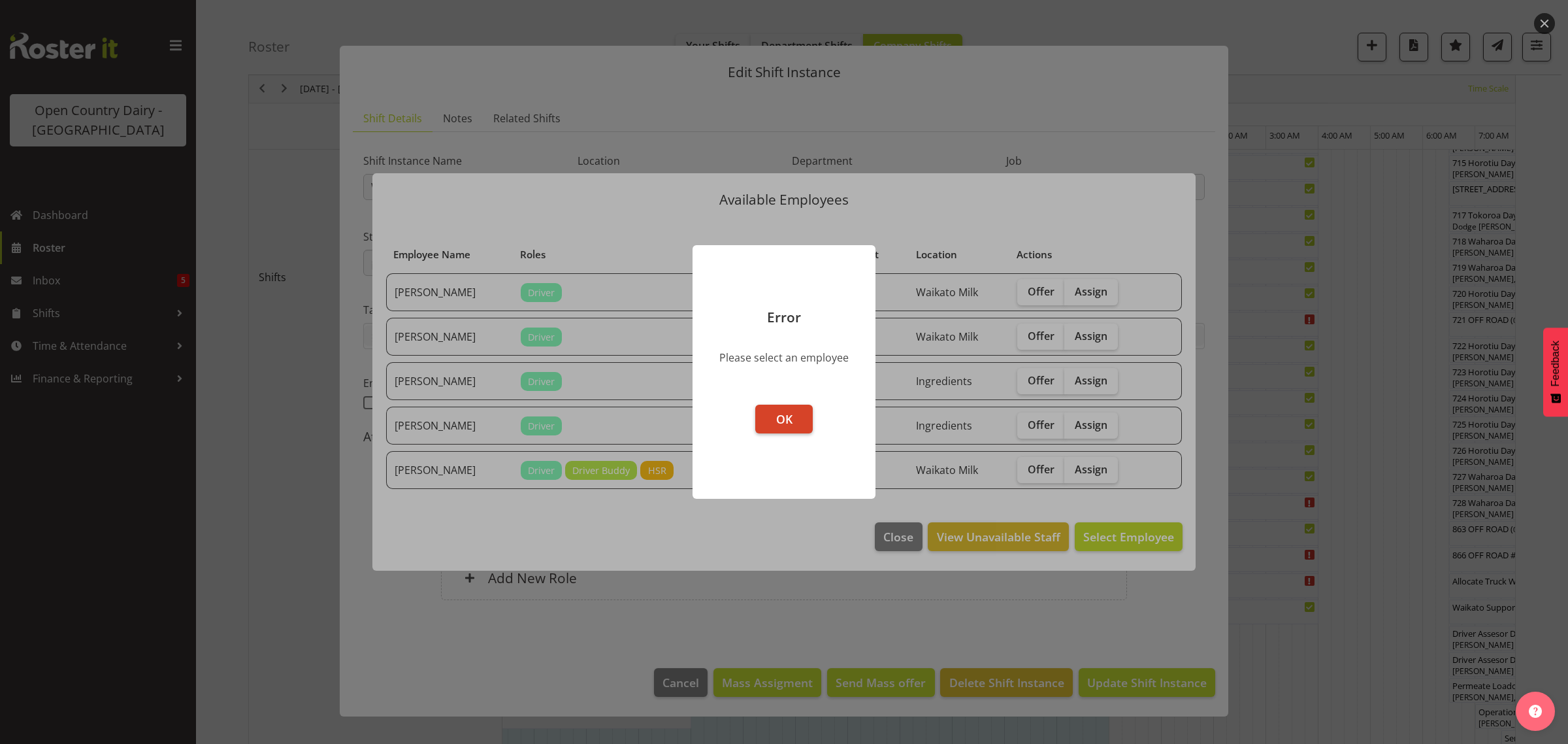
click at [765, 405] on button "OK" at bounding box center [784, 419] width 58 height 29
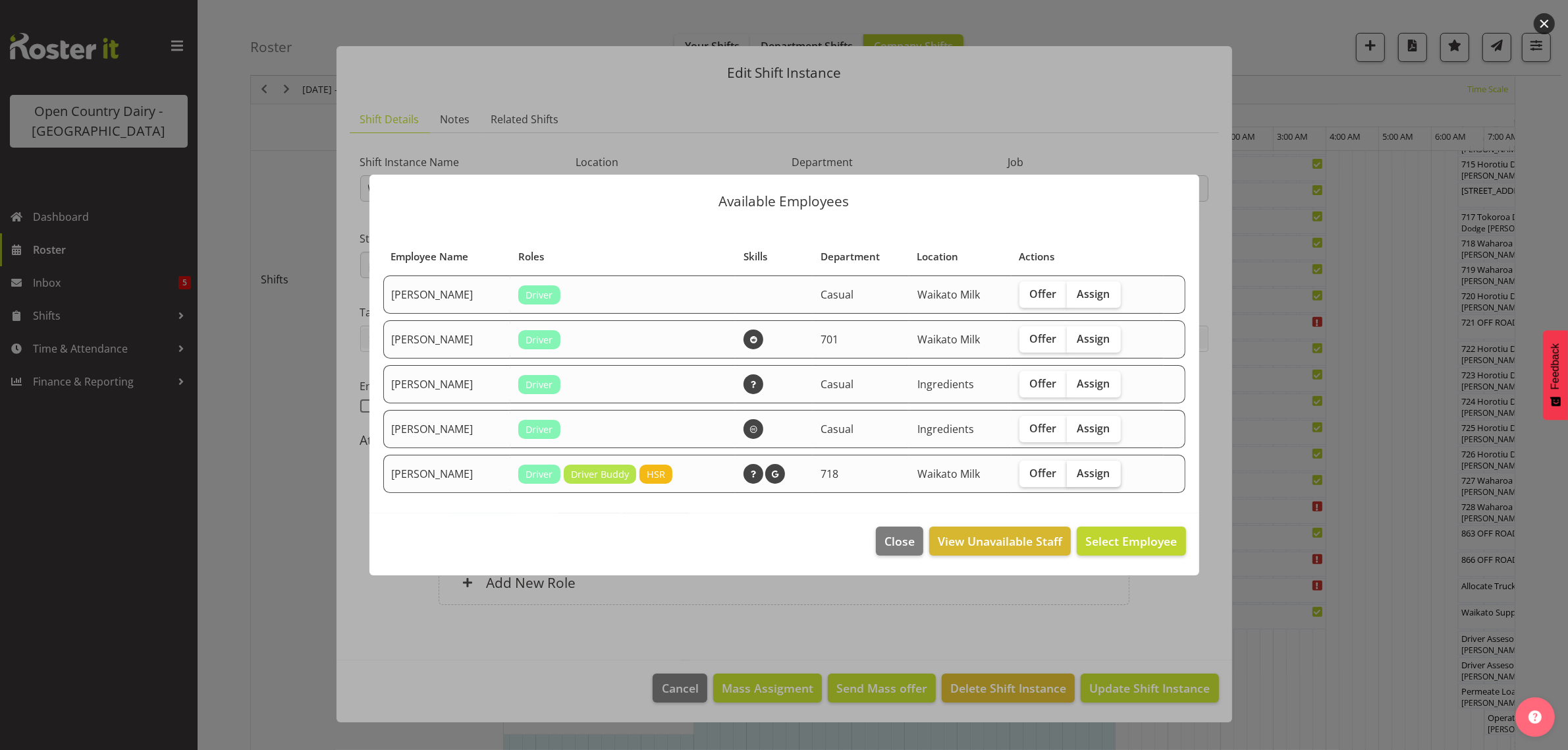
click at [1085, 466] on label "Assign" at bounding box center [1094, 474] width 54 height 26
click at [1075, 469] on input "Assign" at bounding box center [1070, 473] width 9 height 9
checkbox input "true"
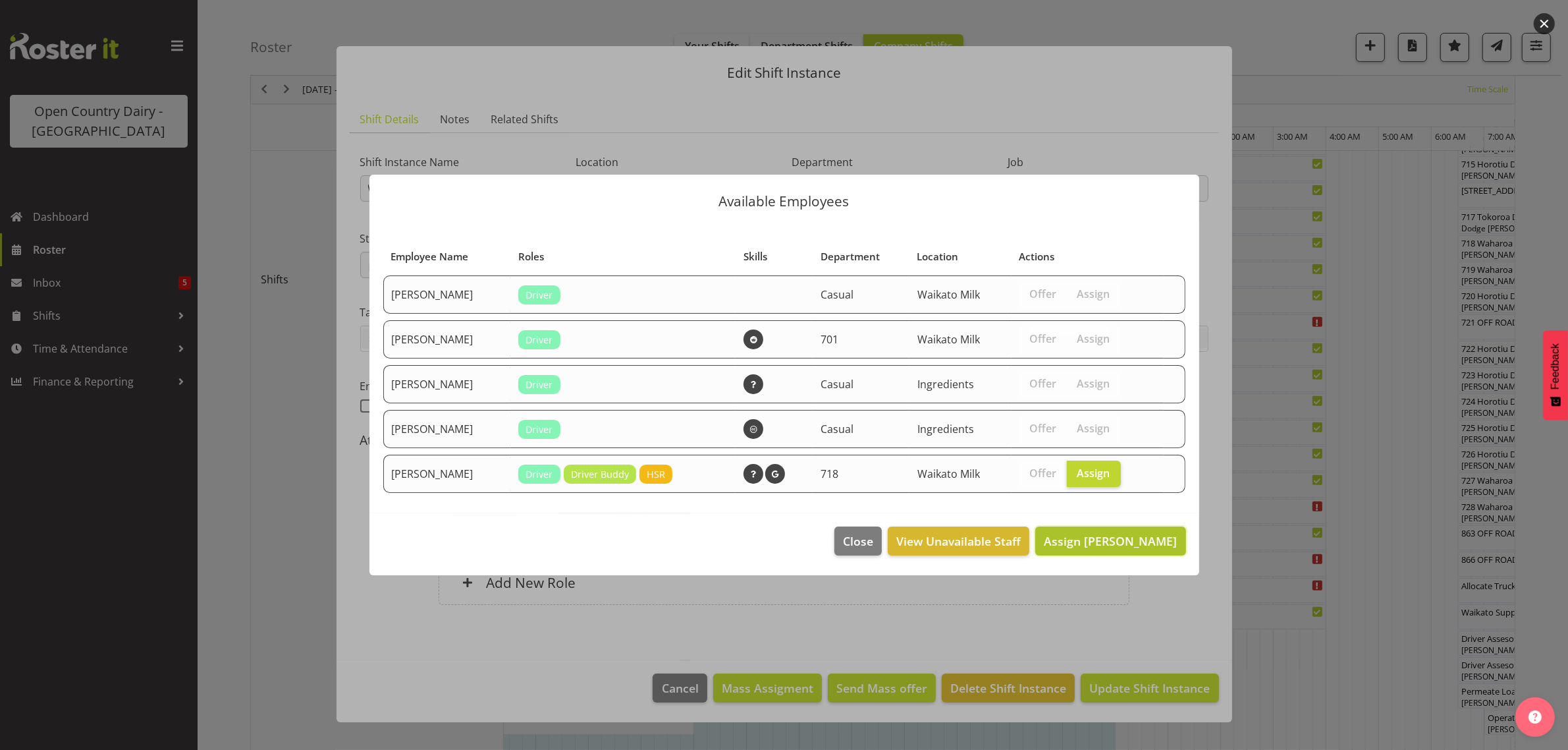
click at [1136, 539] on span "Assign Tony Fielding" at bounding box center [1111, 540] width 133 height 15
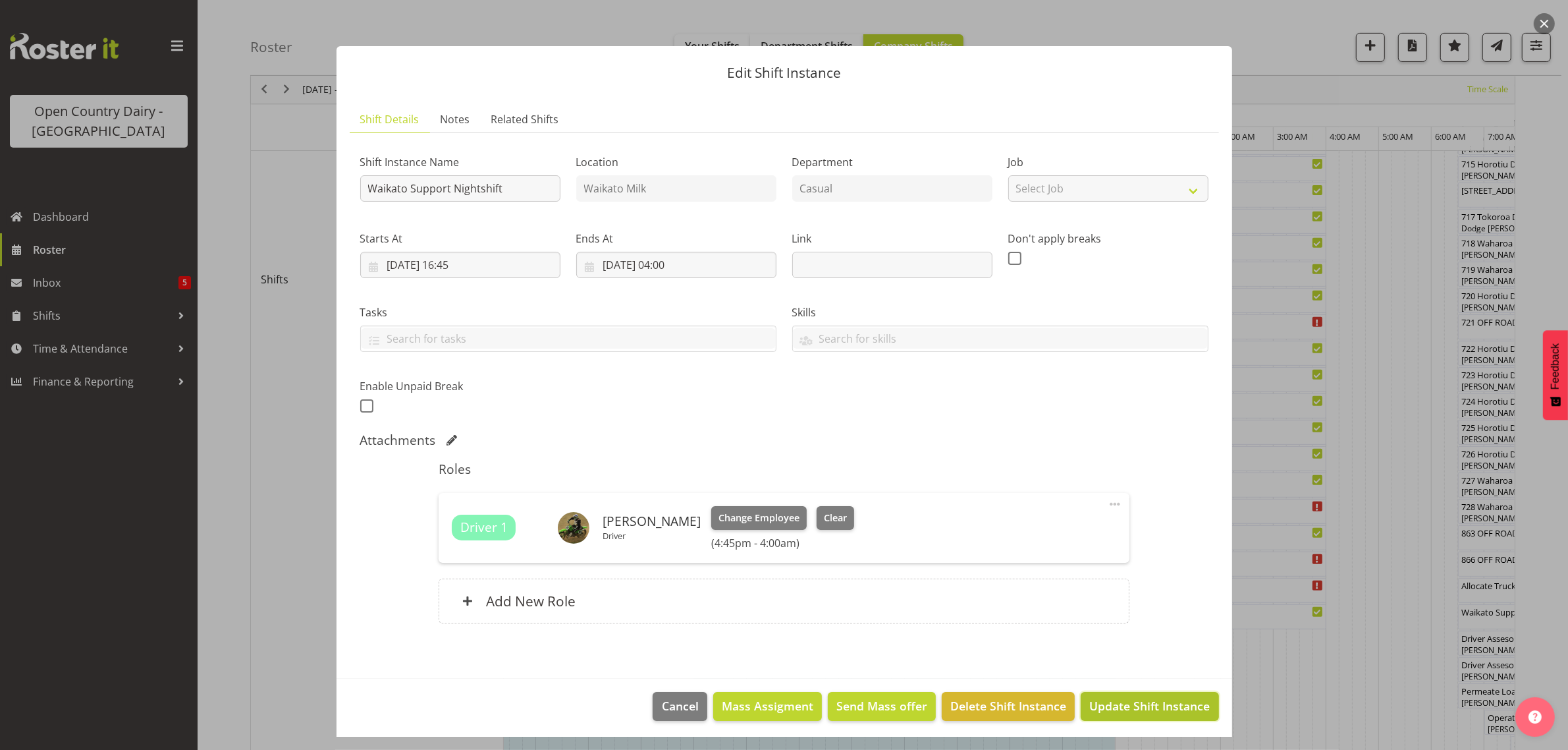
click at [1151, 699] on span "Update Shift Instance" at bounding box center [1150, 706] width 121 height 17
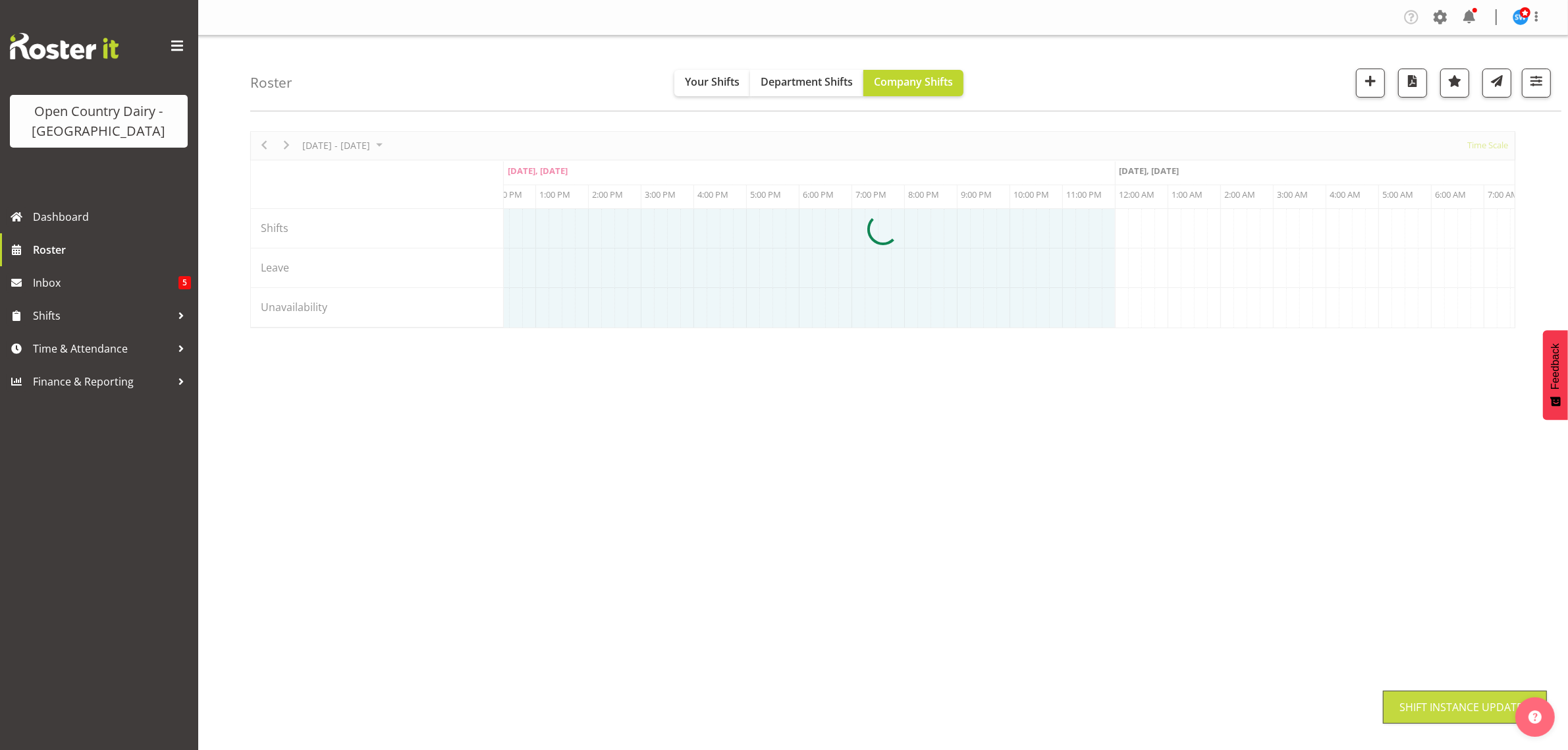
scroll to position [0, 0]
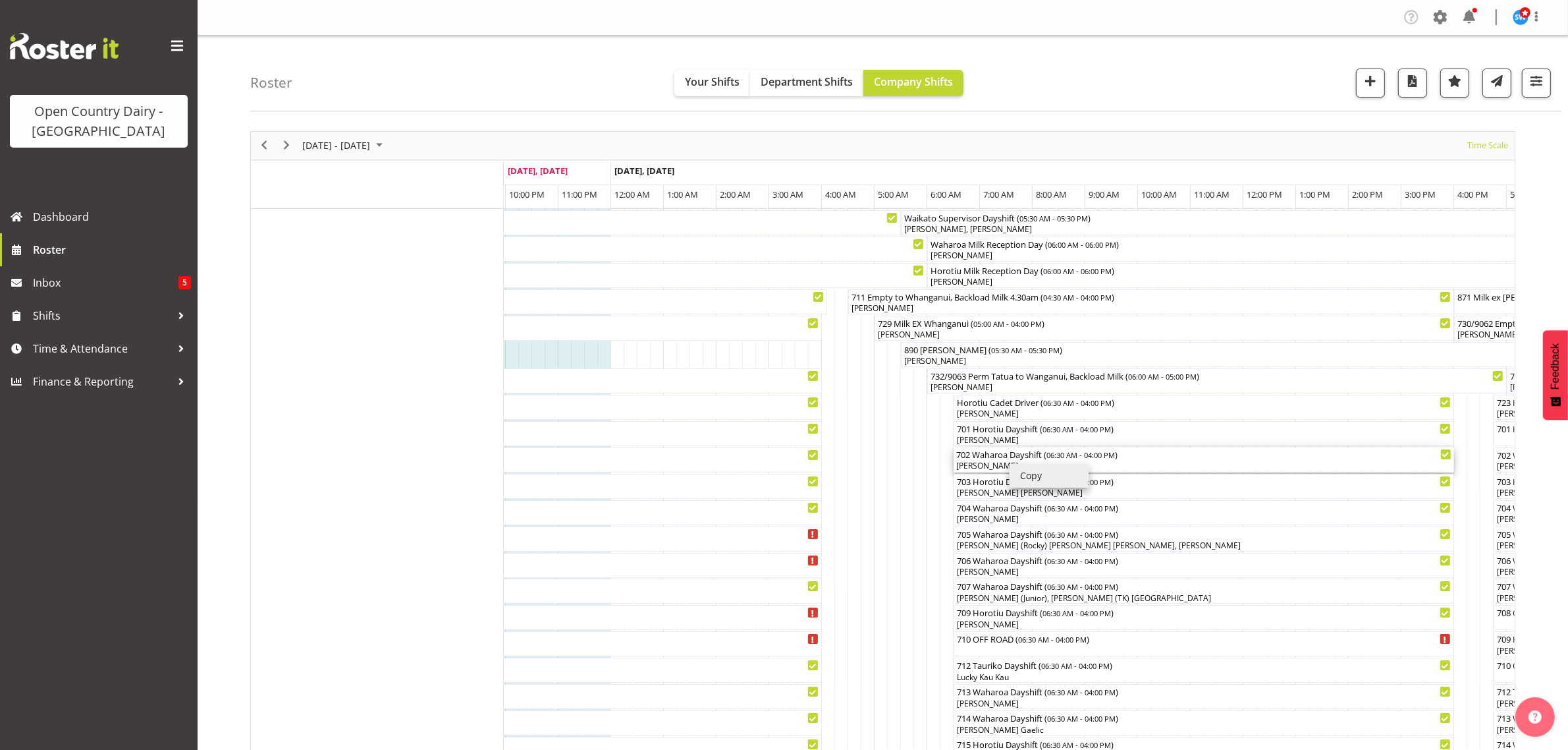
click at [982, 460] on div "702 Waharoa Dayshift ( 06:30 AM - 04:00 PM ) Denica Tapiki" at bounding box center [1204, 460] width 496 height 25
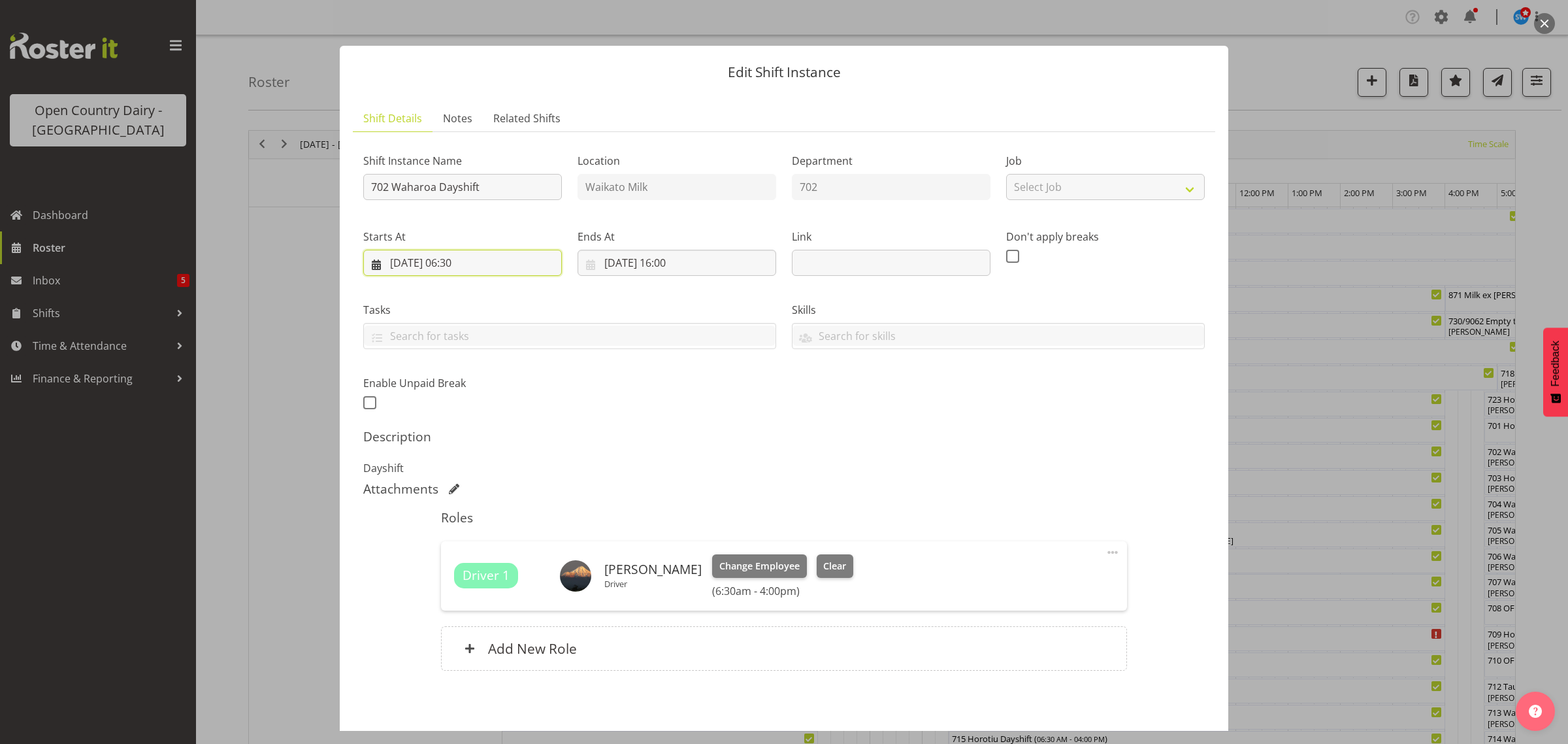
click at [462, 260] on input "15/08/2025, 06:30" at bounding box center [462, 262] width 198 height 26
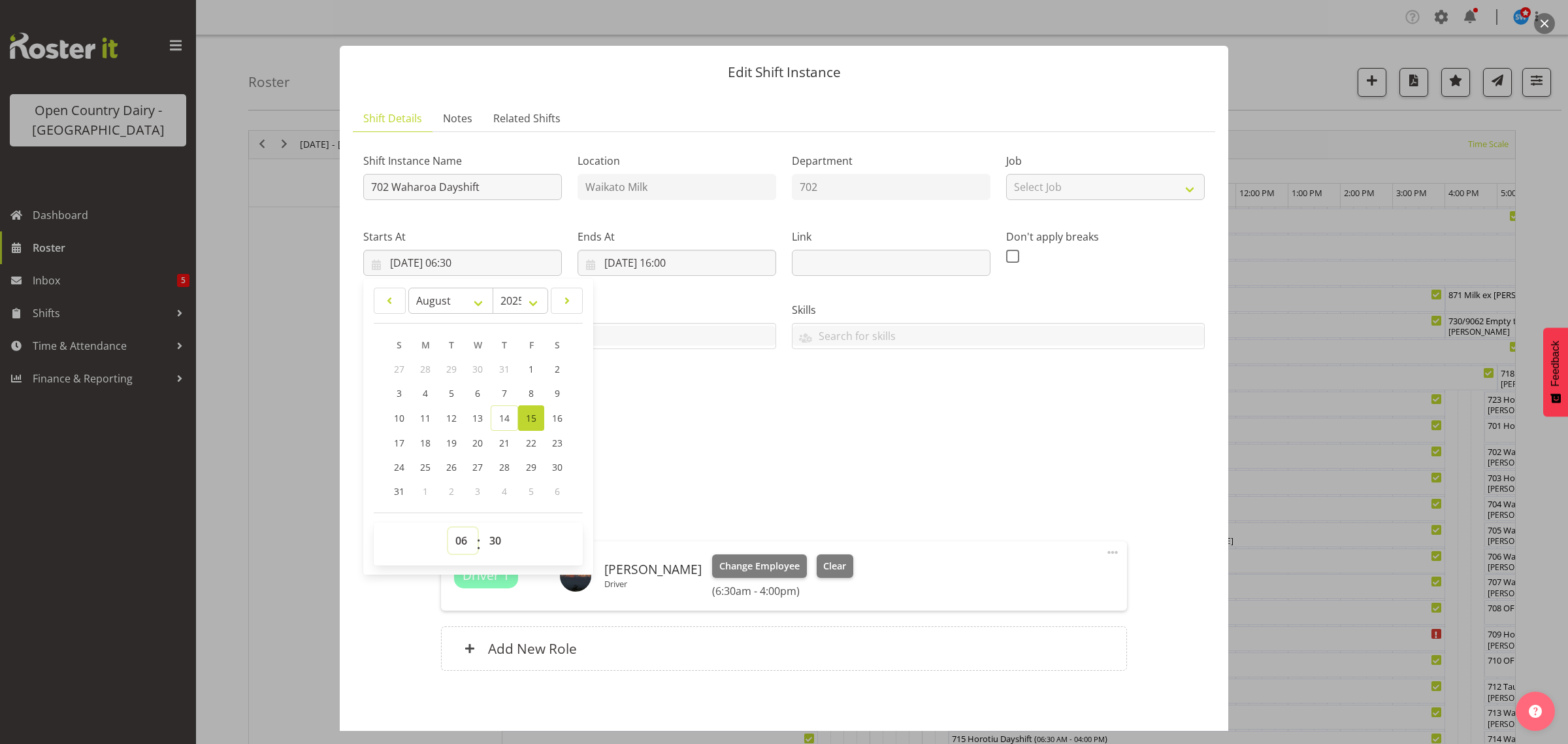
click at [458, 540] on select "00 01 02 03 04 05 06 07 08 09 10 11 12 13 14 15 16 17 18 19 20 21 22 23" at bounding box center [463, 540] width 30 height 26
select select "9"
click at [449, 527] on select "00 01 02 03 04 05 06 07 08 09 10 11 12 13 14 15 16 17 18 19 20 21 22 23" at bounding box center [463, 540] width 30 height 26
type input "15/08/2025, 09:30"
click at [496, 538] on select "00 01 02 03 04 05 06 07 08 09 10 11 12 13 14 15 16 17 18 19 20 21 22 23 24 25 2…" at bounding box center [496, 540] width 30 height 26
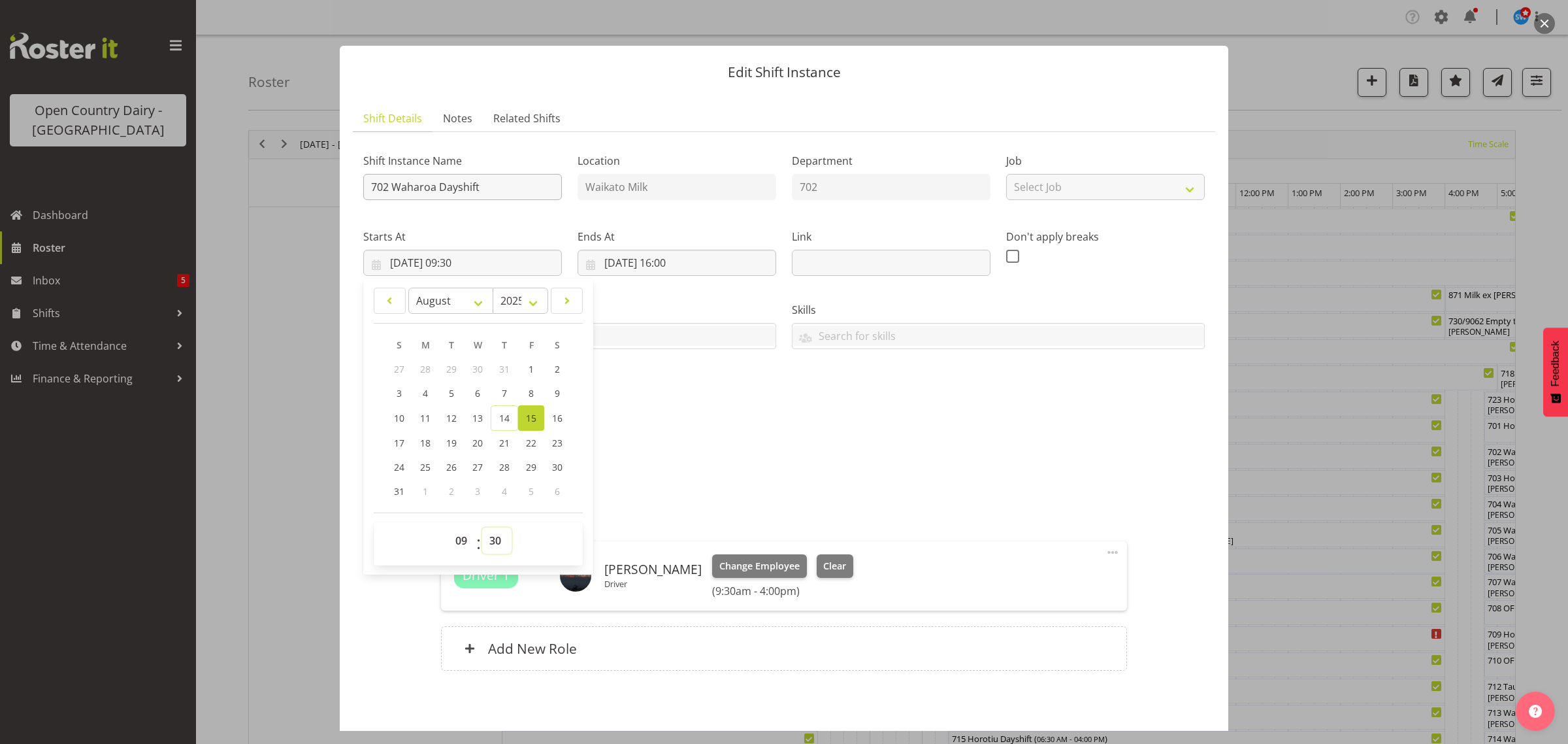
select select "0"
click at [482, 527] on select "00 01 02 03 04 05 06 07 08 09 10 11 12 13 14 15 16 17 18 19 20 21 22 23 24 25 2…" at bounding box center [496, 540] width 30 height 26
type input "15/08/2025, 09:00"
click at [883, 445] on h5 "Description" at bounding box center [784, 436] width 842 height 15
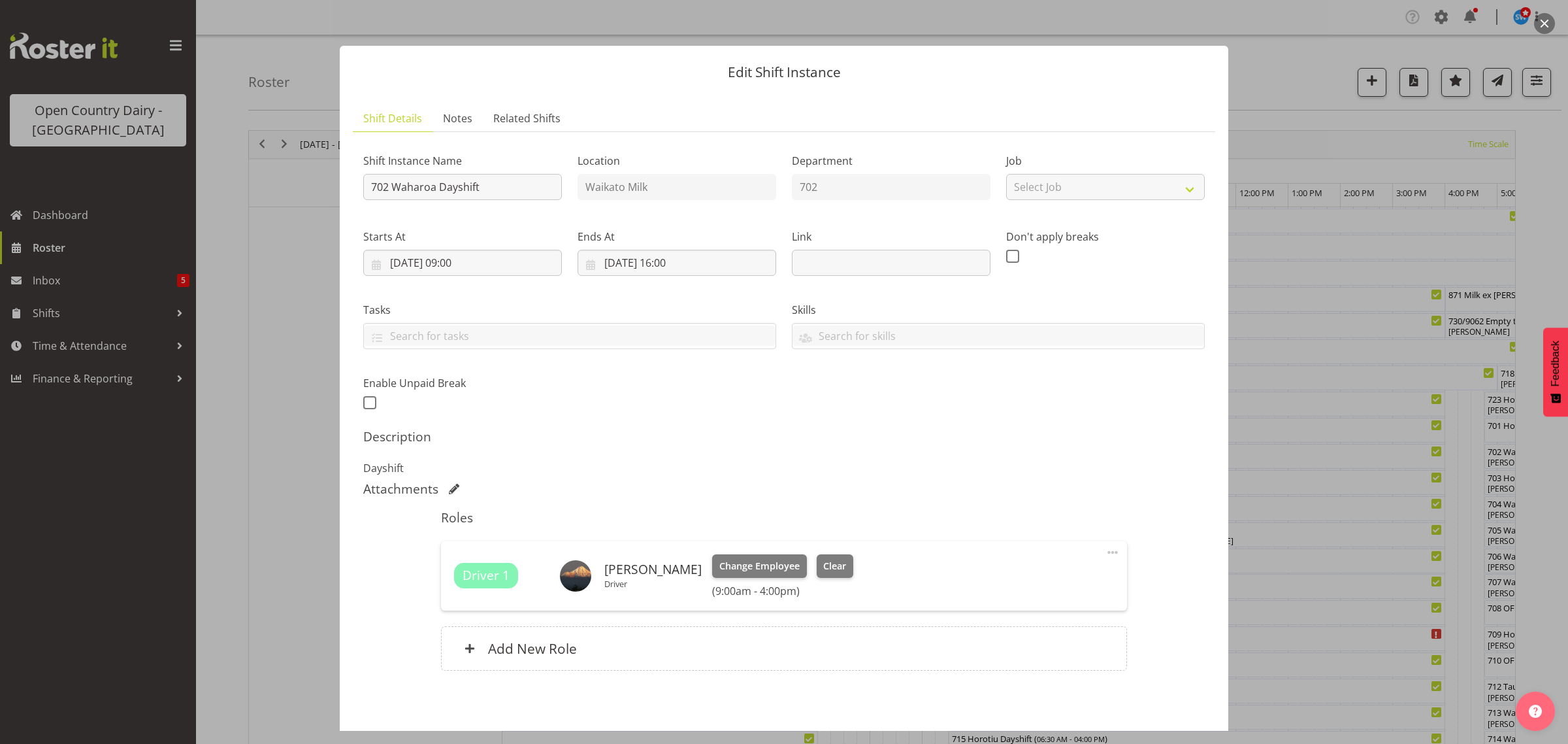
scroll to position [57, 0]
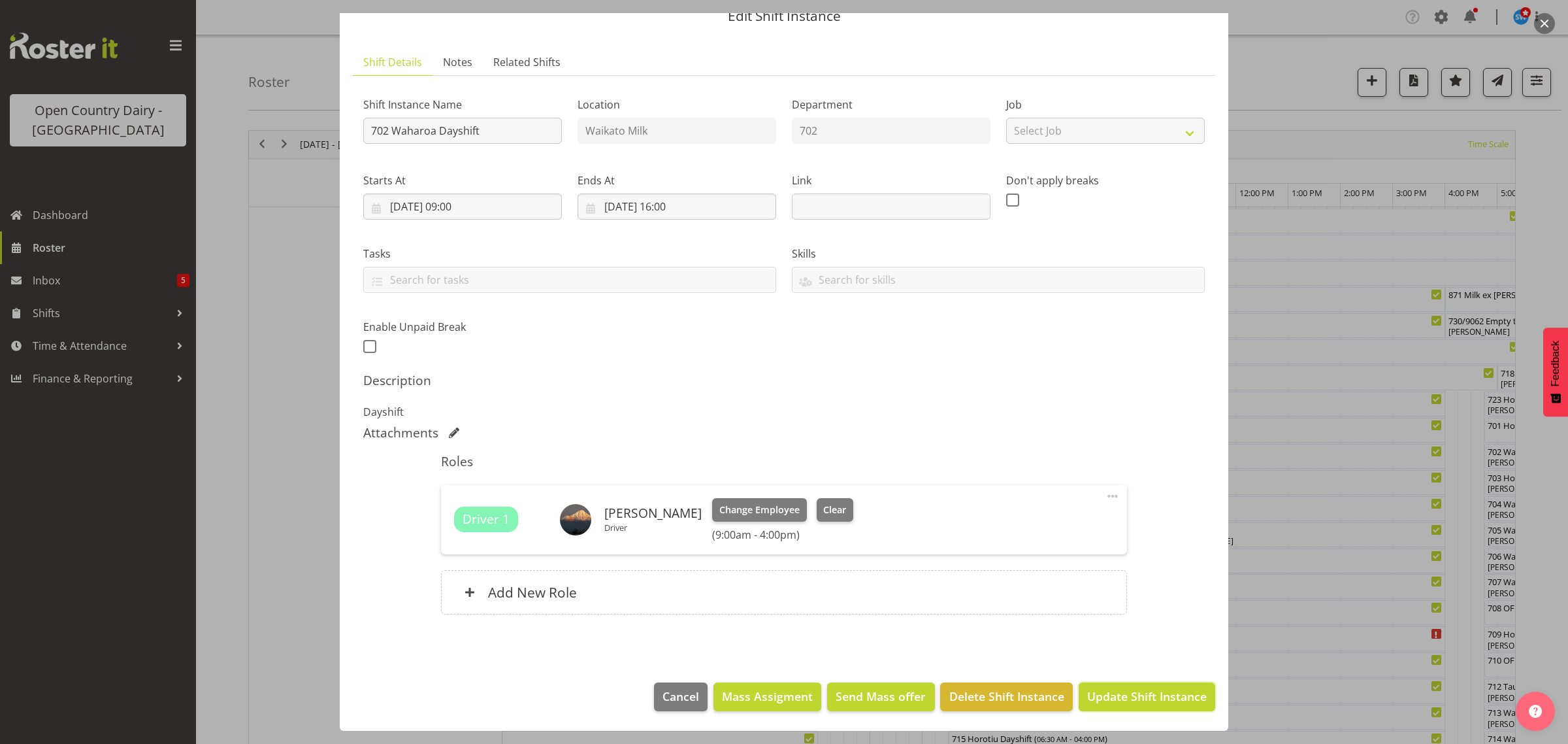
drag, startPoint x: 1109, startPoint y: 693, endPoint x: 1093, endPoint y: 672, distance: 26.4
click at [1108, 693] on span "Update Shift Instance" at bounding box center [1146, 696] width 120 height 17
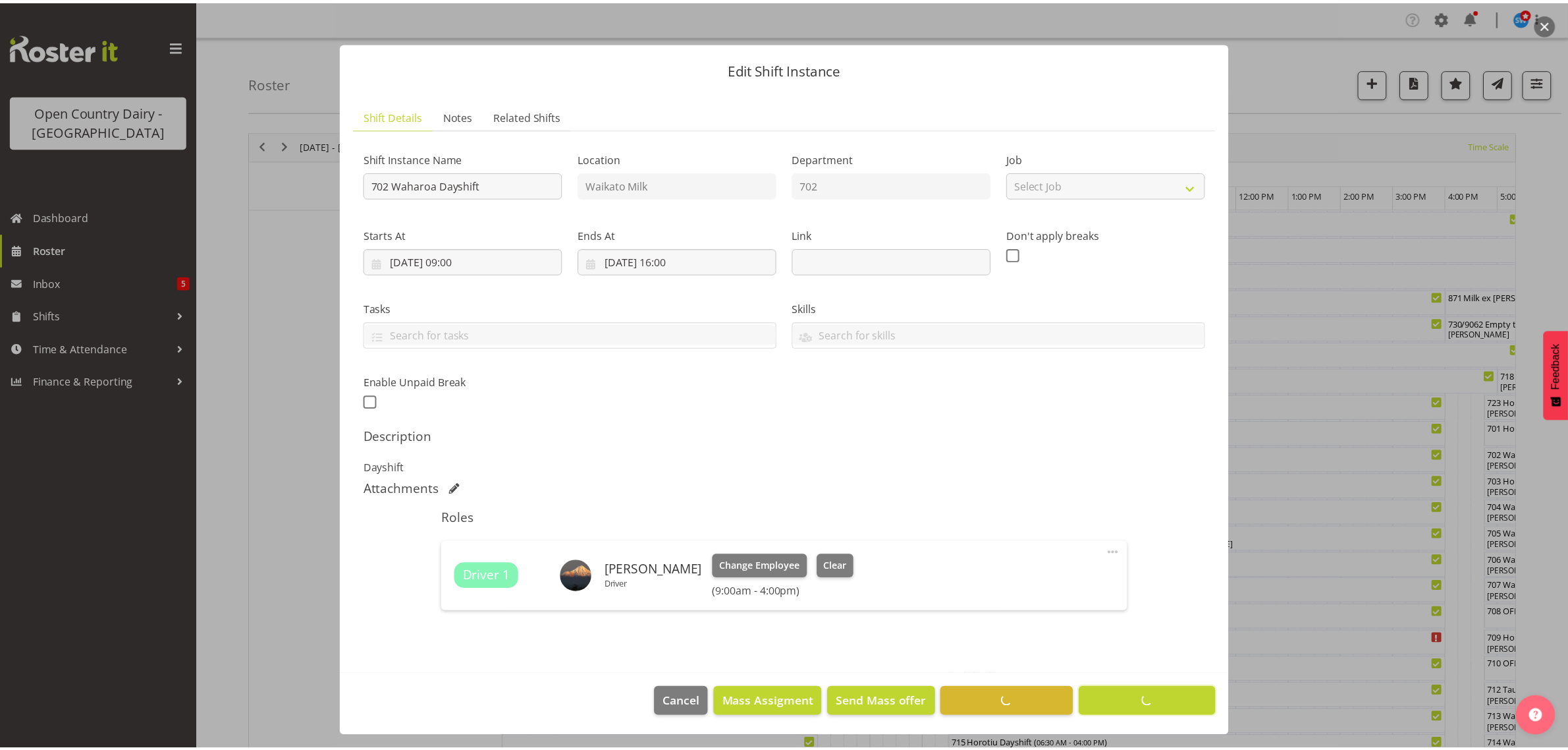
scroll to position [4, 0]
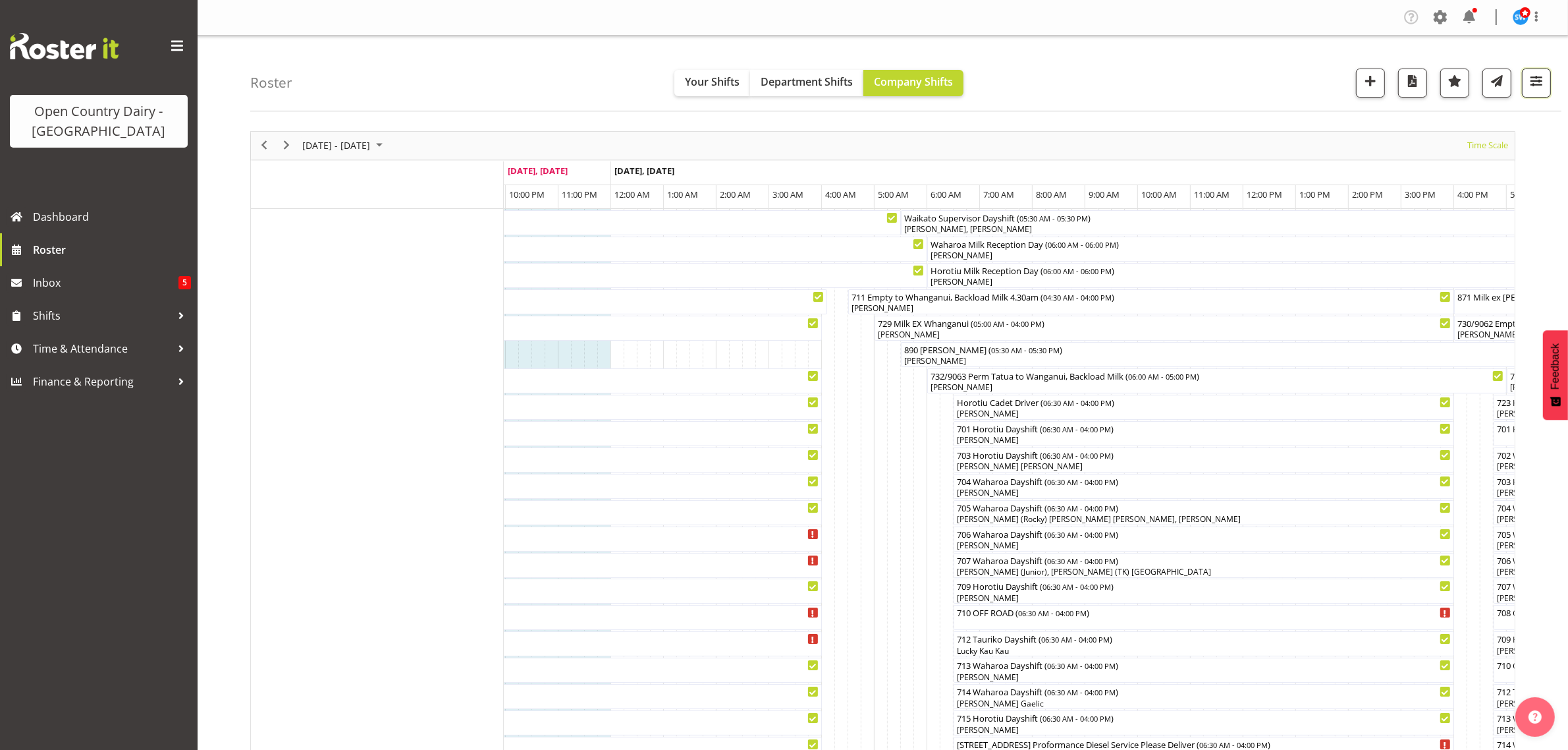
click at [1526, 82] on button "button" at bounding box center [1536, 83] width 29 height 29
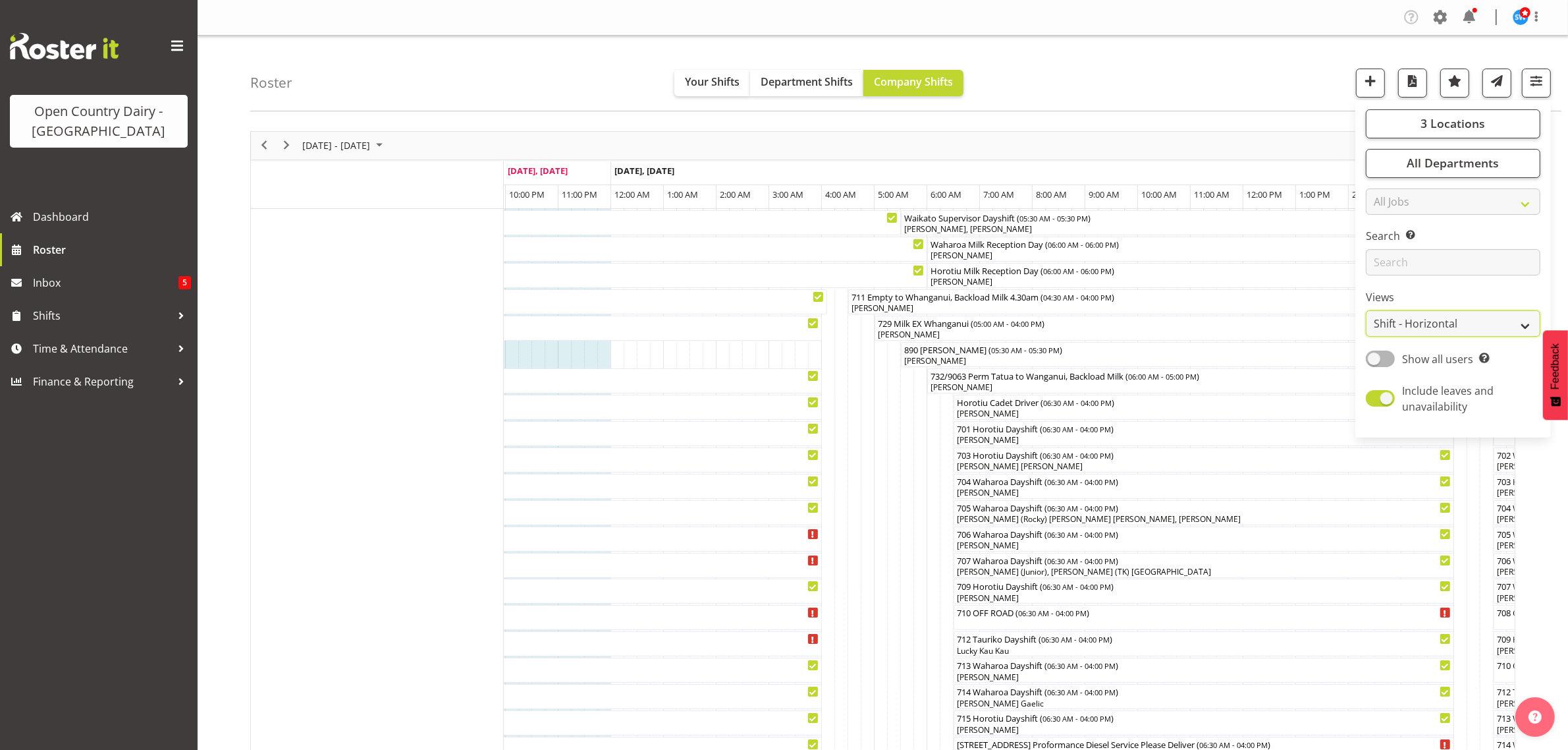
click at [1482, 326] on select "Staff Role Shift - Horizontal Shift - Vertical Staff - Location" at bounding box center [1453, 323] width 175 height 26
select select "staff"
click at [1367, 310] on select "Staff Role Shift - Horizontal Shift - Vertical Staff - Location" at bounding box center [1453, 323] width 175 height 26
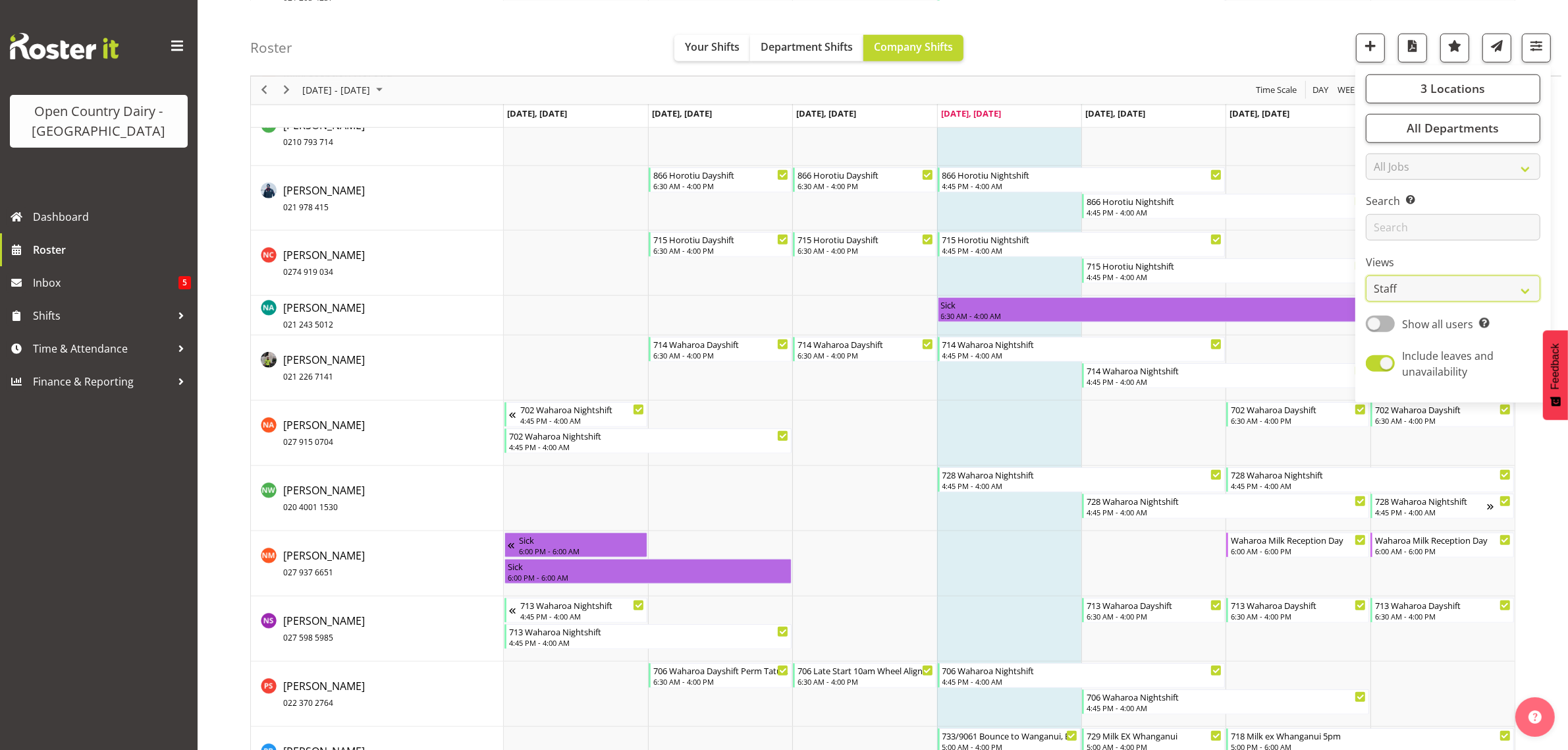
scroll to position [7824, 0]
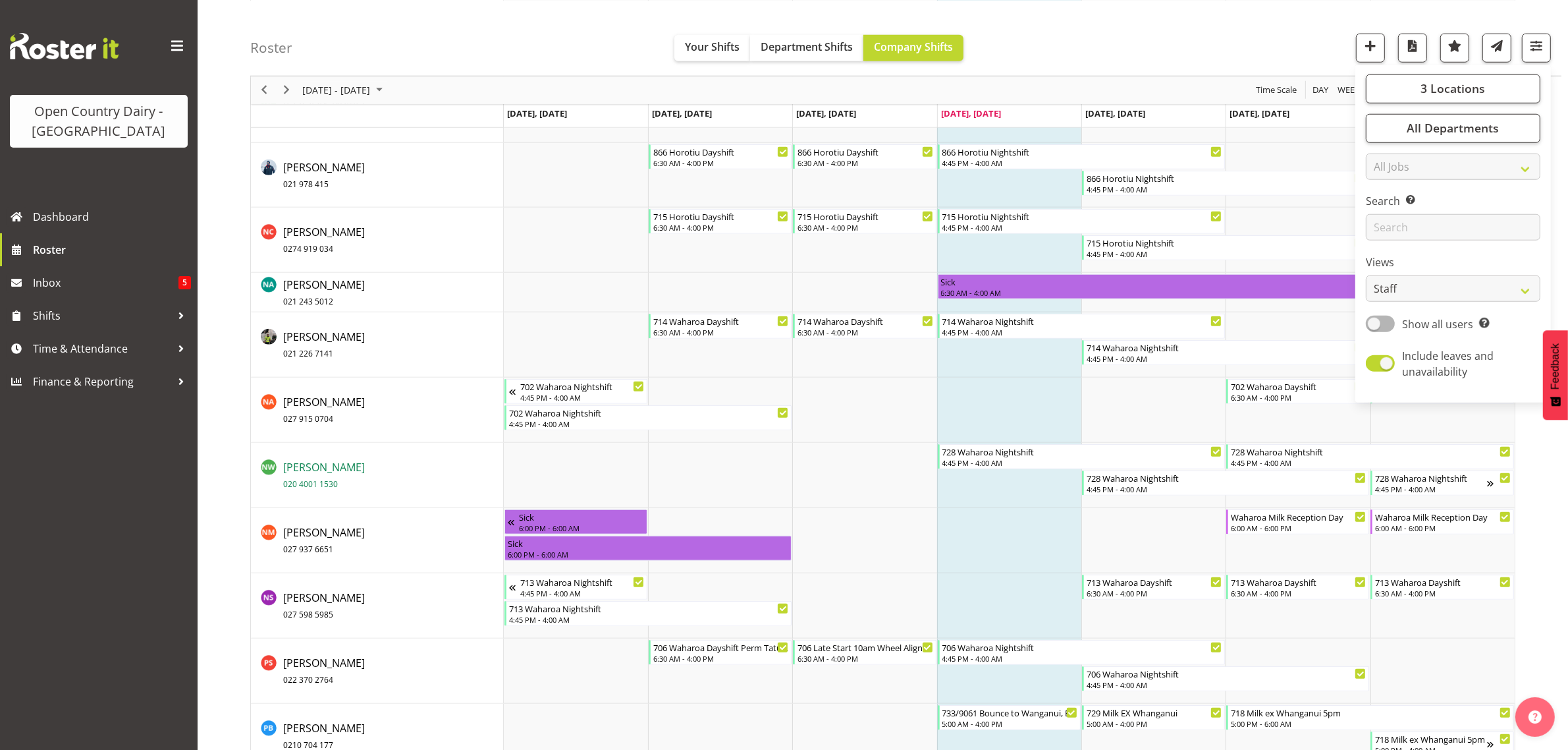
click at [325, 469] on span "Nick Warren 020 4001 1530" at bounding box center [324, 475] width 82 height 30
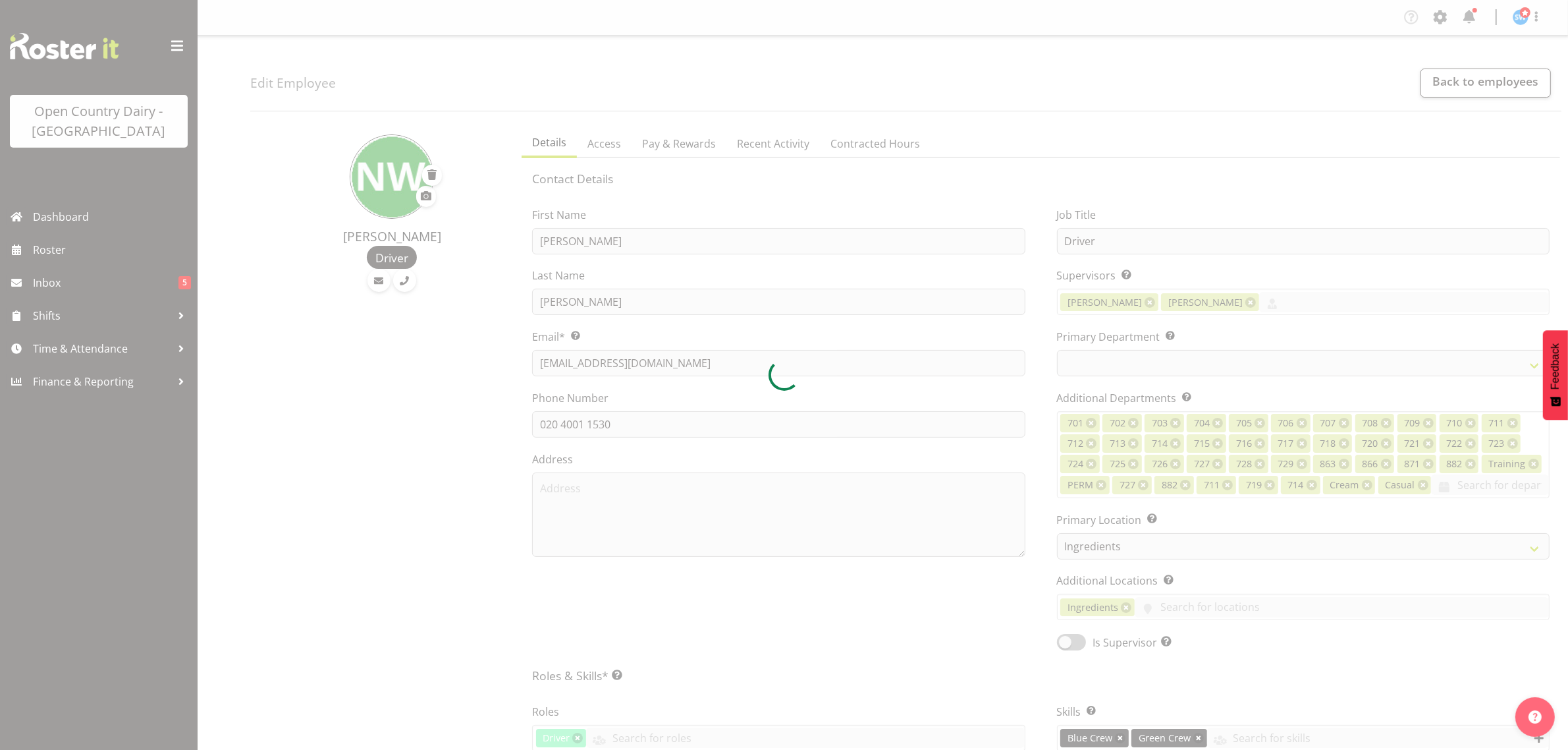
select select
select select "1054"
select select "842"
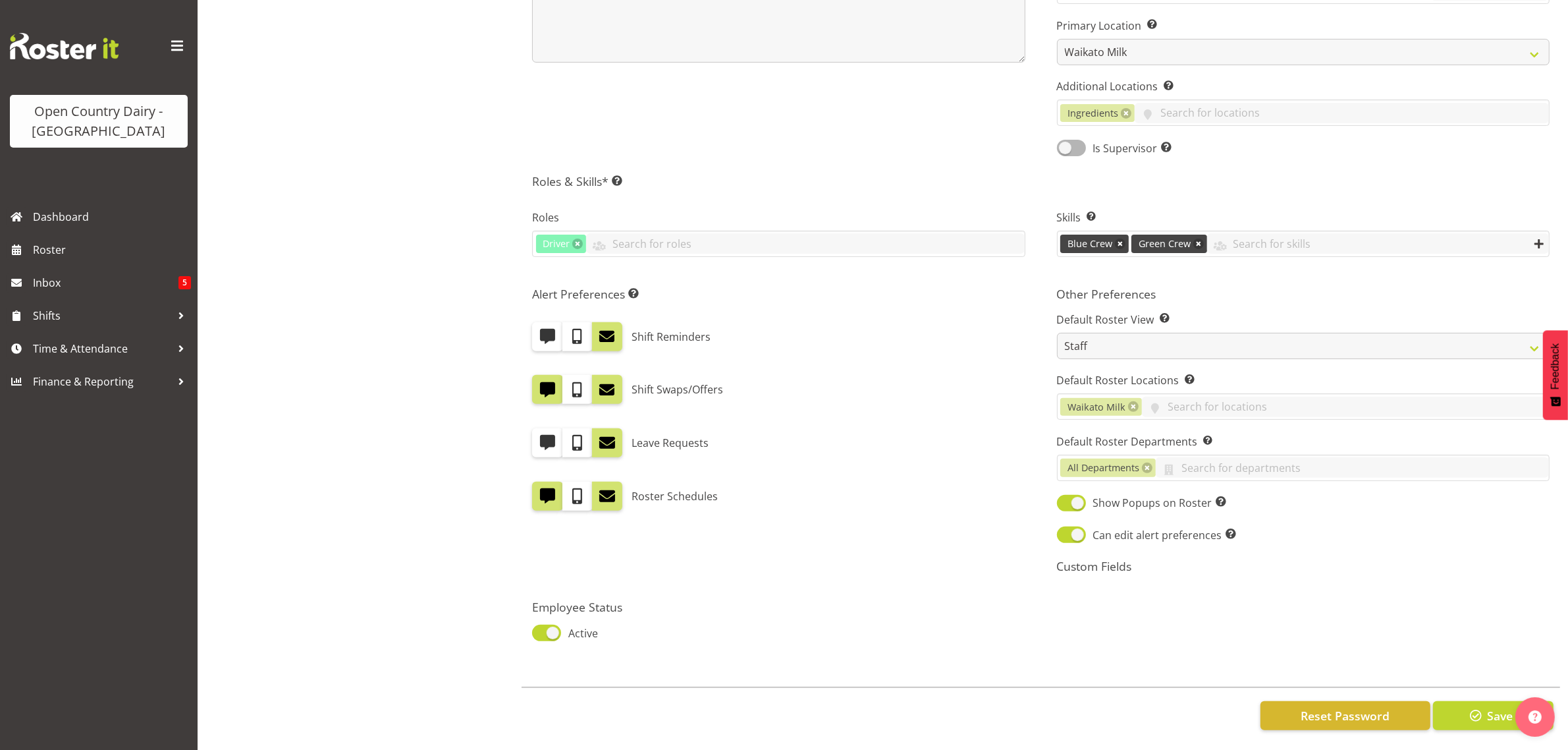
scroll to position [509, 0]
click at [1468, 700] on button "Save" at bounding box center [1493, 714] width 121 height 29
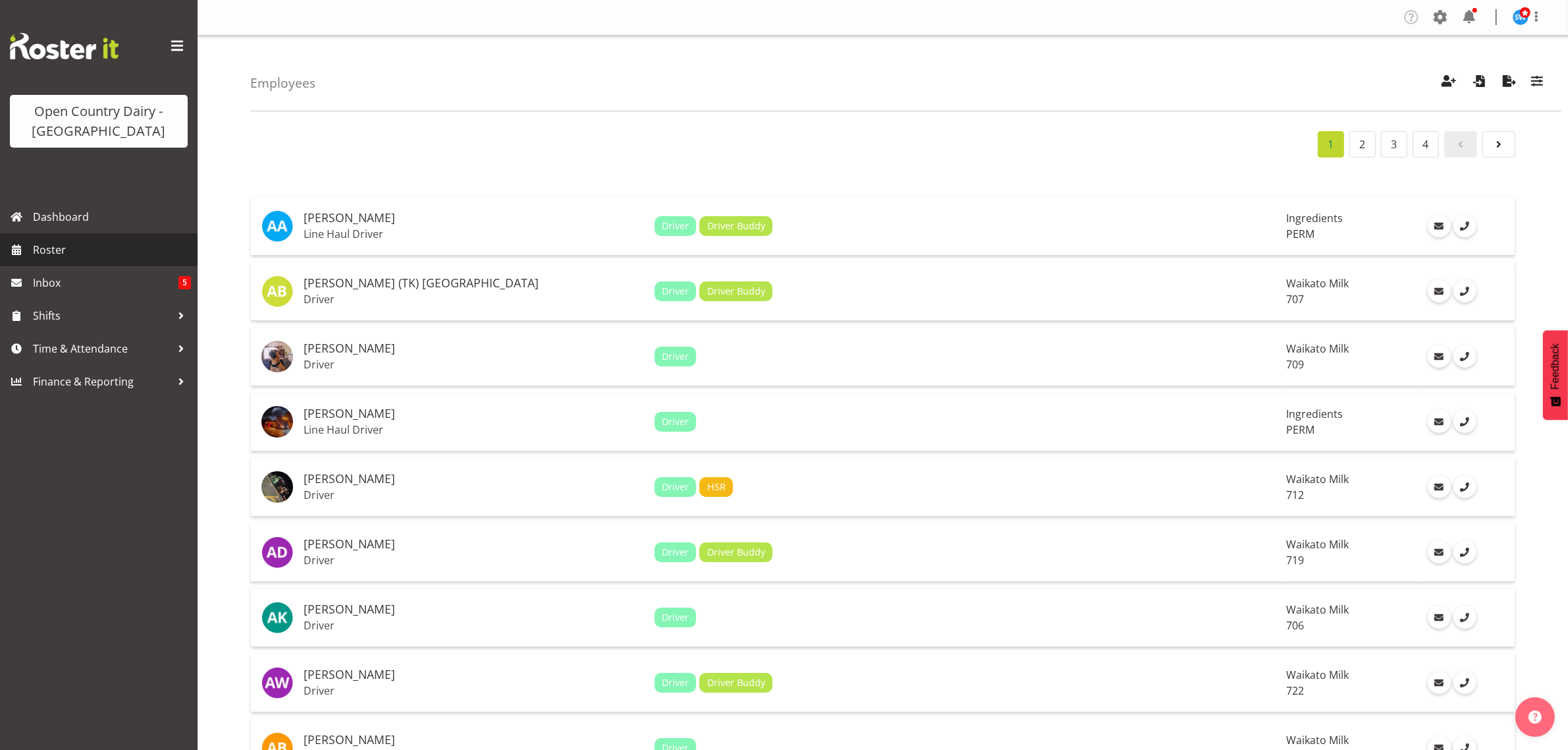
click at [46, 249] on span "Roster" at bounding box center [112, 249] width 158 height 19
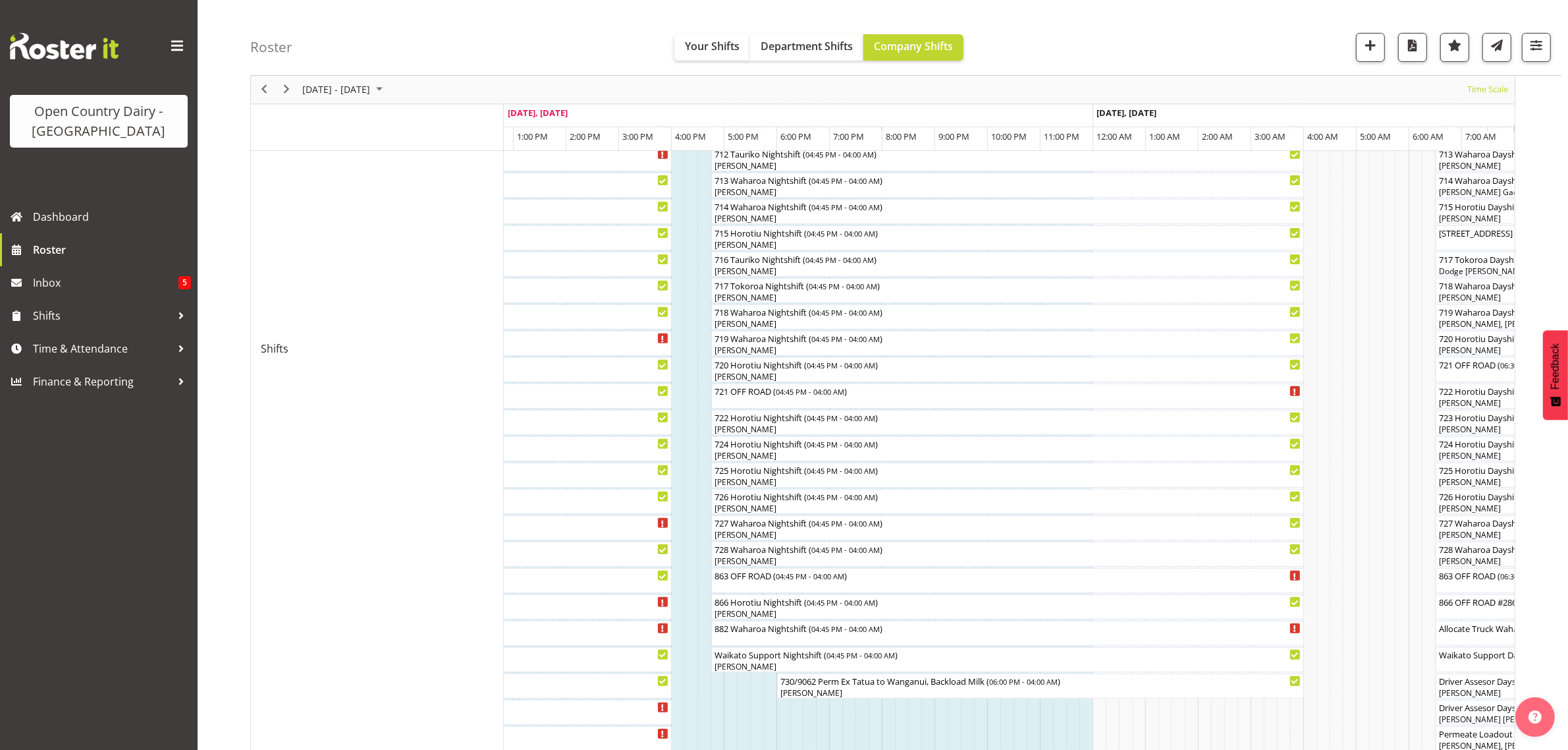
scroll to position [498, 0]
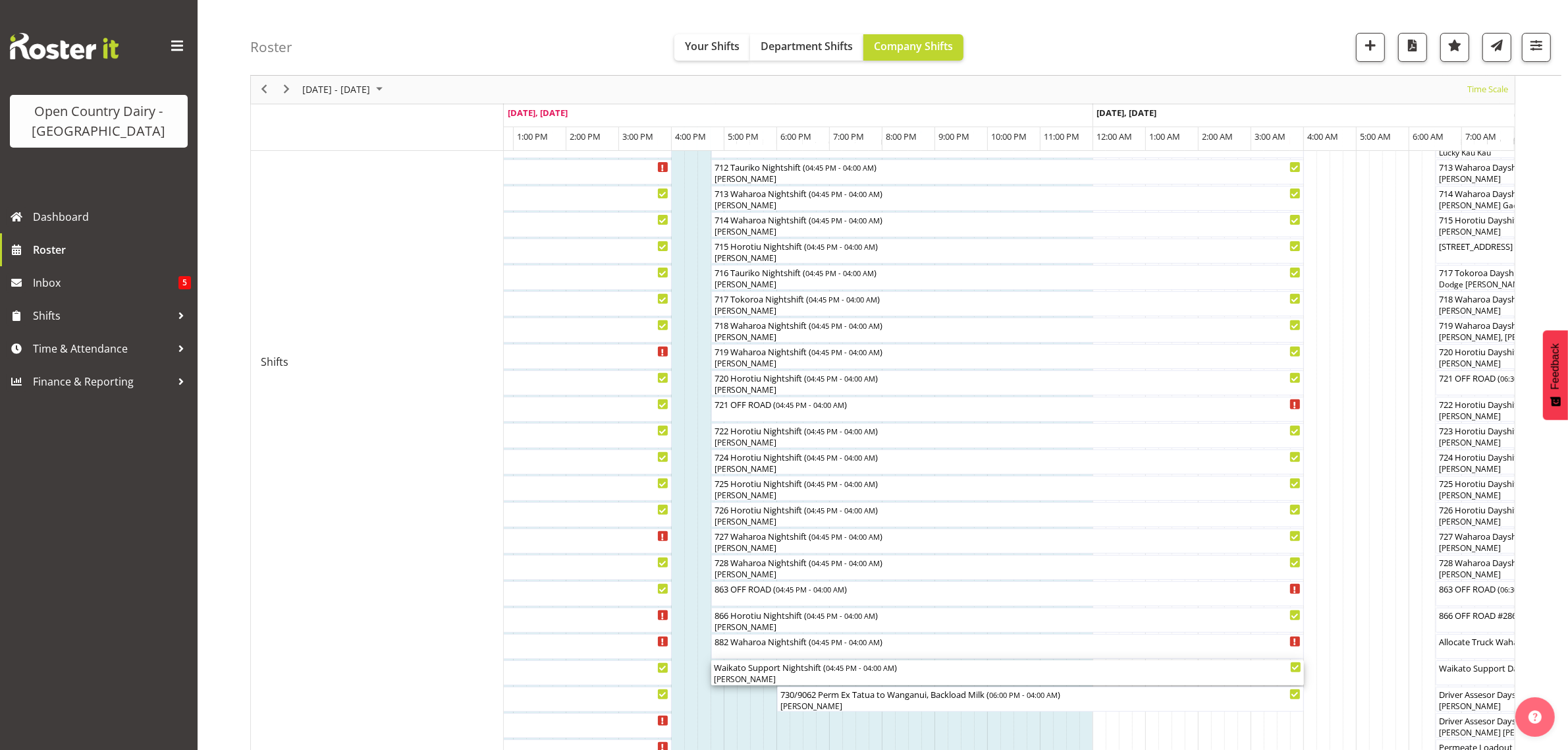
click at [761, 676] on div "[PERSON_NAME]" at bounding box center [1008, 679] width 587 height 12
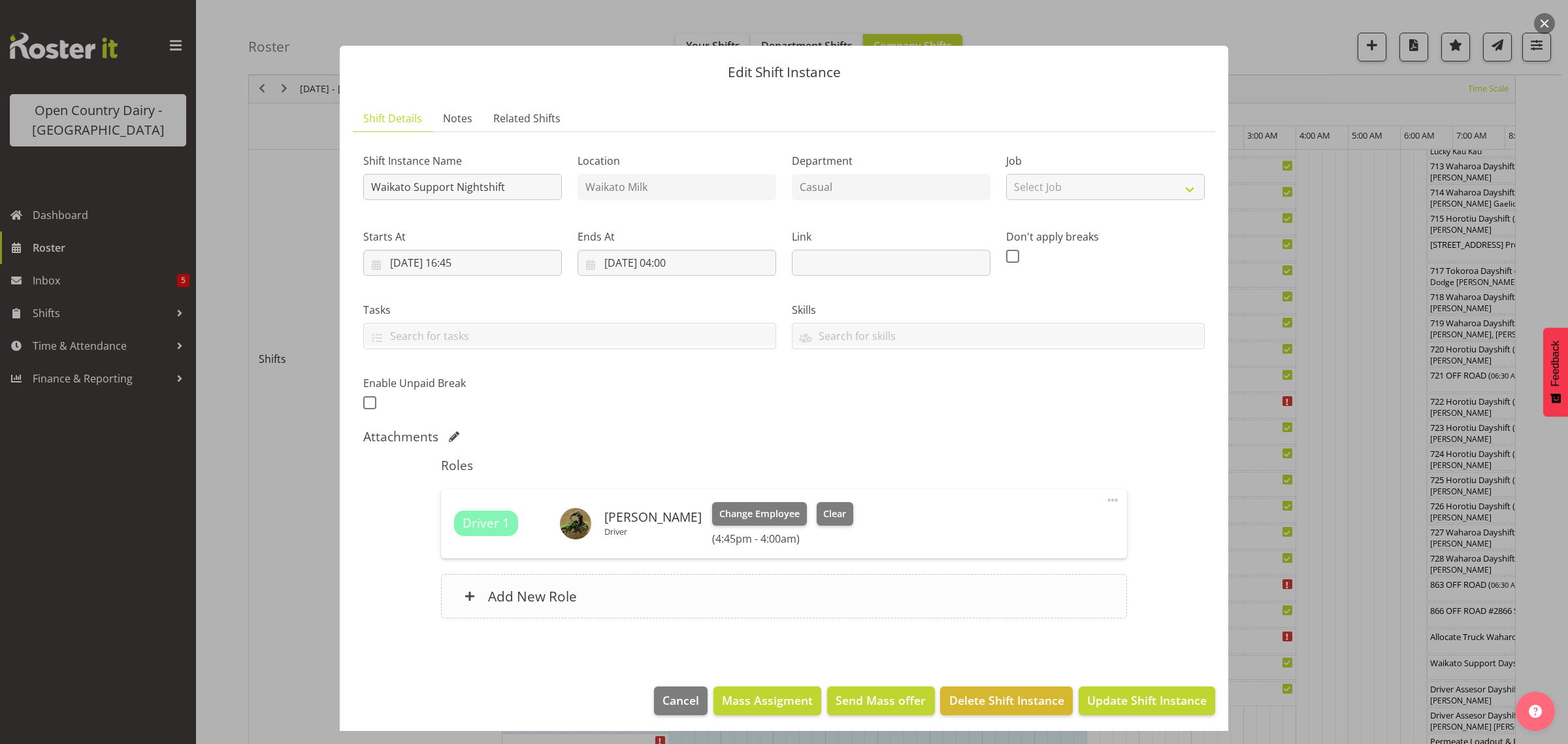
click at [519, 596] on h6 "Add New Role" at bounding box center [532, 596] width 89 height 17
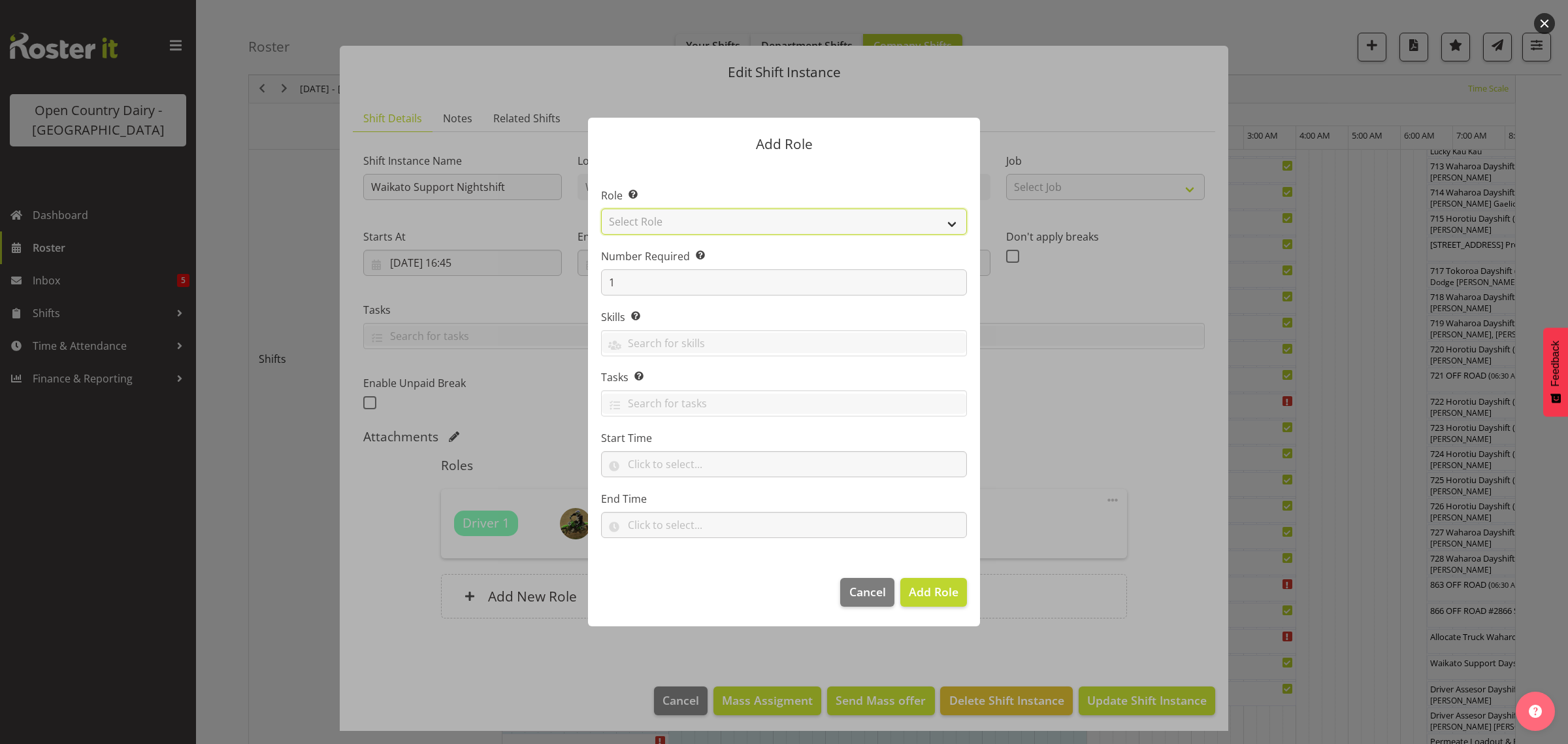
click at [781, 224] on select "Select Role Cadet Driver Crew Leader Driver Driver Buddy Driver Assessor Dayshi…" at bounding box center [784, 221] width 366 height 26
select select "1166"
click at [601, 208] on select "Select Role Cadet Driver Crew Leader Driver Driver Buddy Driver Assessor Dayshi…" at bounding box center [784, 221] width 366 height 26
click at [918, 593] on span "Add Role" at bounding box center [934, 592] width 50 height 15
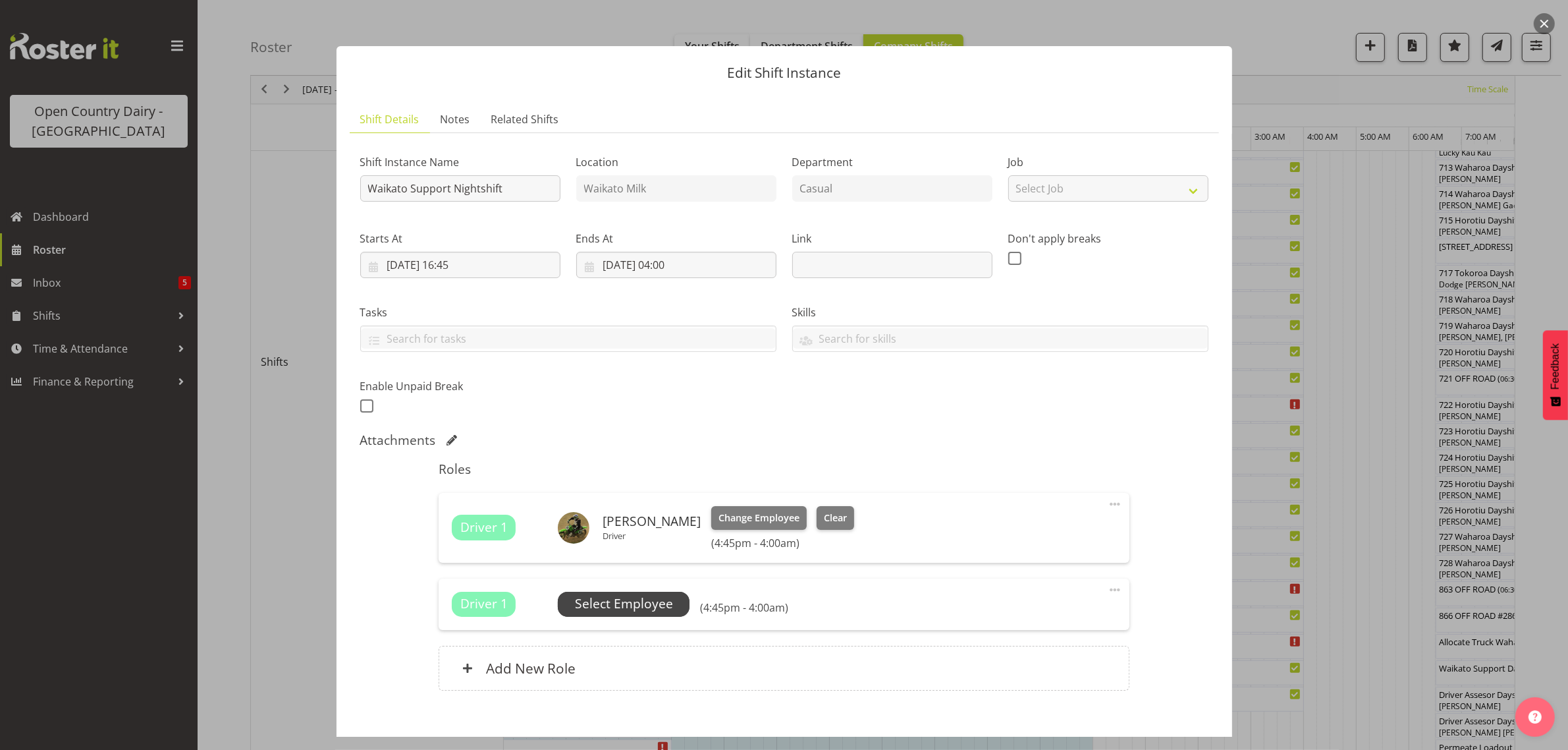
click at [624, 599] on span "Select Employee" at bounding box center [624, 604] width 99 height 19
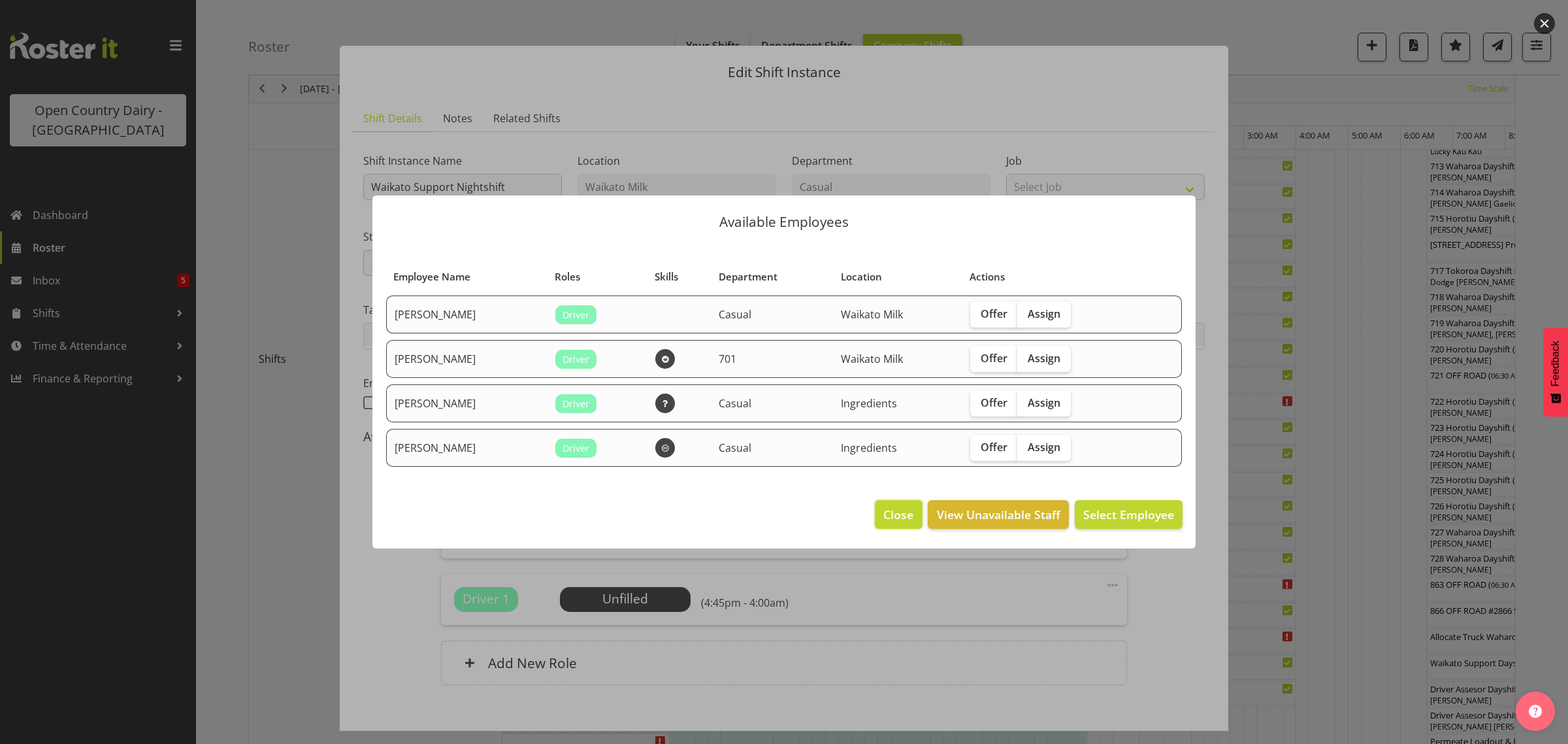
click at [892, 512] on span "Close" at bounding box center [898, 515] width 30 height 17
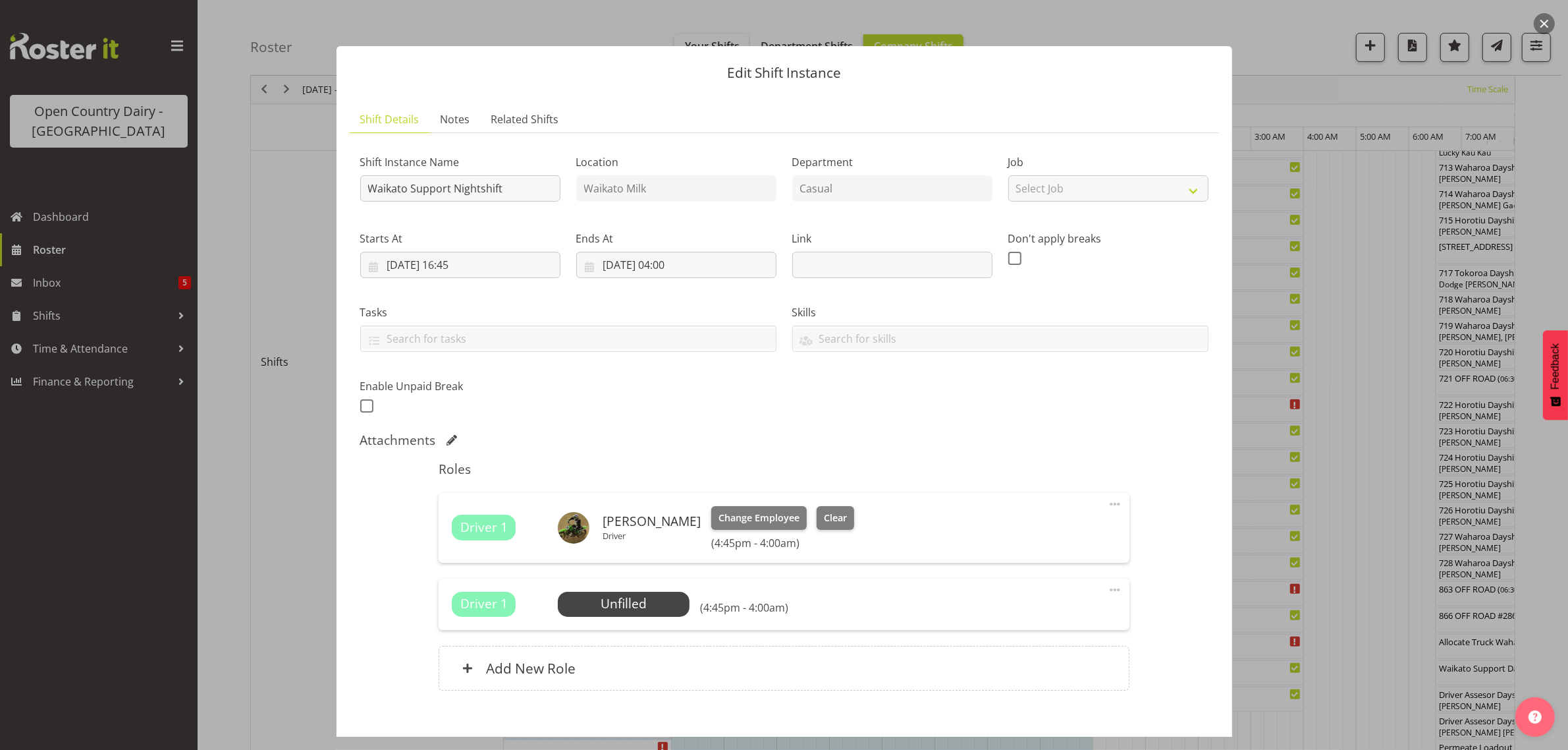
scroll to position [72, 0]
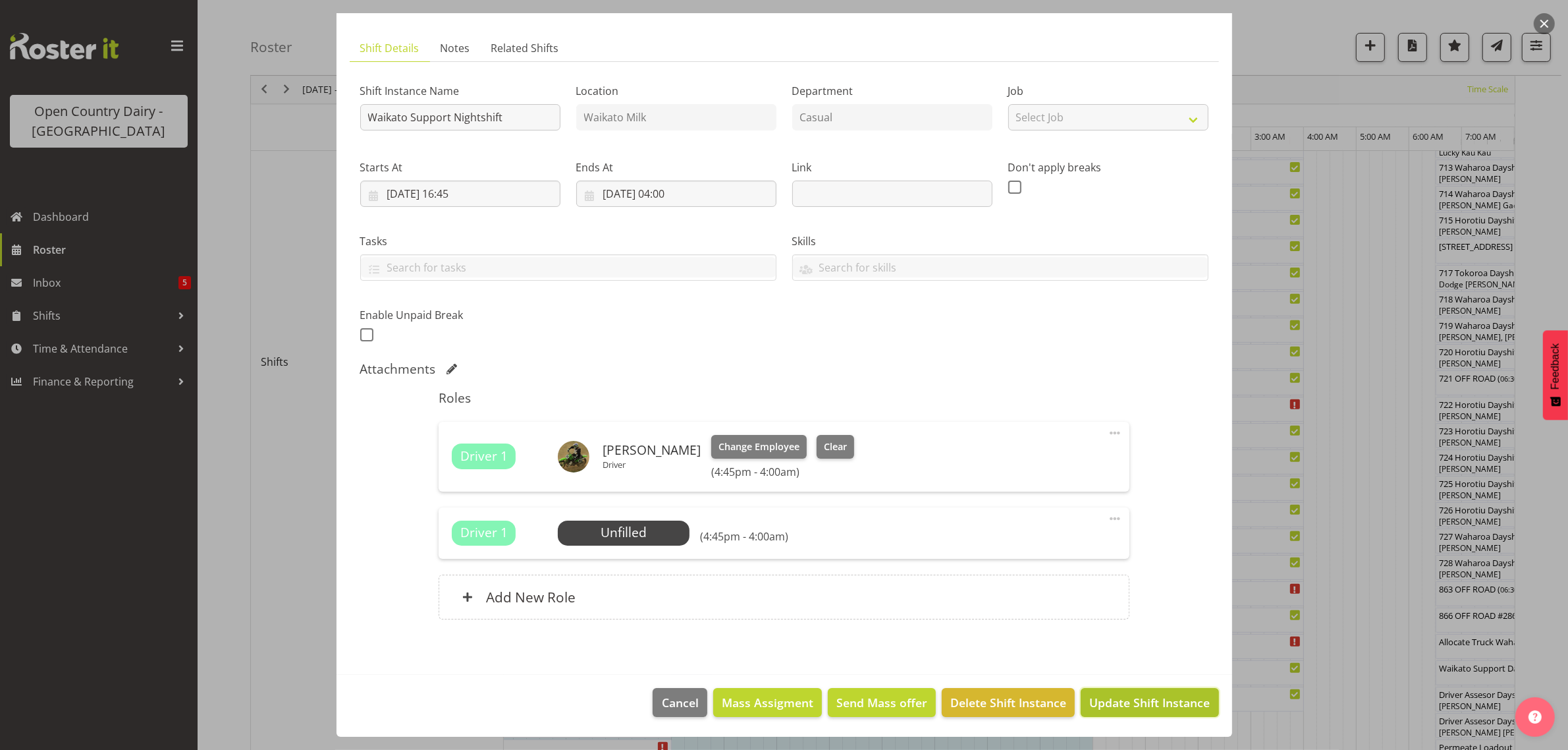
click at [1130, 701] on span "Update Shift Instance" at bounding box center [1150, 703] width 121 height 17
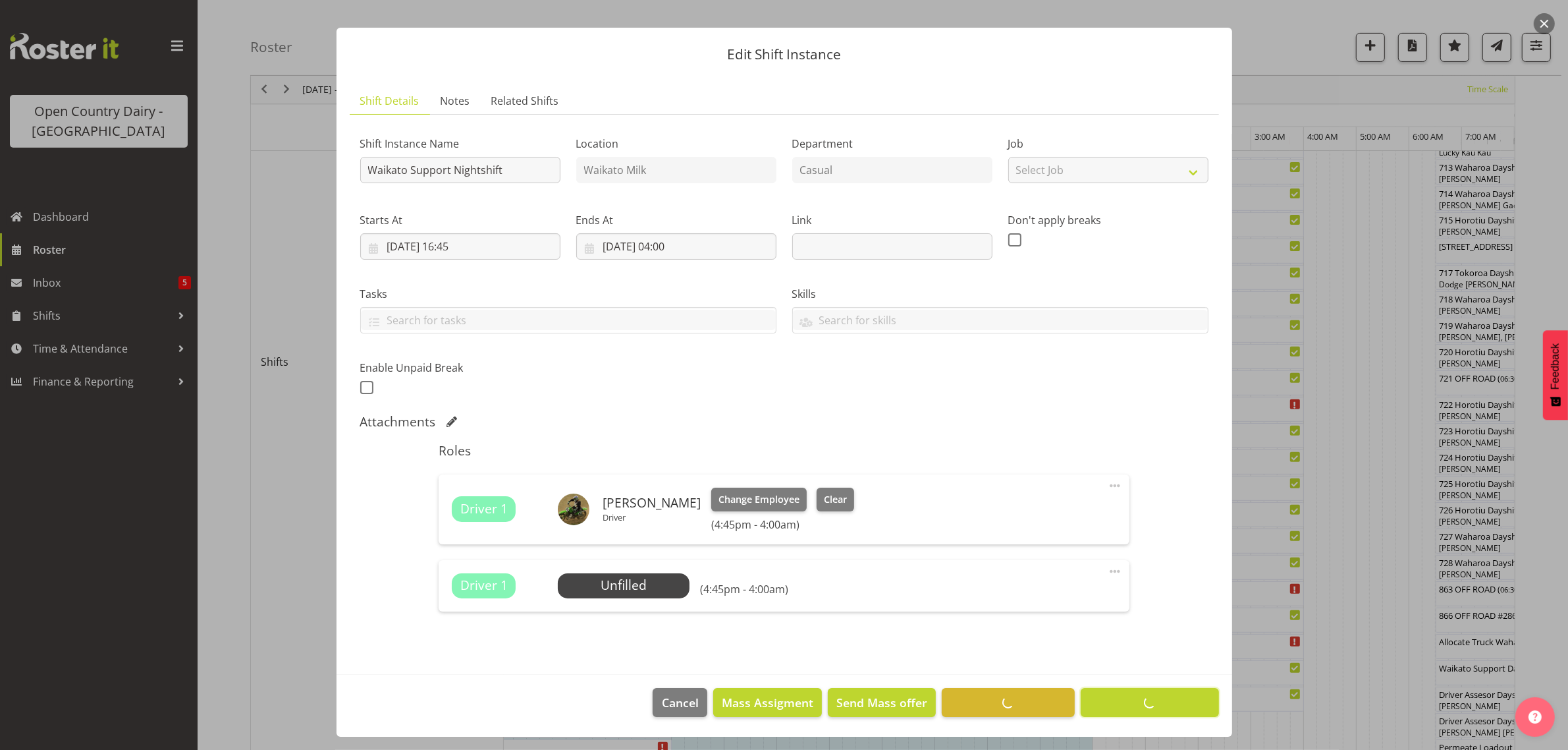
scroll to position [18, 0]
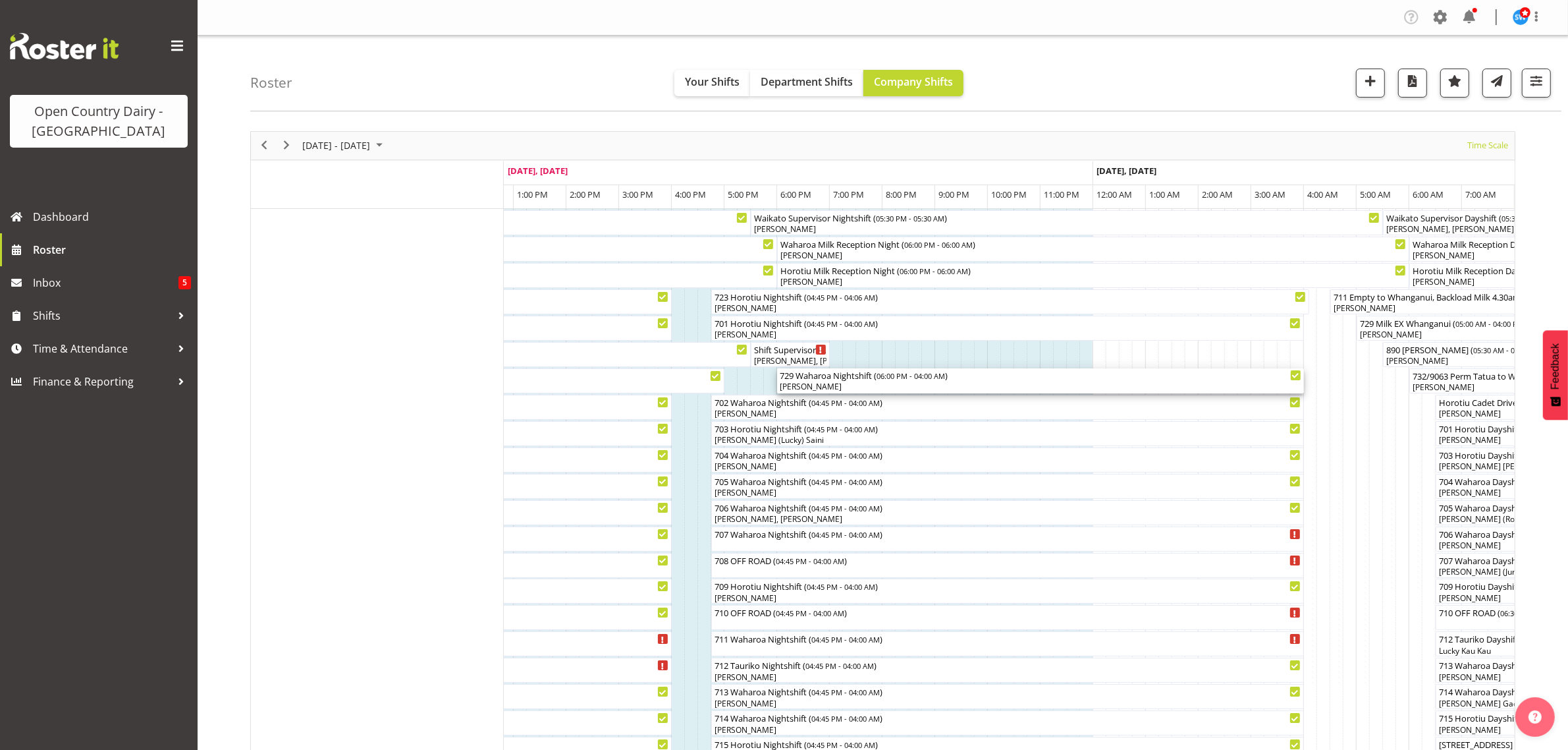
click at [855, 386] on div "[PERSON_NAME]" at bounding box center [1041, 387] width 522 height 12
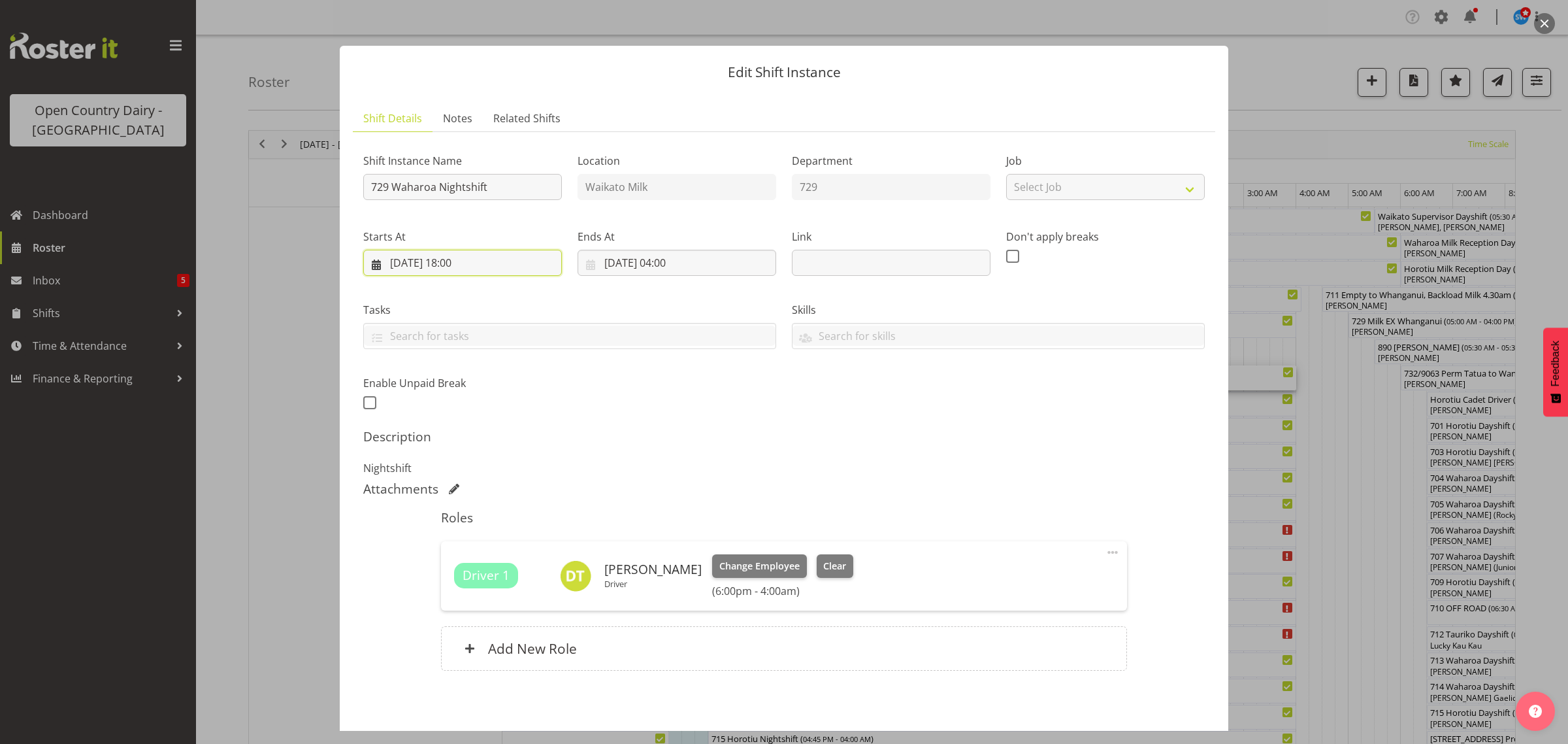
click at [459, 265] on input "[DATE] 18:00" at bounding box center [462, 262] width 198 height 26
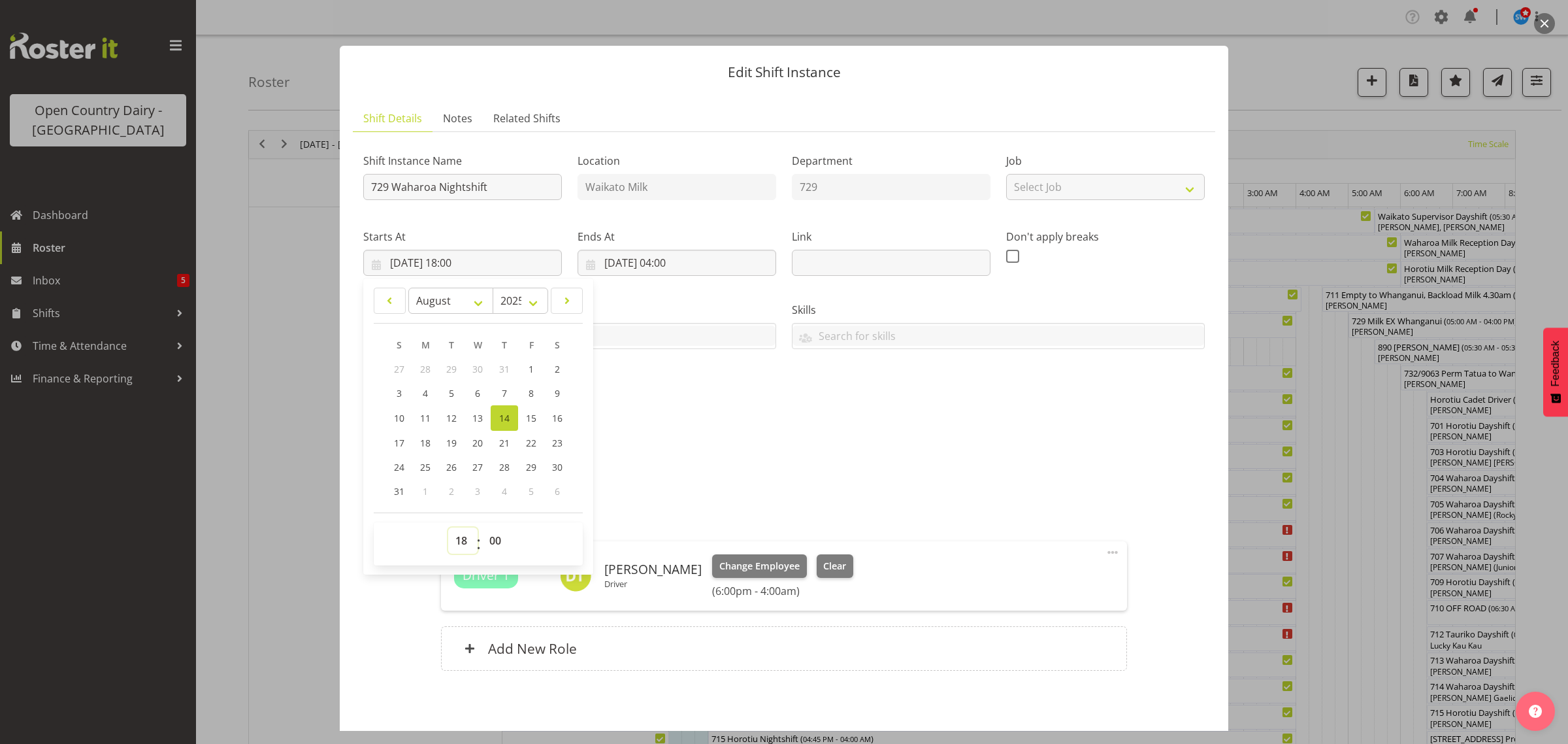
click at [463, 540] on select "00 01 02 03 04 05 06 07 08 09 10 11 12 13 14 15 16 17 18 19 20 21 22 23" at bounding box center [463, 540] width 30 height 26
select select "17"
click at [449, 527] on select "00 01 02 03 04 05 06 07 08 09 10 11 12 13 14 15 16 17 18 19 20 21 22 23" at bounding box center [463, 540] width 30 height 26
type input "[DATE] 17:00"
click at [1004, 472] on p "Nightshift" at bounding box center [784, 468] width 842 height 15
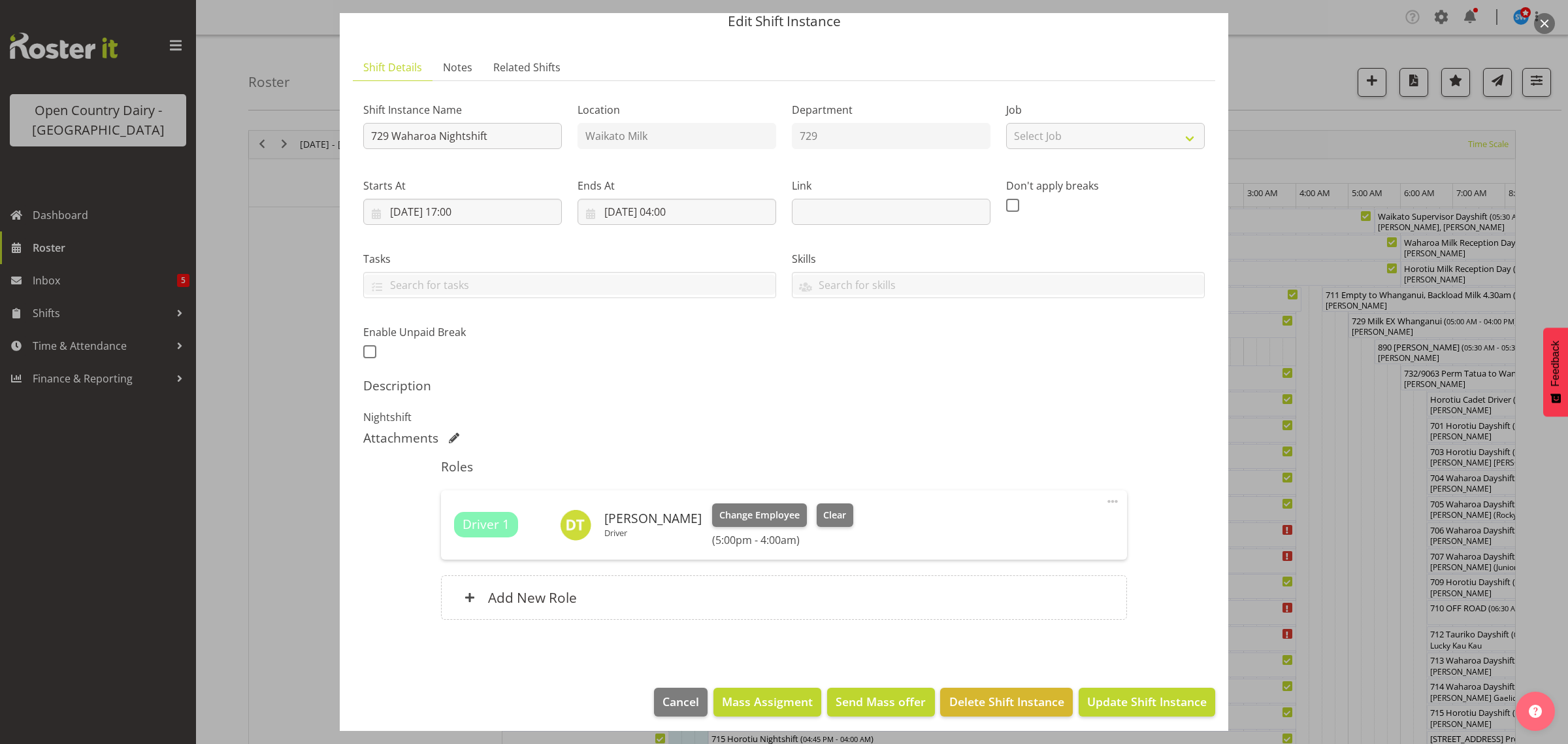
scroll to position [57, 0]
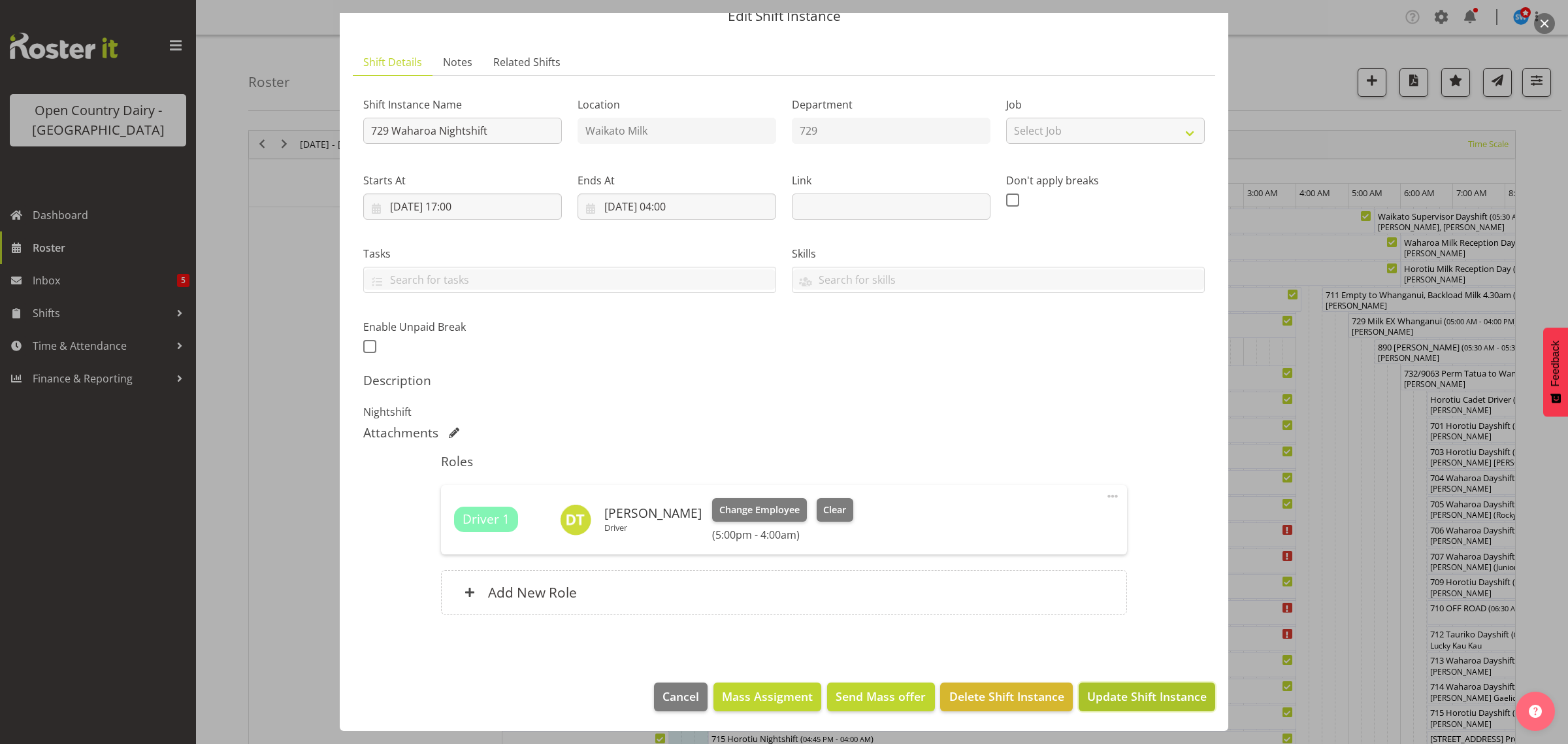
click at [1097, 690] on span "Update Shift Instance" at bounding box center [1146, 696] width 120 height 17
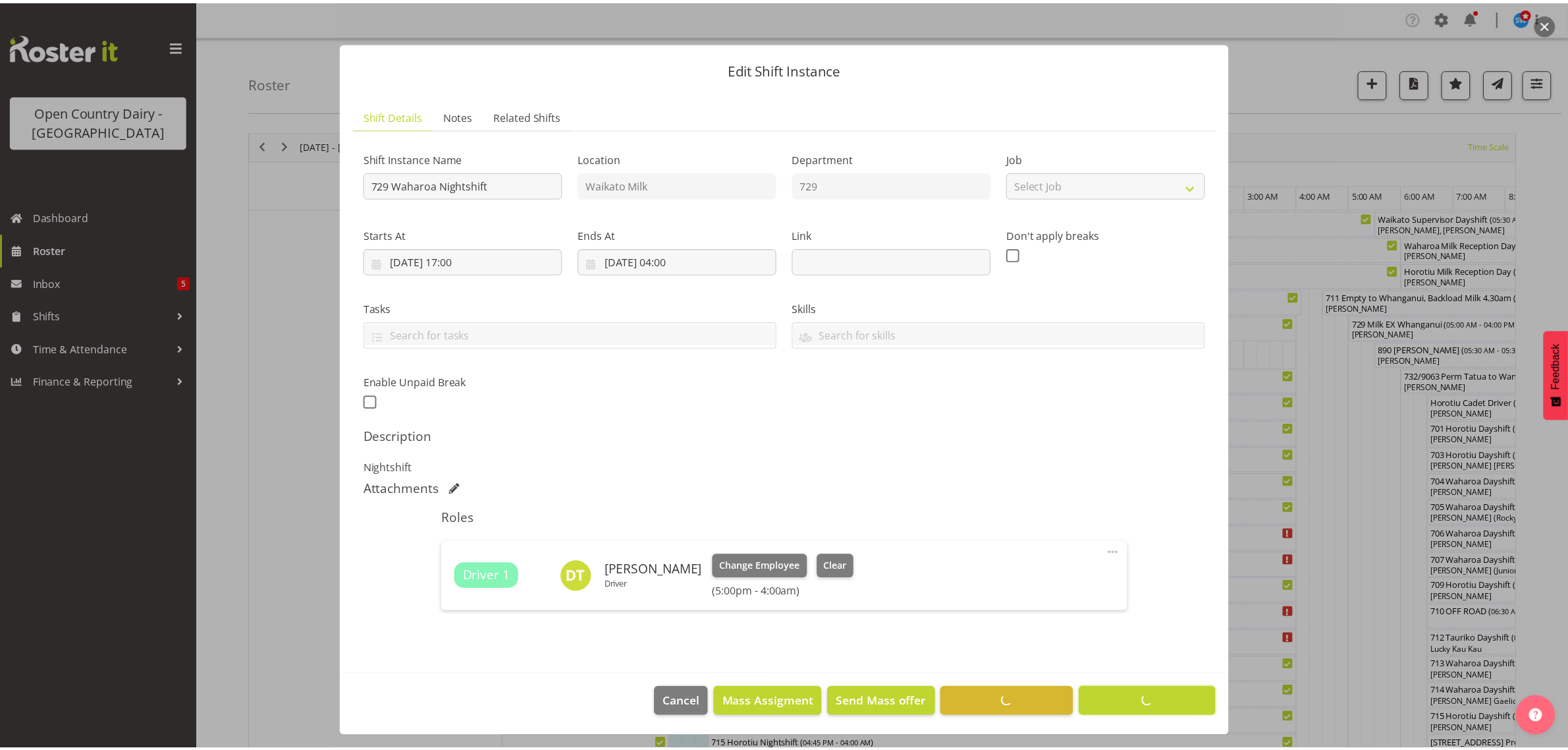
scroll to position [4, 0]
